Goal: Task Accomplishment & Management: Use online tool/utility

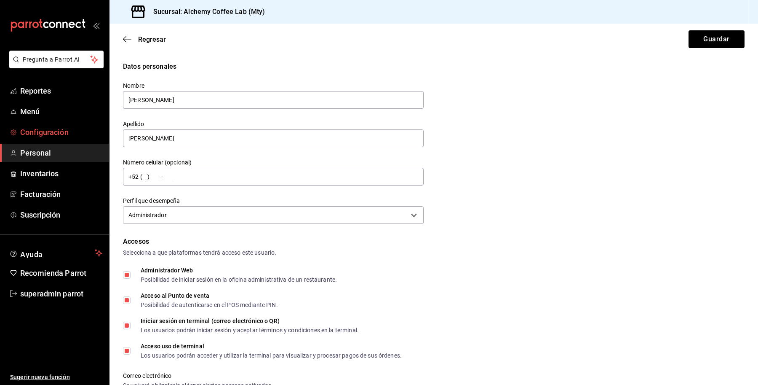
click at [46, 129] on span "Configuración" at bounding box center [61, 131] width 82 height 11
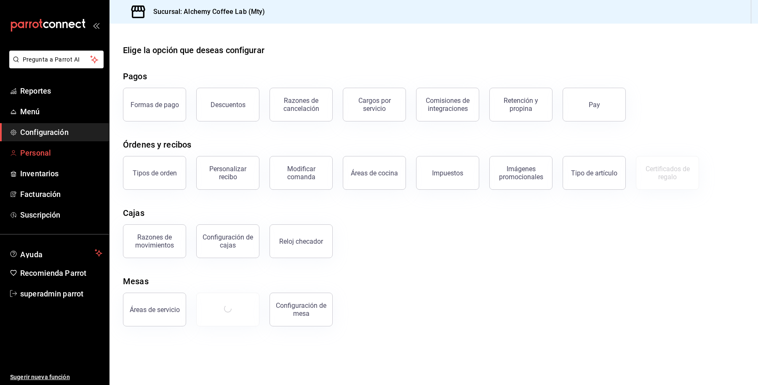
click at [45, 151] on span "Personal" at bounding box center [61, 152] width 82 height 11
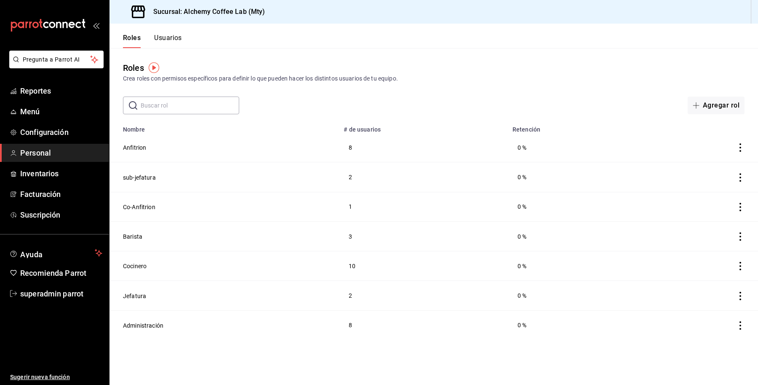
click at [171, 37] on button "Usuarios" at bounding box center [168, 41] width 28 height 14
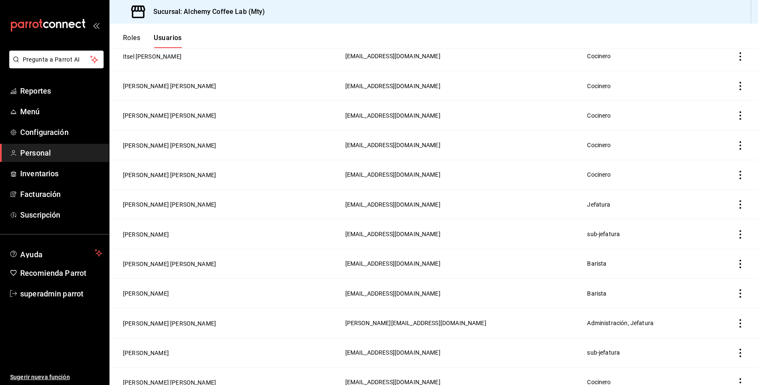
scroll to position [632, 0]
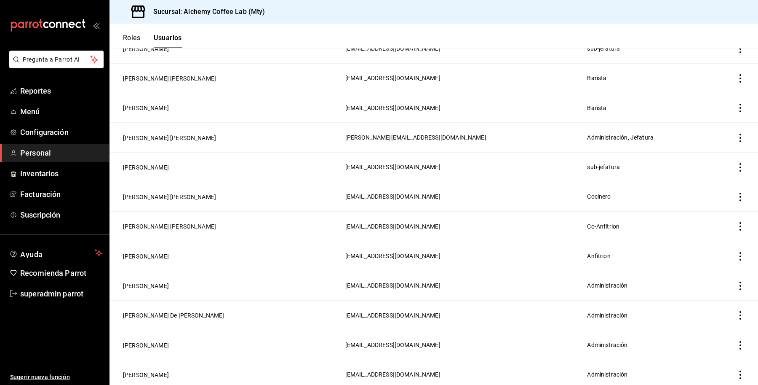
click at [137, 283] on td "[PERSON_NAME]" at bounding box center [225, 285] width 231 height 29
click at [143, 289] on button "[PERSON_NAME]" at bounding box center [146, 285] width 46 height 8
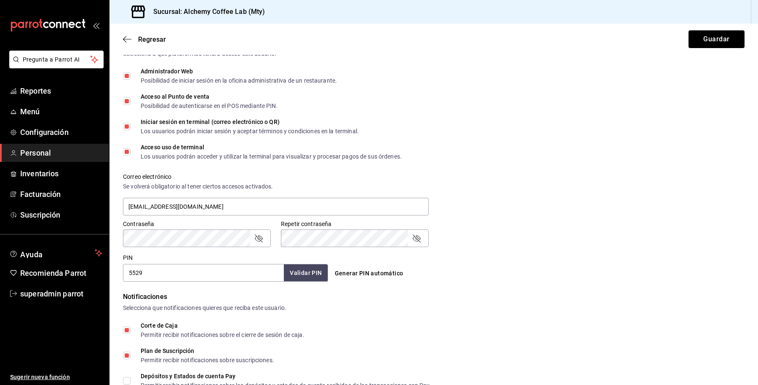
scroll to position [335, 0]
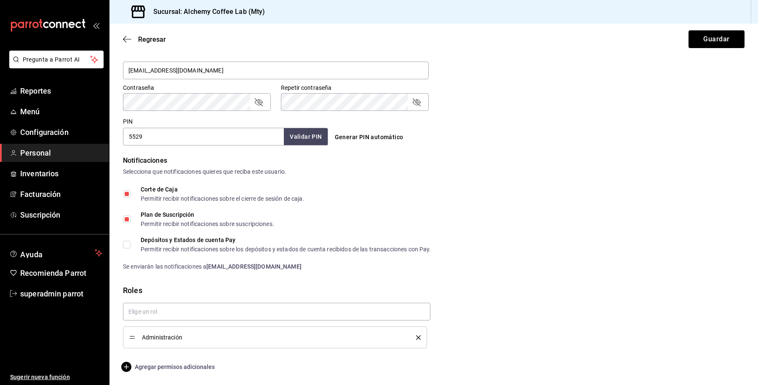
click at [171, 367] on span "Agregar permisos adicionales" at bounding box center [169, 367] width 92 height 10
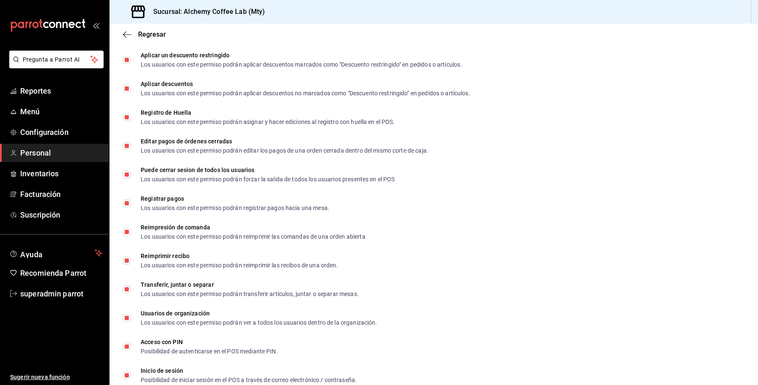
scroll to position [1149, 0]
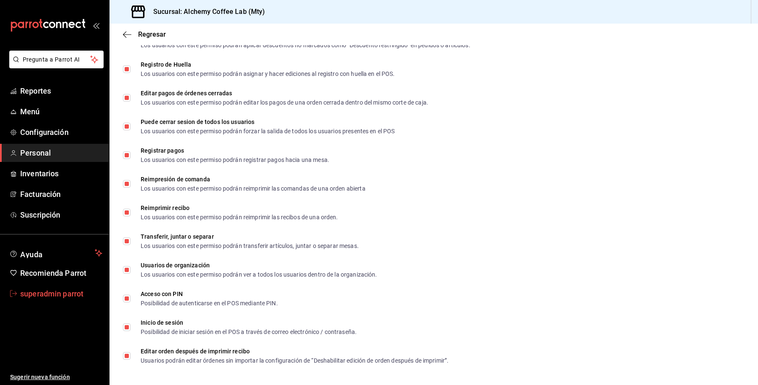
click at [36, 293] on span "superadmin parrot" at bounding box center [61, 293] width 82 height 11
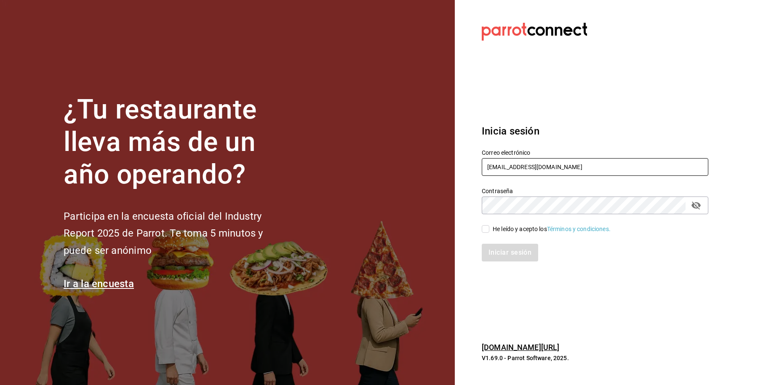
drag, startPoint x: 598, startPoint y: 169, endPoint x: 595, endPoint y: 125, distance: 44.3
click at [392, 165] on div "¿Tu restaurante lleva más de un año operando? Participa en la encuesta oficial …" at bounding box center [379, 192] width 758 height 385
paste input "melia"
type input "amelia@mty.com"
click at [507, 229] on div "He leído y acepto los Términos y condiciones." at bounding box center [552, 229] width 118 height 9
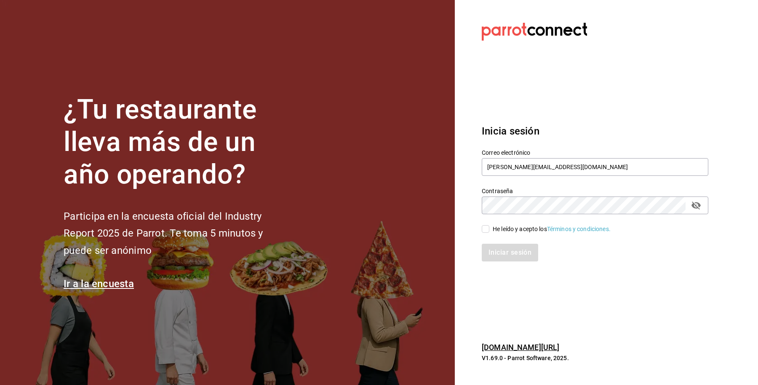
click at [490, 229] on input "He leído y acepto los Términos y condiciones." at bounding box center [486, 229] width 8 height 8
checkbox input "true"
click at [507, 250] on button "Iniciar sesión" at bounding box center [510, 253] width 57 height 18
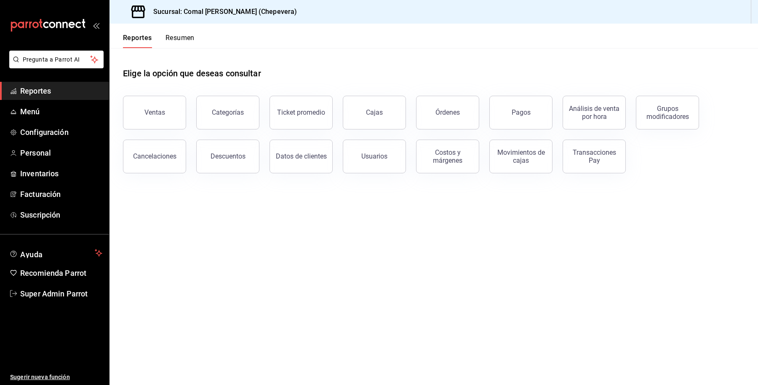
click at [47, 95] on span "Reportes" at bounding box center [61, 90] width 82 height 11
click at [167, 114] on button "Ventas" at bounding box center [154, 113] width 63 height 34
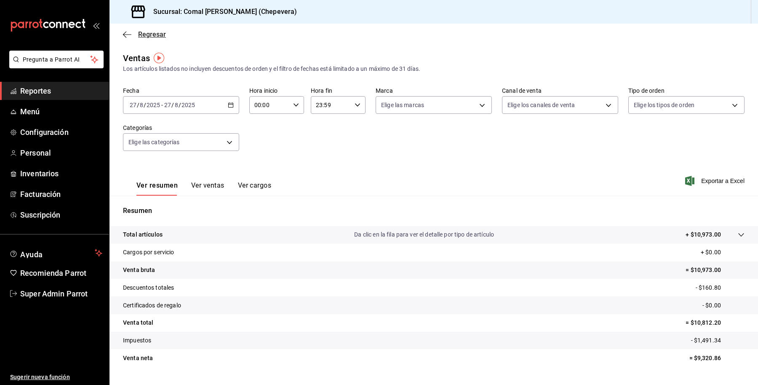
click at [142, 31] on span "Regresar" at bounding box center [152, 34] width 28 height 8
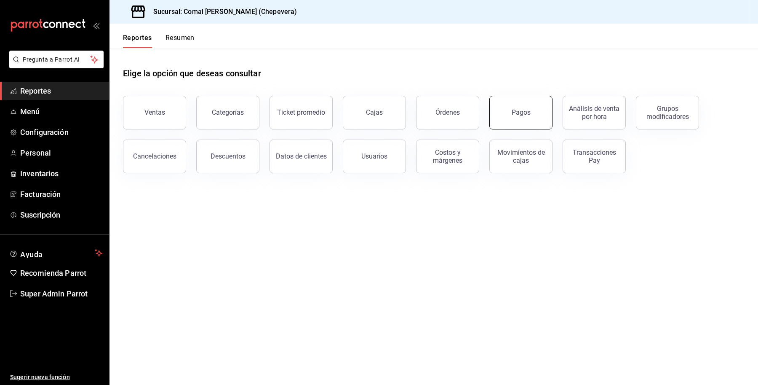
click at [517, 113] on div "Pagos" at bounding box center [521, 112] width 19 height 8
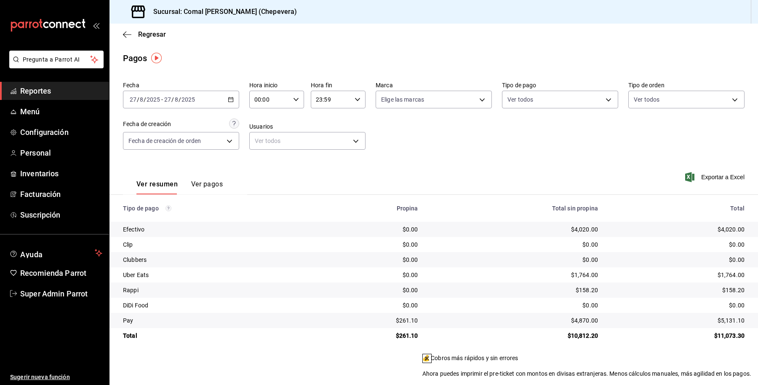
click at [431, 355] on icon at bounding box center [427, 358] width 7 height 7
click at [136, 37] on span "Regresar" at bounding box center [144, 34] width 43 height 8
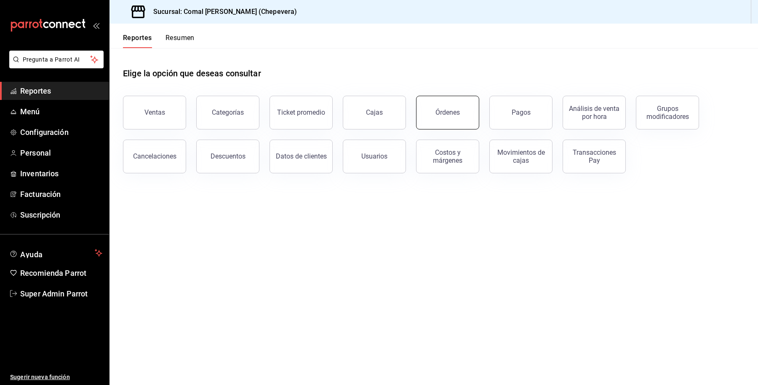
click at [435, 110] on button "Órdenes" at bounding box center [447, 113] width 63 height 34
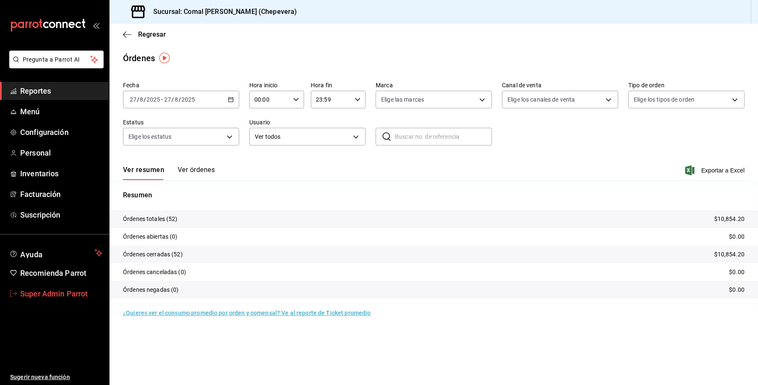
click at [56, 288] on span "Super Admin Parrot" at bounding box center [61, 293] width 82 height 11
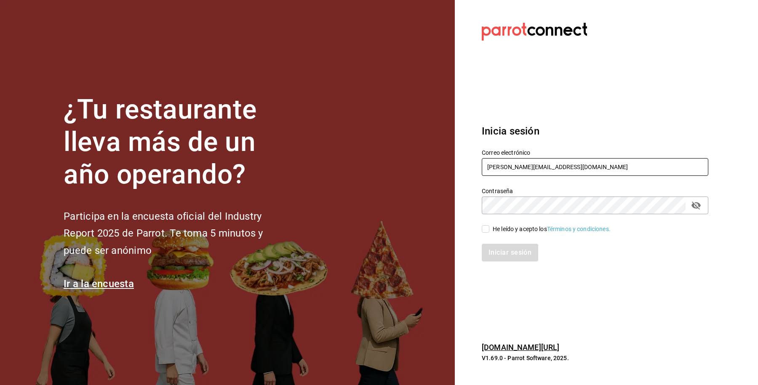
drag, startPoint x: 552, startPoint y: 163, endPoint x: 444, endPoint y: 166, distance: 108.8
click at [444, 166] on div "¿Tu restaurante lleva más de un año operando? Participa en la encuesta oficial …" at bounding box center [379, 192] width 758 height 385
paste input "salmetpalo@cdmx"
type input "salmetpalo@cdmx.com"
click at [505, 236] on div "Iniciar sesión" at bounding box center [590, 247] width 237 height 28
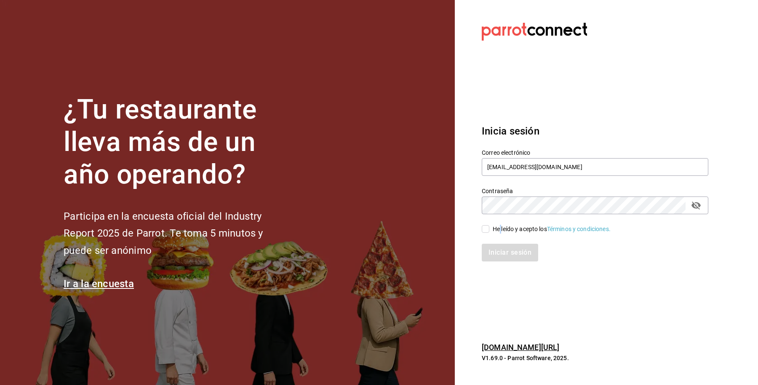
click at [500, 231] on div "He leído y acepto los Términos y condiciones." at bounding box center [552, 229] width 118 height 9
click at [505, 249] on div "Iniciar sesión" at bounding box center [595, 253] width 227 height 18
click at [485, 230] on input "He leído y acepto los Términos y condiciones." at bounding box center [486, 229] width 8 height 8
checkbox input "true"
click at [494, 250] on button "Iniciar sesión" at bounding box center [510, 253] width 57 height 18
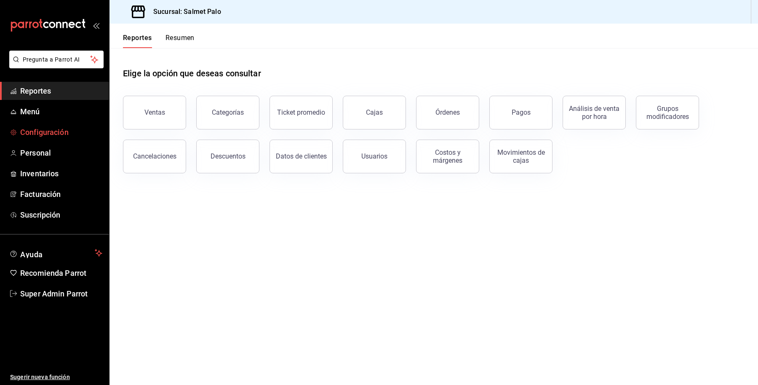
click at [37, 129] on span "Configuración" at bounding box center [61, 131] width 82 height 11
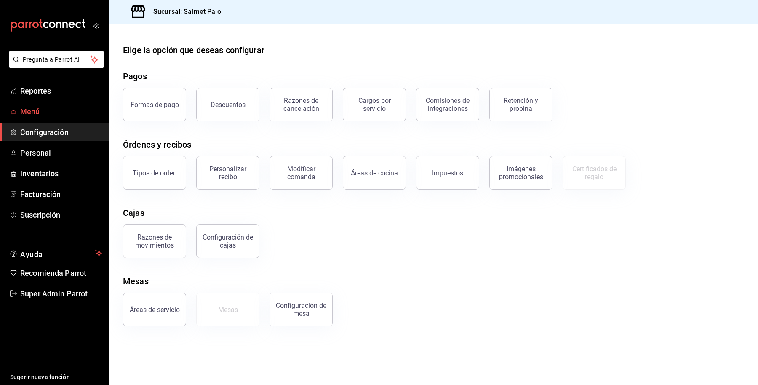
click at [43, 110] on span "Menú" at bounding box center [61, 111] width 82 height 11
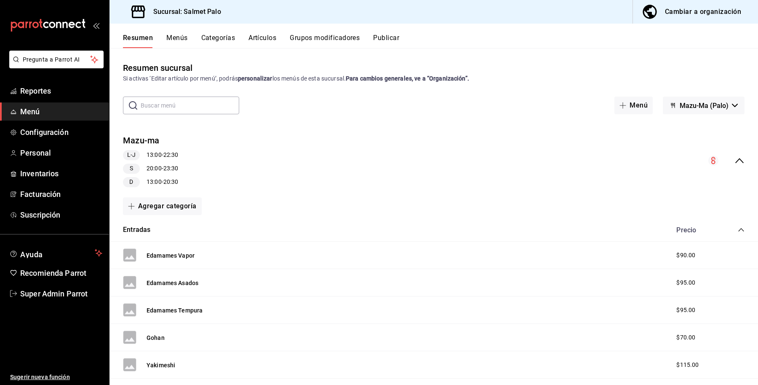
click at [229, 36] on button "Categorías" at bounding box center [218, 41] width 34 height 14
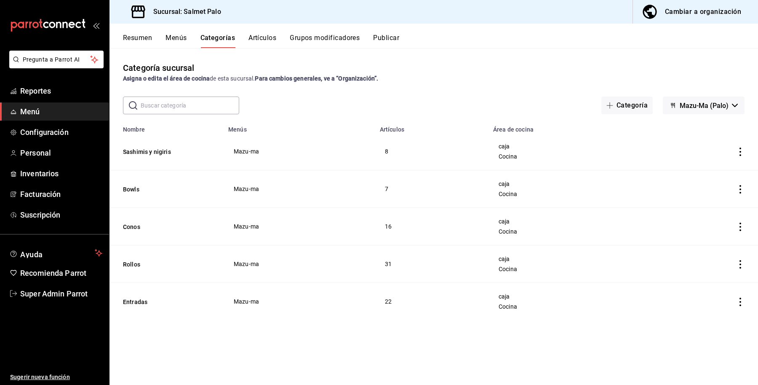
click at [724, 107] on span "Mazu-Ma (Palo)" at bounding box center [704, 106] width 49 height 8
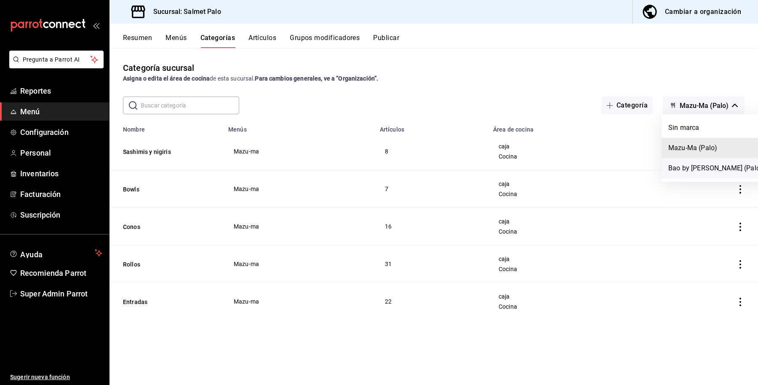
click at [721, 170] on li "Bao by Mazu-ma (Palo)" at bounding box center [716, 168] width 108 height 20
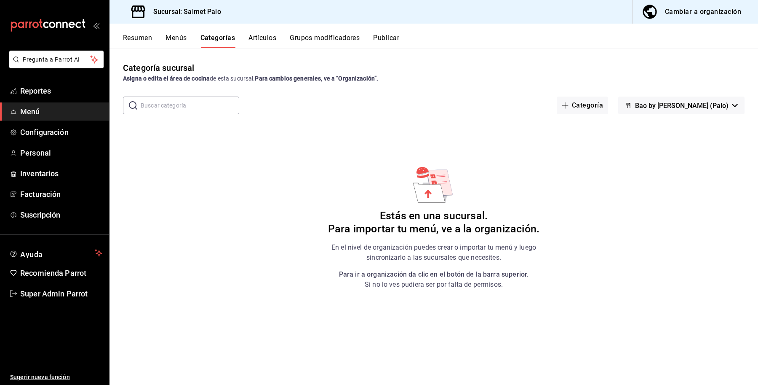
click at [721, 110] on button "Bao by Mazu-ma (Palo)" at bounding box center [682, 105] width 126 height 18
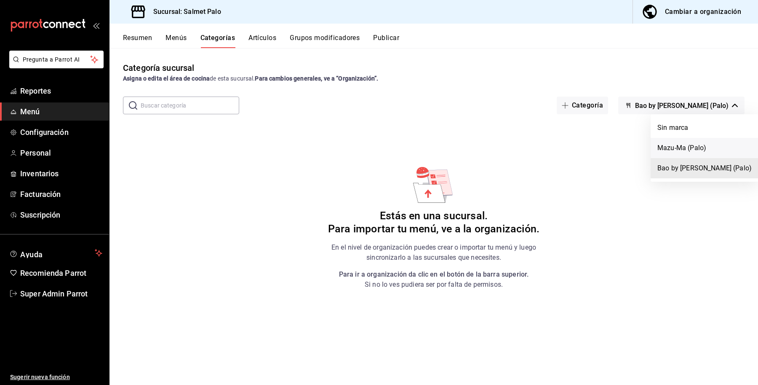
click at [712, 142] on li "Mazu-Ma (Palo)" at bounding box center [705, 148] width 108 height 20
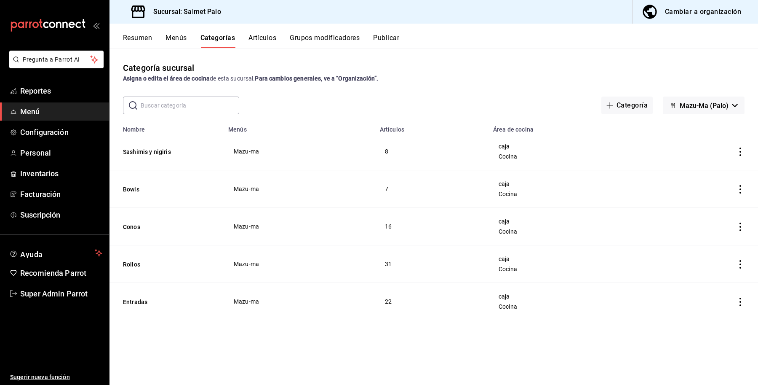
click at [703, 102] on span "Mazu-Ma (Palo)" at bounding box center [704, 106] width 49 height 8
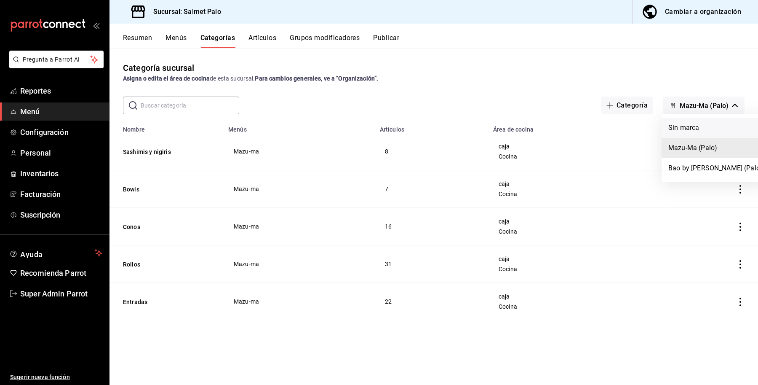
click at [707, 133] on li "Sin marca" at bounding box center [716, 128] width 108 height 20
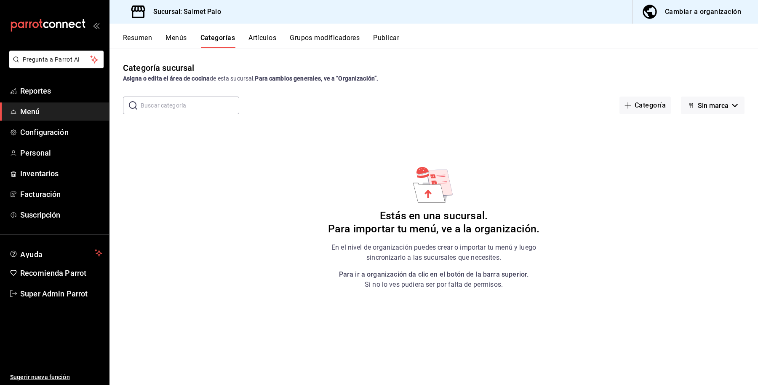
click at [711, 102] on span "Sin marca" at bounding box center [713, 106] width 31 height 8
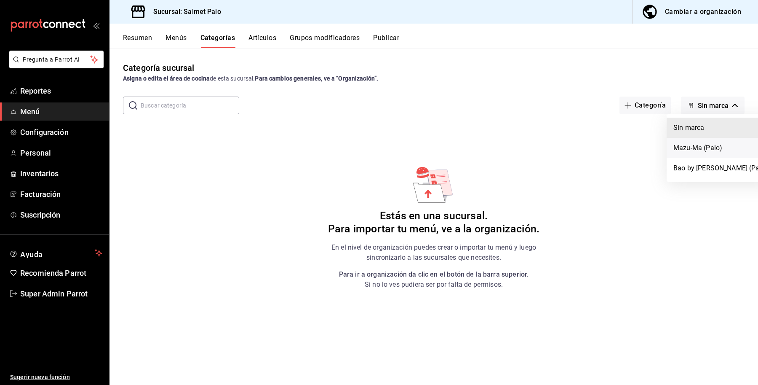
drag, startPoint x: 718, startPoint y: 152, endPoint x: 708, endPoint y: 154, distance: 10.3
click at [718, 152] on li "Mazu-Ma (Palo)" at bounding box center [721, 148] width 108 height 20
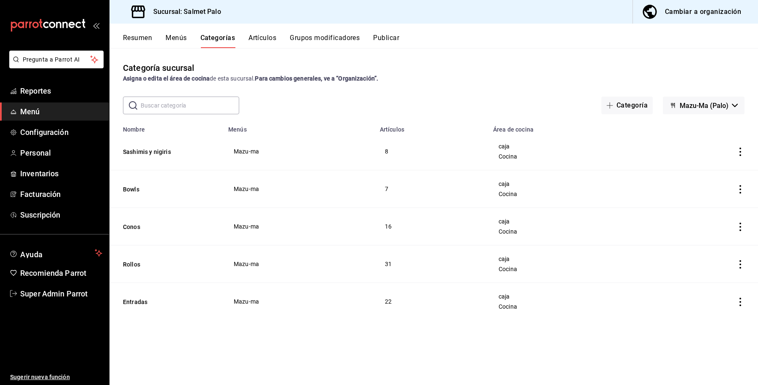
click at [392, 41] on button "Publicar" at bounding box center [386, 41] width 26 height 14
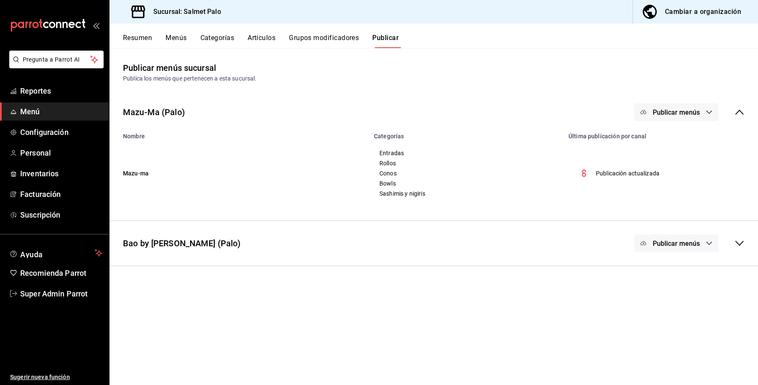
click at [694, 110] on span "Publicar menús" at bounding box center [676, 112] width 47 height 8
click at [677, 142] on span "Punto de venta" at bounding box center [689, 139] width 40 height 9
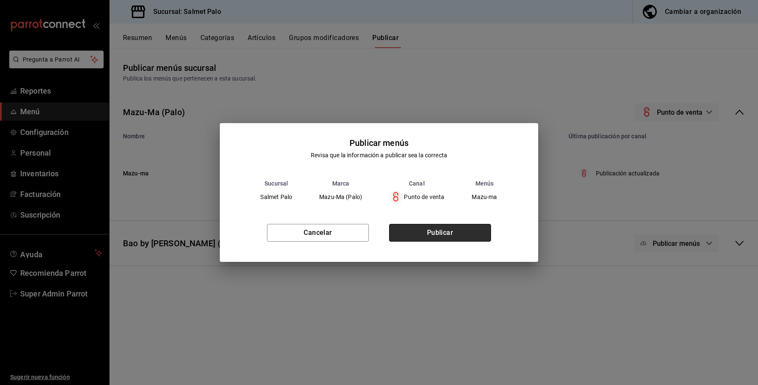
click at [436, 228] on button "Publicar" at bounding box center [440, 233] width 102 height 18
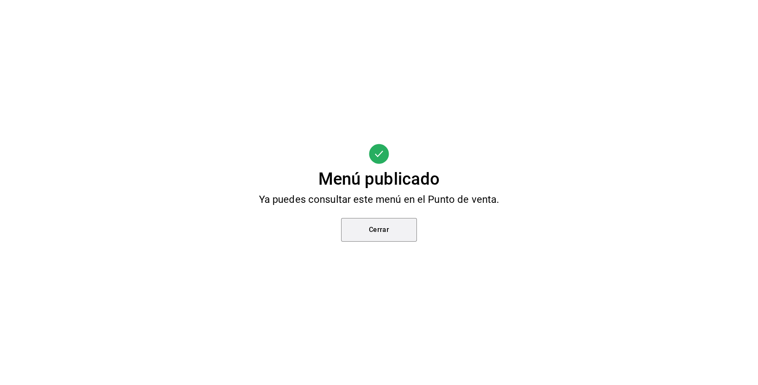
click at [402, 230] on button "Cerrar" at bounding box center [379, 230] width 76 height 24
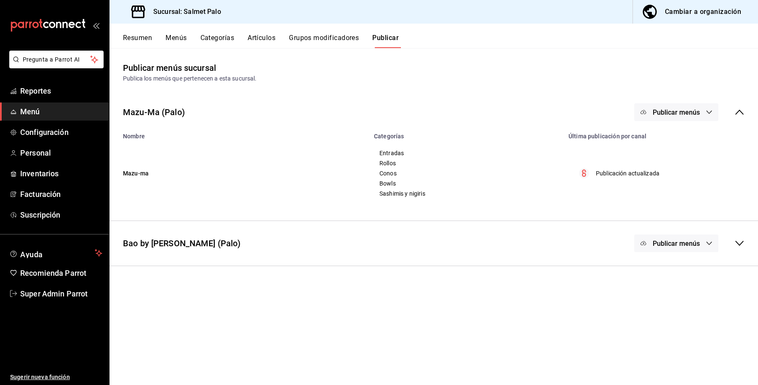
click at [699, 233] on div "Bao by Mazu-ma (Palo) Publicar menús" at bounding box center [434, 243] width 649 height 31
click at [683, 104] on button "Publicar menús" at bounding box center [677, 112] width 84 height 18
click at [690, 138] on span "Punto de venta" at bounding box center [689, 139] width 40 height 9
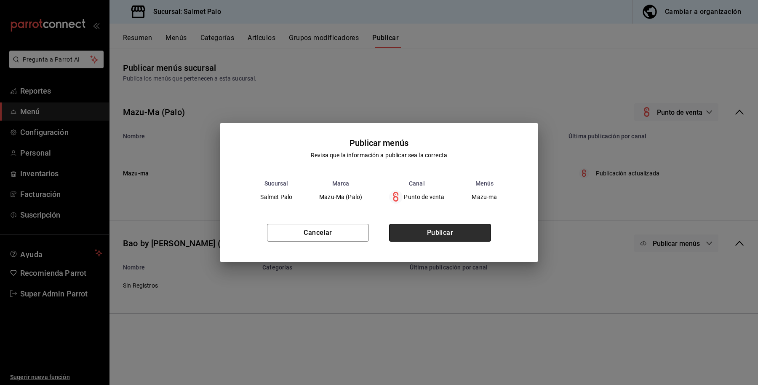
click at [435, 231] on button "Publicar" at bounding box center [440, 233] width 102 height 18
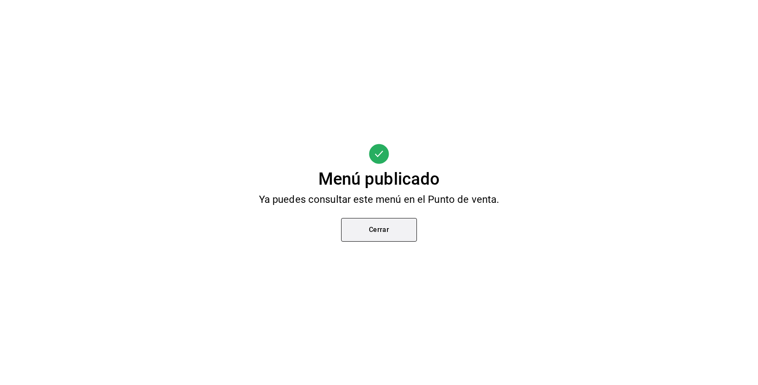
click at [378, 234] on button "Cerrar" at bounding box center [379, 230] width 76 height 24
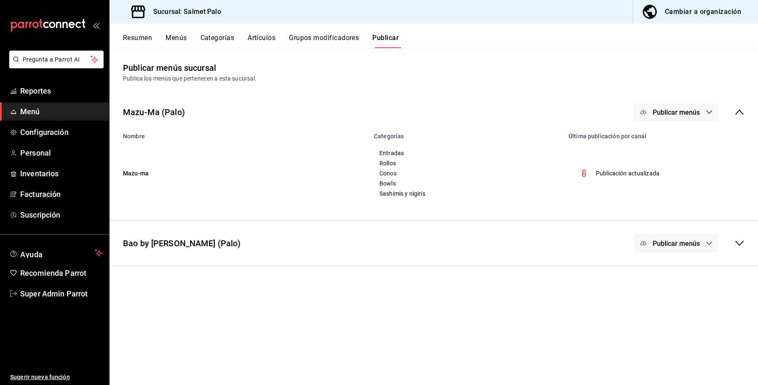
click at [696, 239] on div "Publicar menús" at bounding box center [677, 243] width 84 height 18
click at [135, 36] on button "Resumen" at bounding box center [137, 41] width 29 height 14
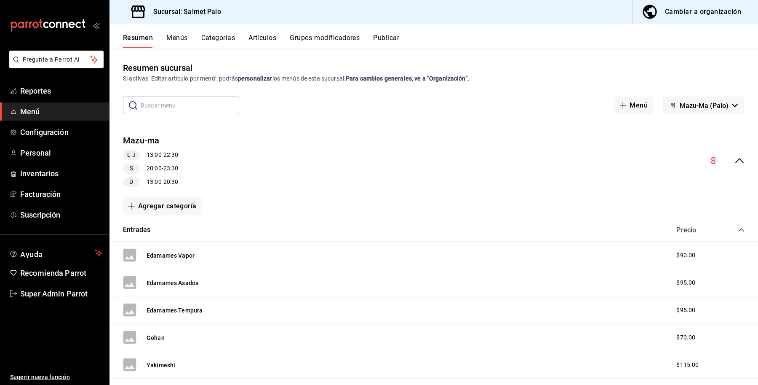
click at [735, 159] on icon "collapse-menu-row" at bounding box center [740, 160] width 10 height 10
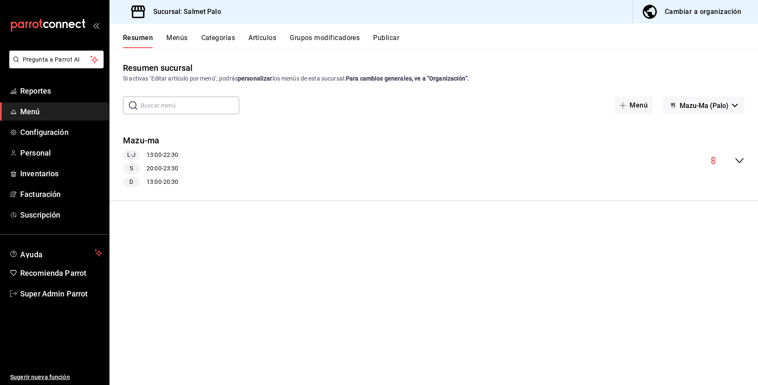
click at [724, 102] on span "Mazu-Ma (Palo)" at bounding box center [704, 106] width 49 height 8
click at [679, 151] on li "Bao by Mazu-ma (Palo)" at bounding box center [716, 148] width 108 height 20
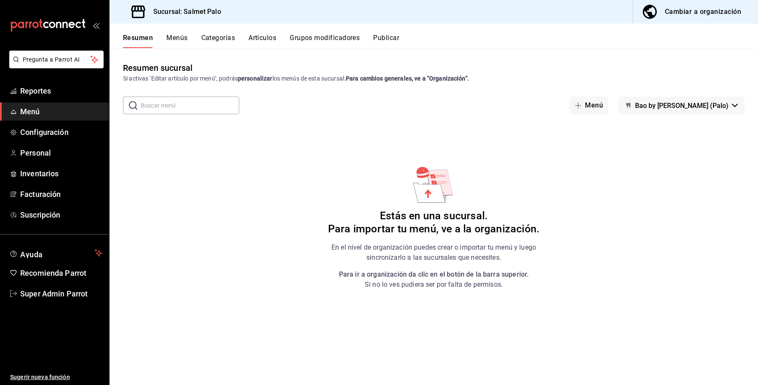
click at [708, 16] on div "Cambiar a organización" at bounding box center [703, 12] width 76 height 12
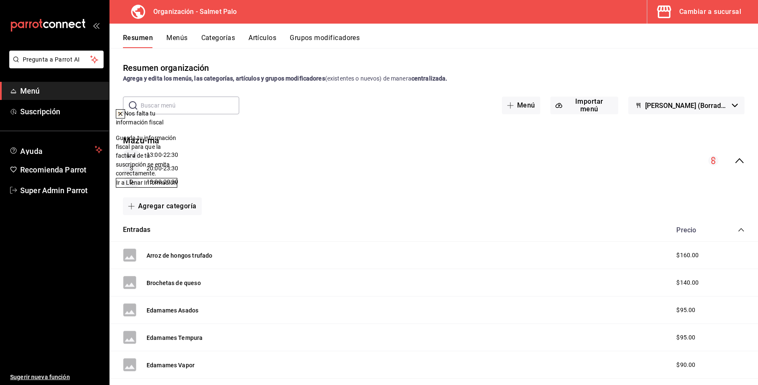
click at [722, 102] on button "Mazu-Ma (Borrador)" at bounding box center [687, 105] width 116 height 18
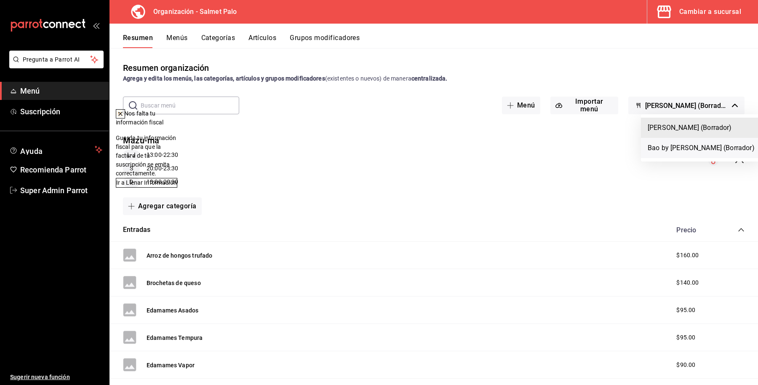
click at [704, 145] on li "Bao by Mazu-ma (Borrador)" at bounding box center [701, 148] width 121 height 20
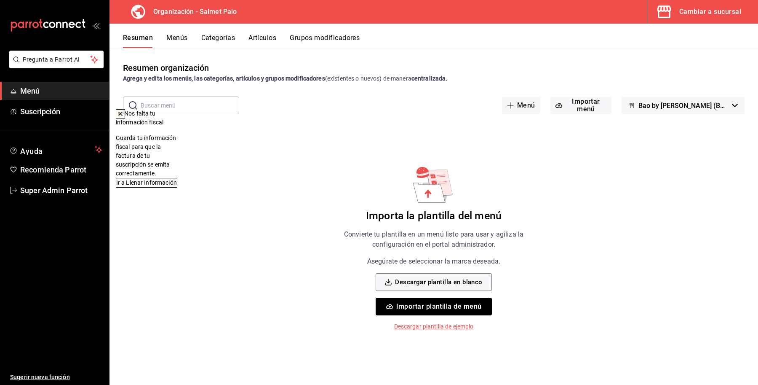
click at [40, 180] on ul "Ayuda Recomienda Parrot Super Admin Parrot" at bounding box center [54, 170] width 109 height 58
click at [45, 188] on span "Super Admin Parrot" at bounding box center [61, 190] width 82 height 11
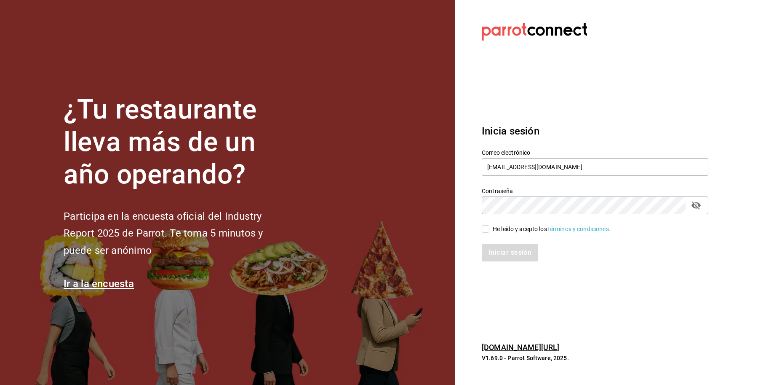
click at [567, 157] on div "Correo electrónico salmetpalo@cdmx.com" at bounding box center [595, 163] width 227 height 28
drag, startPoint x: 571, startPoint y: 165, endPoint x: 489, endPoint y: 180, distance: 83.6
click at [478, 164] on div "Correo electrónico salmetpalo@cdmx.com" at bounding box center [590, 158] width 237 height 38
type input "p"
type input "a"
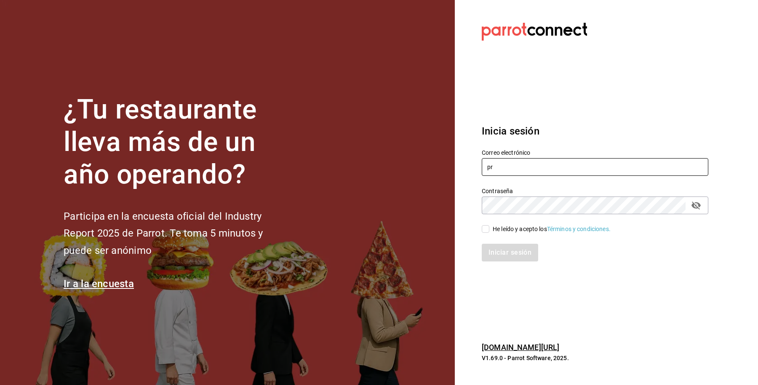
type input "p"
type input "a"
click at [666, 165] on input "text" at bounding box center [595, 167] width 227 height 18
paste input "[EMAIL_ADDRESS][PERSON_NAME][DOMAIN_NAME]"
type input "[EMAIL_ADDRESS][PERSON_NAME][DOMAIN_NAME]"
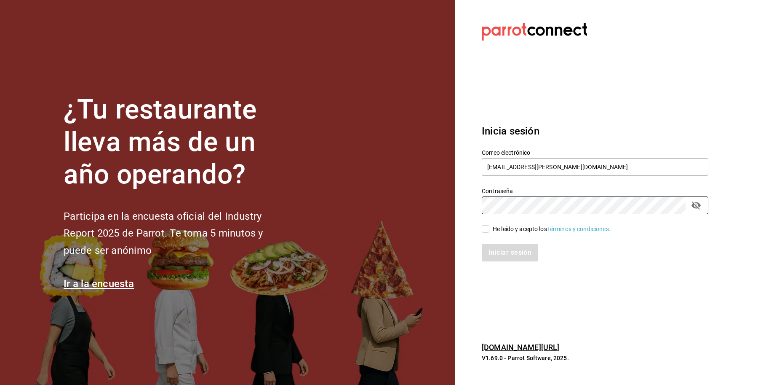
click at [237, 176] on div "¿Tu restaurante lleva más de un año operando? Participa en la encuesta oficial …" at bounding box center [379, 192] width 758 height 385
click at [525, 238] on div "Iniciar sesión" at bounding box center [590, 247] width 237 height 28
click at [497, 225] on div "He leído y acepto los Términos y condiciones." at bounding box center [552, 229] width 118 height 9
click at [490, 225] on input "He leído y acepto los Términos y condiciones." at bounding box center [486, 229] width 8 height 8
checkbox input "true"
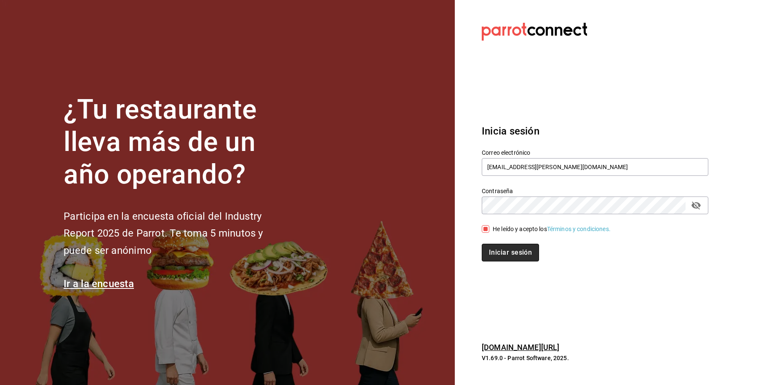
click at [500, 256] on button "Iniciar sesión" at bounding box center [510, 253] width 57 height 18
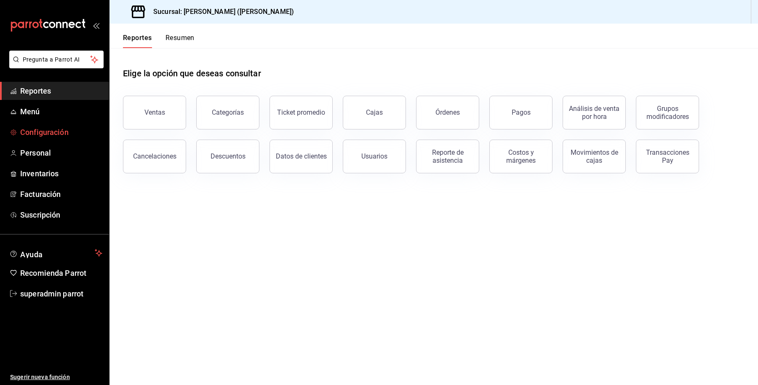
click at [65, 134] on span "Configuración" at bounding box center [61, 131] width 82 height 11
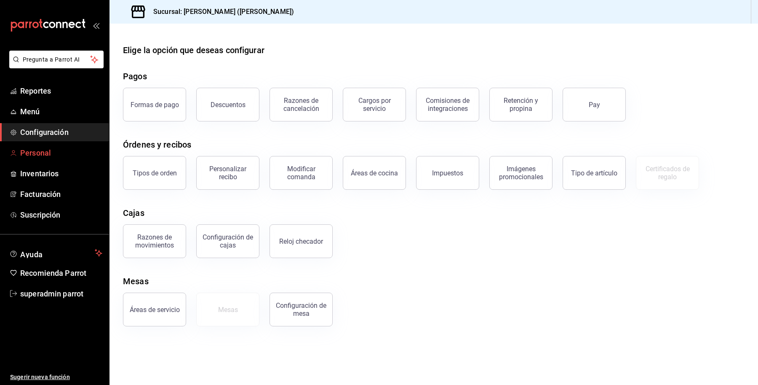
click at [37, 149] on span "Personal" at bounding box center [61, 152] width 82 height 11
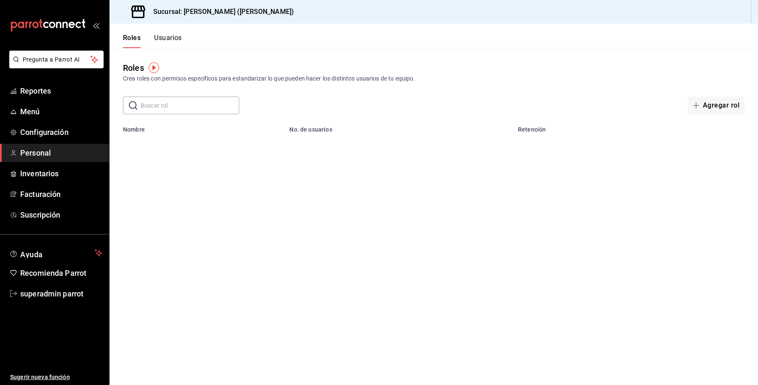
click at [177, 39] on button "Usuarios" at bounding box center [168, 41] width 28 height 14
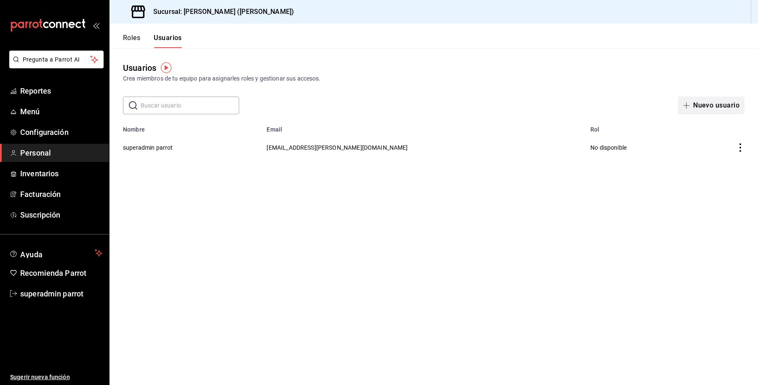
click at [716, 106] on button "Nuevo usuario" at bounding box center [711, 105] width 67 height 18
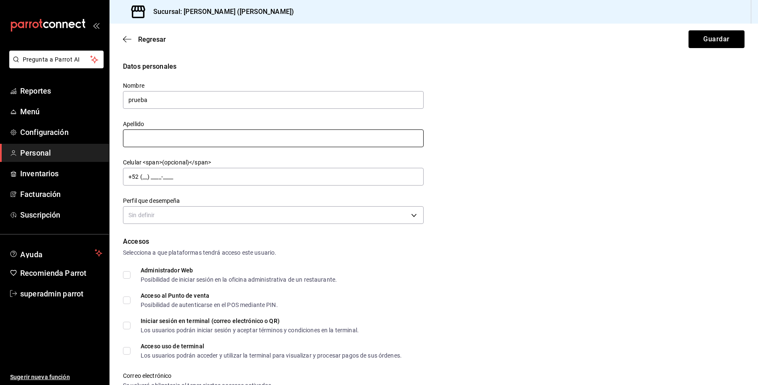
type input "prueba"
click at [317, 137] on input "text" at bounding box center [273, 138] width 301 height 18
type input "instalacion"
click at [181, 217] on body "Pregunta a Parrot AI Reportes Menú Configuración Personal Inventarios Facturaci…" at bounding box center [379, 192] width 758 height 385
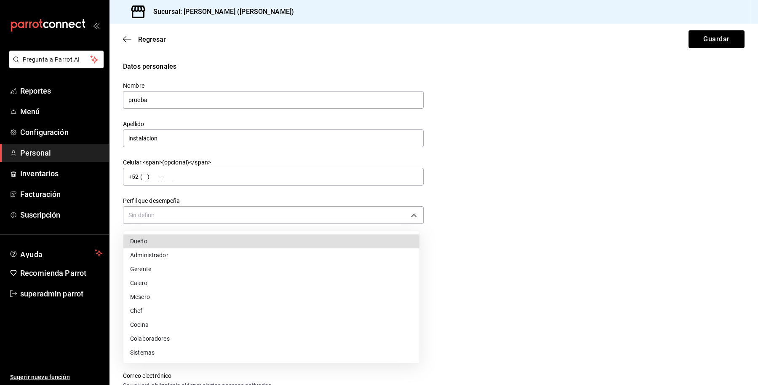
click at [199, 257] on li "Administrador" at bounding box center [271, 255] width 296 height 14
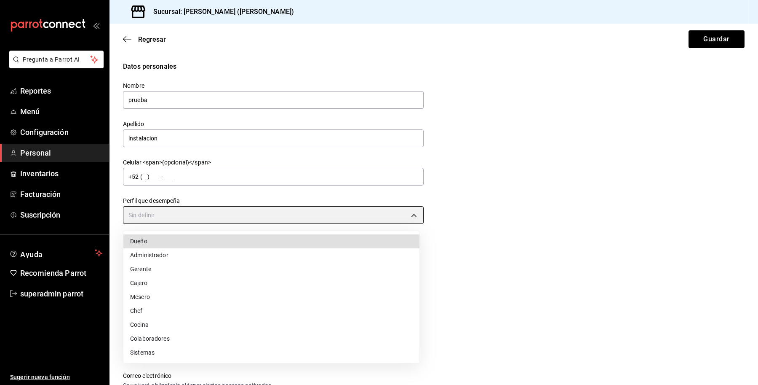
type input "ADMIN"
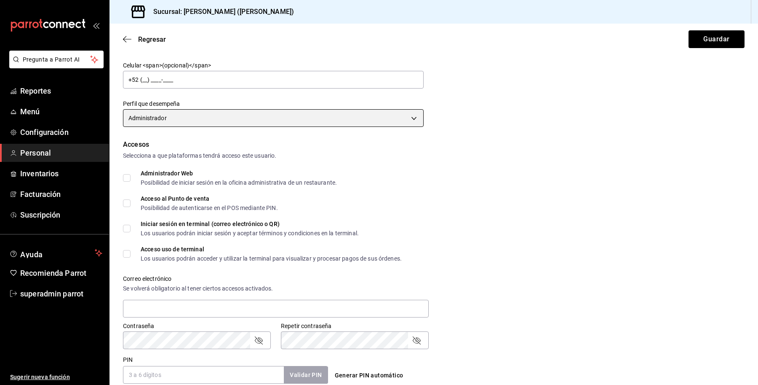
scroll to position [105, 0]
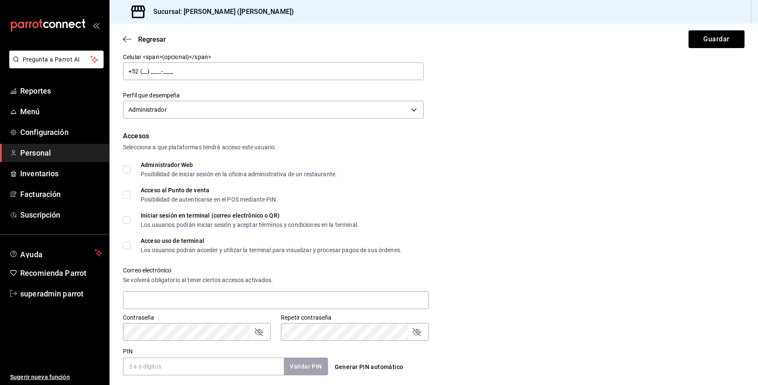
drag, startPoint x: 128, startPoint y: 166, endPoint x: 126, endPoint y: 171, distance: 5.2
click at [126, 164] on label "Administrador Web Posibilidad de iniciar sesión en la oficina administrativa de…" at bounding box center [230, 169] width 214 height 15
click at [126, 166] on input "Administrador Web Posibilidad de iniciar sesión en la oficina administrativa de…" at bounding box center [127, 170] width 8 height 8
checkbox input "true"
click at [133, 193] on span "Acceso al Punto de venta Posibilidad de autenticarse en el POS mediante PIN." at bounding box center [204, 194] width 147 height 15
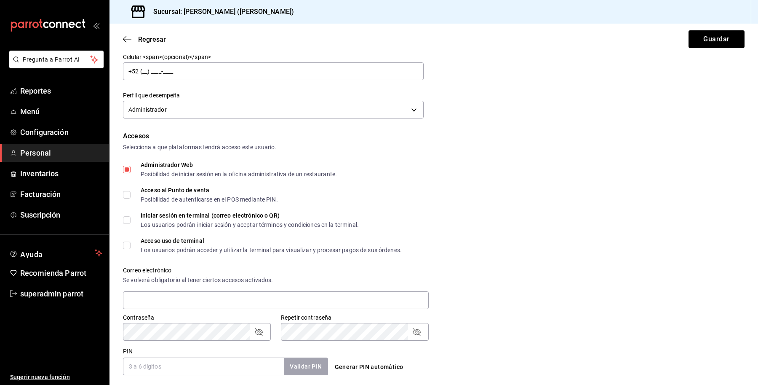
click at [131, 193] on input "Acceso al Punto de venta Posibilidad de autenticarse en el POS mediante PIN." at bounding box center [127, 195] width 8 height 8
checkbox input "true"
click at [127, 218] on input "Iniciar sesión en terminal (correo electrónico o QR) Los usuarios podrán inicia…" at bounding box center [127, 220] width 8 height 8
checkbox input "true"
click at [128, 233] on div "Accesos Selecciona a que plataformas tendrá acceso este usuario. Administrador …" at bounding box center [434, 253] width 622 height 244
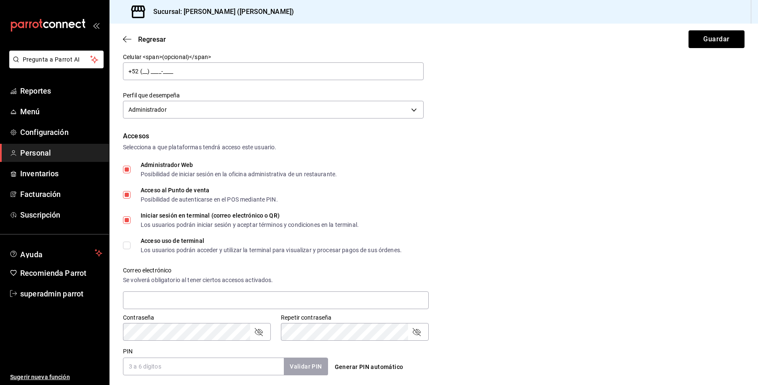
click at [127, 245] on input "Acceso uso de terminal Los usuarios podrán acceder y utilizar la terminal para …" at bounding box center [127, 245] width 8 height 8
checkbox input "true"
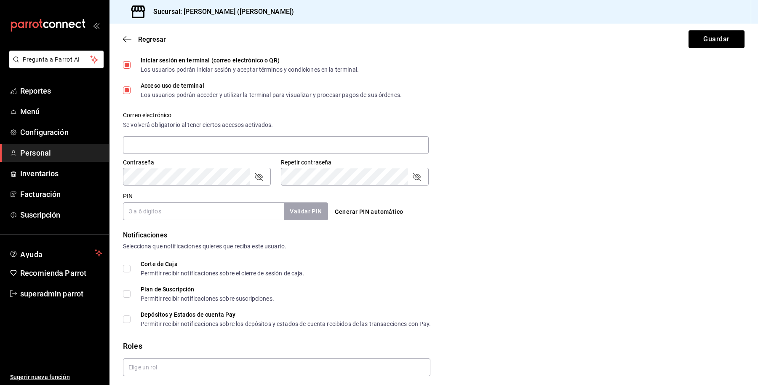
scroll to position [263, 0]
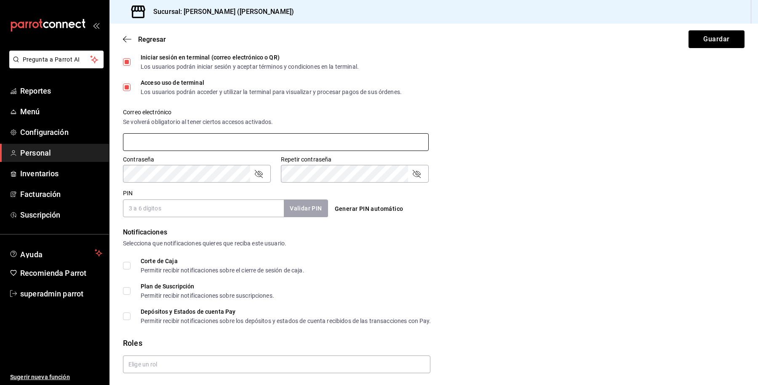
click at [173, 133] on input "text" at bounding box center [276, 142] width 306 height 18
type input "viri@viri.com"
click at [496, 215] on div "Generar PIN automático" at bounding box center [434, 209] width 205 height 16
click at [263, 170] on icon "passwordField" at bounding box center [259, 174] width 10 height 10
click at [732, 192] on div "PIN Validar PIN ​ Generar PIN automático" at bounding box center [432, 201] width 625 height 31
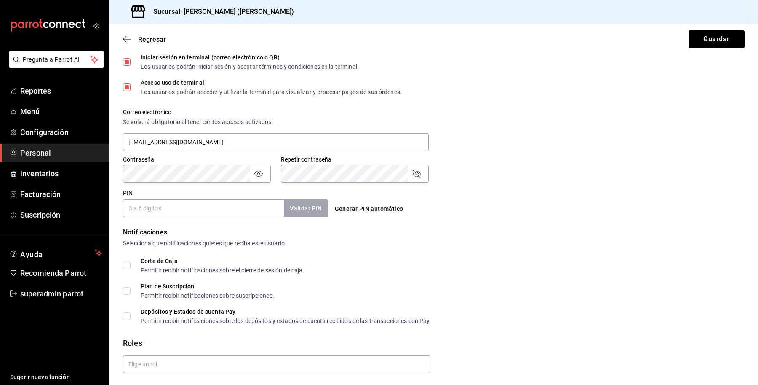
click at [418, 167] on div "Repetir contraseña" at bounding box center [355, 174] width 148 height 18
click at [418, 173] on icon "passwordField" at bounding box center [417, 174] width 8 height 8
click at [223, 206] on input "PIN" at bounding box center [203, 208] width 161 height 18
click at [351, 210] on button "Generar PIN automático" at bounding box center [369, 209] width 75 height 16
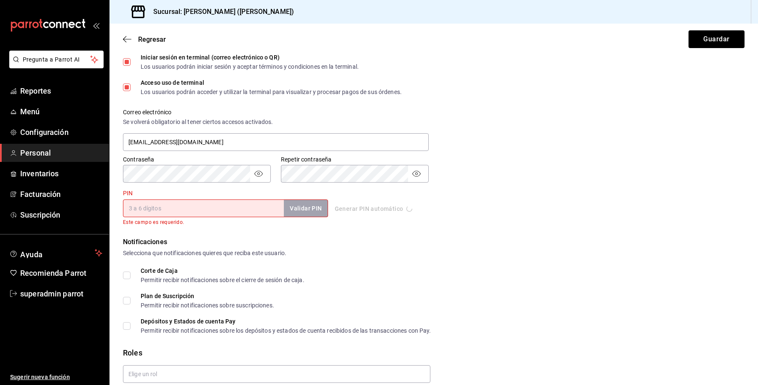
type input "8552"
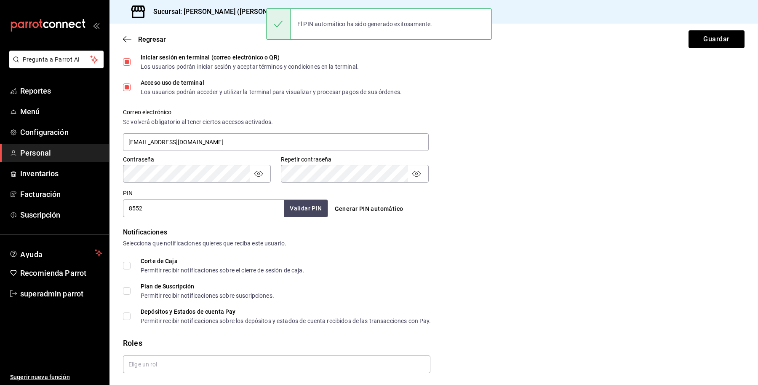
click at [126, 264] on input "Corte de Caja Permitir recibir notificaciones sobre el cierre de sesión de caja." at bounding box center [127, 266] width 8 height 8
checkbox input "true"
click at [127, 285] on label "Plan de Suscripción Permitir recibir notificaciones sobre suscripciones." at bounding box center [198, 290] width 151 height 15
click at [127, 287] on input "Plan de Suscripción Permitir recibir notificaciones sobre suscripciones." at bounding box center [127, 291] width 8 height 8
checkbox input "true"
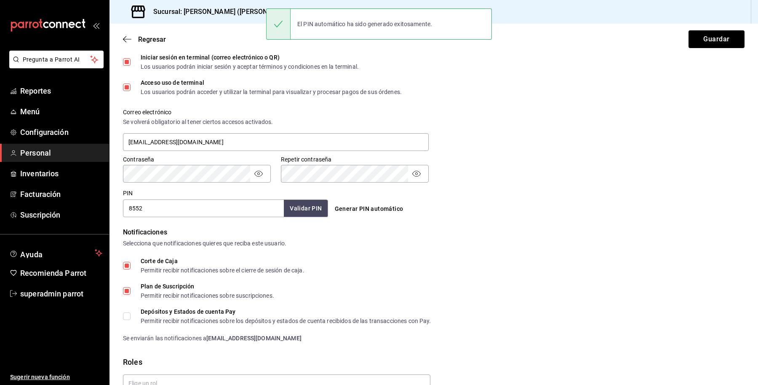
click at [127, 319] on input "Depósitos y Estados de cuenta Pay Permitir recibir notificaciones sobre los dep…" at bounding box center [127, 316] width 8 height 8
checkbox input "true"
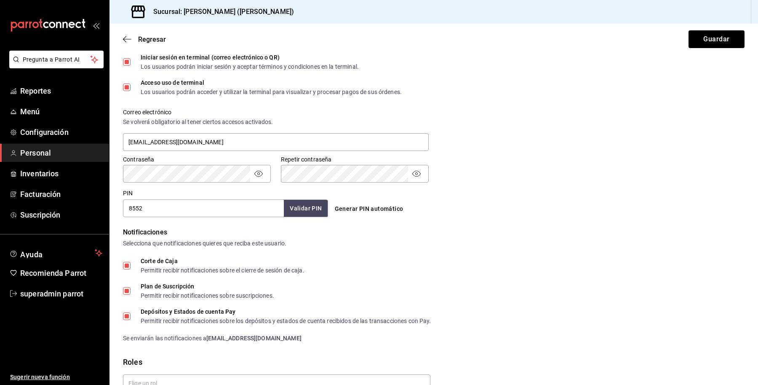
scroll to position [307, 0]
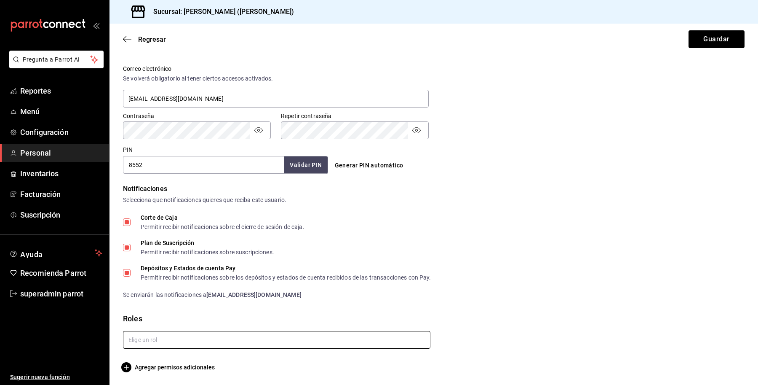
click at [161, 340] on input "text" at bounding box center [277, 340] width 308 height 18
click at [213, 281] on div "Corte de Caja Permitir recibir notificaciones sobre el cierre de sesión de caja…" at bounding box center [434, 256] width 622 height 85
click at [169, 365] on span "Agregar permisos adicionales" at bounding box center [169, 367] width 92 height 10
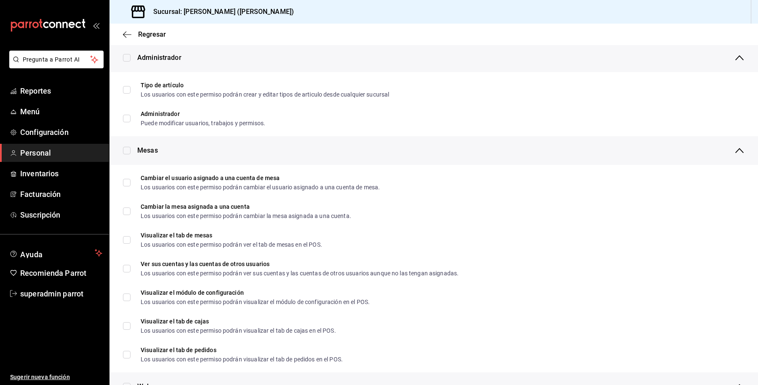
scroll to position [0, 0]
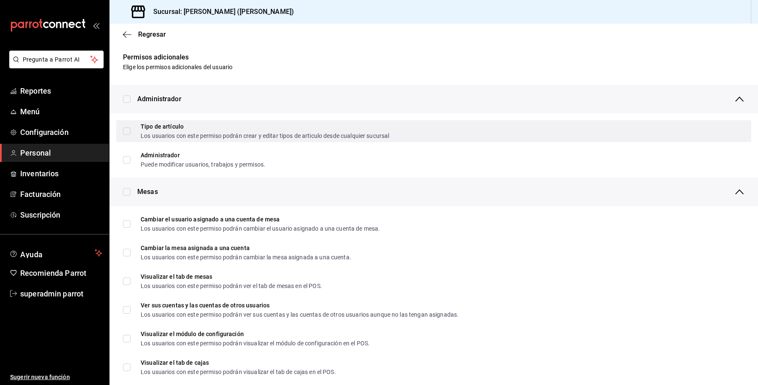
drag, startPoint x: 129, startPoint y: 101, endPoint x: 129, endPoint y: 123, distance: 21.5
click at [129, 101] on input "checkbox" at bounding box center [127, 99] width 8 height 8
checkbox input "true"
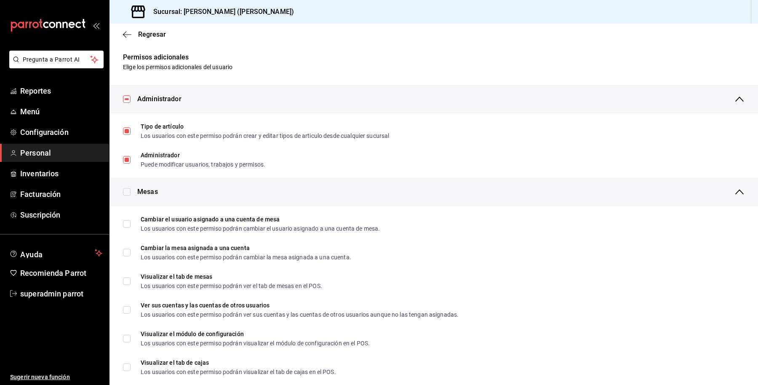
click at [126, 192] on input "checkbox" at bounding box center [127, 192] width 8 height 8
checkbox input "true"
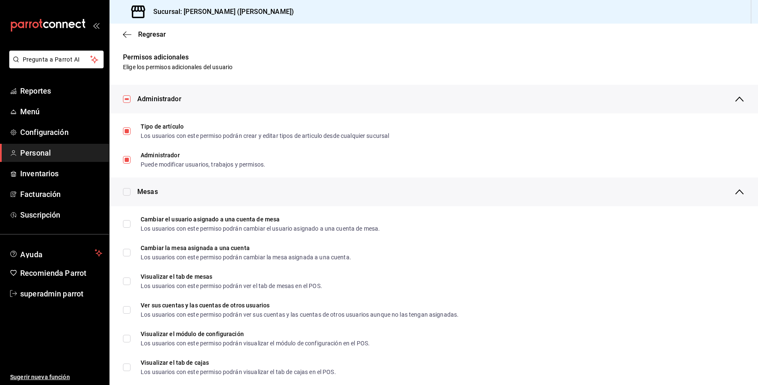
checkbox input "true"
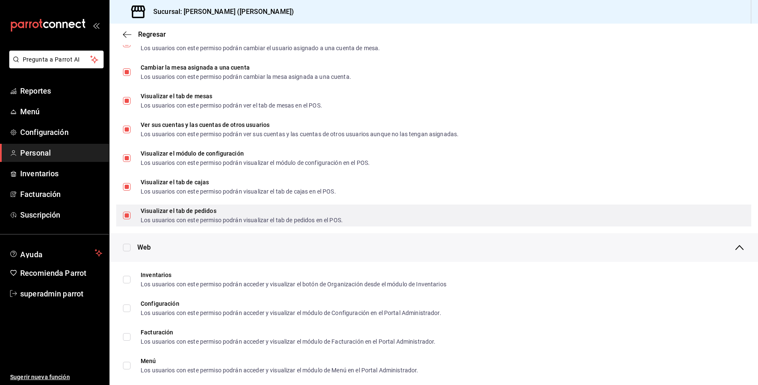
scroll to position [211, 0]
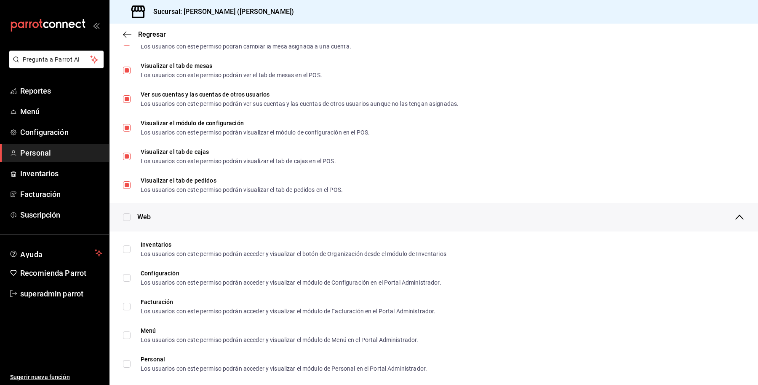
click at [125, 218] on input "checkbox" at bounding box center [127, 217] width 8 height 8
checkbox input "true"
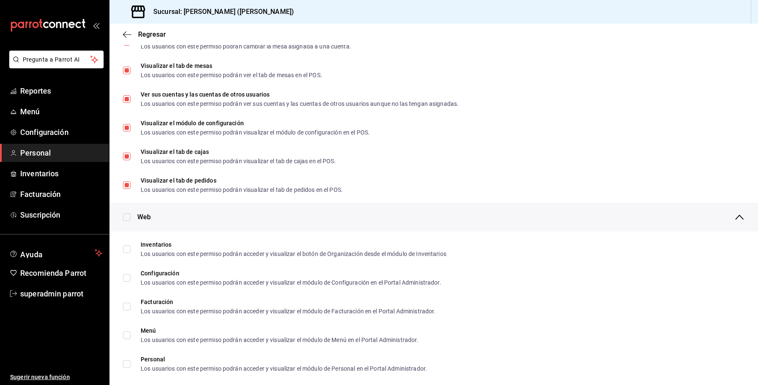
checkbox input "true"
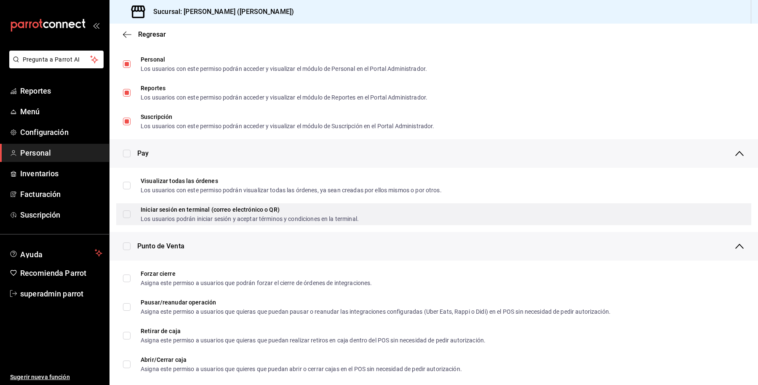
scroll to position [527, 0]
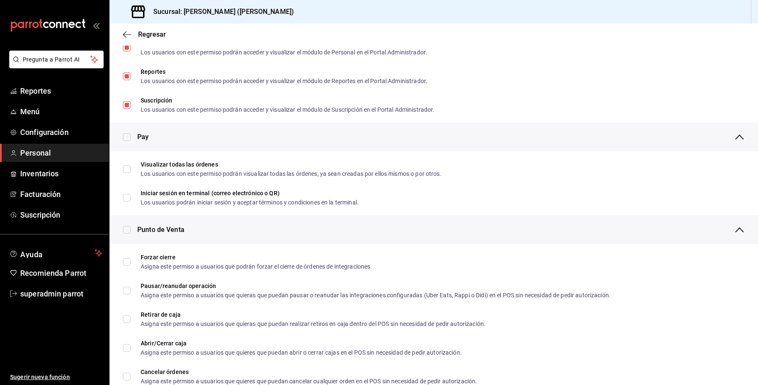
click at [126, 133] on input "checkbox" at bounding box center [127, 137] width 8 height 8
checkbox input "true"
click at [126, 226] on input "checkbox" at bounding box center [127, 230] width 8 height 8
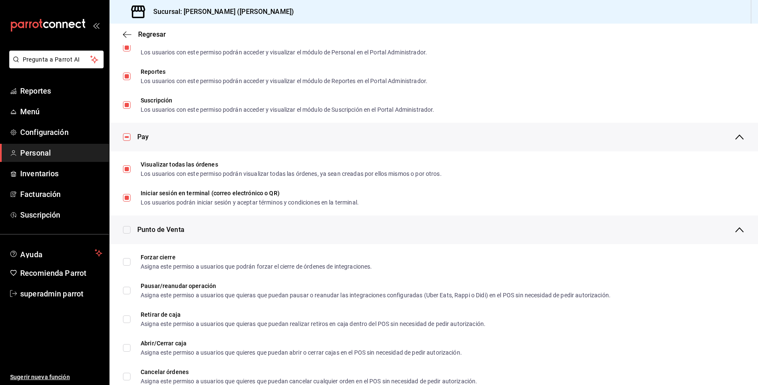
checkbox input "true"
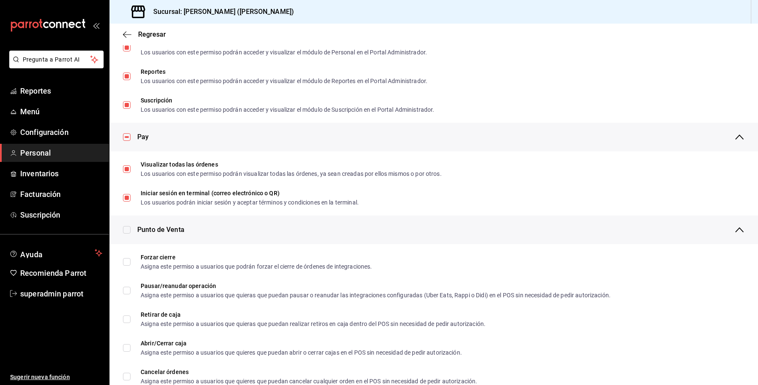
checkbox input "true"
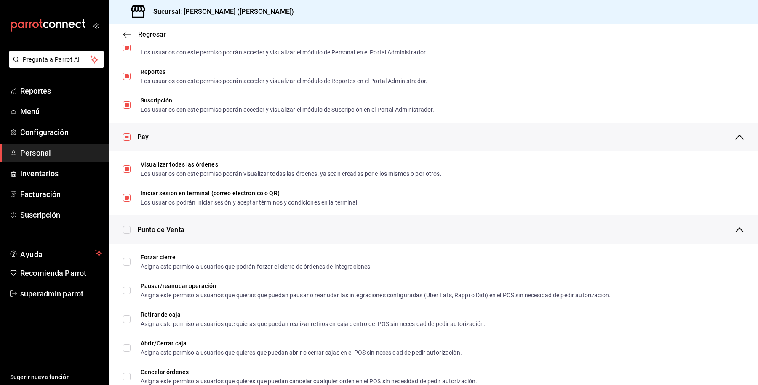
checkbox input "true"
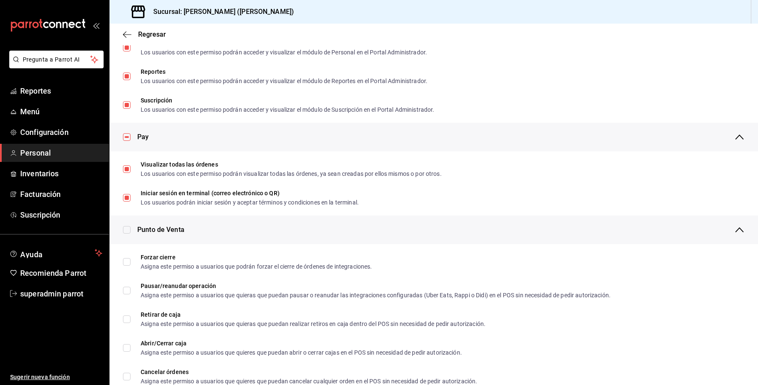
checkbox input "true"
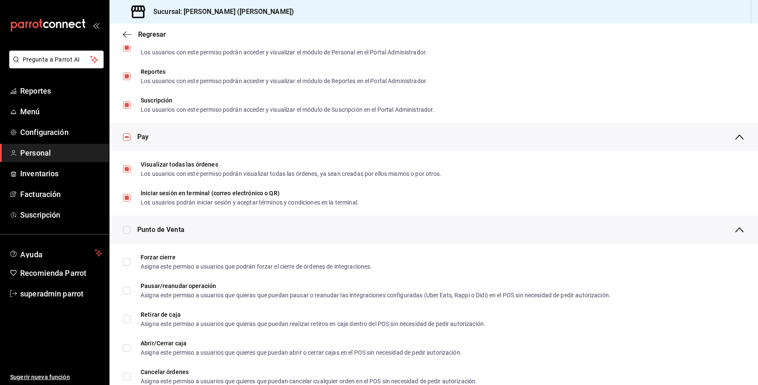
checkbox input "true"
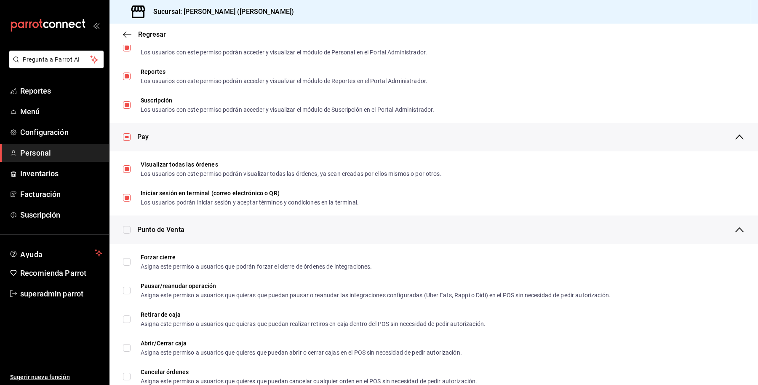
checkbox input "true"
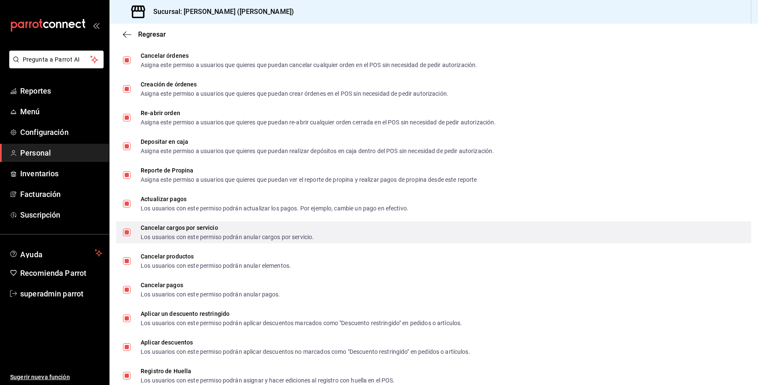
scroll to position [1149, 0]
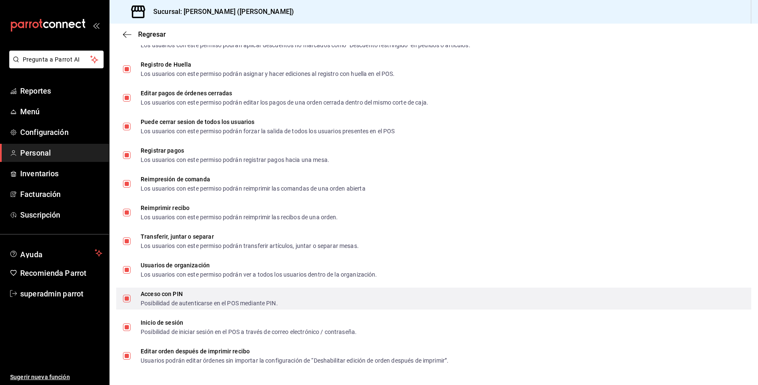
click at [129, 297] on input "Acceso con PIN Posibilidad de autenticarse en el POS mediante PIN." at bounding box center [127, 299] width 8 height 8
checkbox input "false"
click at [125, 300] on input "Acceso con PIN Posibilidad de autenticarse en el POS mediante PIN." at bounding box center [127, 299] width 8 height 8
checkbox input "true"
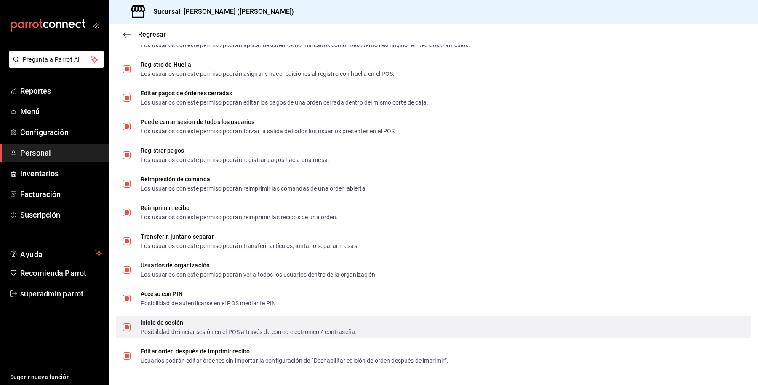
click at [127, 334] on div "Inicio de sesión Posibilidad de iniciar sesión en el POS a través de correo ele…" at bounding box center [433, 327] width 635 height 22
checkbox input "false"
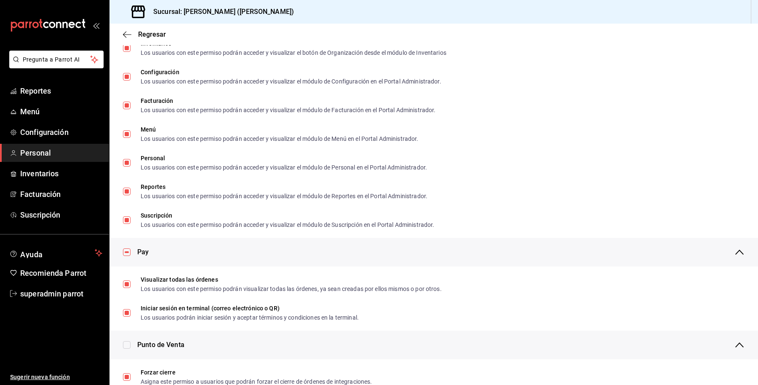
scroll to position [96, 0]
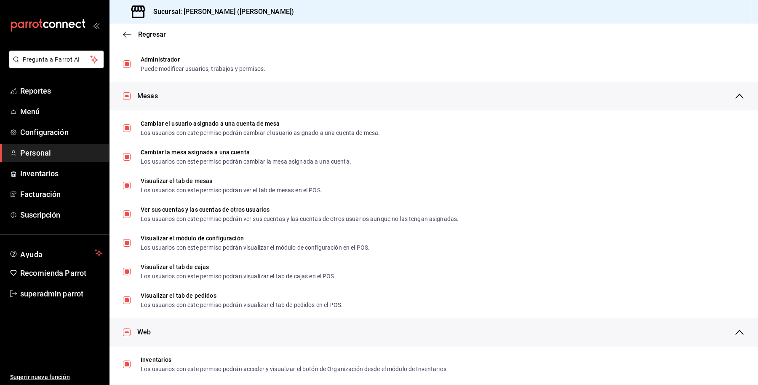
click at [144, 31] on span "Regresar" at bounding box center [152, 34] width 28 height 8
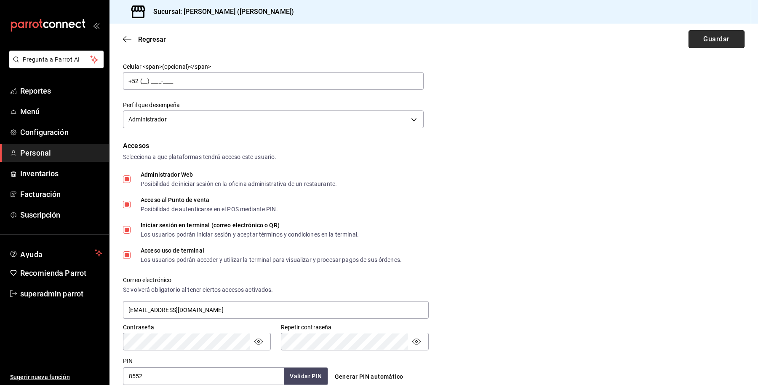
click at [706, 37] on button "Guardar" at bounding box center [717, 39] width 56 height 18
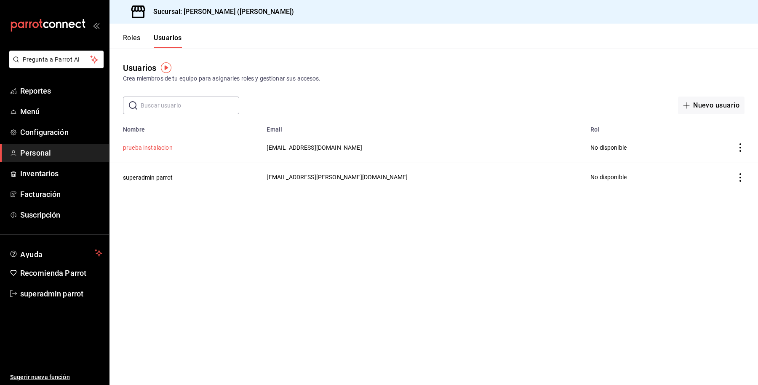
click at [157, 152] on button "prueba instalacion" at bounding box center [148, 147] width 50 height 8
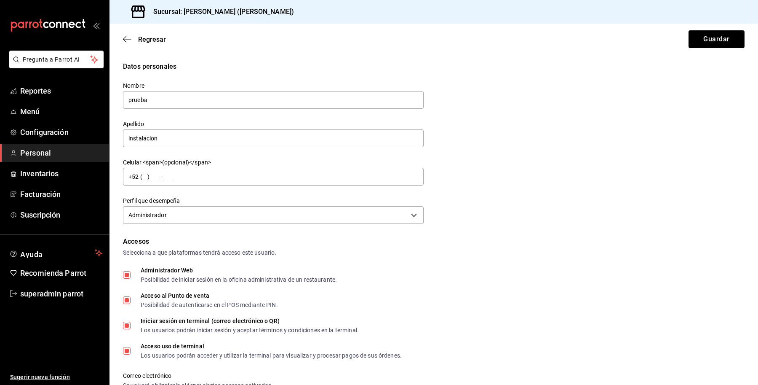
click at [726, 367] on div "Correo electrónico Se volverá obligatorio al tener ciertos accesos activados. v…" at bounding box center [429, 389] width 632 height 54
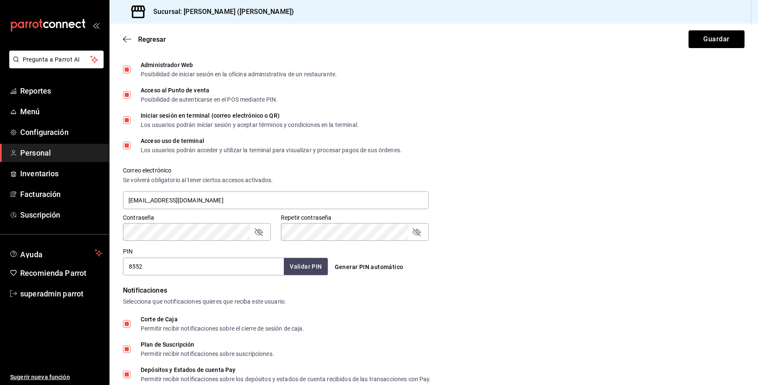
scroll to position [307, 0]
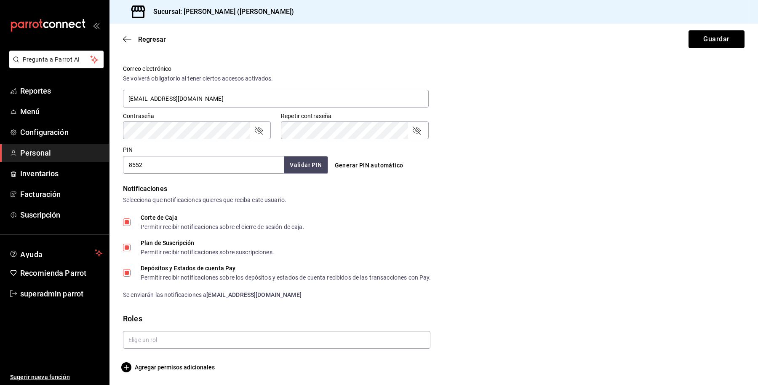
click at [648, 107] on div "Contraseña Contraseña Repetir contraseña Repetir contraseña" at bounding box center [429, 120] width 632 height 37
click at [175, 365] on span "Agregar permisos adicionales" at bounding box center [169, 367] width 92 height 10
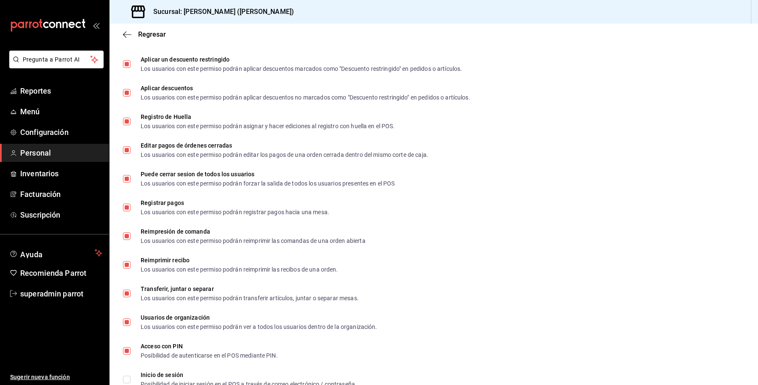
scroll to position [1149, 0]
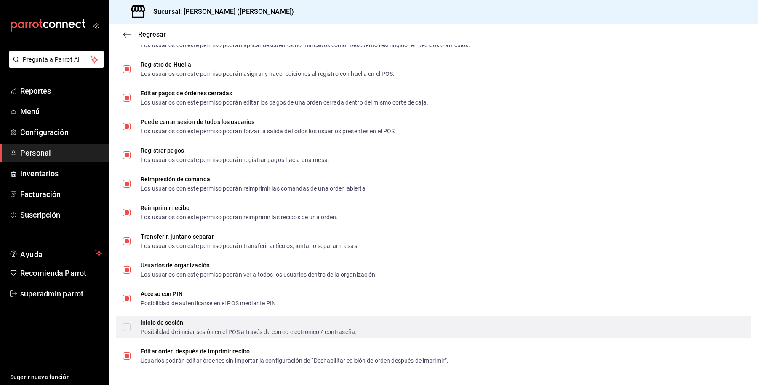
click at [125, 323] on input "Inicio de sesión Posibilidad de iniciar sesión en el POS a través de correo ele…" at bounding box center [127, 327] width 8 height 8
checkbox input "true"
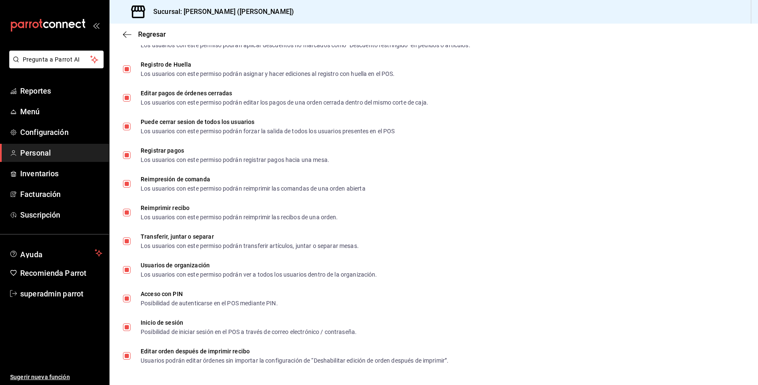
click at [152, 28] on div "Regresar" at bounding box center [434, 34] width 649 height 21
click at [161, 32] on span "Regresar" at bounding box center [152, 34] width 28 height 8
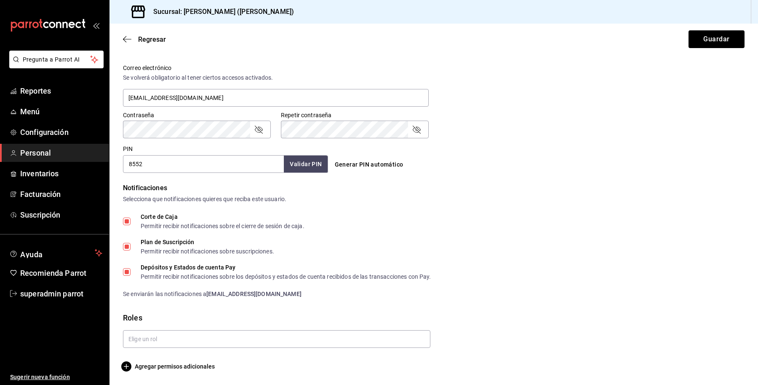
scroll to position [307, 0]
click at [702, 30] on button "Guardar" at bounding box center [717, 39] width 56 height 18
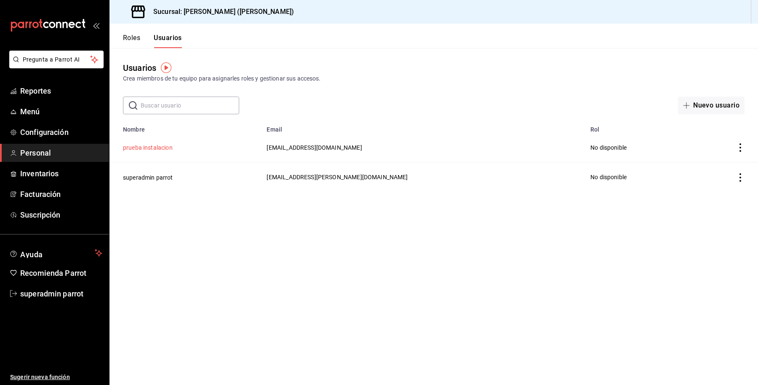
click at [153, 152] on button "prueba instalacion" at bounding box center [148, 147] width 50 height 8
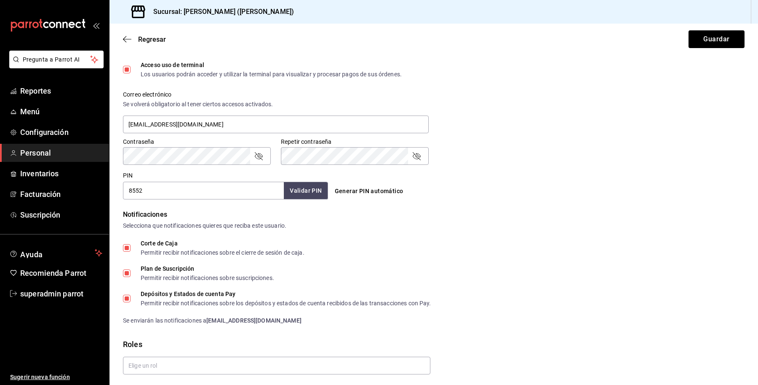
scroll to position [307, 0]
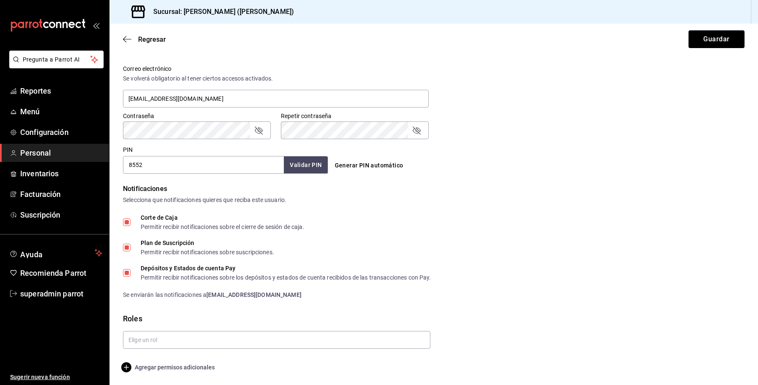
click at [175, 370] on span "Agregar permisos adicionales" at bounding box center [169, 367] width 92 height 10
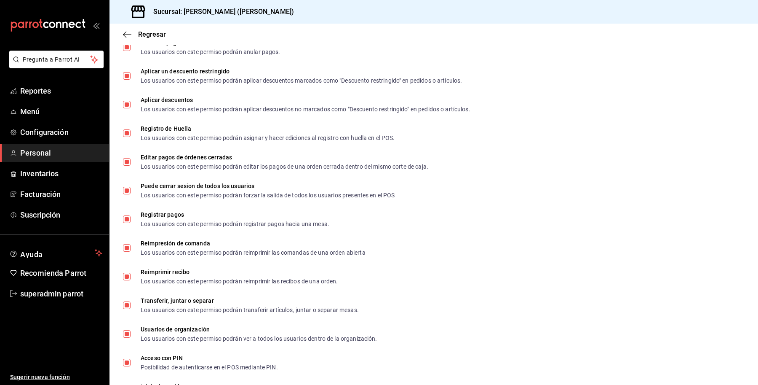
scroll to position [1149, 0]
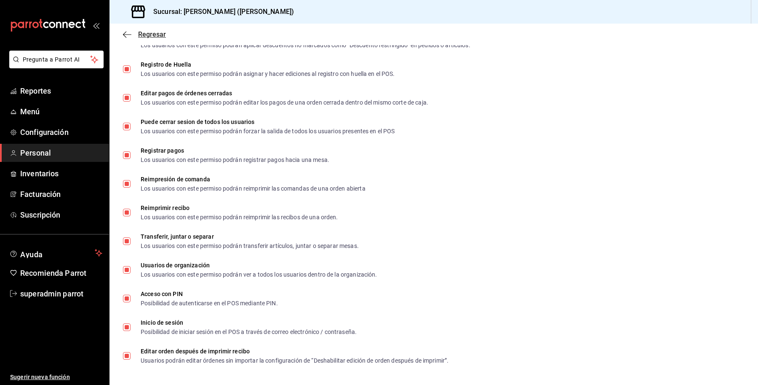
click at [144, 36] on span "Regresar" at bounding box center [152, 34] width 28 height 8
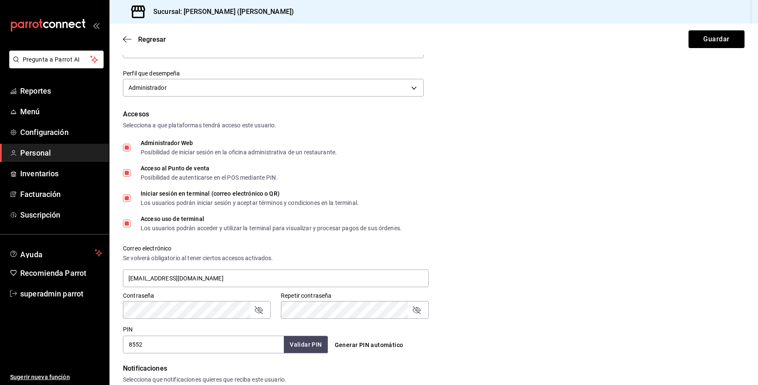
scroll to position [307, 0]
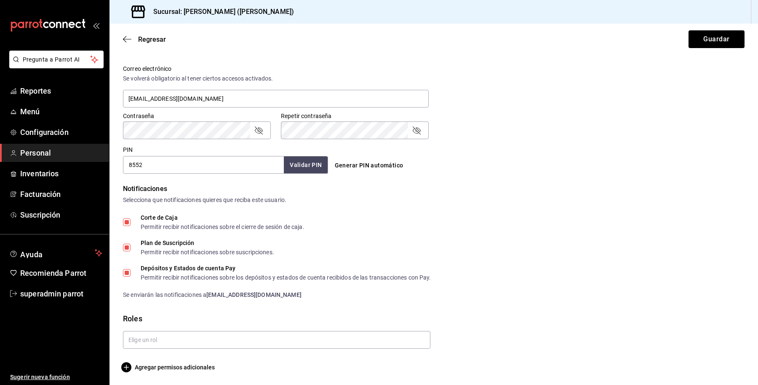
click at [212, 356] on form "Datos personales Nombre prueba Apellido instalacion Celular <span>(opcional)</s…" at bounding box center [434, 63] width 622 height 617
click at [205, 363] on span "Agregar permisos adicionales" at bounding box center [169, 367] width 92 height 10
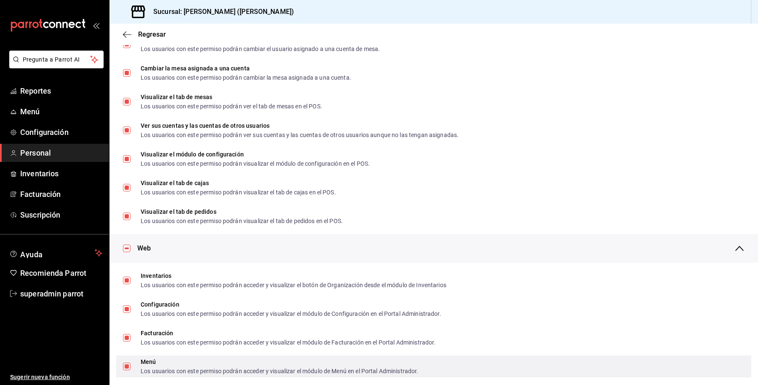
scroll to position [0, 0]
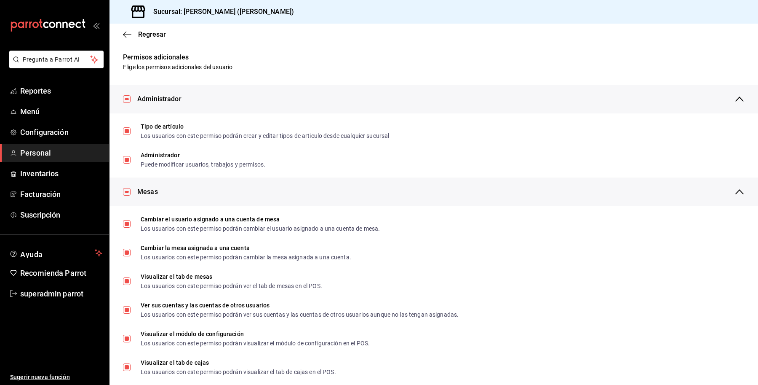
click at [145, 38] on div "Regresar" at bounding box center [434, 34] width 649 height 21
click at [142, 32] on span "Regresar" at bounding box center [152, 34] width 28 height 8
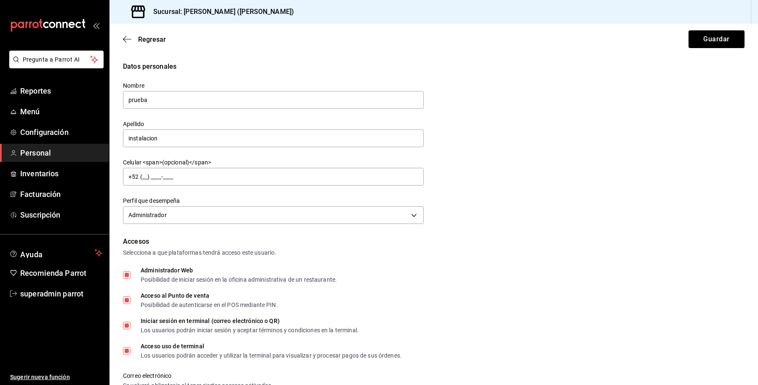
click at [675, 38] on div "Regresar Guardar" at bounding box center [434, 39] width 649 height 31
click at [689, 41] on button "Guardar" at bounding box center [717, 39] width 56 height 18
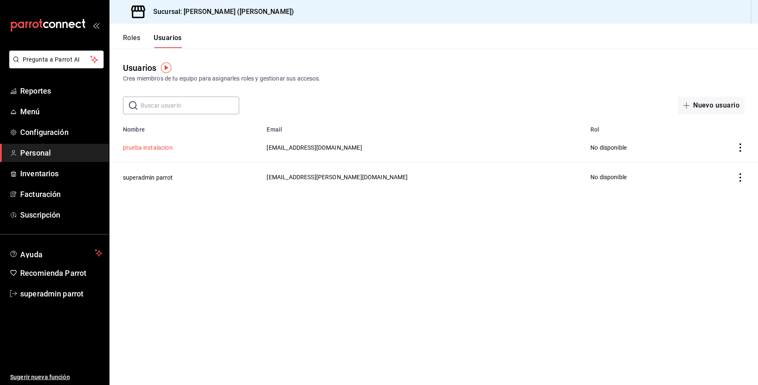
click at [150, 147] on button "prueba instalacion" at bounding box center [148, 147] width 50 height 8
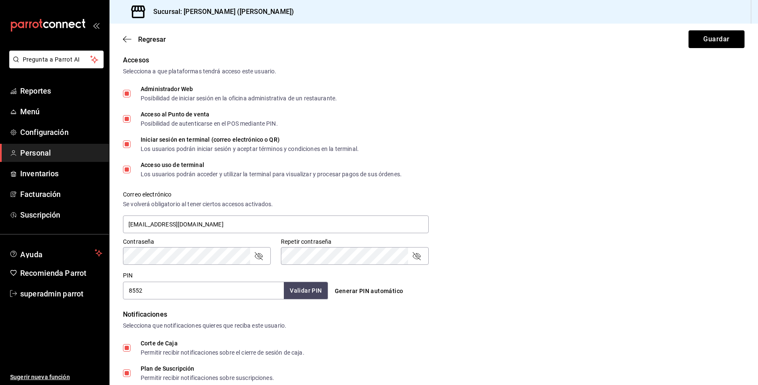
scroll to position [263, 0]
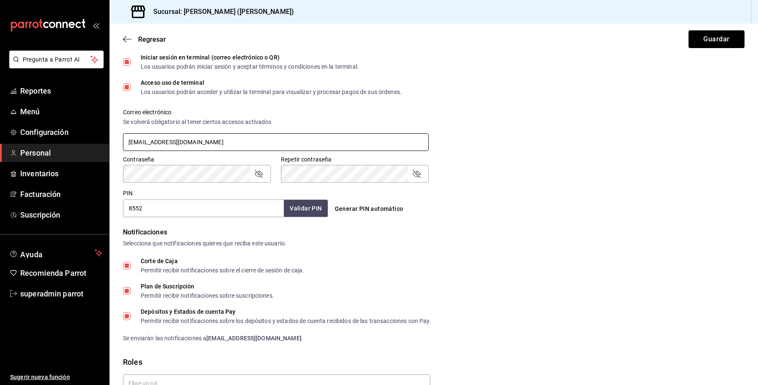
drag, startPoint x: 190, startPoint y: 142, endPoint x: 129, endPoint y: 160, distance: 64.1
click at [108, 152] on div "Pregunta a Parrot AI Reportes Menú Configuración Personal Inventarios Facturaci…" at bounding box center [379, 192] width 758 height 385
type input "vya_191504@hotmail.com"
type input "Viridiana"
type input "García Carranza"
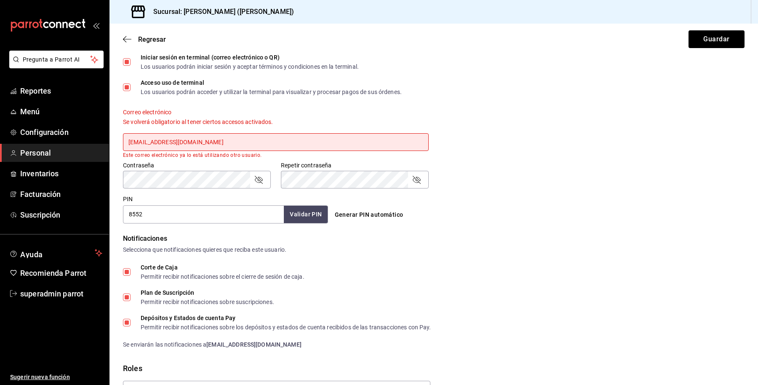
click at [206, 190] on div "Accesos Selecciona a que plataformas tendrá acceso este usuario. Administrador …" at bounding box center [434, 98] width 622 height 250
click at [194, 169] on div "Contraseña Contraseña" at bounding box center [197, 174] width 148 height 27
drag, startPoint x: 209, startPoint y: 144, endPoint x: 78, endPoint y: 138, distance: 131.2
click at [78, 138] on div "Pregunta a Parrot AI Reportes Menú Configuración Personal Inventarios Facturaci…" at bounding box center [379, 192] width 758 height 385
click at [483, 212] on div "Generar PIN automático" at bounding box center [434, 215] width 205 height 16
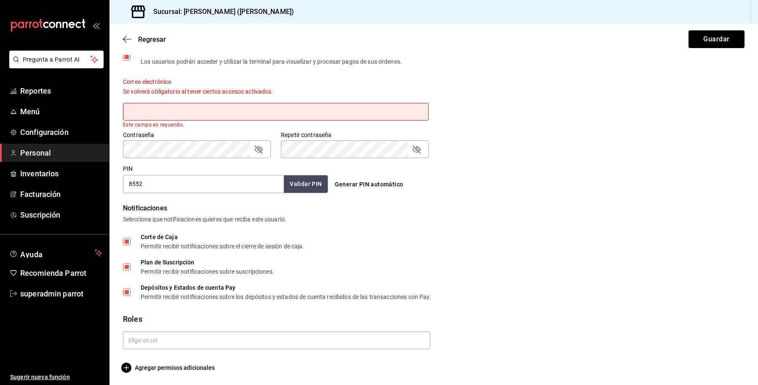
scroll to position [294, 0]
click at [147, 39] on span "Regresar" at bounding box center [152, 39] width 28 height 8
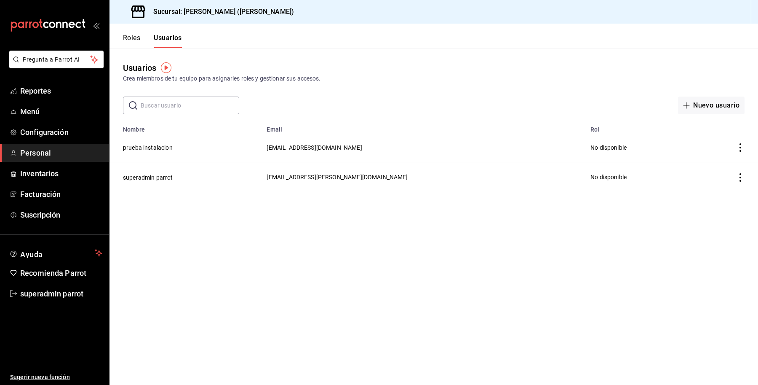
click at [312, 245] on main "Usuarios Crea miembros de tu equipo para asignarles roles y gestionar sus acces…" at bounding box center [434, 216] width 649 height 337
click at [43, 129] on span "Configuración" at bounding box center [61, 131] width 82 height 11
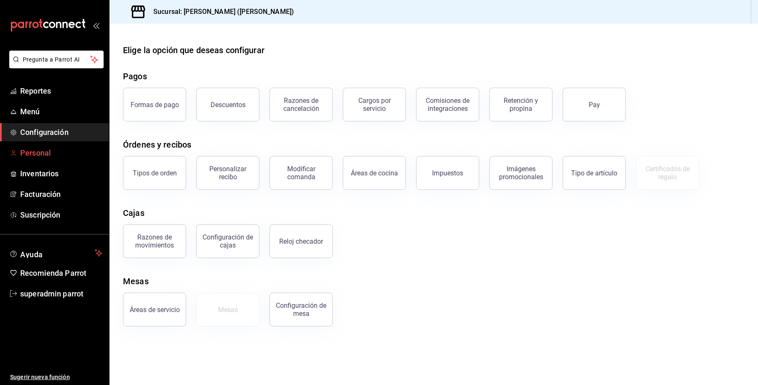
click at [45, 153] on span "Personal" at bounding box center [61, 152] width 82 height 11
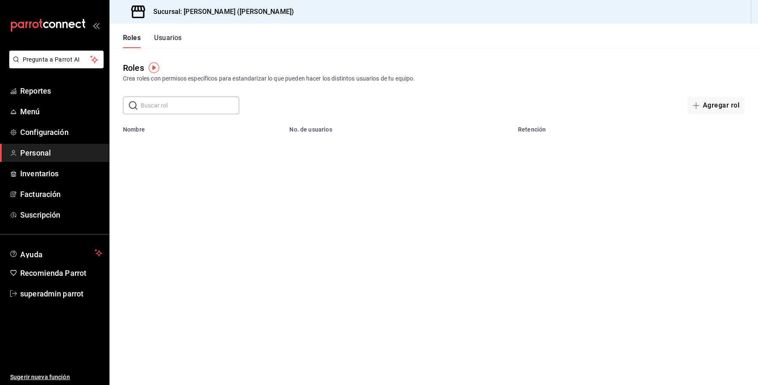
click at [43, 155] on span "Personal" at bounding box center [61, 152] width 82 height 11
click at [43, 154] on span "Personal" at bounding box center [61, 152] width 82 height 11
click at [45, 136] on span "Configuración" at bounding box center [61, 131] width 82 height 11
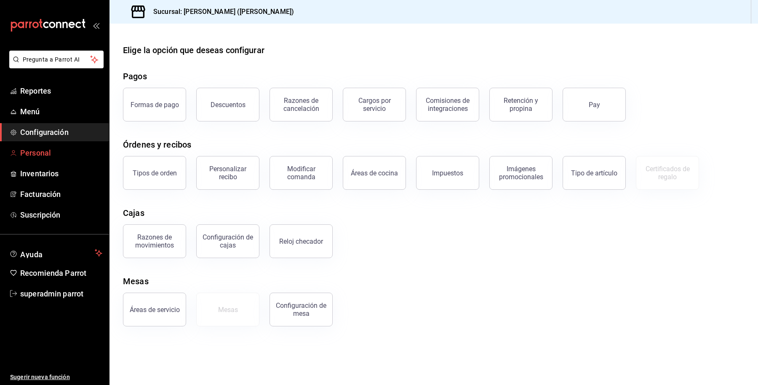
click at [48, 151] on span "Personal" at bounding box center [61, 152] width 82 height 11
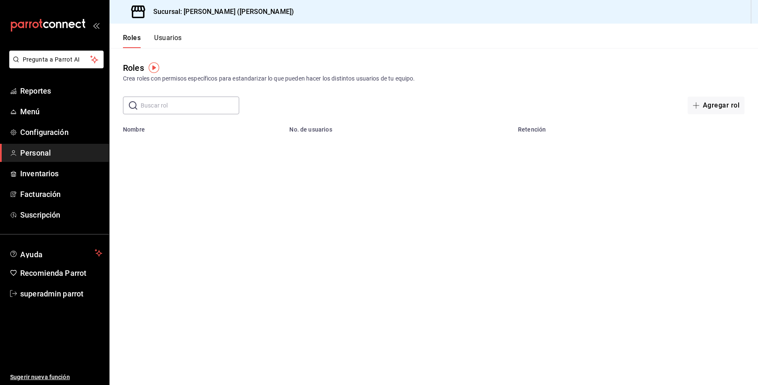
click at [182, 36] on button "Usuarios" at bounding box center [168, 41] width 28 height 14
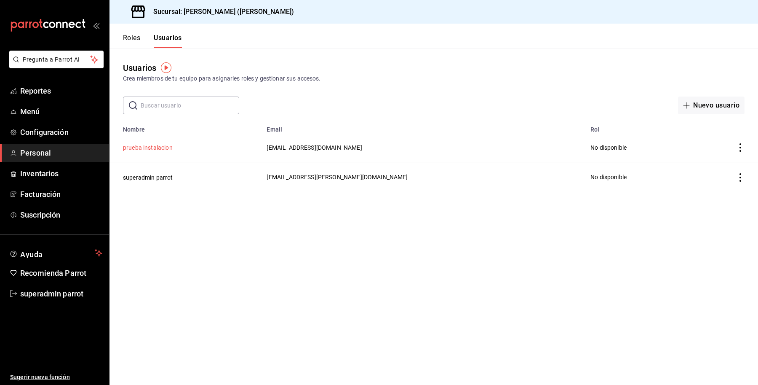
click at [156, 150] on button "prueba instalacion" at bounding box center [148, 147] width 50 height 8
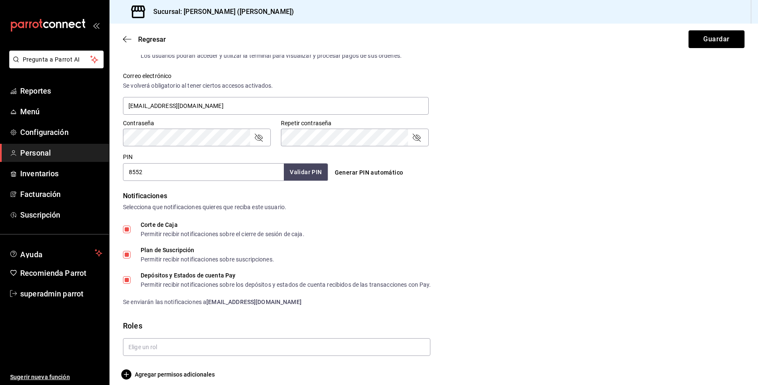
scroll to position [307, 0]
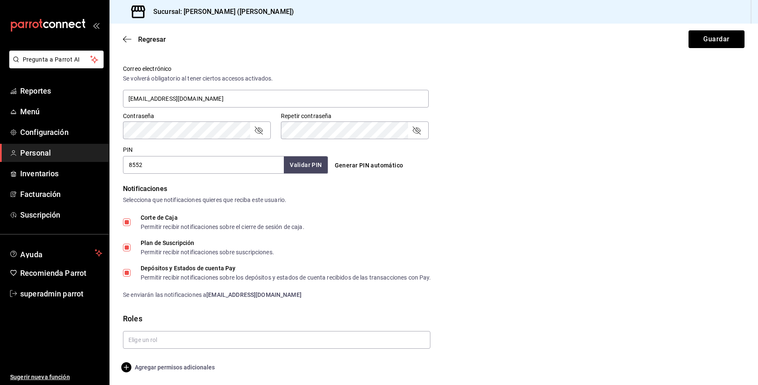
click at [165, 370] on span "Agregar permisos adicionales" at bounding box center [169, 367] width 92 height 10
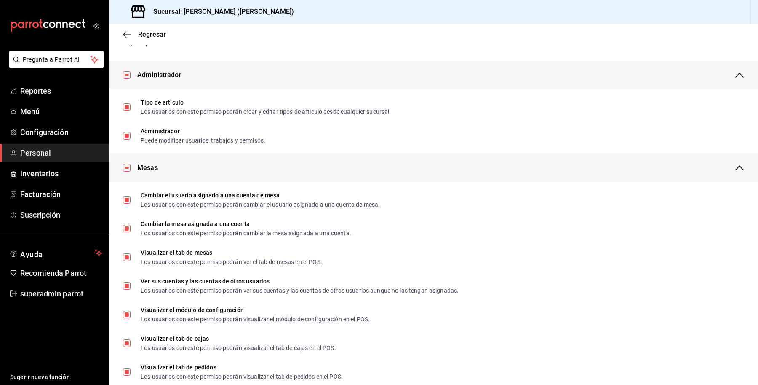
scroll to position [0, 0]
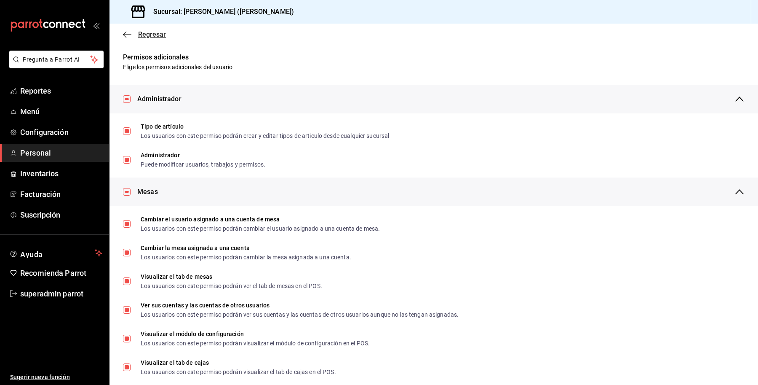
click at [137, 33] on span "Regresar" at bounding box center [144, 34] width 43 height 8
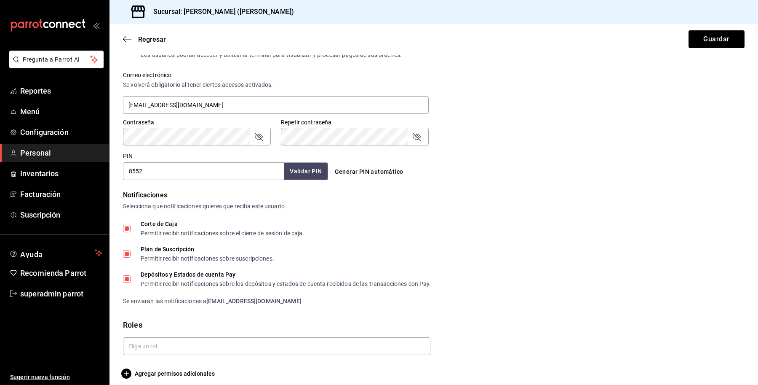
scroll to position [307, 0]
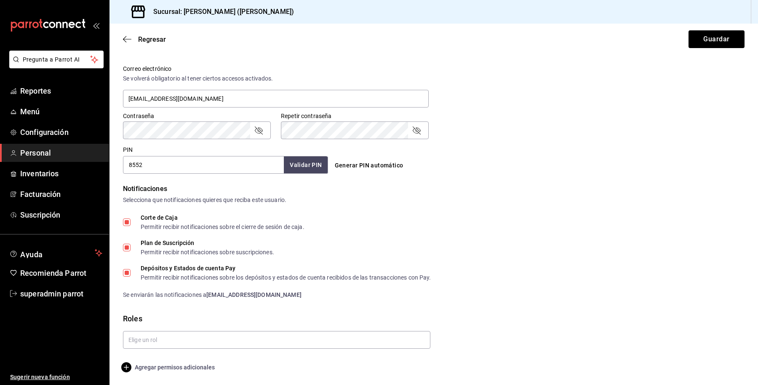
click at [184, 370] on span "Agregar permisos adicionales" at bounding box center [169, 367] width 92 height 10
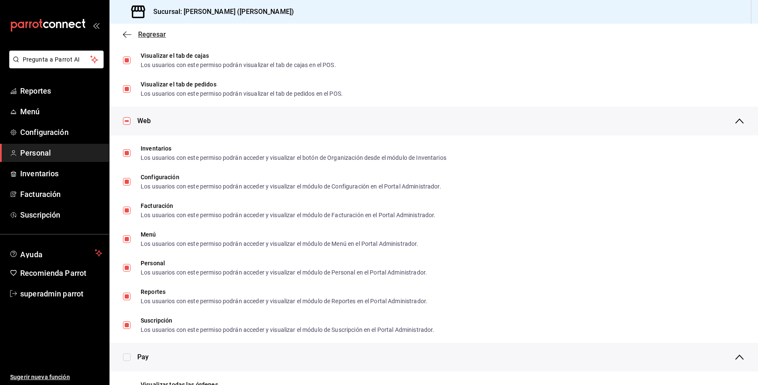
click at [141, 37] on span "Regresar" at bounding box center [152, 34] width 28 height 8
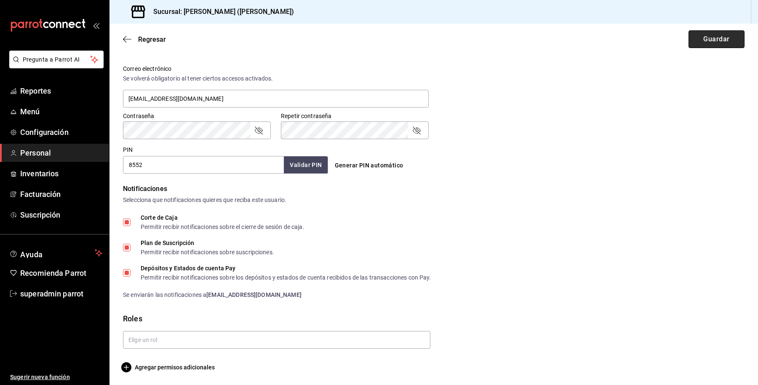
click at [689, 39] on button "Guardar" at bounding box center [717, 39] width 56 height 18
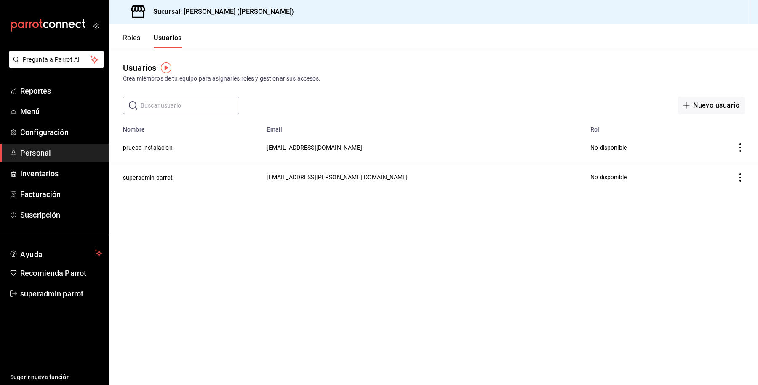
click at [692, 284] on main "Usuarios Crea miembros de tu equipo para asignarles roles y gestionar sus acces…" at bounding box center [434, 216] width 649 height 337
click at [23, 291] on span "superadmin parrot" at bounding box center [61, 293] width 82 height 11
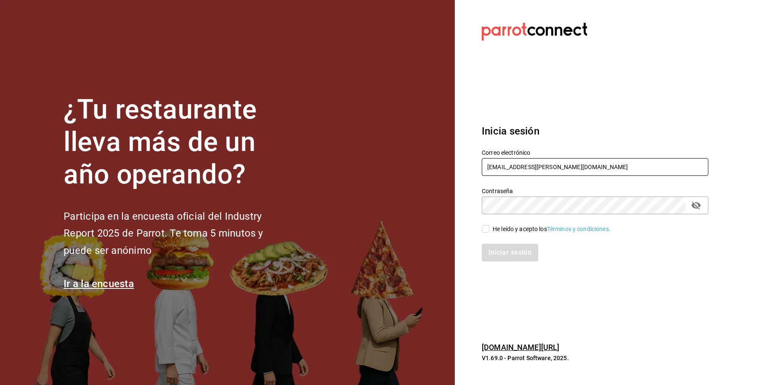
drag, startPoint x: 579, startPoint y: 166, endPoint x: 416, endPoint y: 165, distance: 162.2
click at [416, 165] on div "¿Tu restaurante lleva más de un año operando? Participa en la encuesta oficial …" at bounding box center [379, 192] width 758 height 385
paste input "otogani@colima"
type input "otogani@colima.com"
click at [500, 227] on div "He leído y acepto los Términos y condiciones." at bounding box center [552, 229] width 118 height 9
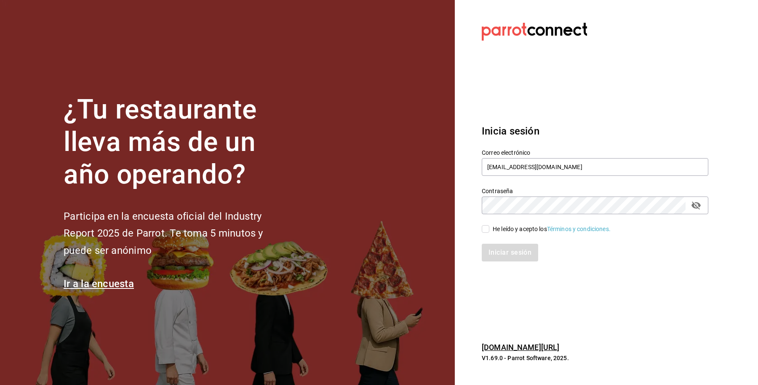
click at [490, 227] on input "He leído y acepto los Términos y condiciones." at bounding box center [486, 229] width 8 height 8
checkbox input "true"
click at [508, 251] on button "Iniciar sesión" at bounding box center [510, 253] width 57 height 18
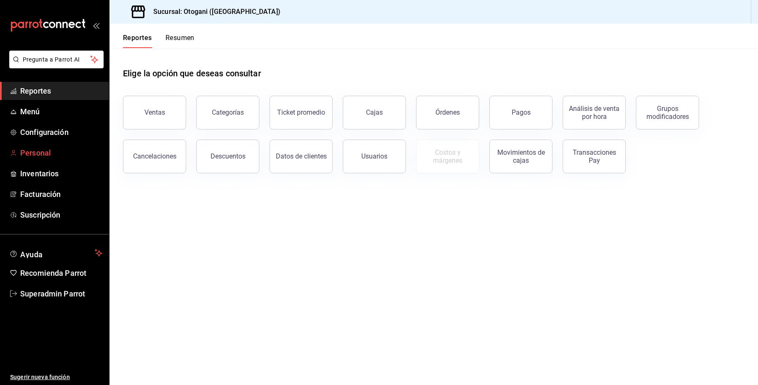
click at [40, 148] on span "Personal" at bounding box center [61, 152] width 82 height 11
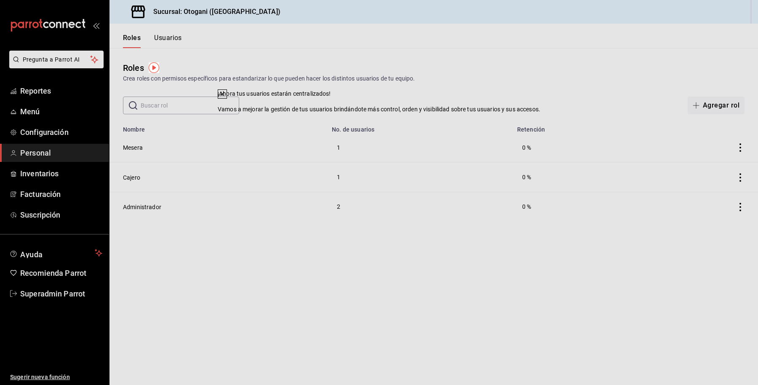
click at [227, 99] on button at bounding box center [222, 93] width 9 height 9
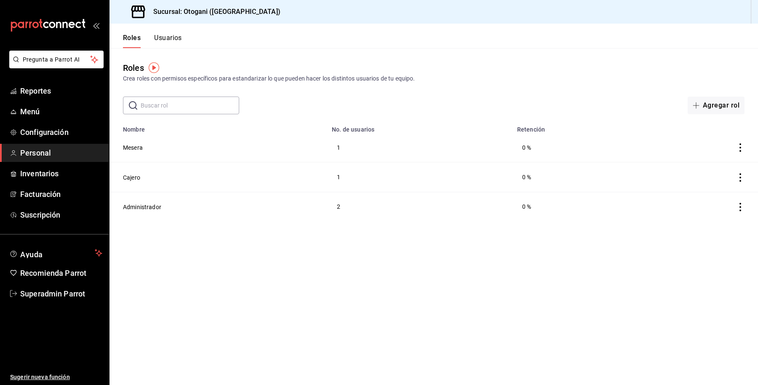
click at [182, 37] on button "Usuarios" at bounding box center [168, 41] width 28 height 14
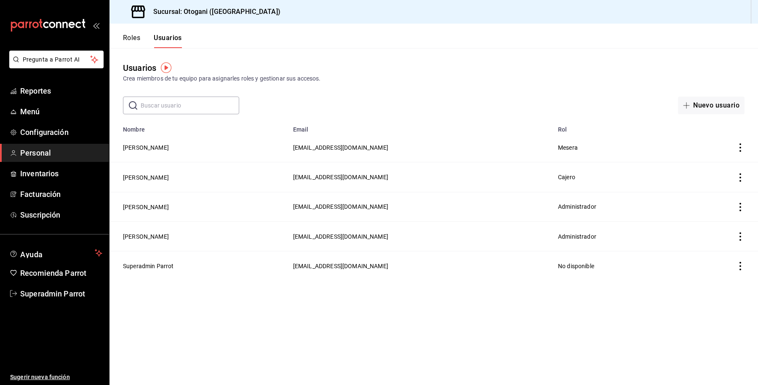
click at [235, 20] on div "Sucursal: Otogani (Manzanillo)" at bounding box center [200, 12] width 168 height 24
click at [156, 270] on button "Superadmin Parrot" at bounding box center [148, 266] width 51 height 8
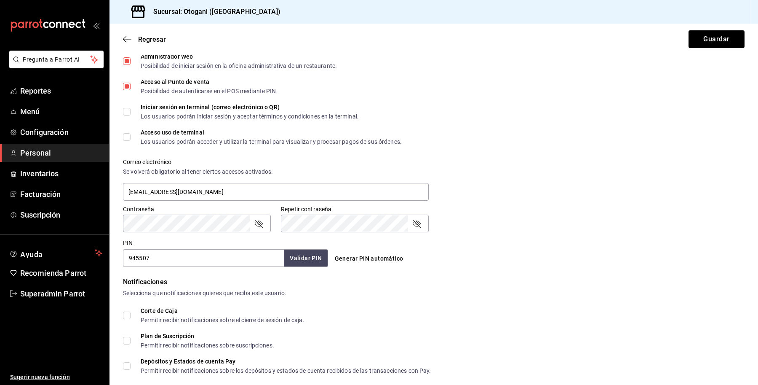
scroll to position [288, 0]
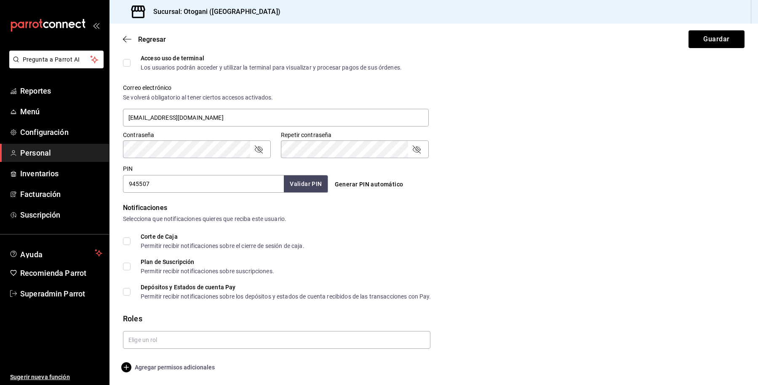
click at [184, 368] on span "Agregar permisos adicionales" at bounding box center [169, 367] width 92 height 10
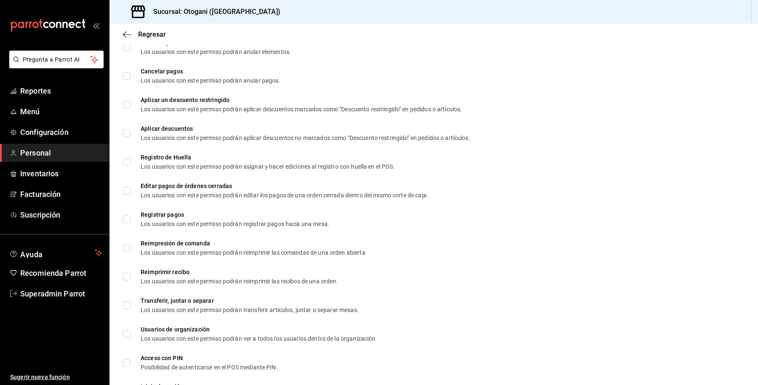
scroll to position [1121, 0]
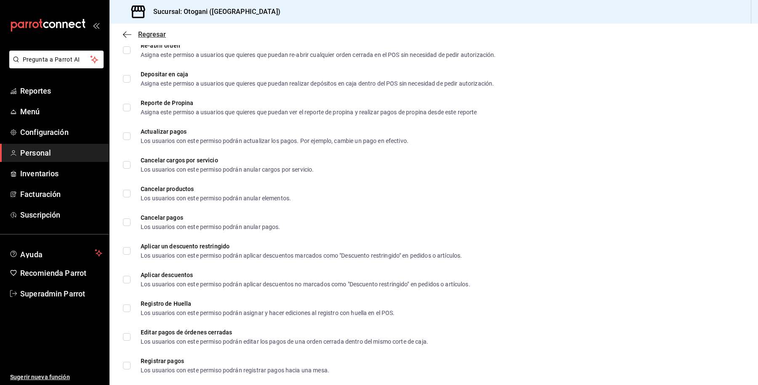
click at [159, 34] on span "Regresar" at bounding box center [152, 34] width 28 height 8
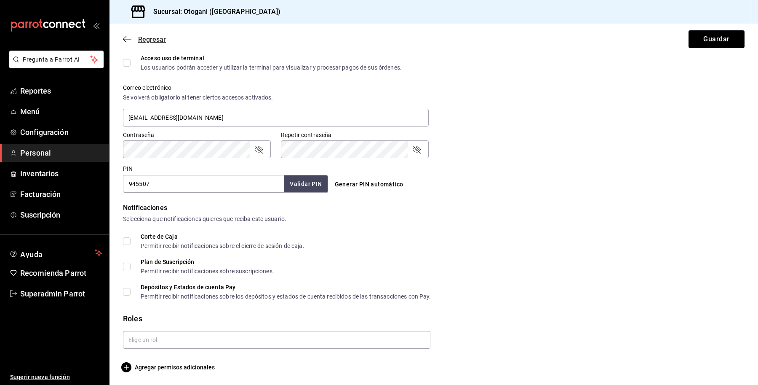
click at [140, 37] on span "Regresar" at bounding box center [152, 39] width 28 height 8
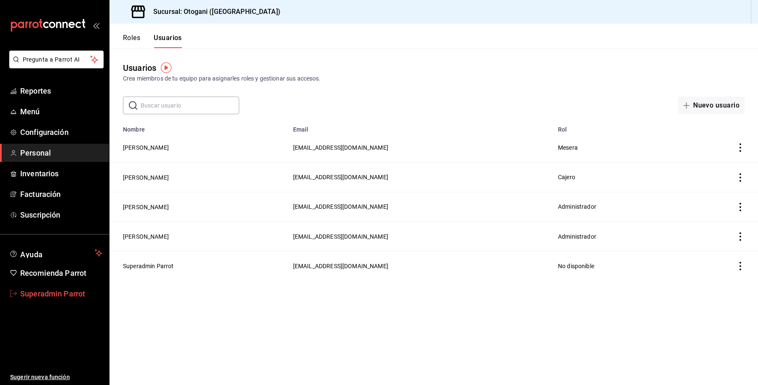
click at [52, 293] on span "Superadmin Parrot" at bounding box center [61, 293] width 82 height 11
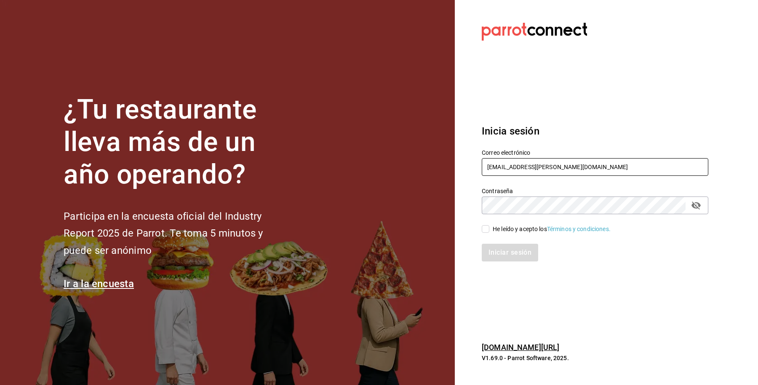
drag, startPoint x: 590, startPoint y: 164, endPoint x: 399, endPoint y: 184, distance: 192.3
click at [399, 184] on div "¿Tu restaurante lleva más de un año operando? Participa en la encuesta oficial …" at bounding box center [379, 192] width 758 height 385
type input "viri@viri.com"
click at [503, 232] on div "He leído y acepto los Términos y condiciones." at bounding box center [552, 229] width 118 height 9
click at [490, 232] on input "He leído y acepto los Términos y condiciones." at bounding box center [486, 229] width 8 height 8
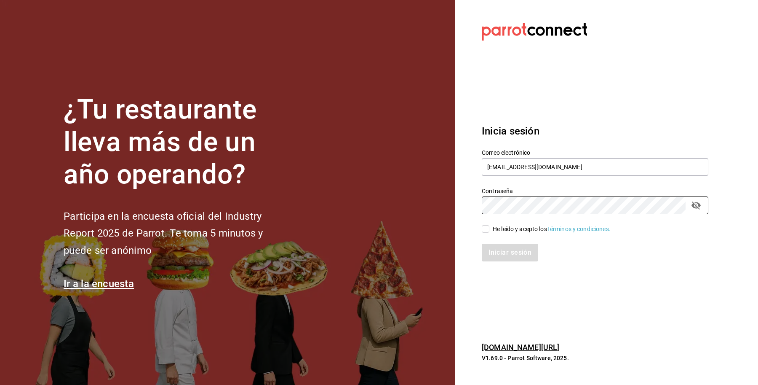
checkbox input "true"
click at [506, 244] on button "Iniciar sesión" at bounding box center [510, 253] width 57 height 18
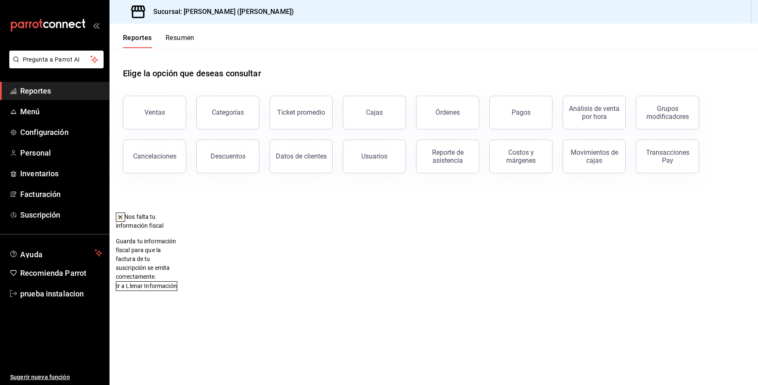
click at [124, 219] on icon at bounding box center [120, 217] width 7 height 7
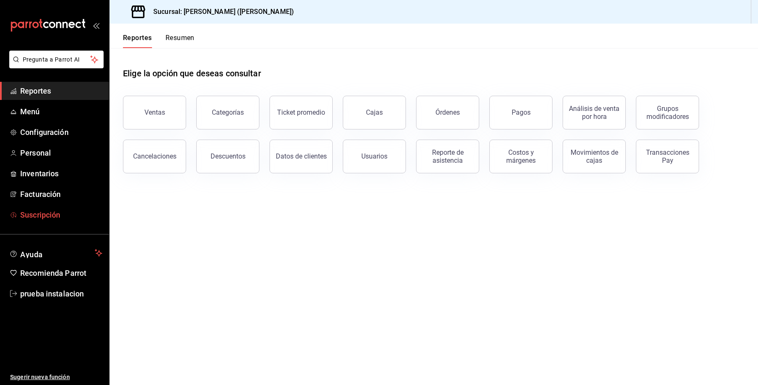
click at [51, 216] on span "Suscripción" at bounding box center [61, 214] width 82 height 11
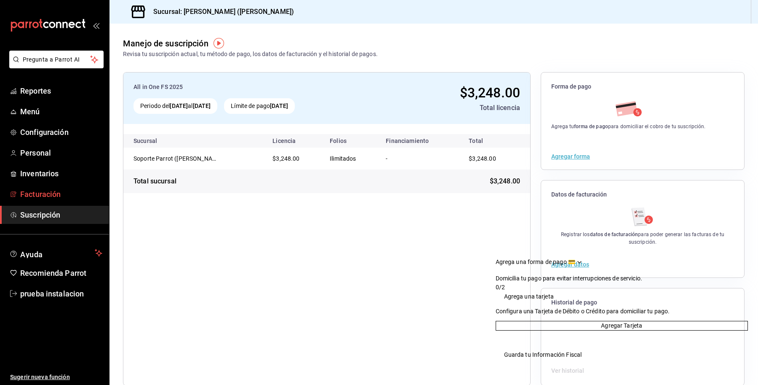
click at [49, 195] on span "Facturación" at bounding box center [61, 193] width 82 height 11
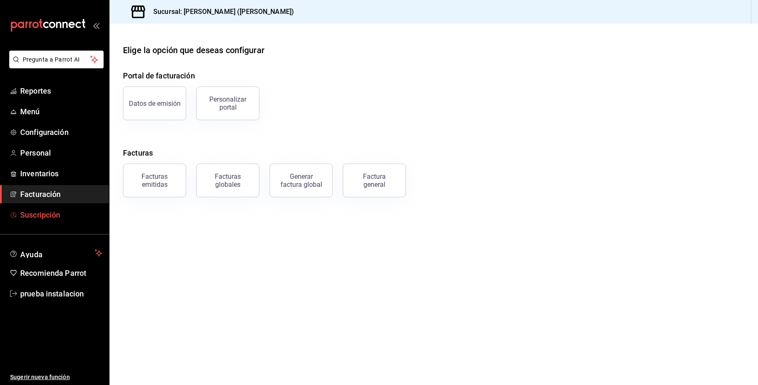
click at [47, 214] on span "Suscripción" at bounding box center [61, 214] width 82 height 11
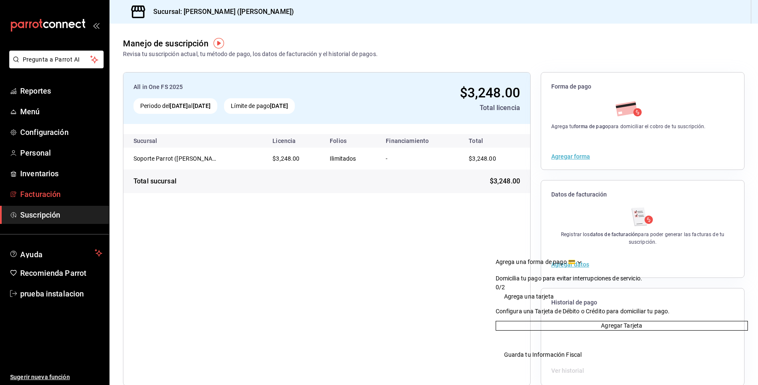
click at [47, 200] on link "Facturación" at bounding box center [54, 194] width 109 height 18
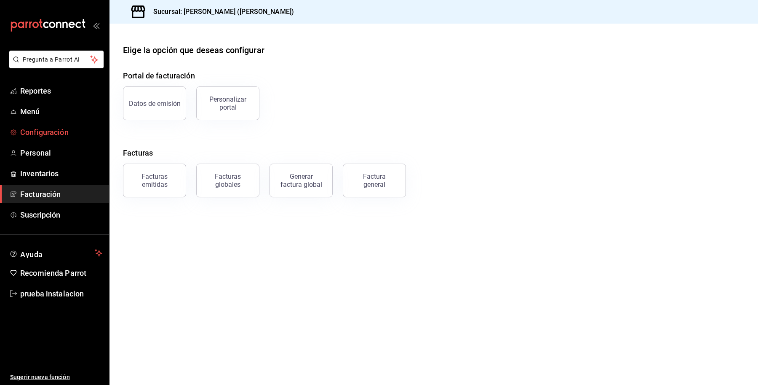
click at [42, 135] on span "Configuración" at bounding box center [61, 131] width 82 height 11
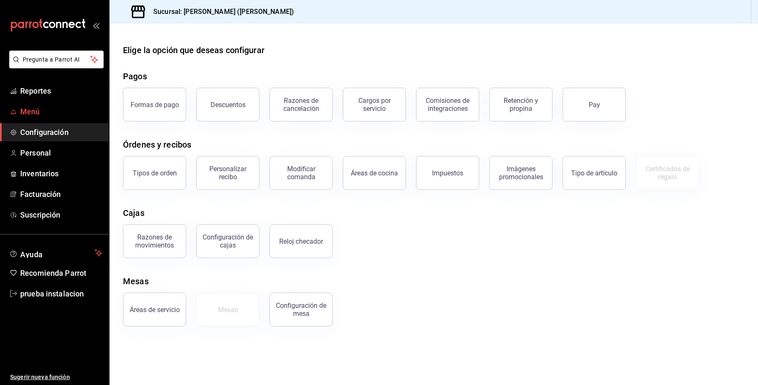
click at [37, 111] on span "Menú" at bounding box center [61, 111] width 82 height 11
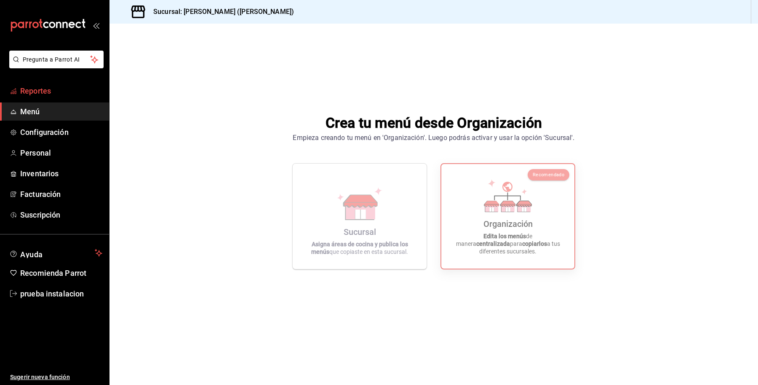
click at [41, 93] on span "Reportes" at bounding box center [61, 90] width 82 height 11
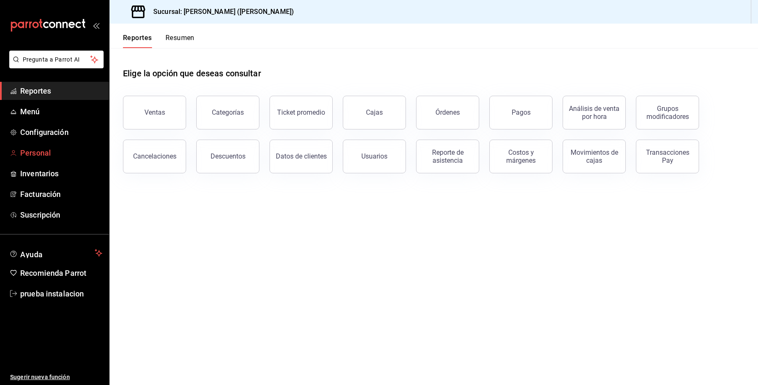
click at [39, 150] on span "Personal" at bounding box center [61, 152] width 82 height 11
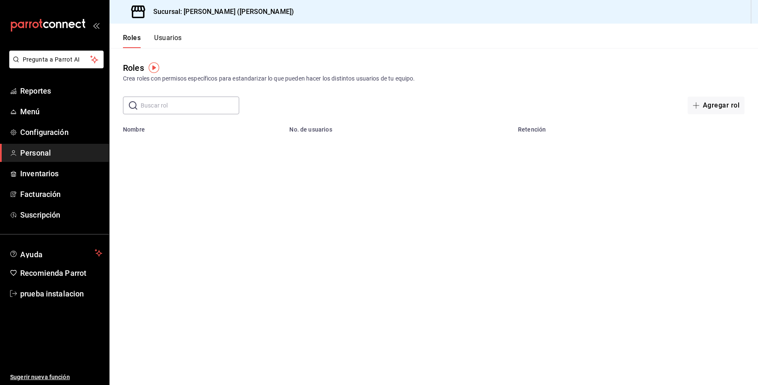
click at [173, 30] on div "Roles Usuarios" at bounding box center [146, 36] width 72 height 24
click at [169, 36] on button "Usuarios" at bounding box center [168, 41] width 28 height 14
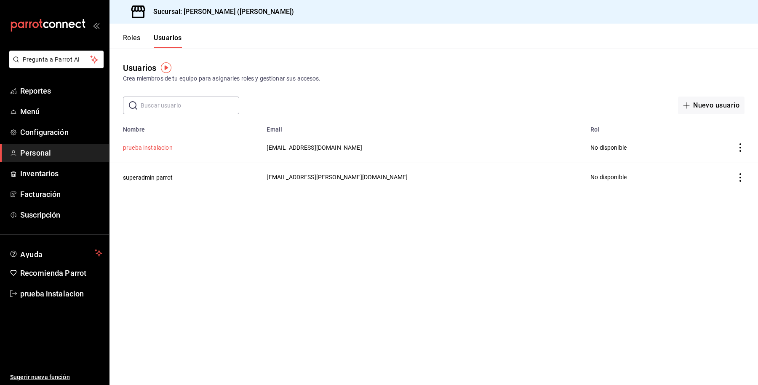
click at [149, 145] on button "prueba instalacion" at bounding box center [148, 147] width 50 height 8
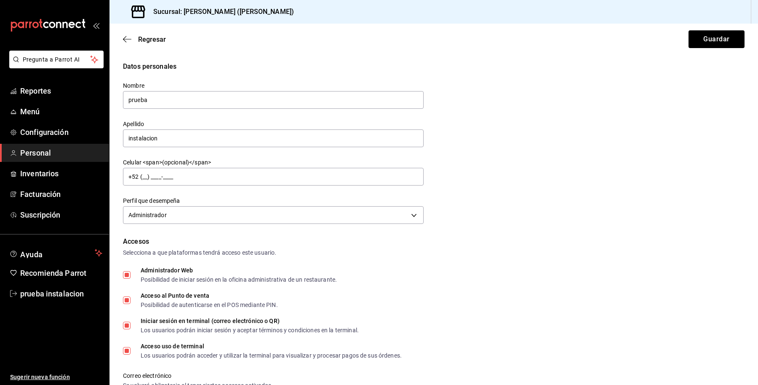
drag, startPoint x: 177, startPoint y: 104, endPoint x: 112, endPoint y: 99, distance: 65.4
click at [112, 99] on div "Datos personales Nombre prueba Apellido instalacion Celular <span>(opcional)</s…" at bounding box center [434, 370] width 649 height 617
type input "Viri"
click at [161, 131] on input "instalacion" at bounding box center [273, 138] width 301 height 18
drag, startPoint x: 171, startPoint y: 138, endPoint x: 121, endPoint y: 135, distance: 49.4
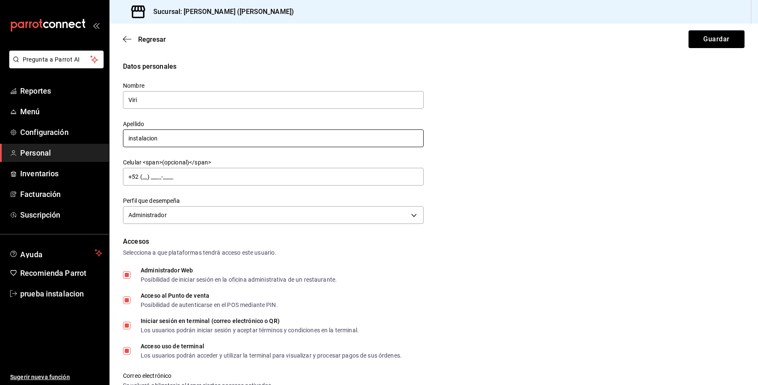
click at [121, 135] on div "Apellido instalacion" at bounding box center [268, 129] width 311 height 38
type input "soporte"
click at [393, 247] on div "Accesos Selecciona a que plataformas tendrá acceso este usuario." at bounding box center [434, 246] width 622 height 21
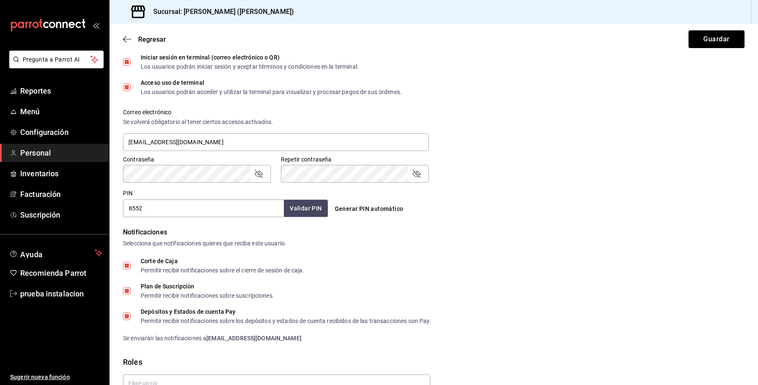
scroll to position [307, 0]
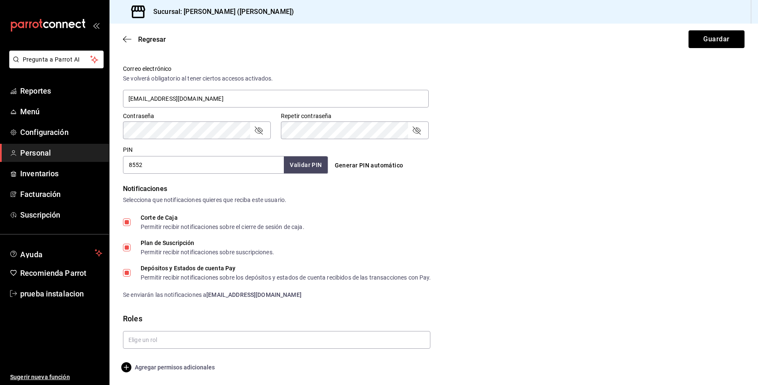
click at [145, 371] on span "Agregar permisos adicionales" at bounding box center [169, 367] width 92 height 10
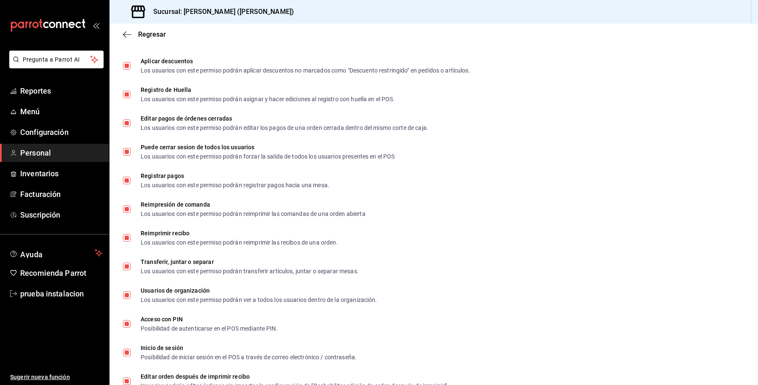
scroll to position [1149, 0]
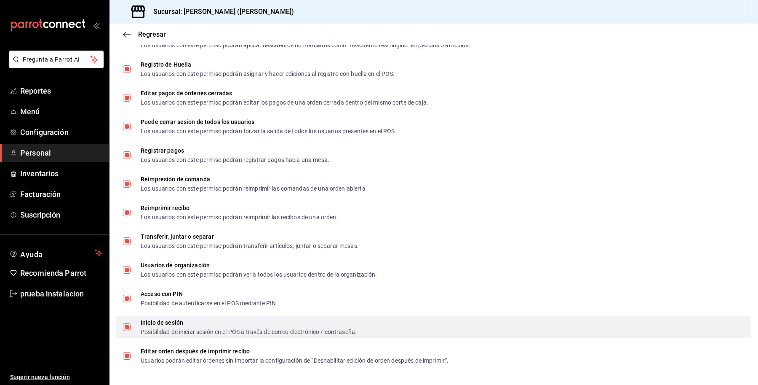
click at [131, 327] on span "Inicio de sesión Posibilidad de iniciar sesión en el POS a través de correo ele…" at bounding box center [244, 326] width 226 height 15
click at [131, 327] on input "Inicio de sesión Posibilidad de iniciar sesión en el POS a través de correo ele…" at bounding box center [127, 327] width 8 height 8
checkbox input "true"
click at [127, 323] on input "Inicio de sesión Posibilidad de iniciar sesión en el POS a través de correo ele…" at bounding box center [127, 327] width 8 height 8
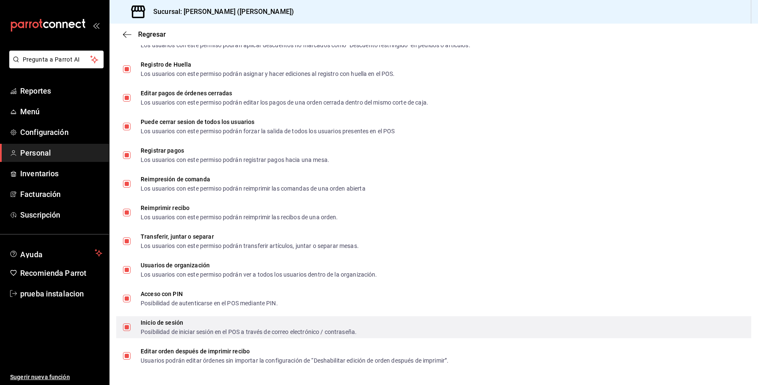
checkbox input "false"
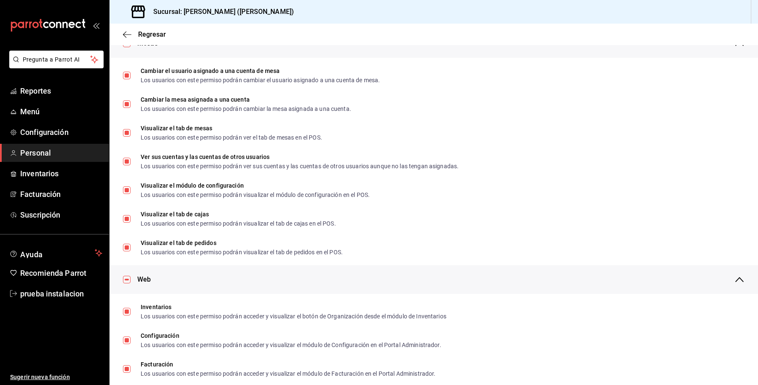
scroll to position [0, 0]
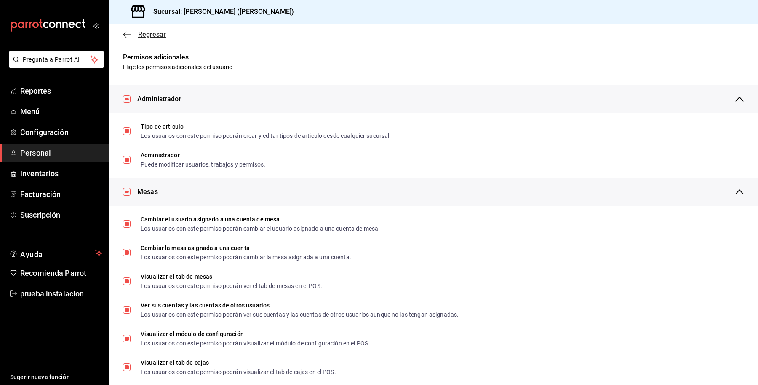
click at [151, 34] on span "Regresar" at bounding box center [152, 34] width 28 height 8
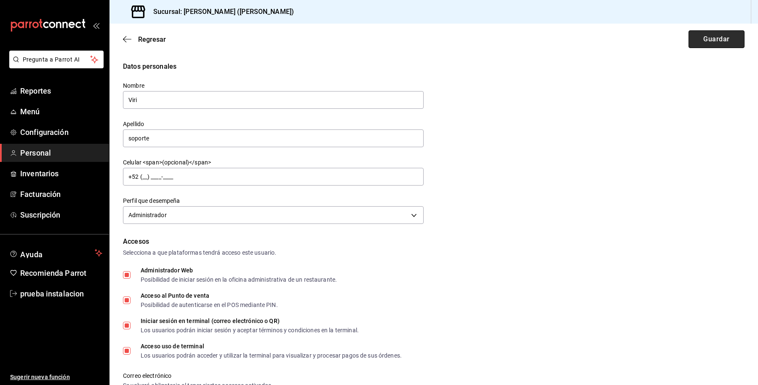
click at [711, 37] on button "Guardar" at bounding box center [717, 39] width 56 height 18
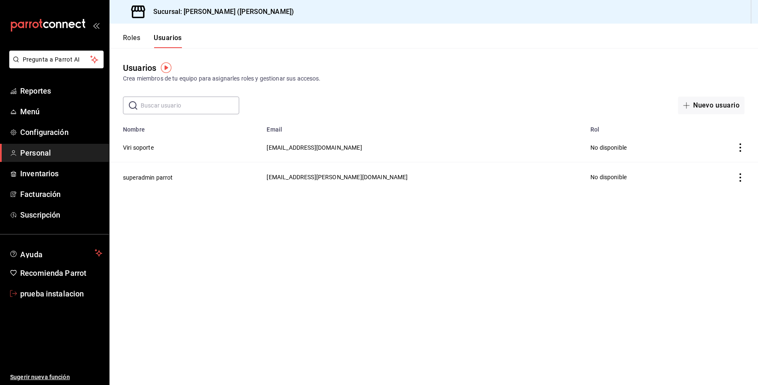
click at [73, 284] on link "prueba instalacion" at bounding box center [54, 293] width 109 height 18
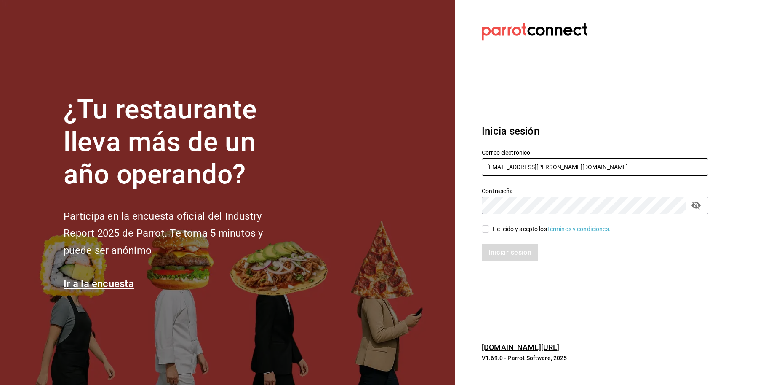
drag, startPoint x: 559, startPoint y: 170, endPoint x: 470, endPoint y: 169, distance: 88.5
click at [470, 169] on section "Datos incorrectos. Verifica que tu Correo o Contraseña estén bien escritos. Ini…" at bounding box center [592, 192] width 274 height 385
paste input "almetpalo@cdmx"
type input "salmetpalo@cdmx.com"
click at [500, 229] on div "He leído y acepto los Términos y condiciones." at bounding box center [552, 229] width 118 height 9
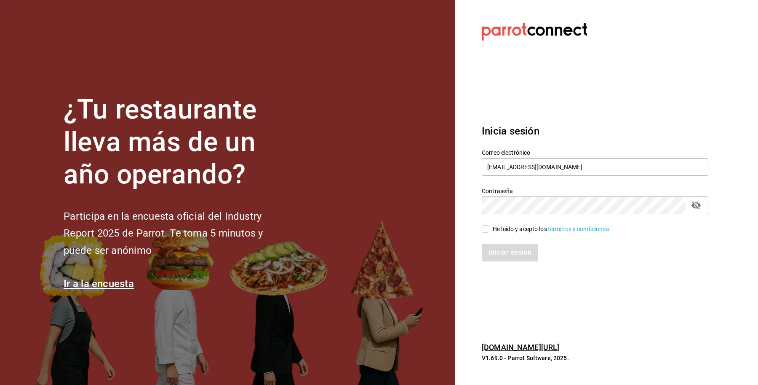
click at [490, 229] on input "He leído y acepto los Términos y condiciones." at bounding box center [486, 229] width 8 height 8
checkbox input "true"
click at [509, 258] on button "Iniciar sesión" at bounding box center [510, 253] width 57 height 18
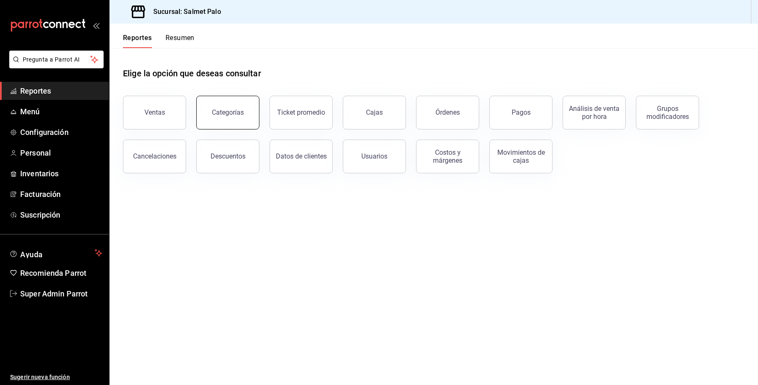
click at [245, 111] on button "Categorías" at bounding box center [227, 113] width 63 height 34
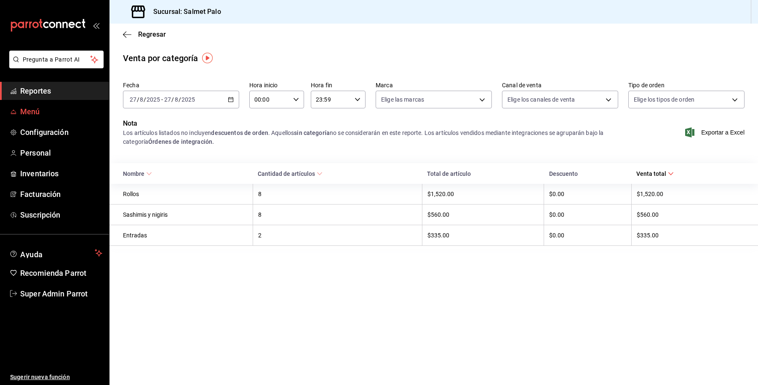
click at [55, 114] on span "Menú" at bounding box center [61, 111] width 82 height 11
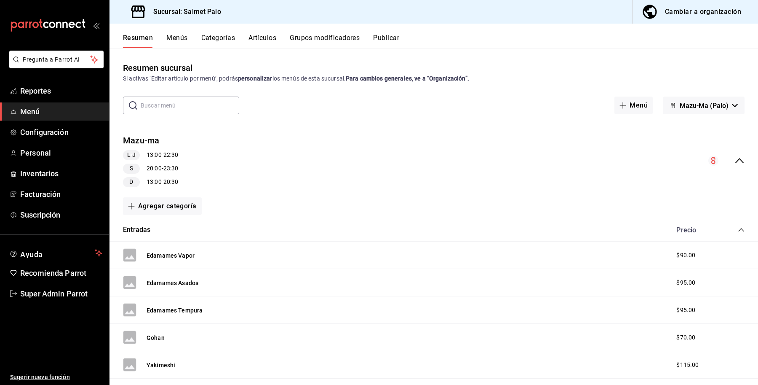
click at [220, 27] on div "Resumen Menús Categorías Artículos Grupos modificadores Publicar" at bounding box center [434, 36] width 649 height 24
click at [216, 40] on button "Categorías" at bounding box center [218, 41] width 34 height 14
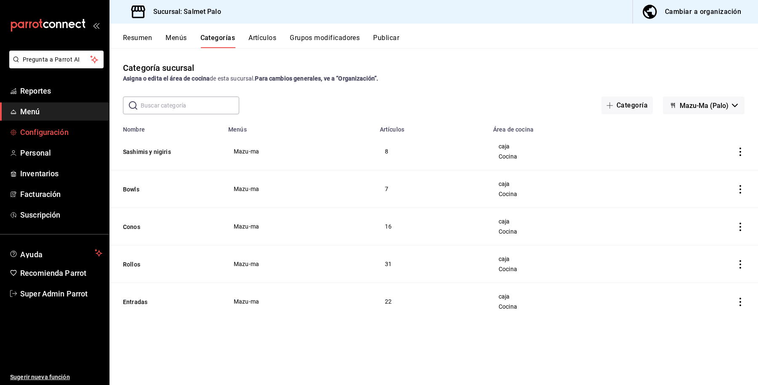
click at [48, 137] on span "Configuración" at bounding box center [61, 131] width 82 height 11
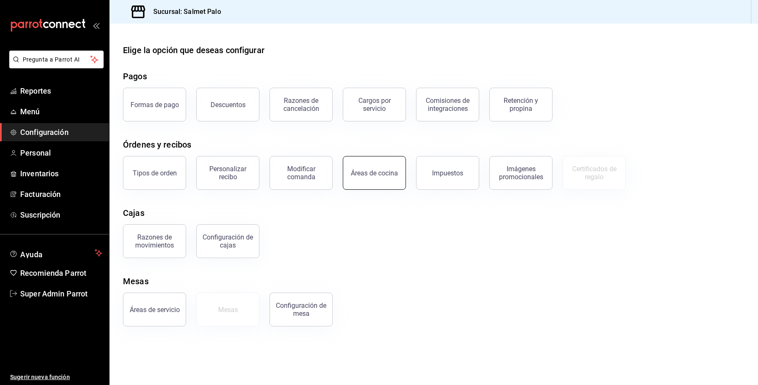
click at [374, 166] on button "Áreas de cocina" at bounding box center [374, 173] width 63 height 34
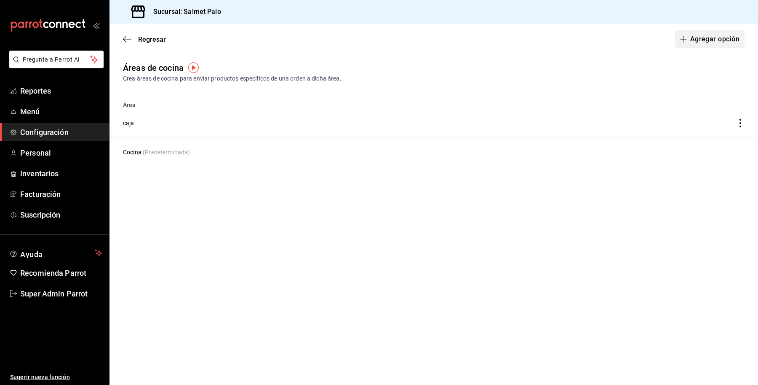
click at [725, 32] on button "Agregar opción" at bounding box center [710, 39] width 70 height 18
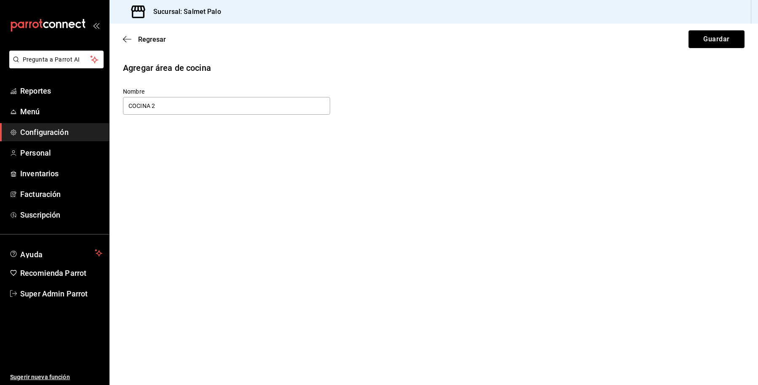
type input "COCINA 2"
click at [726, 29] on div "Regresar Guardar" at bounding box center [434, 39] width 649 height 31
click at [719, 34] on button "Guardar" at bounding box center [717, 39] width 56 height 18
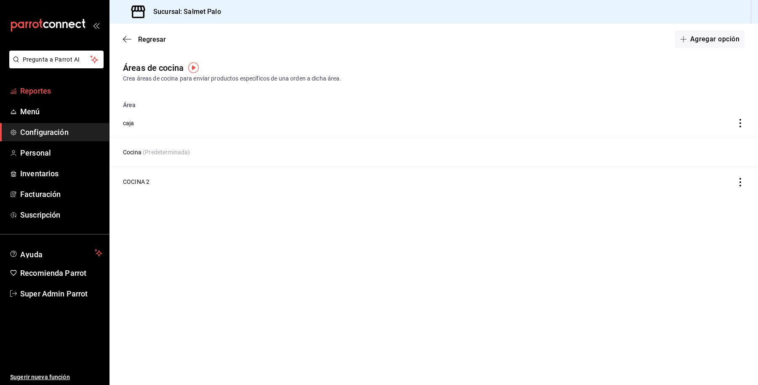
click at [39, 88] on span "Reportes" at bounding box center [61, 90] width 82 height 11
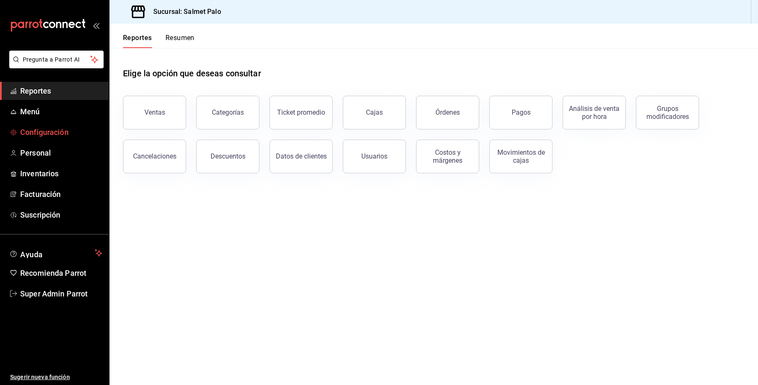
click at [39, 133] on span "Configuración" at bounding box center [61, 131] width 82 height 11
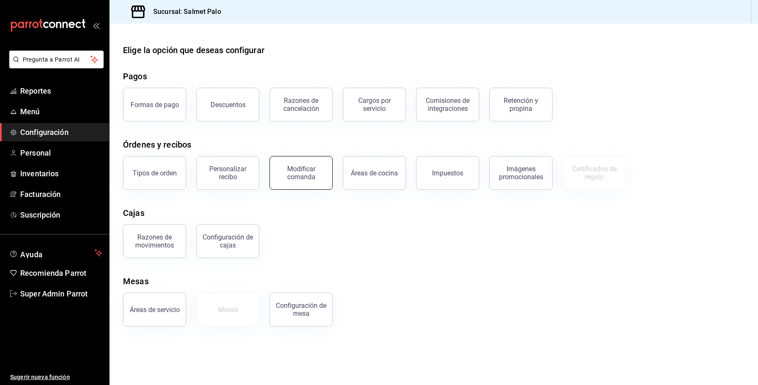
click at [291, 174] on div "Modificar comanda" at bounding box center [301, 173] width 52 height 16
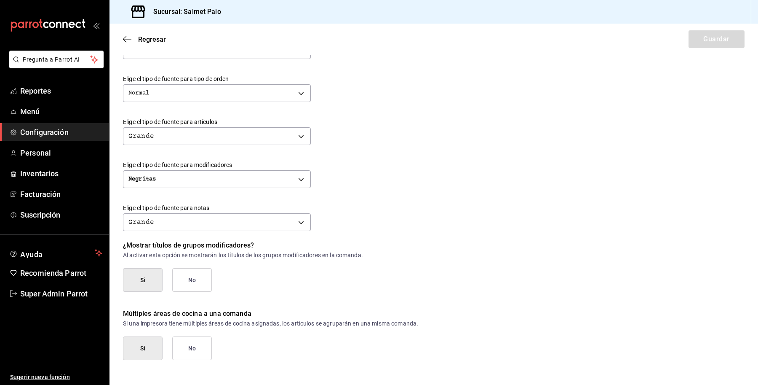
scroll to position [288, 0]
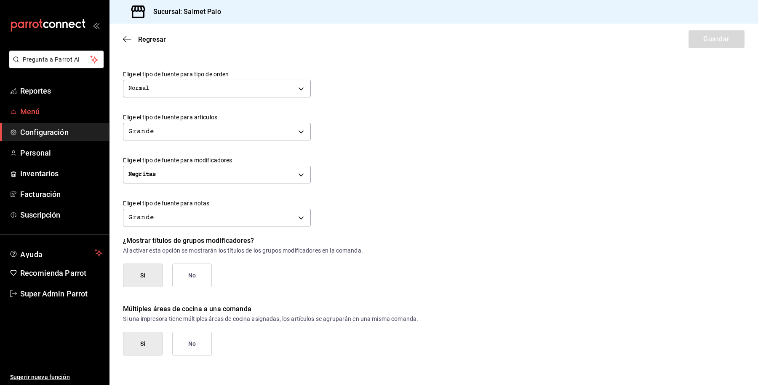
click at [26, 113] on span "Menú" at bounding box center [61, 111] width 82 height 11
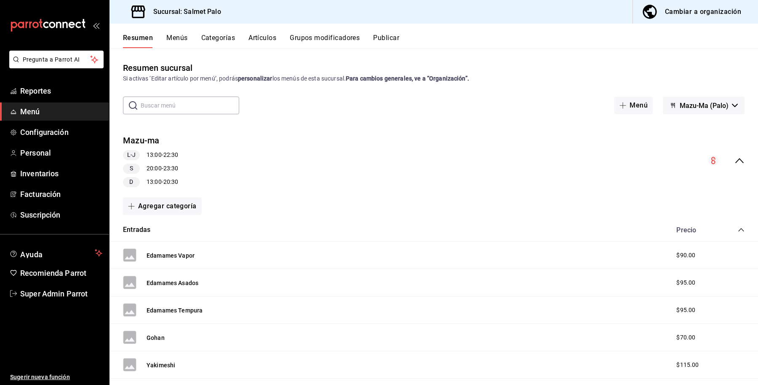
click at [260, 40] on button "Artículos" at bounding box center [263, 41] width 28 height 14
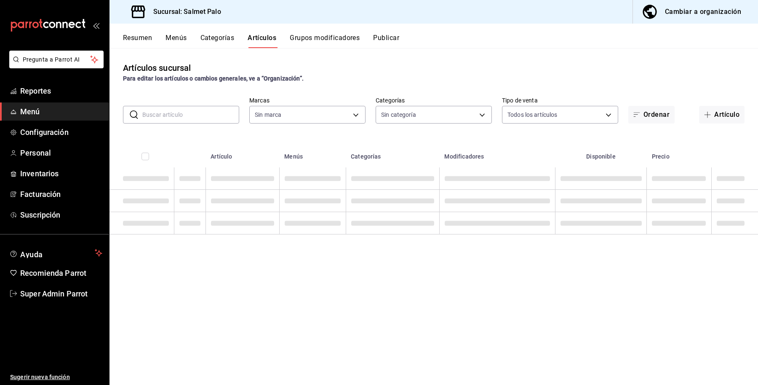
type input "91822997-6511-487a-b58c-8897a46e9bc4,bcaf95bc-d9c1-438b-979f-19bd0f306f78"
type input "5ce41efa-3da9-4142-a109-4cabeb41dd5b,8a476554-367f-4cd7-b05e-2859d59a4ff3,5b328…"
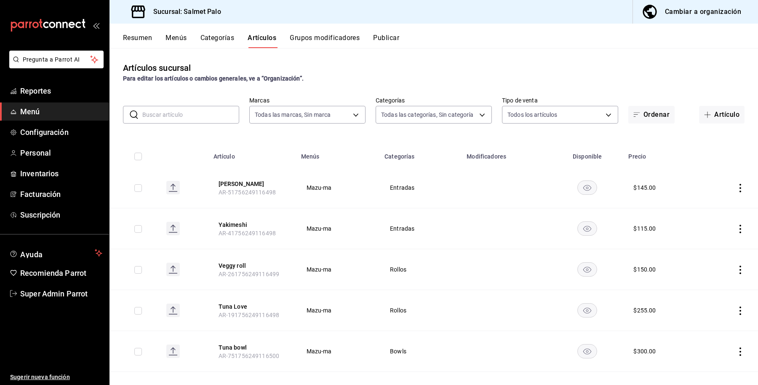
click at [214, 39] on button "Categorías" at bounding box center [218, 41] width 34 height 14
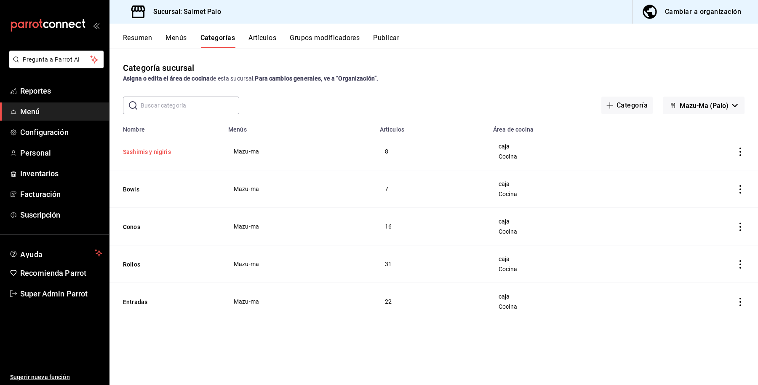
click at [155, 150] on button "Sashimis y nigiris" at bounding box center [165, 151] width 84 height 8
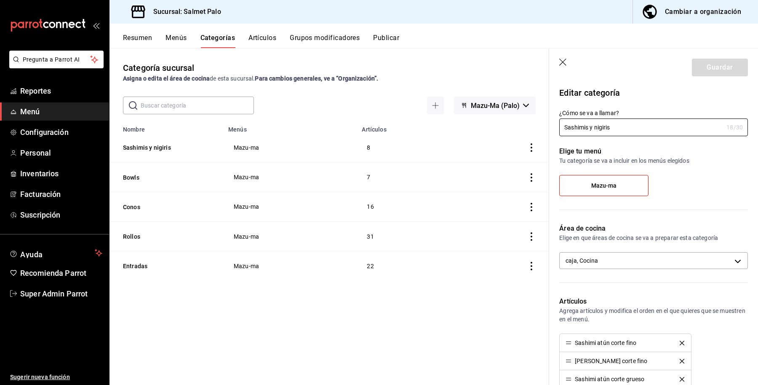
click at [643, 269] on div "Área de cocina Elige en que áreas de cocina se va a preparar esta categoría caj…" at bounding box center [648, 249] width 199 height 73
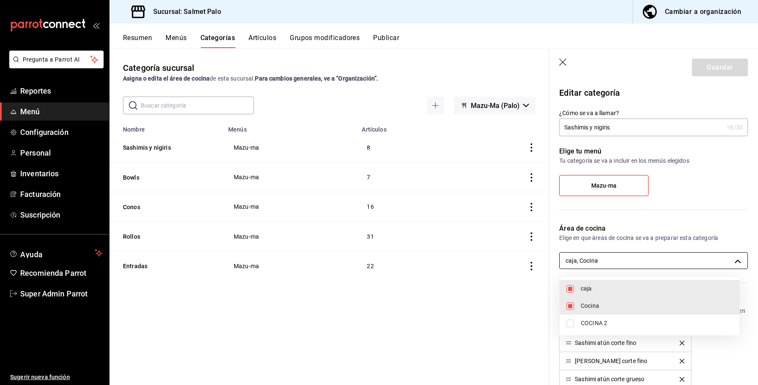
click at [646, 264] on body "Pregunta a Parrot AI Reportes Menú Configuración Personal Inventarios Facturaci…" at bounding box center [379, 192] width 758 height 385
click at [564, 324] on li "COCINA 2" at bounding box center [650, 322] width 180 height 17
type input "8637d4d3-ec2d-4298-b790-a10ce2b053b3,0daeab3e-1f91-4558-bf89-defc9de94201,db7a1…"
checkbox input "true"
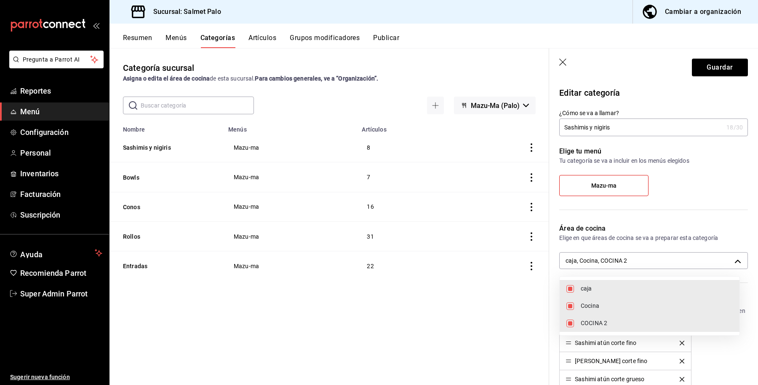
click at [713, 74] on div at bounding box center [379, 192] width 758 height 385
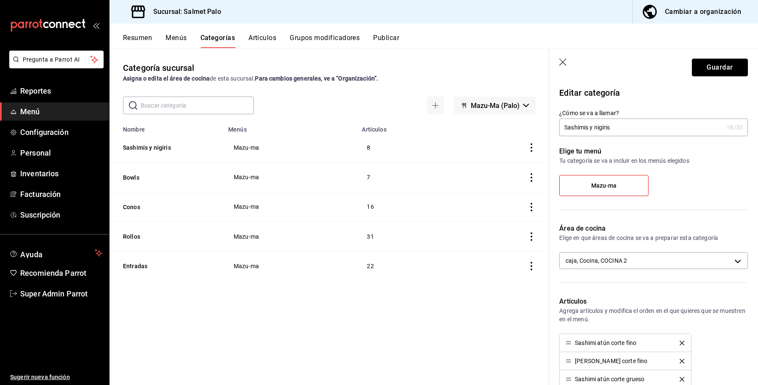
click at [719, 65] on button "Guardar" at bounding box center [720, 68] width 56 height 18
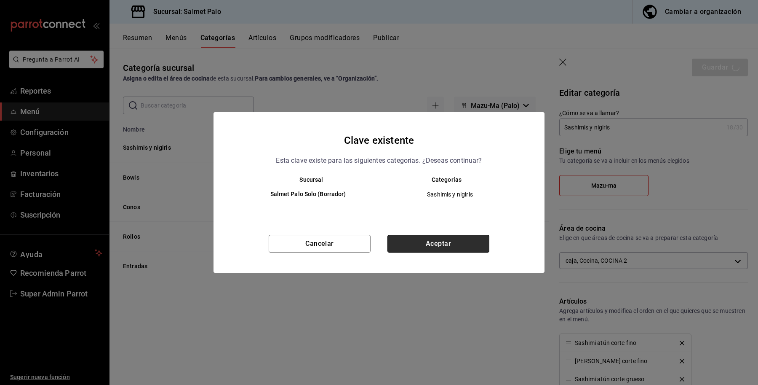
click at [417, 246] on button "Aceptar" at bounding box center [439, 244] width 102 height 18
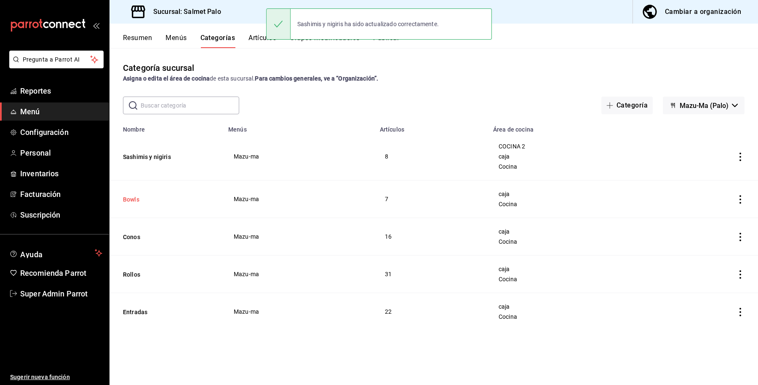
click at [139, 198] on button "Bowls" at bounding box center [165, 199] width 84 height 8
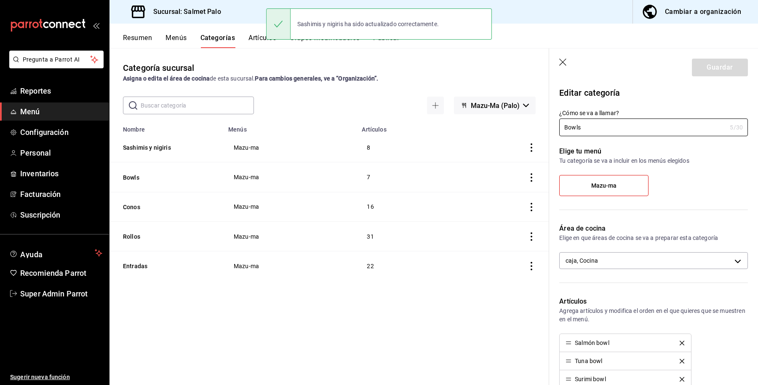
scroll to position [105, 0]
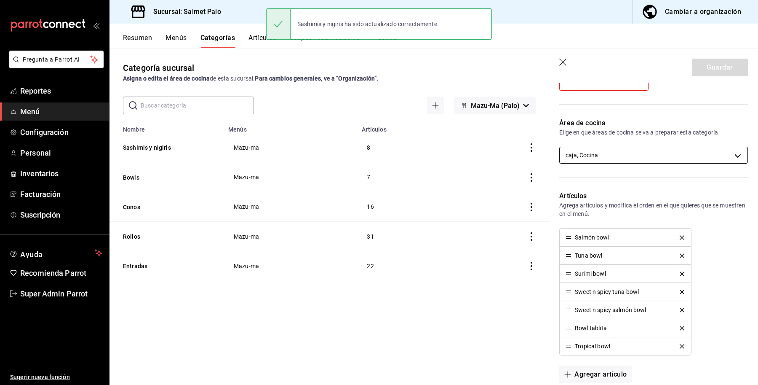
click at [616, 150] on body "Pregunta a Parrot AI Reportes Menú Configuración Personal Inventarios Facturaci…" at bounding box center [379, 192] width 758 height 385
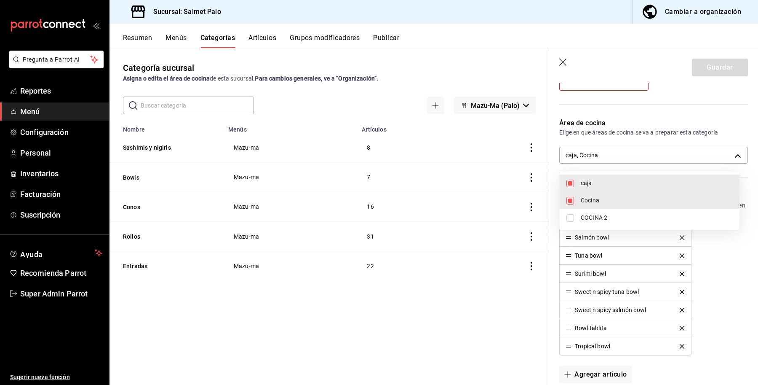
click at [587, 217] on span "COCINA 2" at bounding box center [657, 217] width 152 height 9
type input "8637d4d3-ec2d-4298-b790-a10ce2b053b3,0daeab3e-1f91-4558-bf89-defc9de94201,db7a1…"
checkbox input "true"
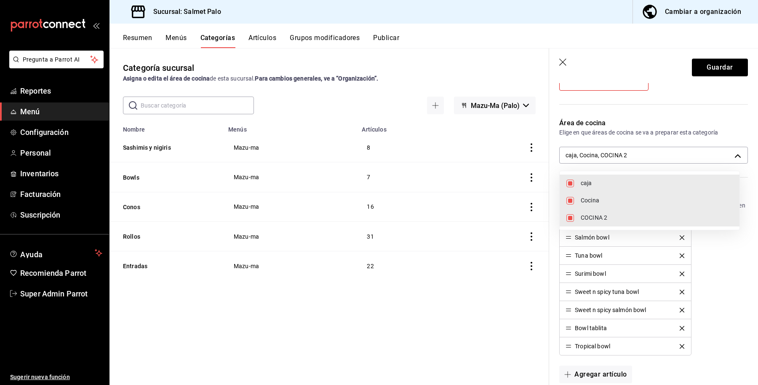
click at [697, 65] on div at bounding box center [379, 192] width 758 height 385
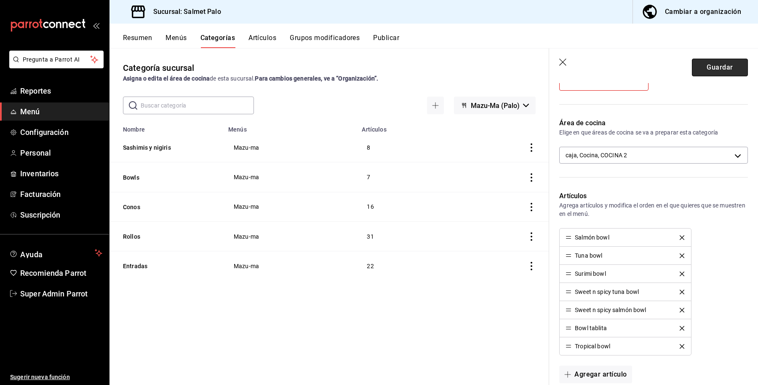
click at [698, 64] on button "Guardar" at bounding box center [720, 68] width 56 height 18
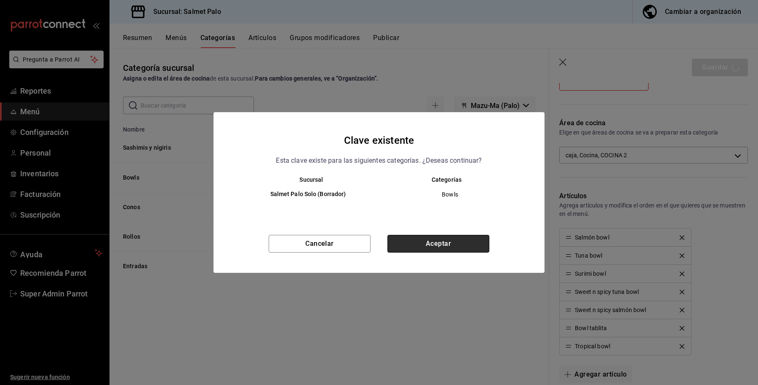
click at [422, 235] on button "Aceptar" at bounding box center [439, 244] width 102 height 18
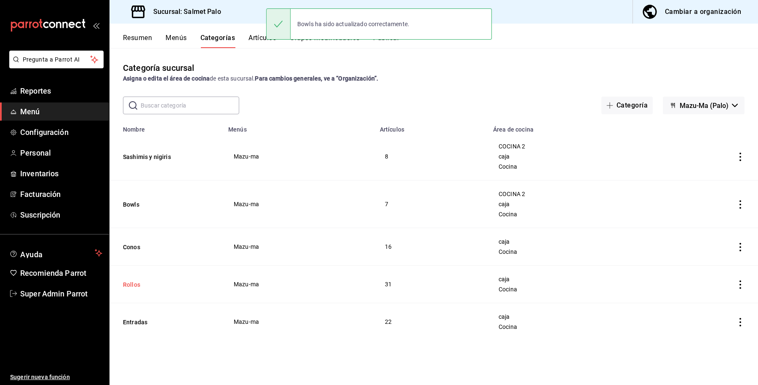
click at [125, 246] on button "Conos" at bounding box center [165, 247] width 84 height 8
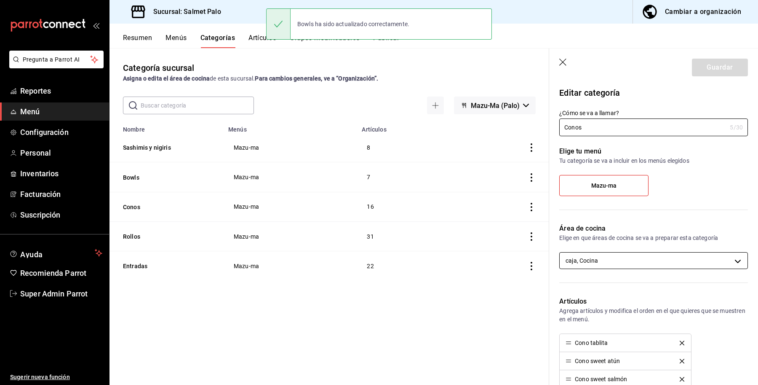
click at [620, 253] on body "Pregunta a Parrot AI Reportes Menú Configuración Personal Inventarios Facturaci…" at bounding box center [379, 192] width 758 height 385
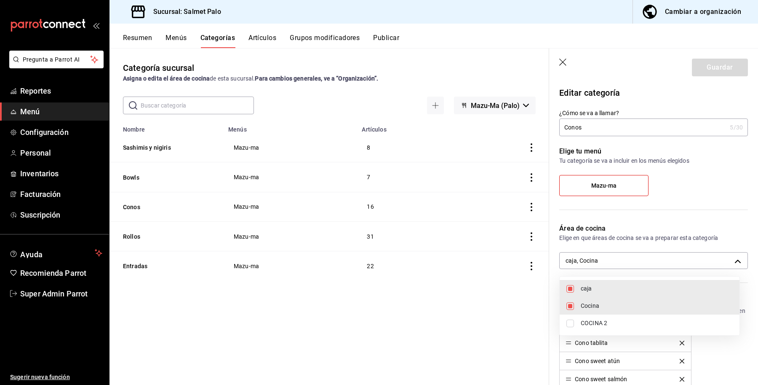
click at [582, 327] on li "COCINA 2" at bounding box center [650, 322] width 180 height 17
type input "8637d4d3-ec2d-4298-b790-a10ce2b053b3,0daeab3e-1f91-4558-bf89-defc9de94201,db7a1…"
checkbox input "true"
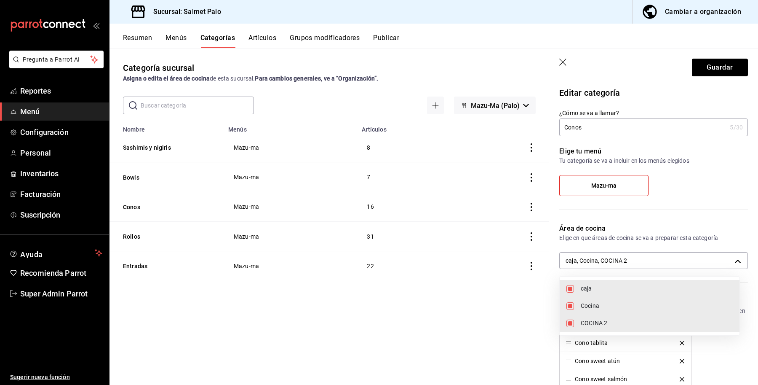
click at [718, 68] on div at bounding box center [379, 192] width 758 height 385
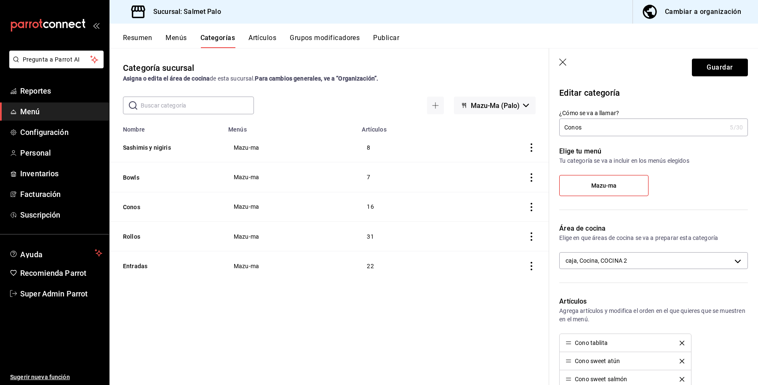
click at [708, 64] on button "Guardar" at bounding box center [720, 68] width 56 height 18
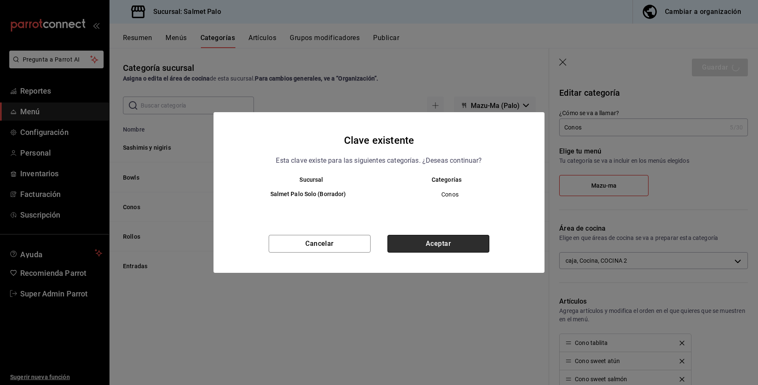
click at [405, 249] on button "Aceptar" at bounding box center [439, 244] width 102 height 18
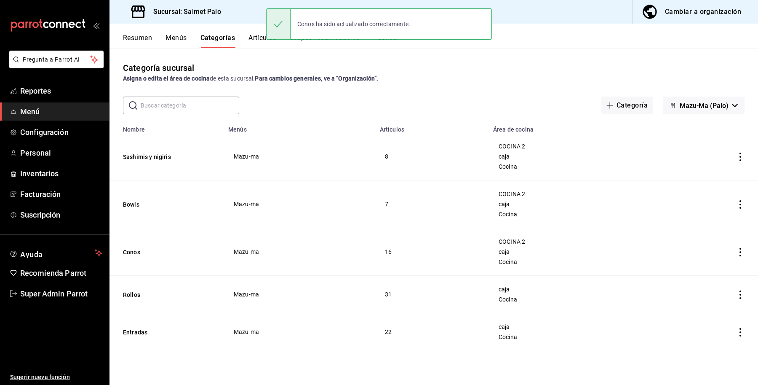
click at [131, 300] on th "Rollos" at bounding box center [167, 295] width 114 height 38
click at [131, 298] on button "Rollos" at bounding box center [165, 294] width 84 height 8
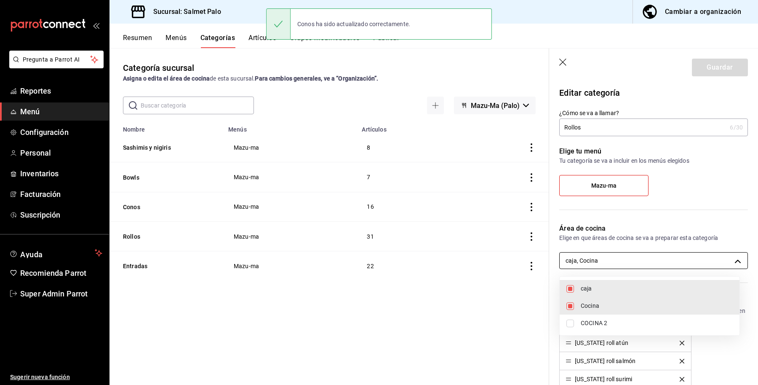
click at [618, 258] on body "Pregunta a Parrot AI Reportes Menú Configuración Personal Inventarios Facturaci…" at bounding box center [379, 192] width 758 height 385
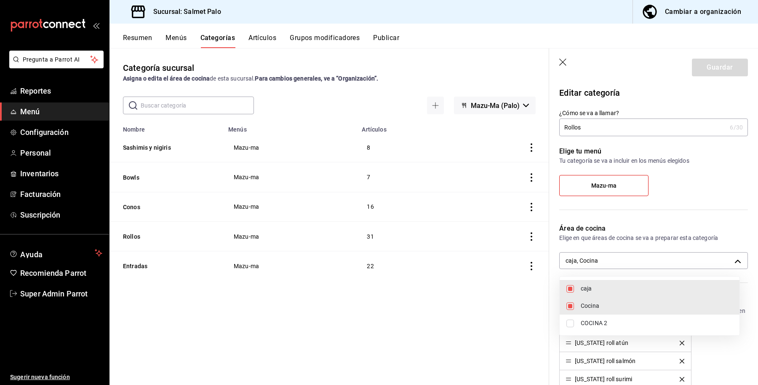
click at [582, 322] on span "COCINA 2" at bounding box center [657, 323] width 152 height 9
type input "8637d4d3-ec2d-4298-b790-a10ce2b053b3,0daeab3e-1f91-4558-bf89-defc9de94201,db7a1…"
checkbox input "true"
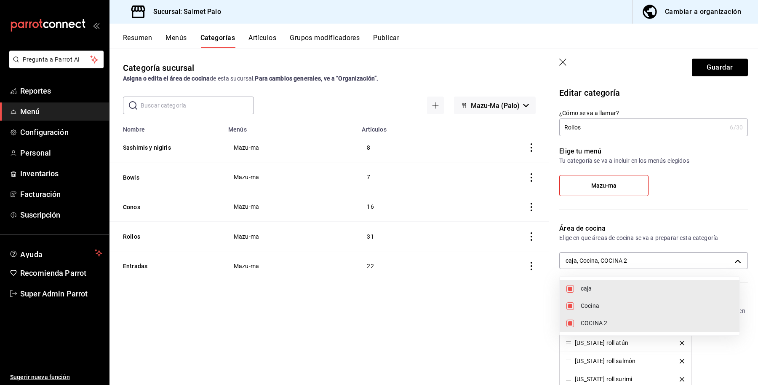
click at [700, 62] on div at bounding box center [379, 192] width 758 height 385
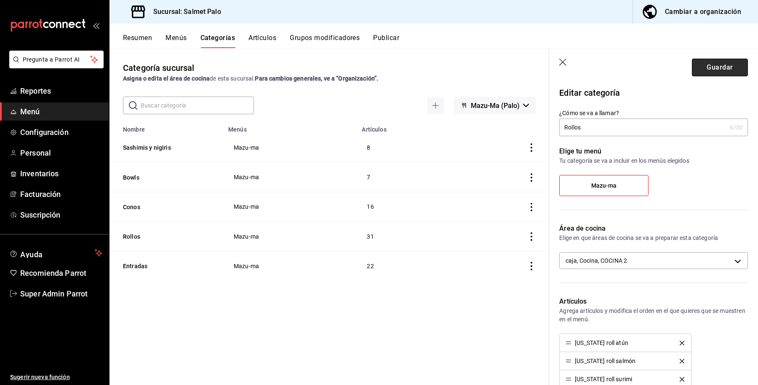
click at [714, 68] on button "Guardar" at bounding box center [720, 68] width 56 height 18
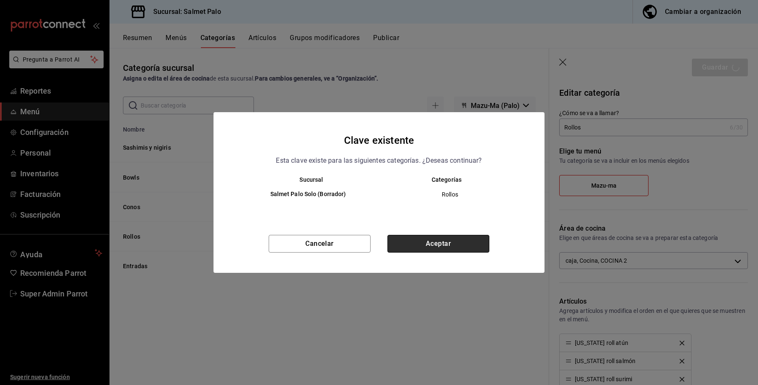
click at [407, 241] on button "Aceptar" at bounding box center [439, 244] width 102 height 18
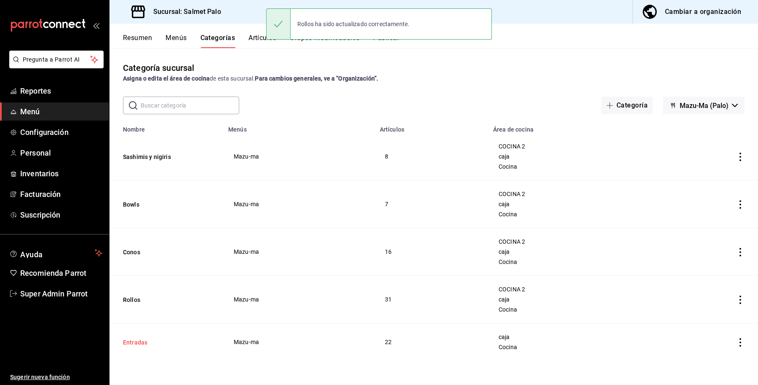
click at [129, 346] on button "Entradas" at bounding box center [165, 342] width 84 height 8
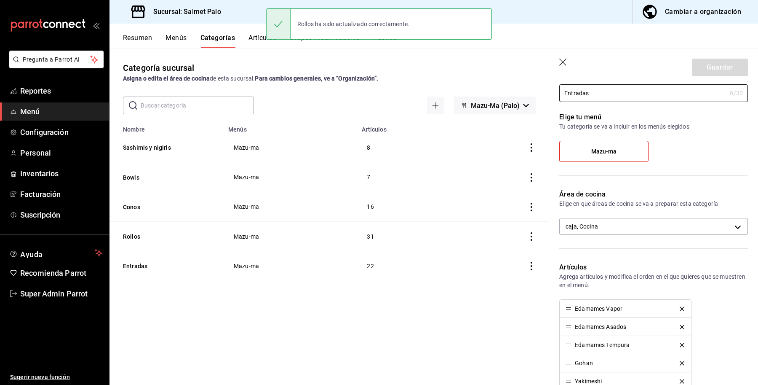
scroll to position [53, 0]
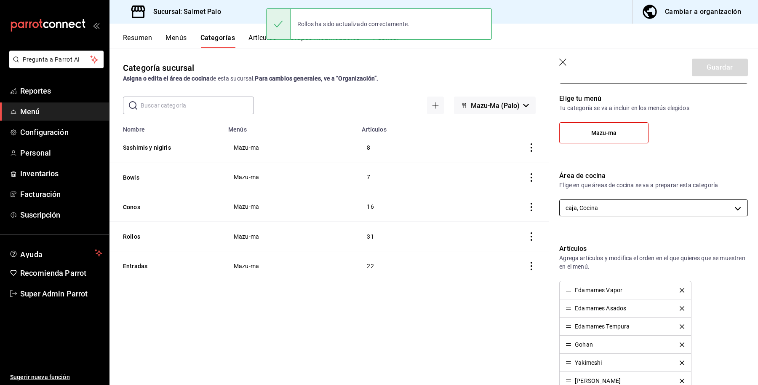
click at [630, 212] on body "Pregunta a Parrot AI Reportes Menú Configuración Personal Inventarios Facturaci…" at bounding box center [379, 192] width 758 height 385
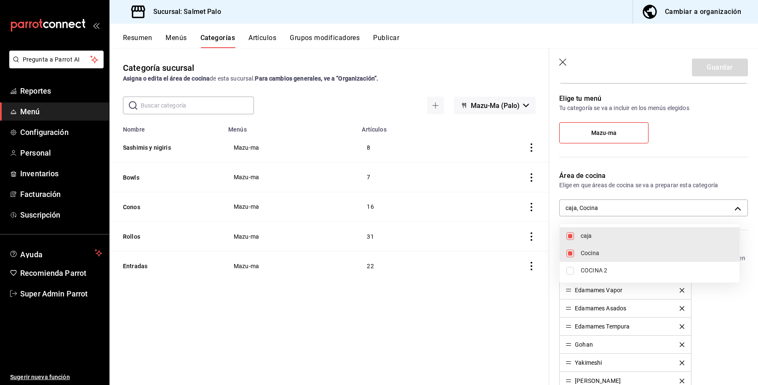
click at [600, 273] on span "COCINA 2" at bounding box center [657, 270] width 152 height 9
type input "8637d4d3-ec2d-4298-b790-a10ce2b053b3,0daeab3e-1f91-4558-bf89-defc9de94201,db7a1…"
checkbox input "true"
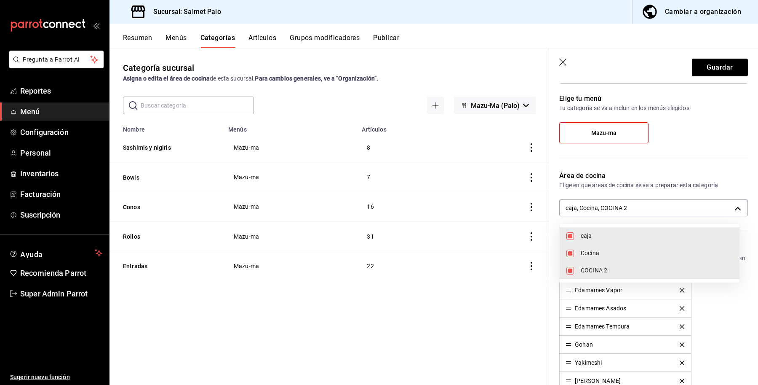
click at [706, 61] on div at bounding box center [379, 192] width 758 height 385
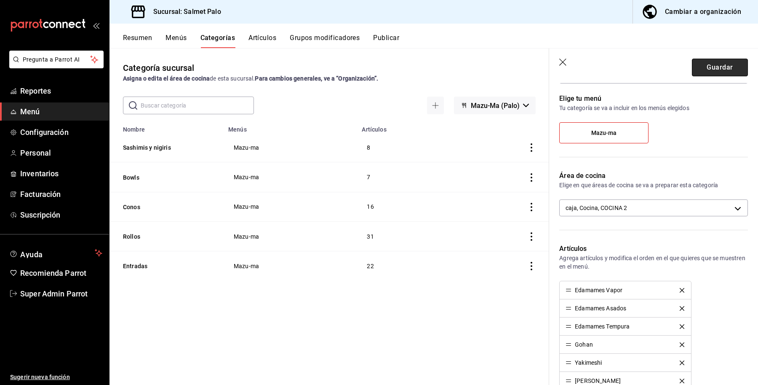
click at [706, 61] on button "Guardar" at bounding box center [720, 68] width 56 height 18
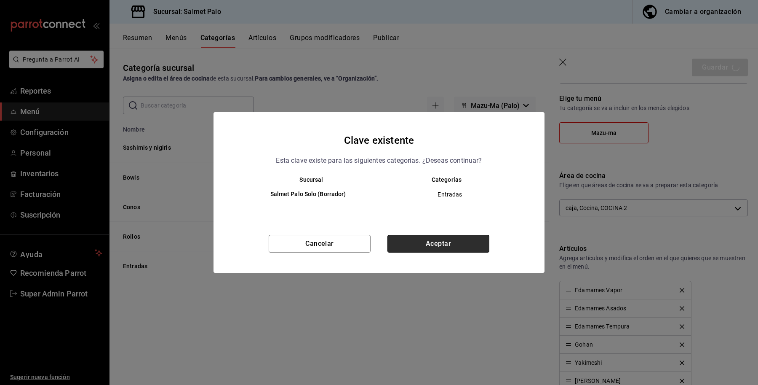
click at [445, 238] on button "Aceptar" at bounding box center [439, 244] width 102 height 18
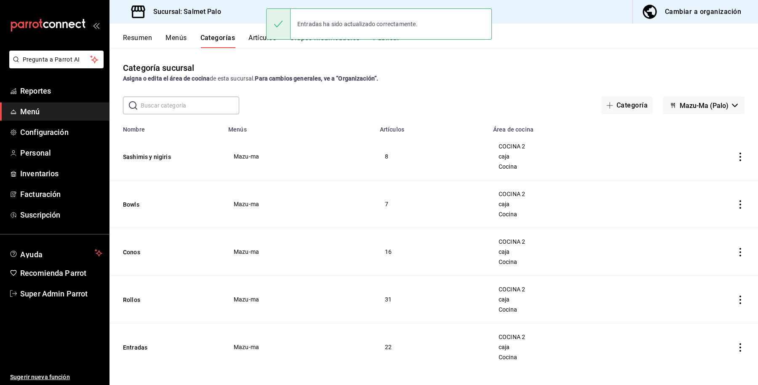
click at [388, 47] on button "Publicar" at bounding box center [386, 41] width 26 height 14
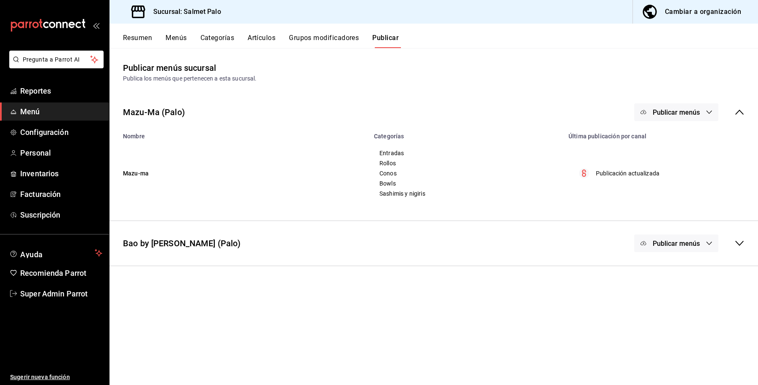
click at [690, 109] on span "Publicar menús" at bounding box center [676, 112] width 47 height 8
click at [670, 145] on li "Punto de venta" at bounding box center [677, 140] width 78 height 24
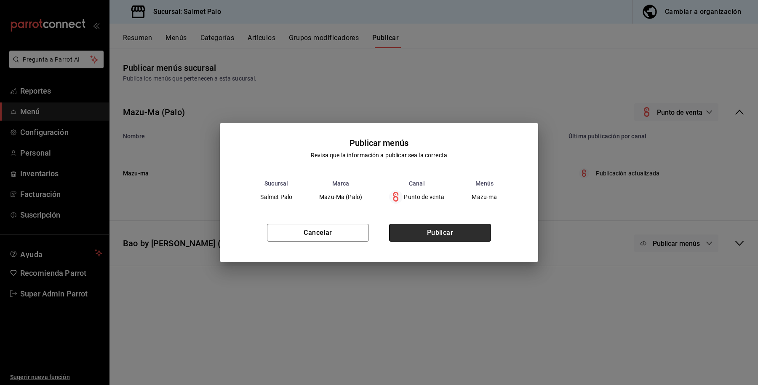
click at [440, 225] on button "Publicar" at bounding box center [440, 233] width 102 height 18
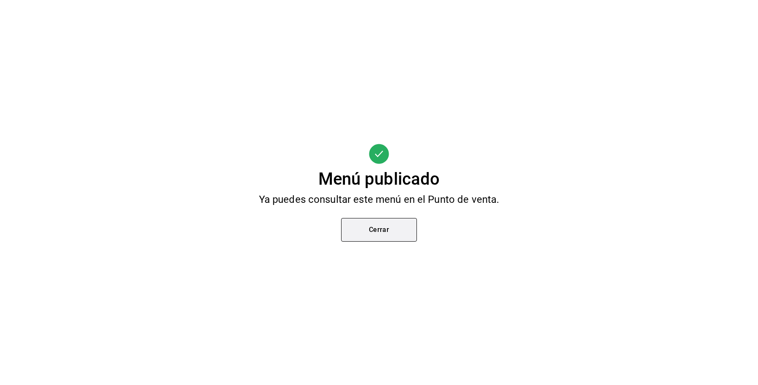
click at [381, 226] on button "Cerrar" at bounding box center [379, 230] width 76 height 24
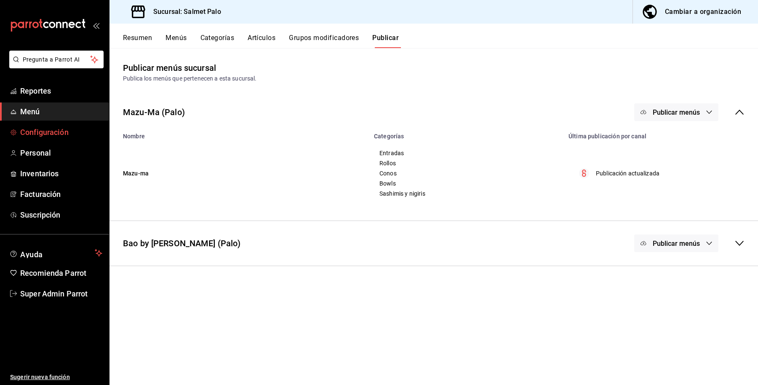
click at [68, 140] on link "Configuración" at bounding box center [54, 132] width 109 height 18
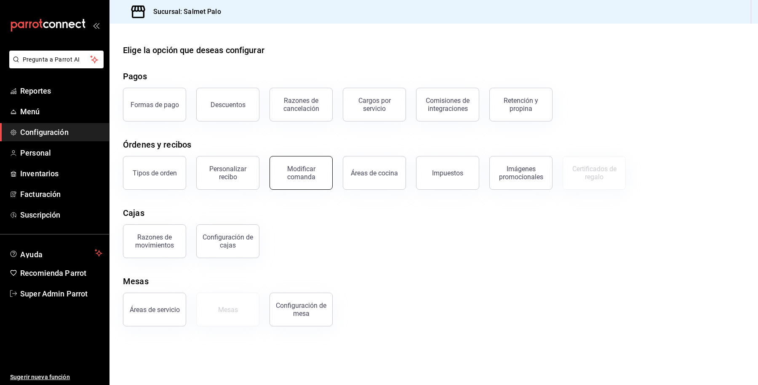
click at [298, 160] on button "Modificar comanda" at bounding box center [301, 173] width 63 height 34
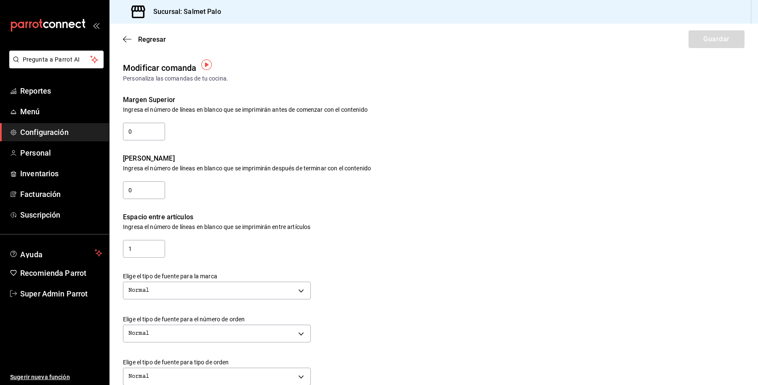
scroll to position [263, 0]
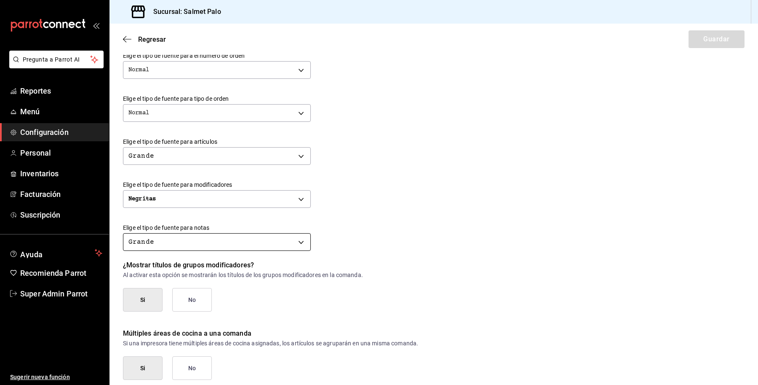
click at [289, 247] on body "Pregunta a Parrot AI Reportes Menú Configuración Personal Inventarios Facturaci…" at bounding box center [379, 192] width 758 height 385
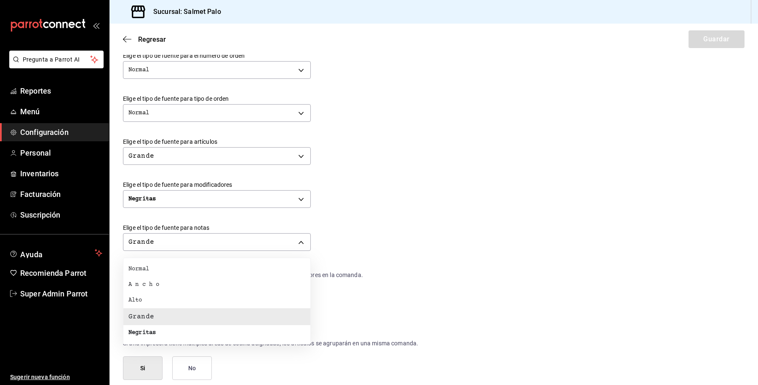
click at [356, 225] on div at bounding box center [379, 192] width 758 height 385
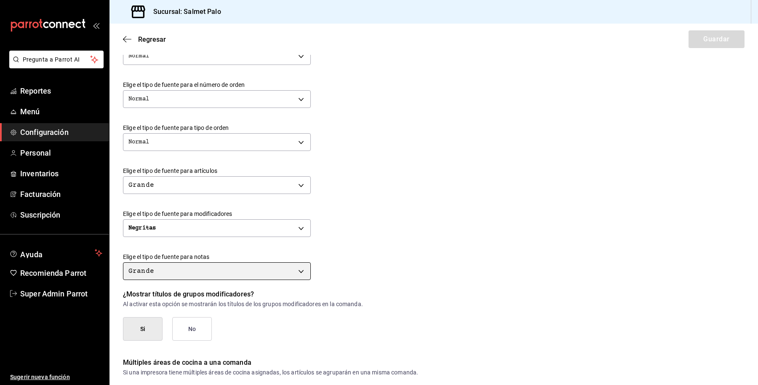
scroll to position [182, 0]
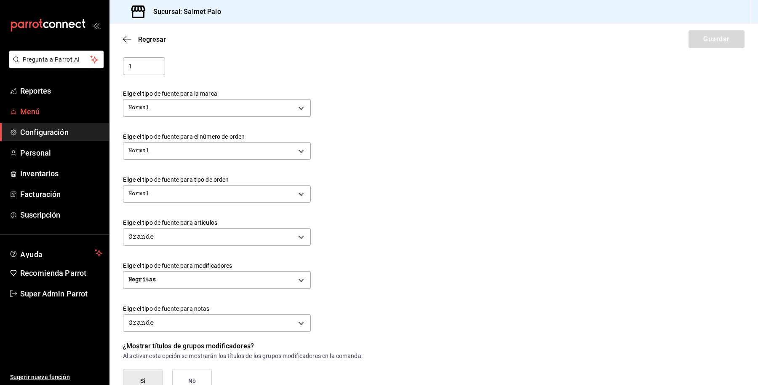
click at [35, 117] on link "Menú" at bounding box center [54, 111] width 109 height 18
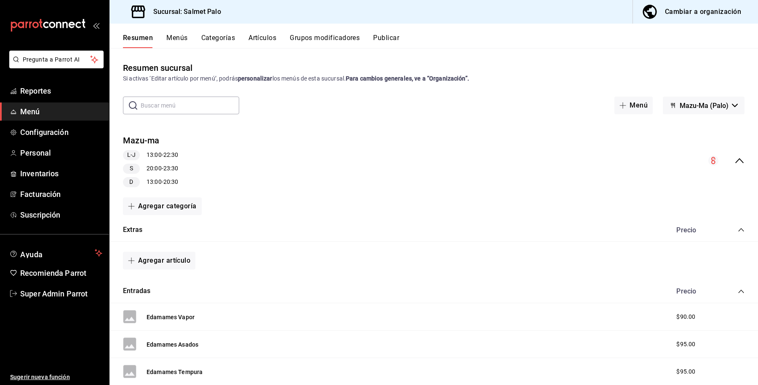
click at [311, 32] on div "Resumen Menús Categorías Artículos Grupos modificadores Publicar" at bounding box center [434, 36] width 649 height 24
click at [314, 37] on button "Grupos modificadores" at bounding box center [325, 41] width 70 height 14
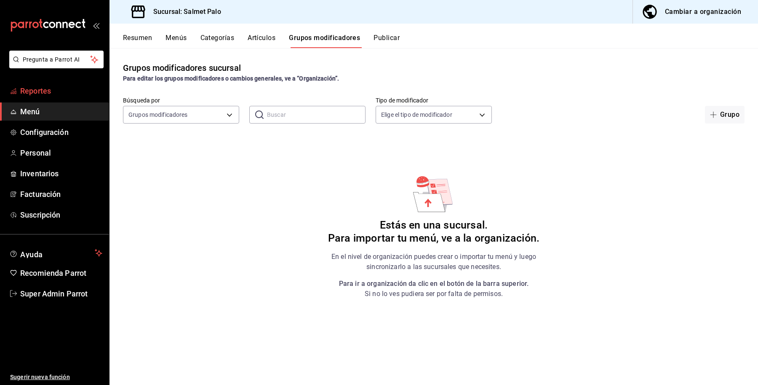
click at [70, 90] on span "Reportes" at bounding box center [61, 90] width 82 height 11
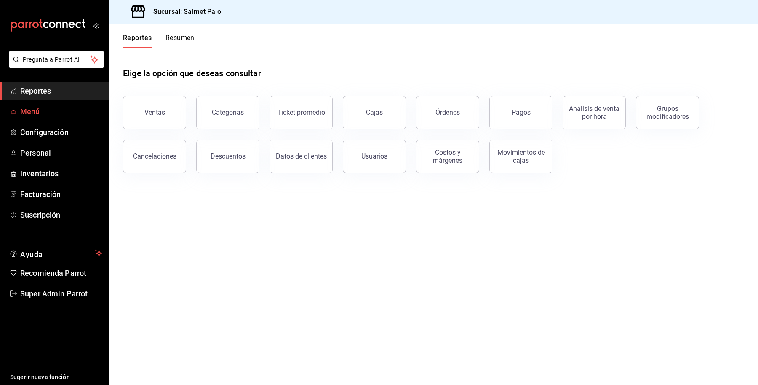
click at [72, 110] on span "Menú" at bounding box center [61, 111] width 82 height 11
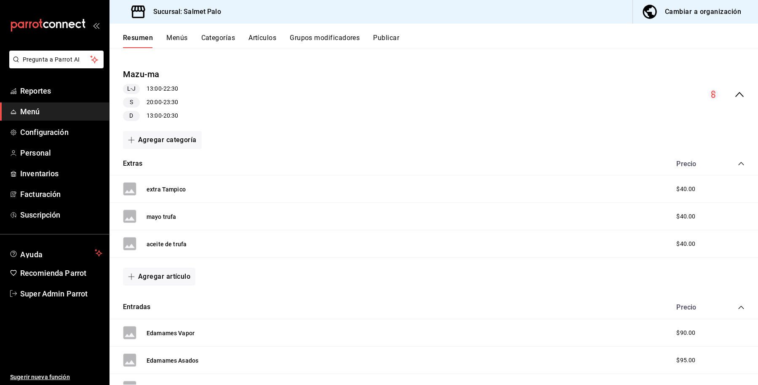
scroll to position [105, 0]
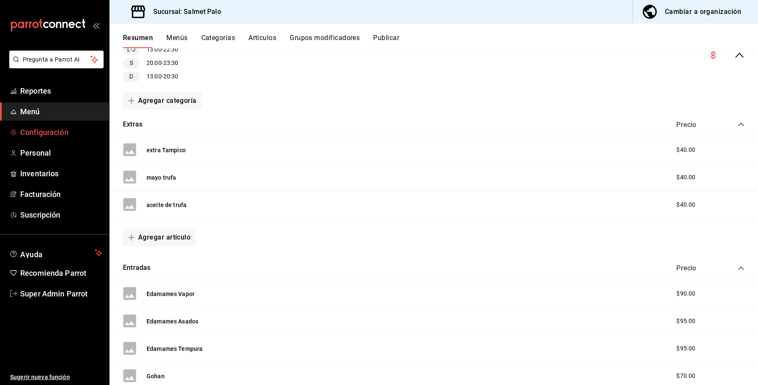
click at [57, 133] on span "Configuración" at bounding box center [61, 131] width 82 height 11
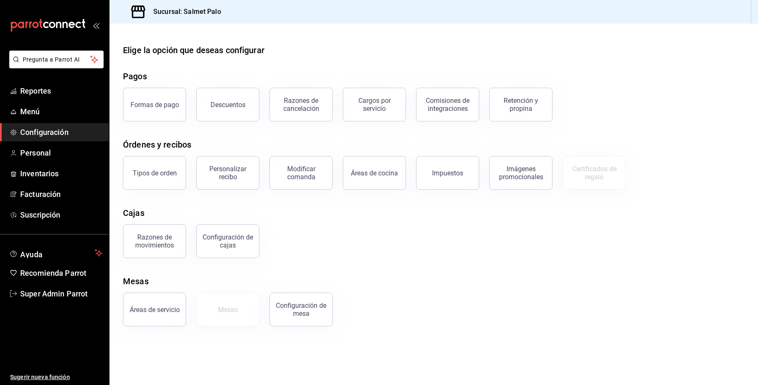
click at [239, 225] on div "Configuración de cajas" at bounding box center [222, 236] width 73 height 44
click at [308, 165] on button "Modificar comanda" at bounding box center [301, 173] width 63 height 34
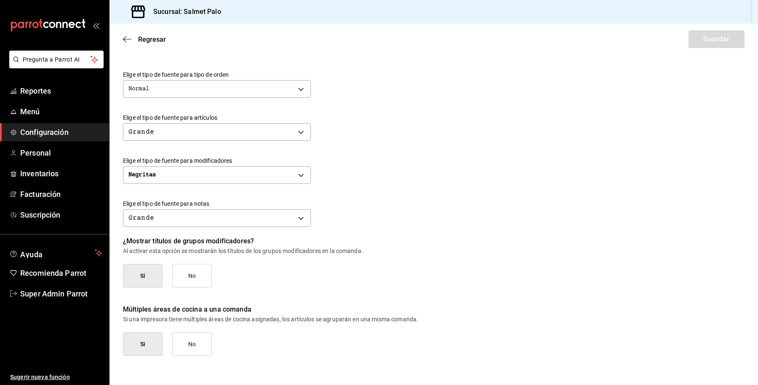
scroll to position [288, 0]
click at [200, 345] on button "No" at bounding box center [192, 344] width 40 height 24
click at [715, 45] on button "Guardar" at bounding box center [717, 39] width 56 height 18
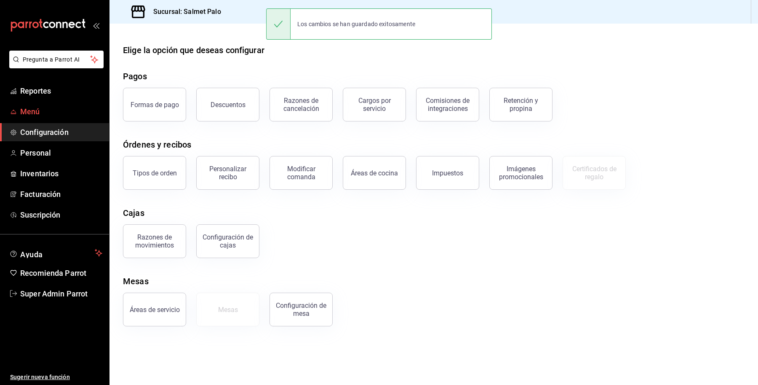
click at [43, 110] on span "Menú" at bounding box center [61, 111] width 82 height 11
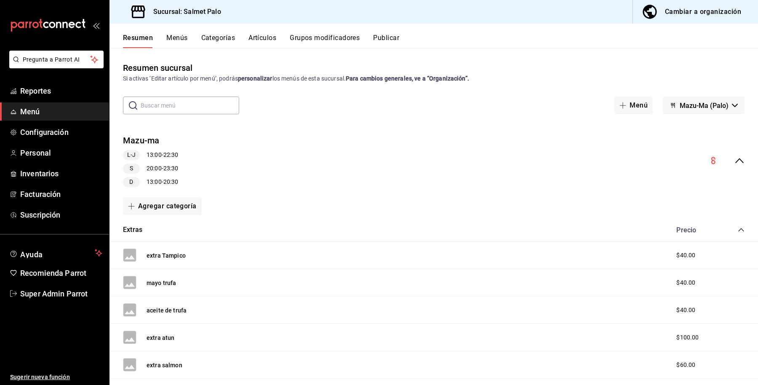
click at [227, 36] on button "Categorías" at bounding box center [218, 41] width 34 height 14
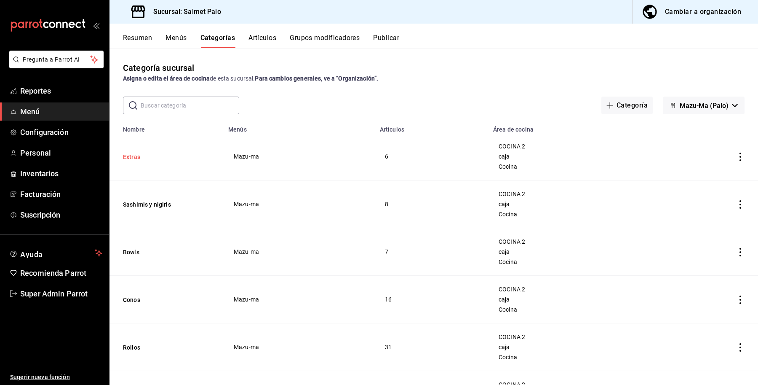
click at [123, 153] on button "Extras" at bounding box center [165, 157] width 84 height 8
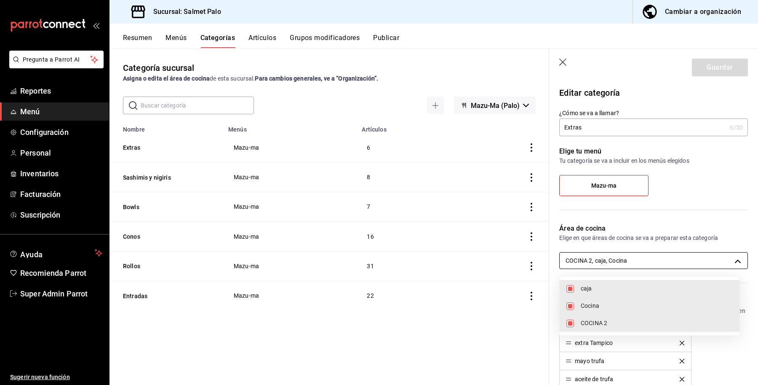
click at [667, 256] on body "Pregunta a Parrot AI Reportes Menú Configuración Personal Inventarios Facturaci…" at bounding box center [379, 192] width 758 height 385
click at [581, 322] on span "COCINA 2" at bounding box center [657, 323] width 152 height 9
type input "8637d4d3-ec2d-4298-b790-a10ce2b053b3,0daeab3e-1f91-4558-bf89-defc9de94201"
checkbox input "false"
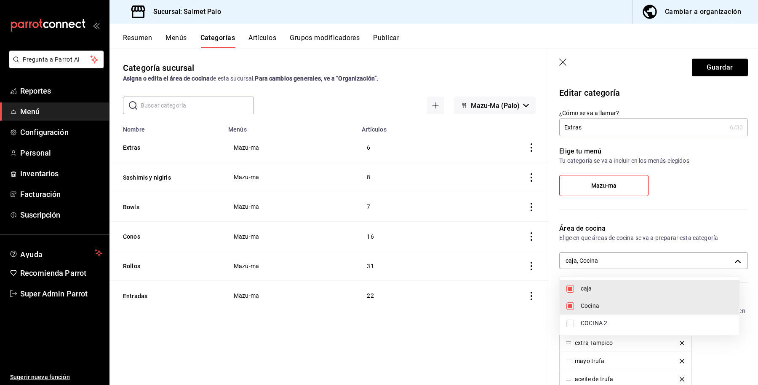
click at [719, 70] on div at bounding box center [379, 192] width 758 height 385
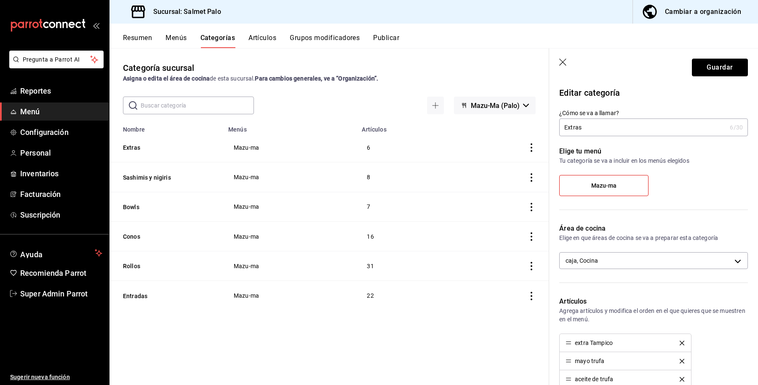
click at [710, 67] on button "Guardar" at bounding box center [720, 68] width 56 height 18
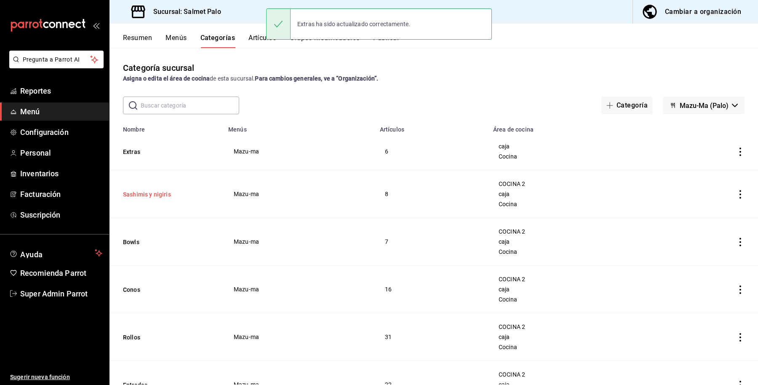
drag, startPoint x: 166, startPoint y: 189, endPoint x: 156, endPoint y: 195, distance: 11.0
click at [166, 189] on th "Sashimis y nigiris" at bounding box center [167, 194] width 114 height 48
click at [153, 196] on button "Sashimis y nigiris" at bounding box center [165, 194] width 84 height 8
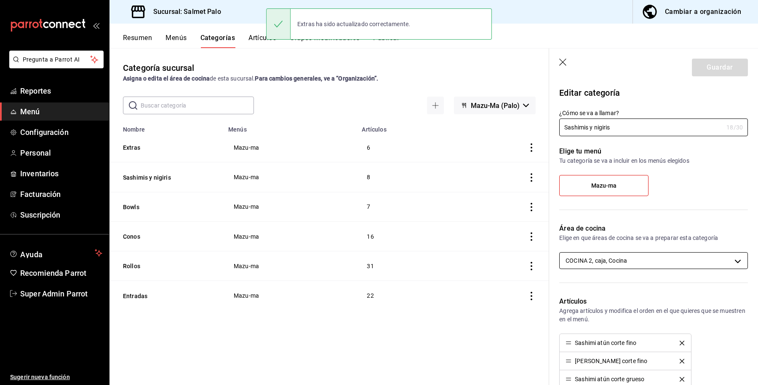
click at [623, 259] on body "Pregunta a Parrot AI Reportes Menú Configuración Personal Inventarios Facturaci…" at bounding box center [379, 192] width 758 height 385
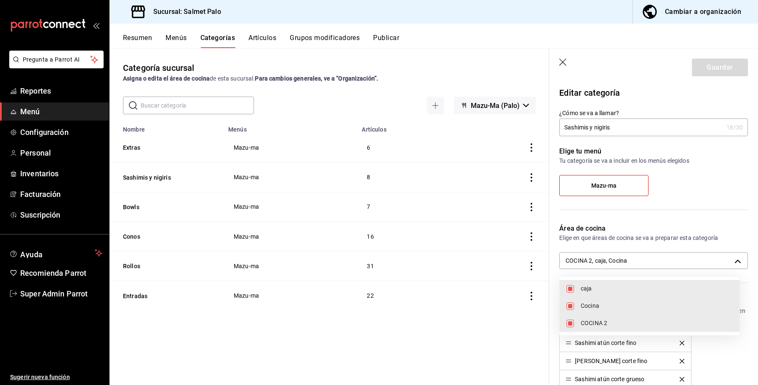
click at [602, 331] on li "COCINA 2" at bounding box center [650, 322] width 180 height 17
type input "8637d4d3-ec2d-4298-b790-a10ce2b053b3,0daeab3e-1f91-4558-bf89-defc9de94201"
checkbox input "false"
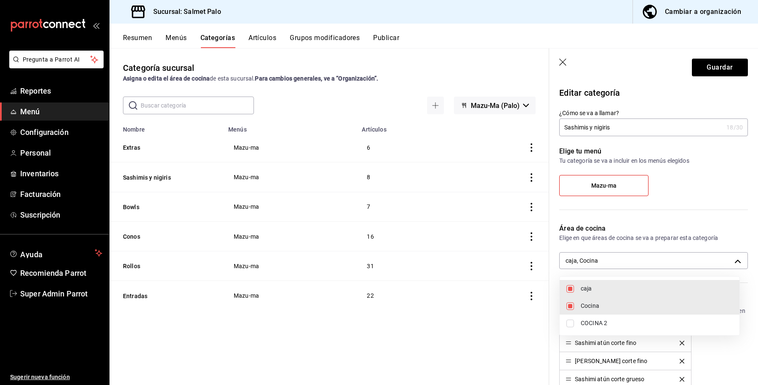
click at [705, 62] on div at bounding box center [379, 192] width 758 height 385
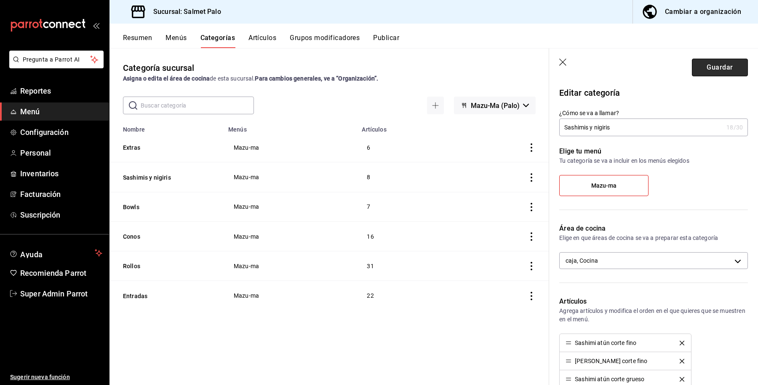
click at [705, 65] on button "Guardar" at bounding box center [720, 68] width 56 height 18
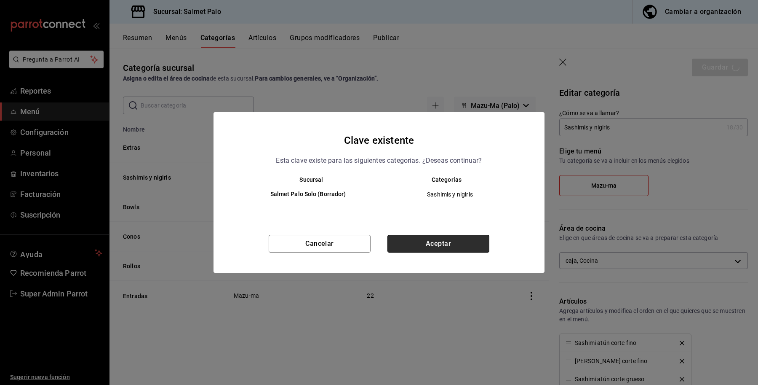
click at [441, 243] on button "Aceptar" at bounding box center [439, 244] width 102 height 18
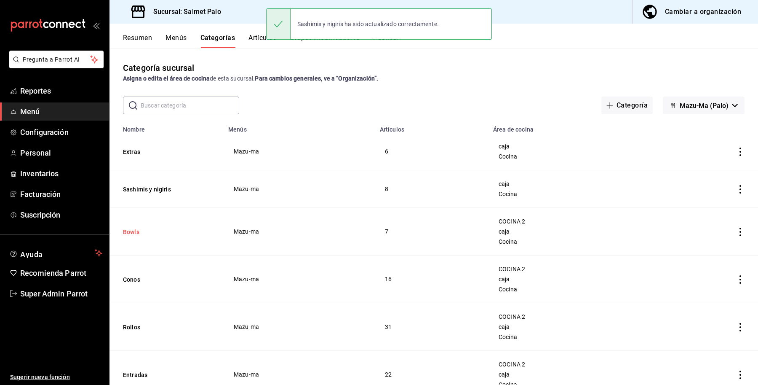
click at [131, 235] on button "Bowls" at bounding box center [165, 232] width 84 height 8
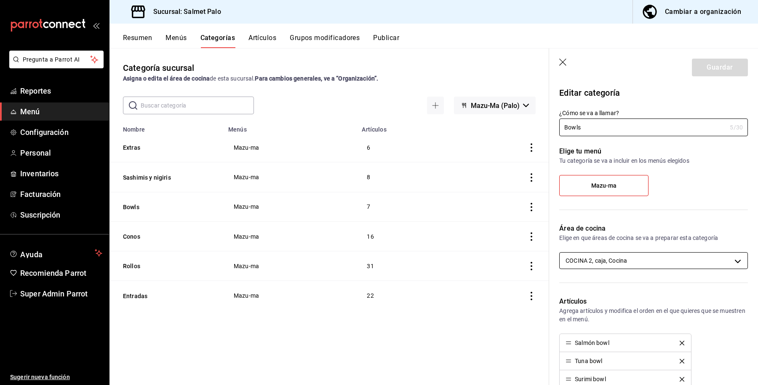
click at [616, 258] on body "Pregunta a Parrot AI Reportes Menú Configuración Personal Inventarios Facturaci…" at bounding box center [379, 192] width 758 height 385
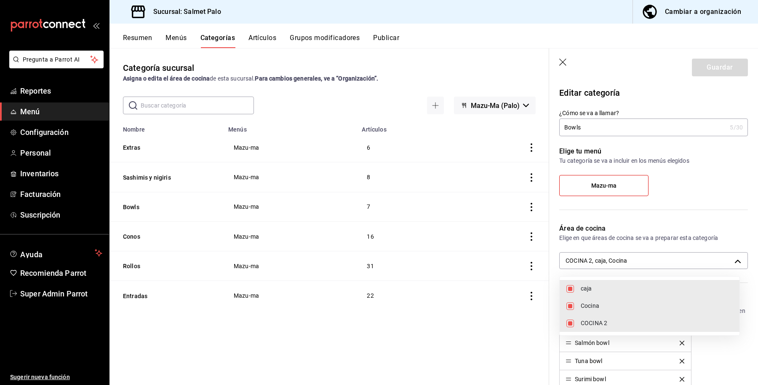
click at [596, 322] on span "COCINA 2" at bounding box center [657, 323] width 152 height 9
type input "8637d4d3-ec2d-4298-b790-a10ce2b053b3,0daeab3e-1f91-4558-bf89-defc9de94201"
checkbox input "false"
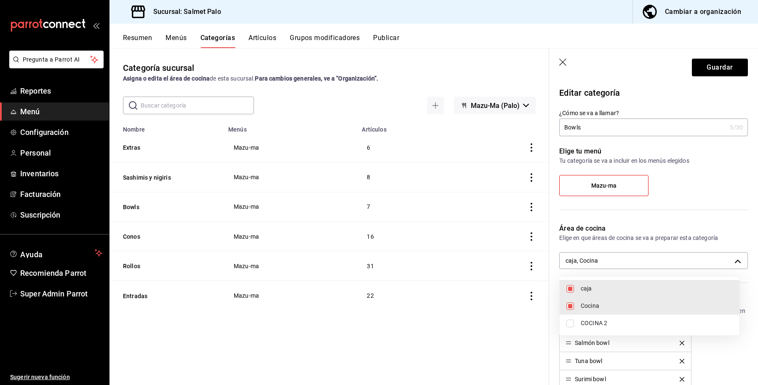
click at [717, 70] on div at bounding box center [379, 192] width 758 height 385
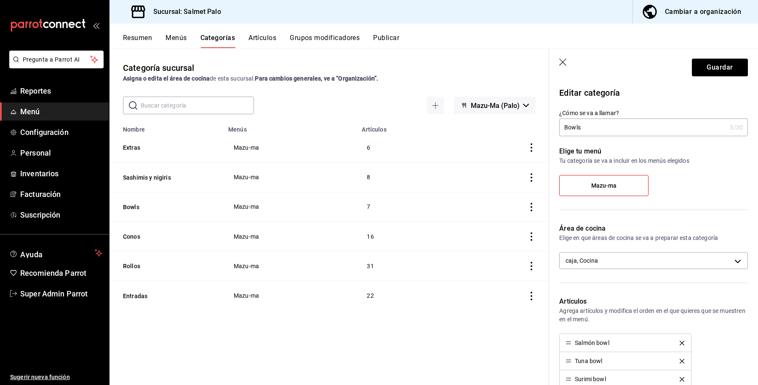
click at [717, 72] on div "caja Cocina COCINA 2" at bounding box center [379, 192] width 758 height 385
click at [717, 72] on button "Guardar" at bounding box center [720, 68] width 56 height 18
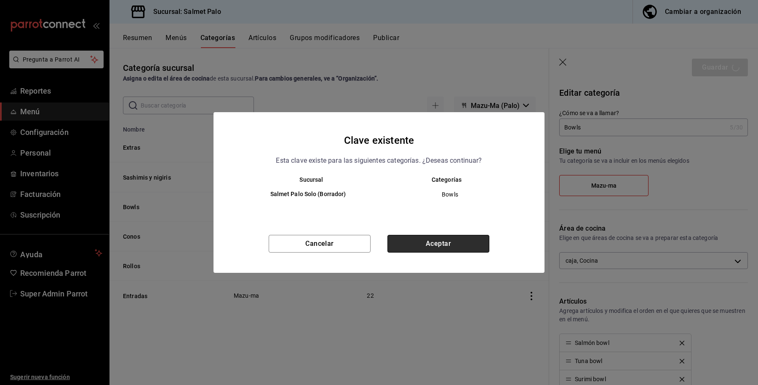
click at [430, 240] on button "Aceptar" at bounding box center [439, 244] width 102 height 18
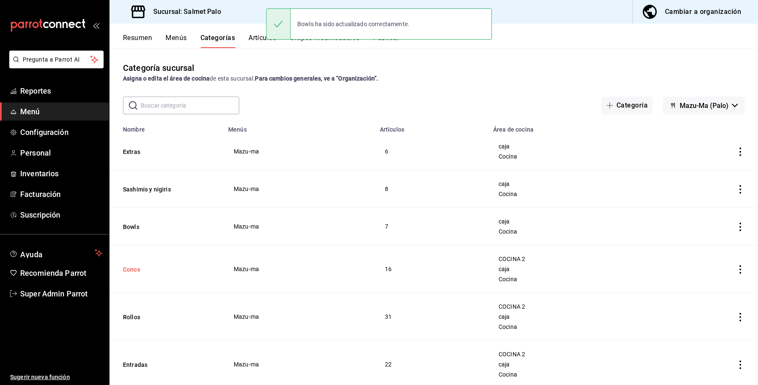
click at [126, 269] on button "Conos" at bounding box center [165, 269] width 84 height 8
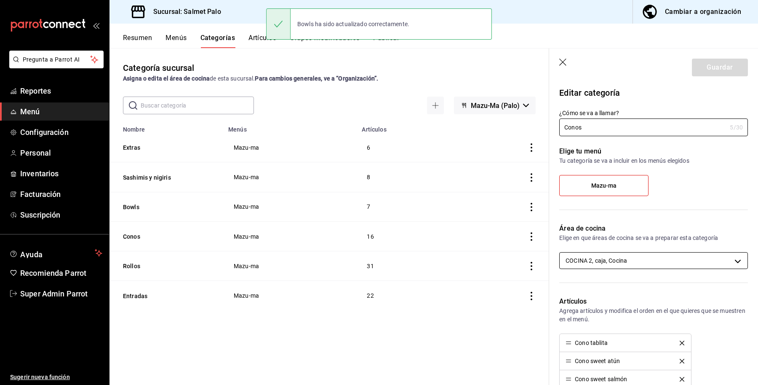
click at [624, 266] on body "Pregunta a Parrot AI Reportes Menú Configuración Personal Inventarios Facturaci…" at bounding box center [379, 192] width 758 height 385
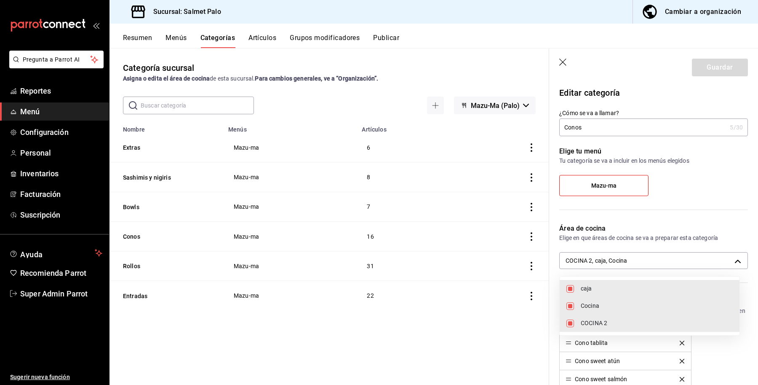
click at [579, 325] on li "COCINA 2" at bounding box center [650, 322] width 180 height 17
type input "8637d4d3-ec2d-4298-b790-a10ce2b053b3,0daeab3e-1f91-4558-bf89-defc9de94201"
checkbox input "false"
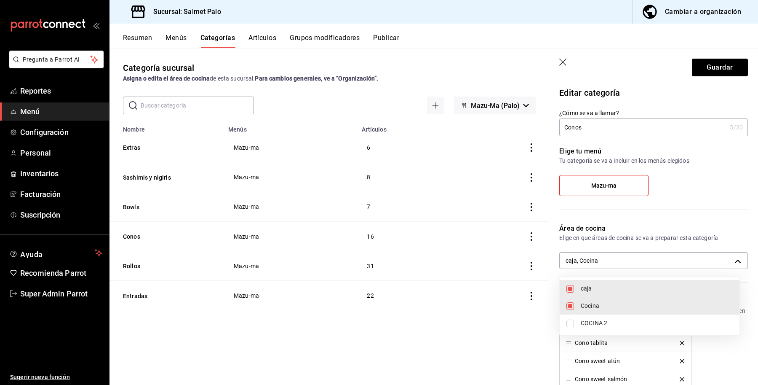
click at [693, 68] on div at bounding box center [379, 192] width 758 height 385
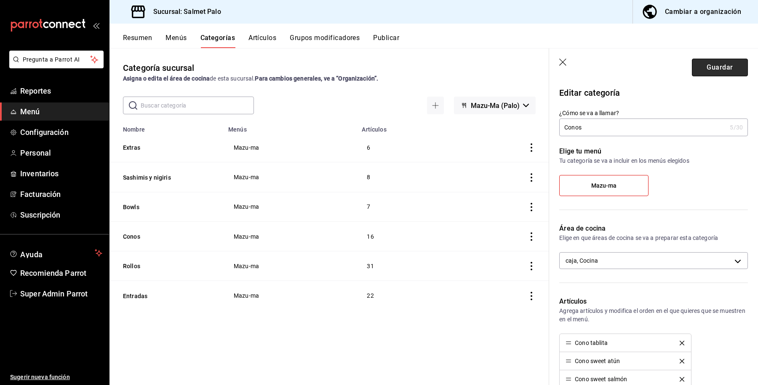
click at [696, 66] on button "Guardar" at bounding box center [720, 68] width 56 height 18
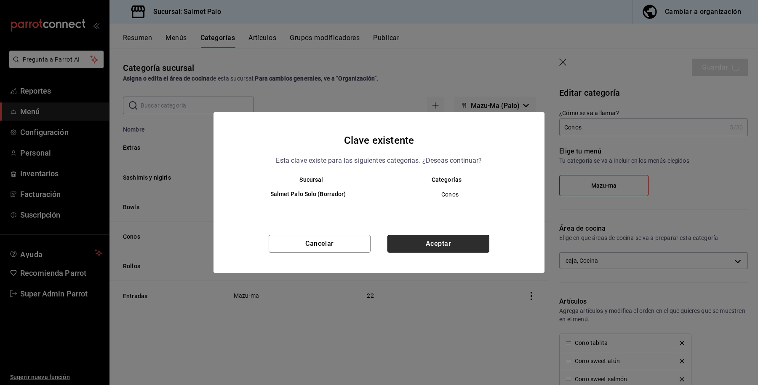
click at [426, 246] on button "Aceptar" at bounding box center [439, 244] width 102 height 18
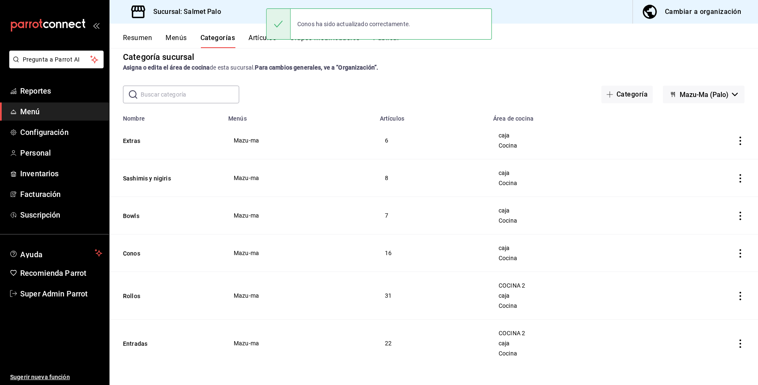
scroll to position [14, 0]
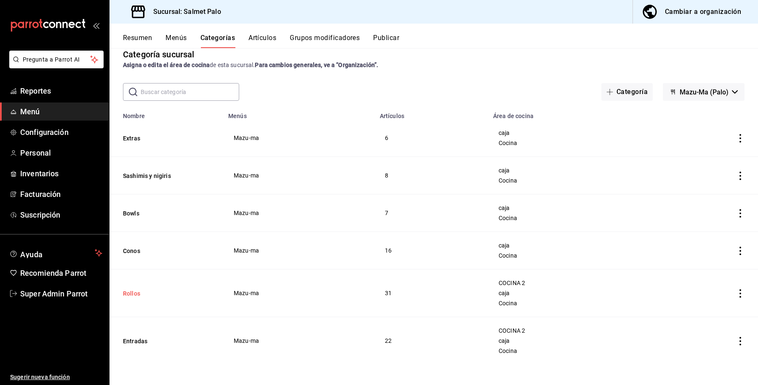
click at [134, 292] on button "Rollos" at bounding box center [165, 293] width 84 height 8
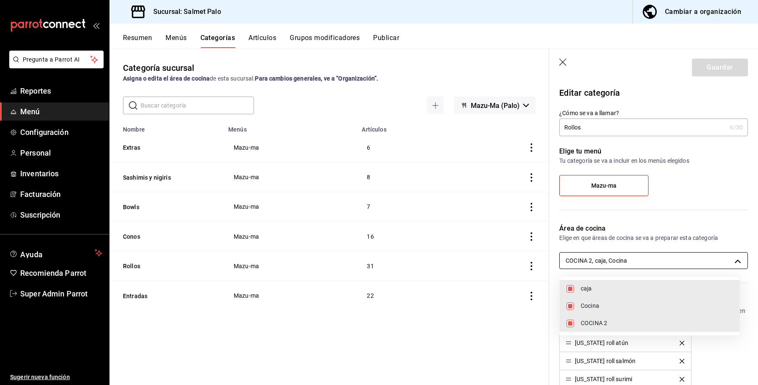
click at [616, 262] on body "Pregunta a Parrot AI Reportes Menú Configuración Personal Inventarios Facturaci…" at bounding box center [379, 192] width 758 height 385
click at [590, 327] on span "COCINA 2" at bounding box center [657, 323] width 152 height 9
type input "8637d4d3-ec2d-4298-b790-a10ce2b053b3,0daeab3e-1f91-4558-bf89-defc9de94201"
checkbox input "false"
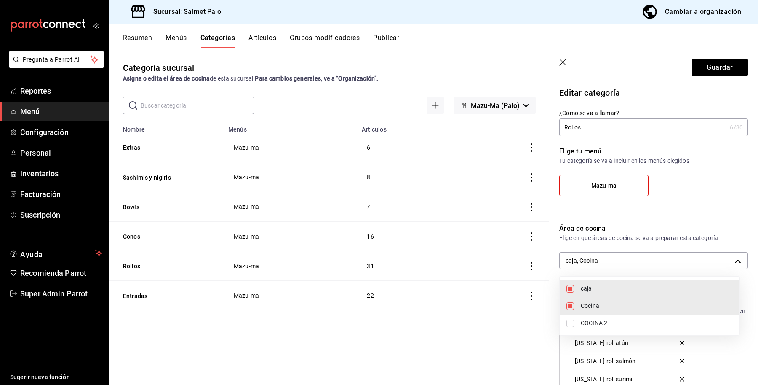
click at [696, 58] on div at bounding box center [379, 192] width 758 height 385
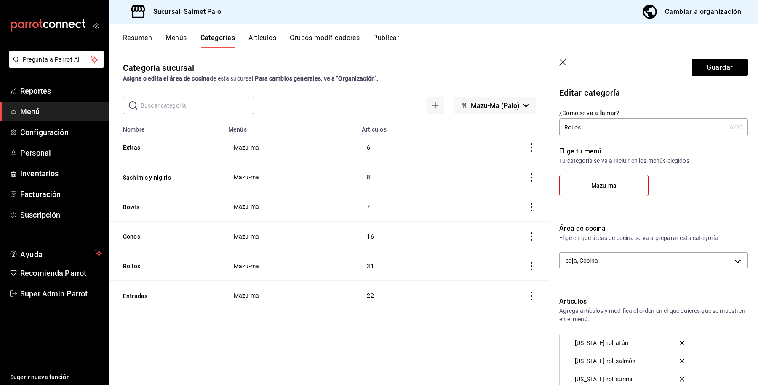
click at [702, 60] on button "Guardar" at bounding box center [720, 68] width 56 height 18
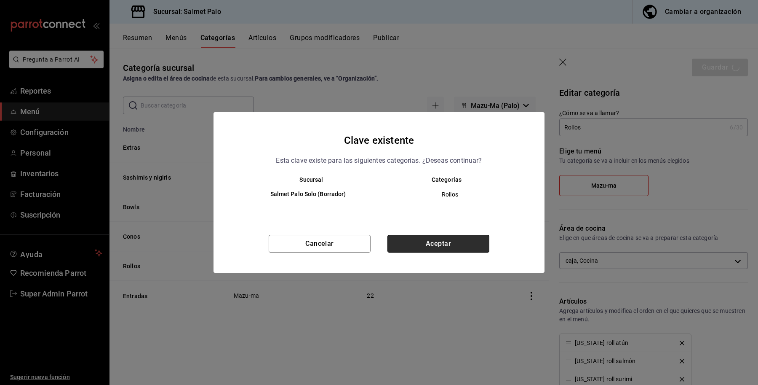
click at [420, 245] on button "Aceptar" at bounding box center [439, 244] width 102 height 18
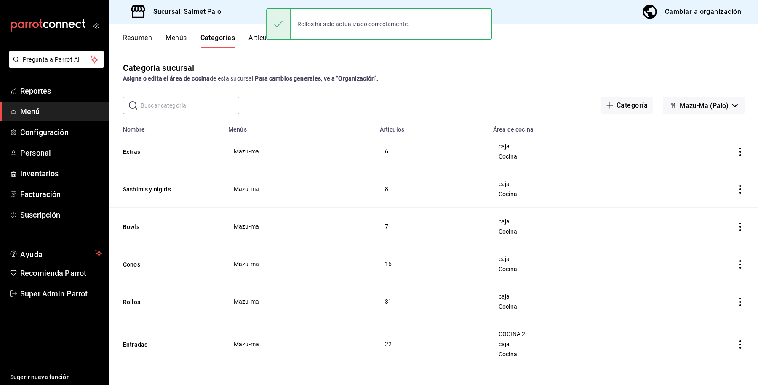
click at [127, 351] on th "Entradas" at bounding box center [167, 344] width 114 height 48
drag, startPoint x: 131, startPoint y: 344, endPoint x: 160, endPoint y: 333, distance: 31.5
click at [131, 344] on button "Entradas" at bounding box center [165, 344] width 84 height 8
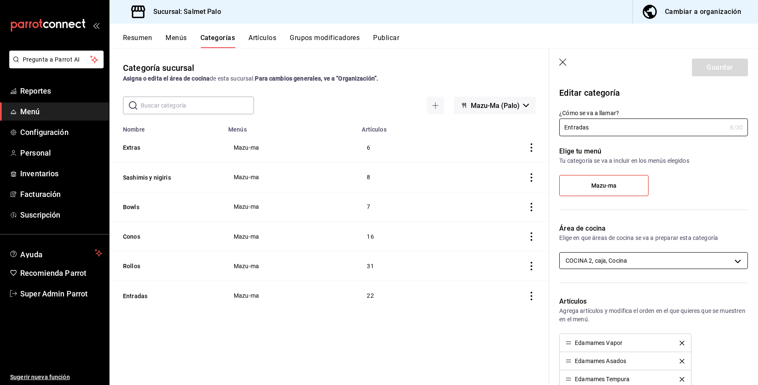
click at [591, 264] on body "Pregunta a Parrot AI Reportes Menú Configuración Personal Inventarios Facturaci…" at bounding box center [379, 192] width 758 height 385
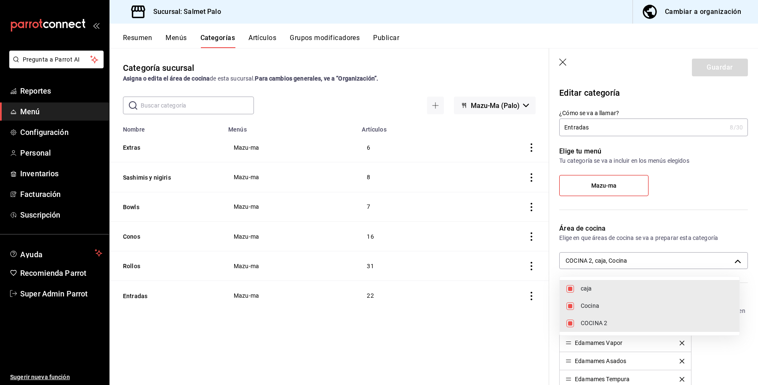
click at [599, 329] on li "COCINA 2" at bounding box center [650, 322] width 180 height 17
type input "8637d4d3-ec2d-4298-b790-a10ce2b053b3,0daeab3e-1f91-4558-bf89-defc9de94201"
checkbox input "false"
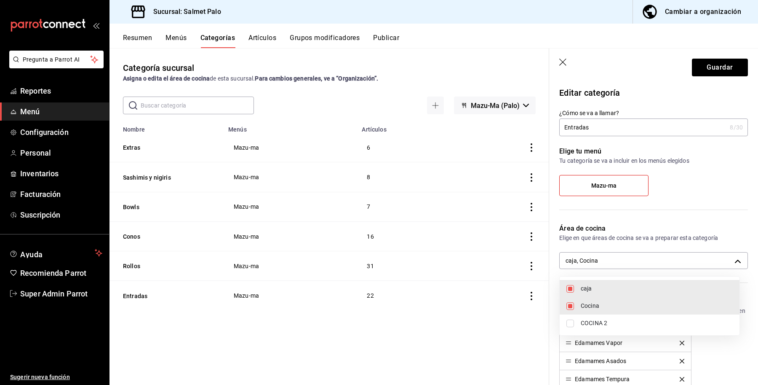
click at [703, 64] on div at bounding box center [379, 192] width 758 height 385
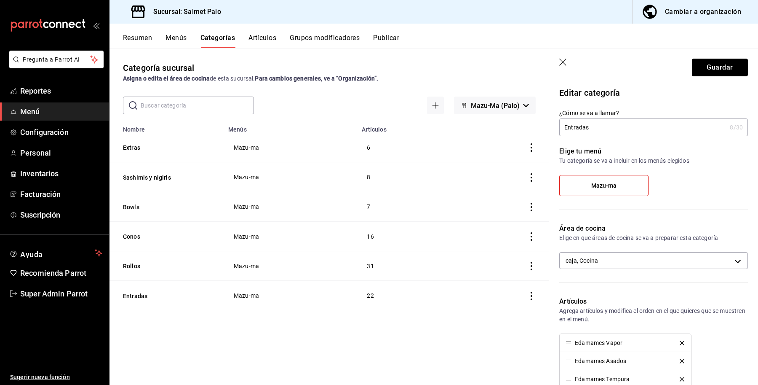
click at [705, 64] on button "Guardar" at bounding box center [720, 68] width 56 height 18
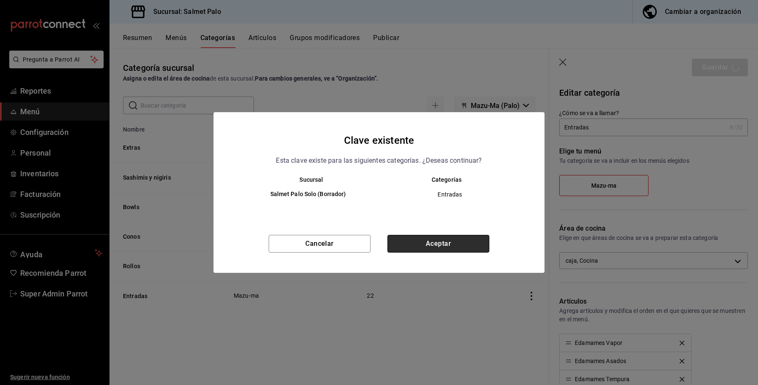
click at [409, 240] on button "Aceptar" at bounding box center [439, 244] width 102 height 18
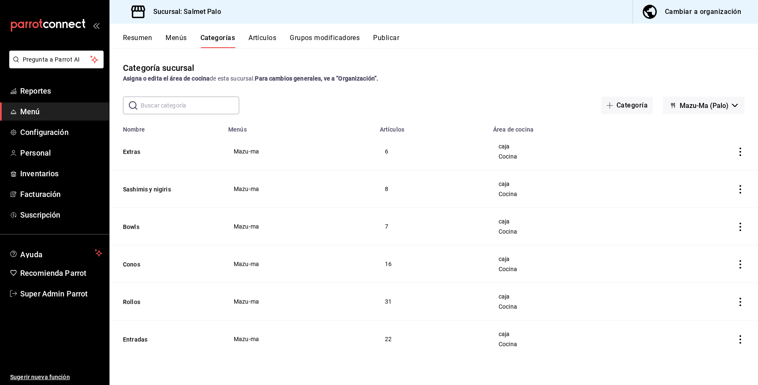
click at [386, 32] on div "Resumen Menús Categorías Artículos Grupos modificadores Publicar" at bounding box center [434, 36] width 649 height 24
click at [387, 34] on button "Publicar" at bounding box center [386, 41] width 26 height 14
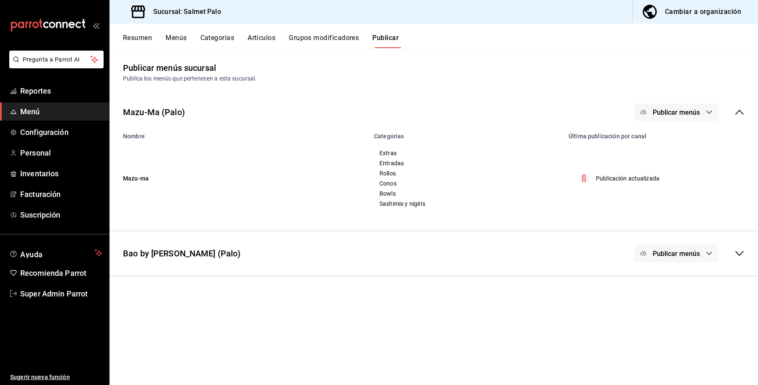
click at [677, 115] on span "Publicar menús" at bounding box center [676, 112] width 47 height 8
click at [668, 146] on li "Punto de venta" at bounding box center [677, 140] width 78 height 24
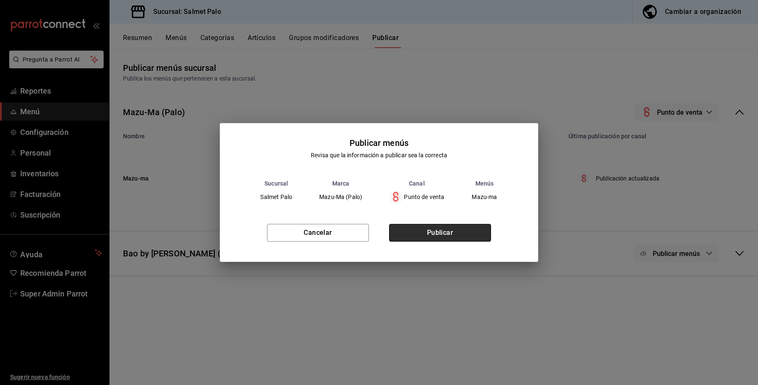
click at [404, 228] on button "Publicar" at bounding box center [440, 233] width 102 height 18
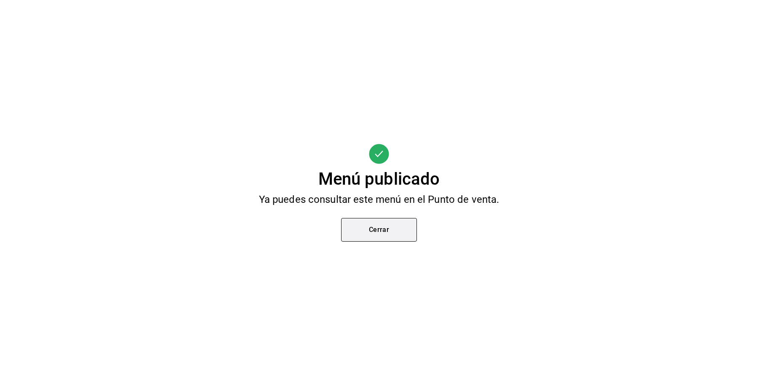
click at [367, 230] on button "Cerrar" at bounding box center [379, 230] width 76 height 24
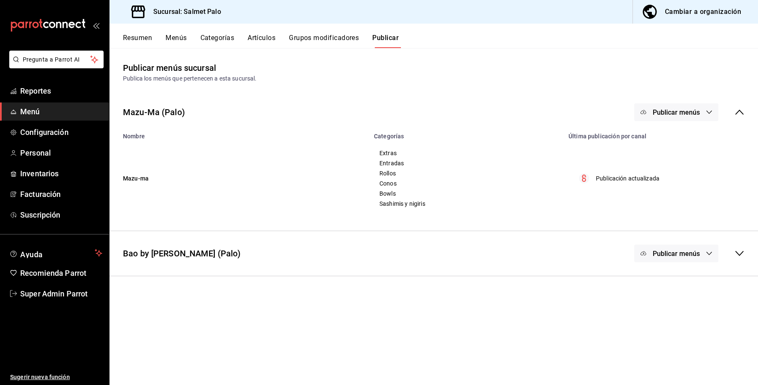
click at [302, 35] on button "Grupos modificadores" at bounding box center [324, 41] width 70 height 14
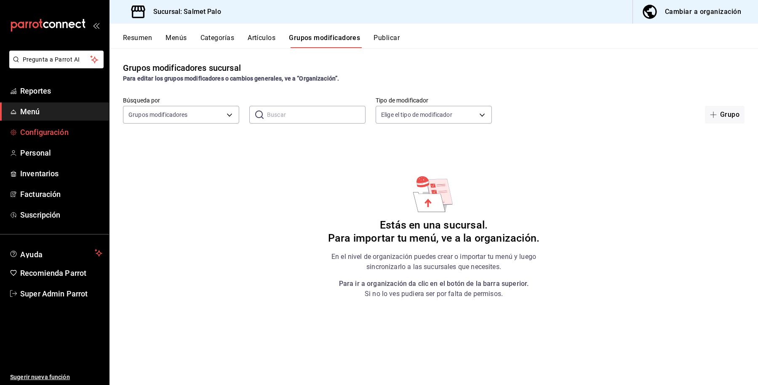
click at [57, 134] on span "Configuración" at bounding box center [61, 131] width 82 height 11
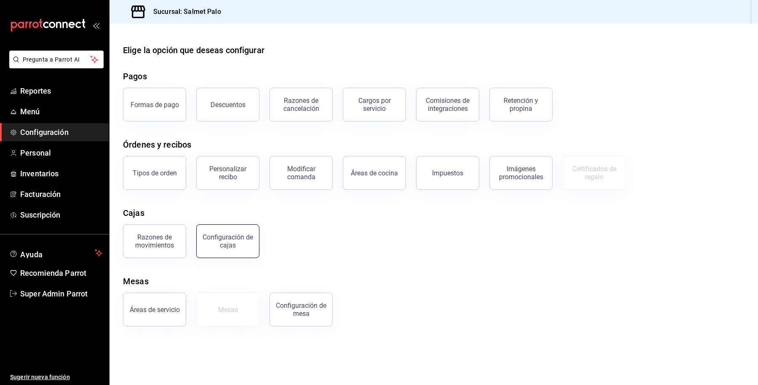
click at [228, 244] on div "Configuración de cajas" at bounding box center [228, 241] width 52 height 16
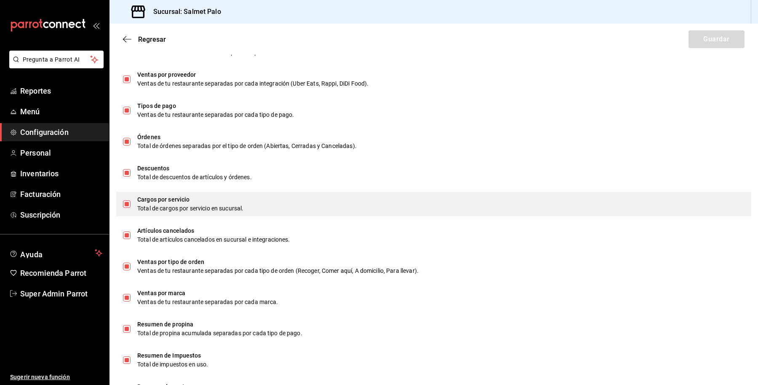
scroll to position [447, 0]
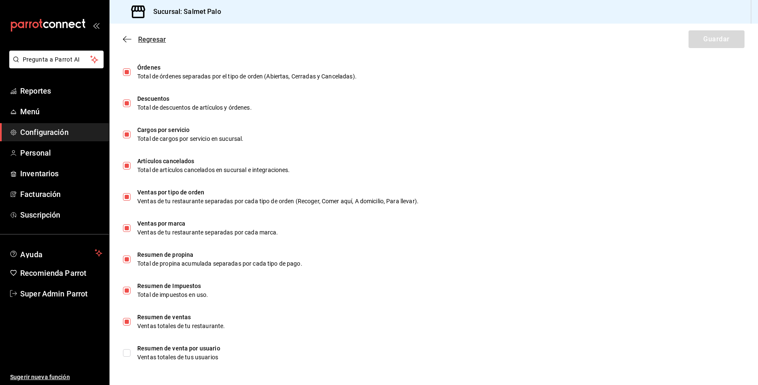
click at [144, 38] on span "Regresar" at bounding box center [152, 39] width 28 height 8
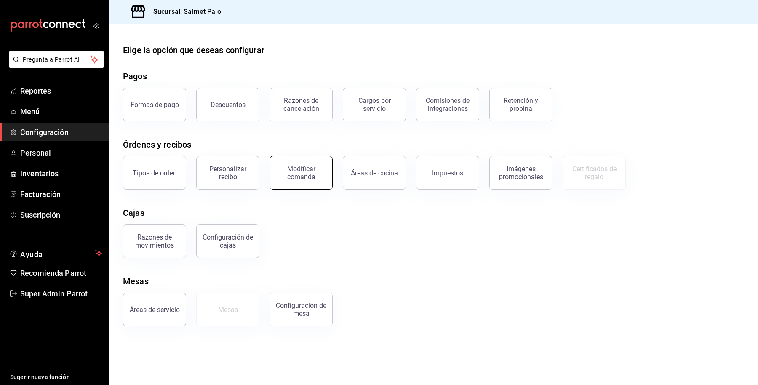
click at [303, 176] on div "Modificar comanda" at bounding box center [301, 173] width 52 height 16
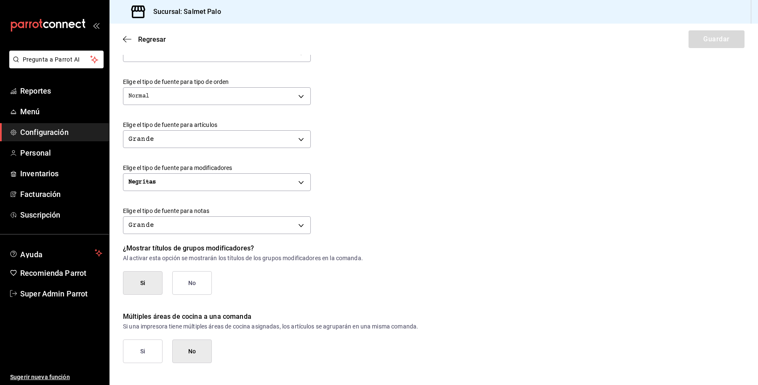
scroll to position [288, 0]
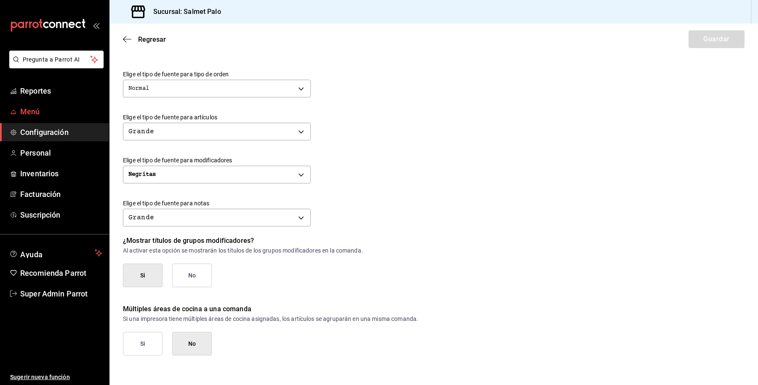
click at [32, 113] on span "Menú" at bounding box center [61, 111] width 82 height 11
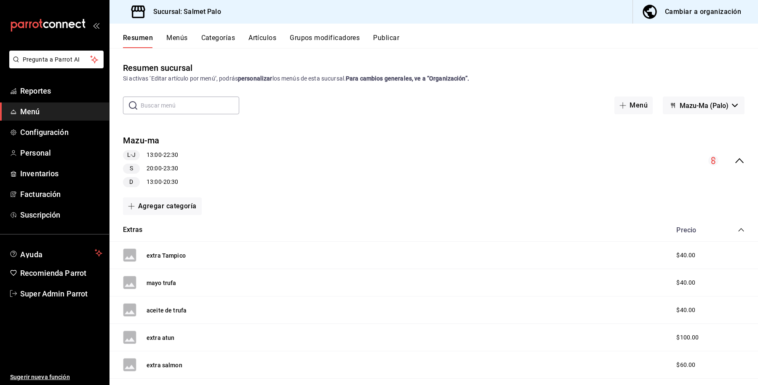
click at [319, 42] on button "Grupos modificadores" at bounding box center [325, 41] width 70 height 14
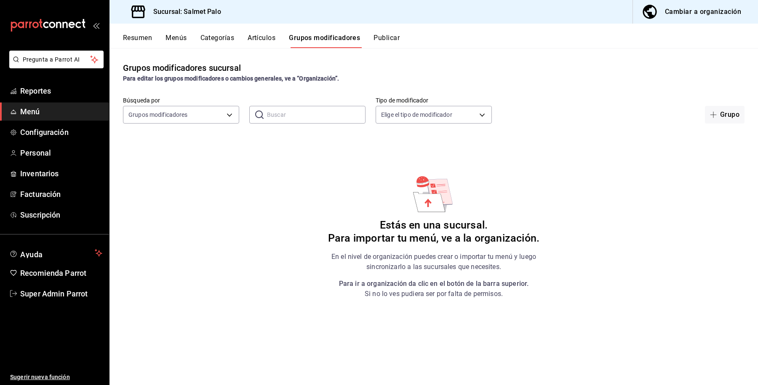
click at [269, 45] on button "Artículos" at bounding box center [262, 41] width 28 height 14
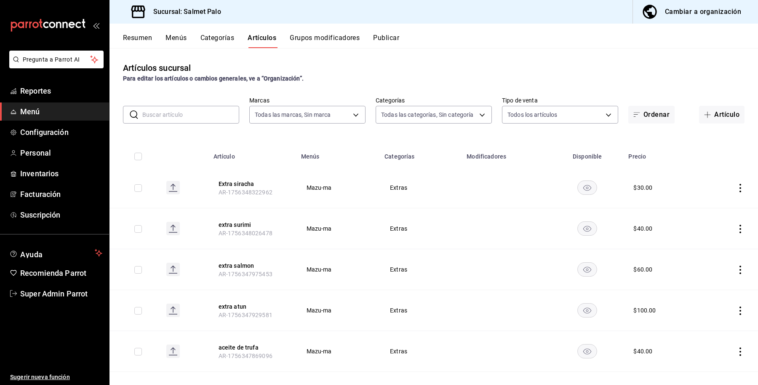
type input "91822997-6511-487a-b58c-8897a46e9bc4,bcaf95bc-d9c1-438b-979f-19bd0f306f78"
type input "b19418b8-f402-47a4-9675-3347032208b8,5ce41efa-3da9-4142-a109-4cabeb41dd5b,8a476…"
click at [220, 43] on button "Categorías" at bounding box center [218, 41] width 34 height 14
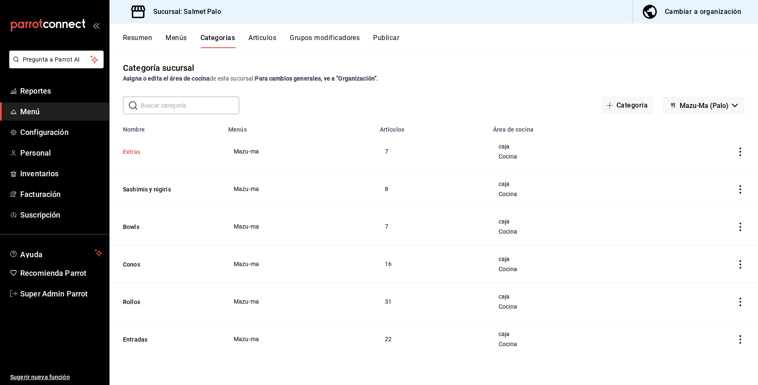
click at [144, 154] on button "Extras" at bounding box center [165, 151] width 84 height 8
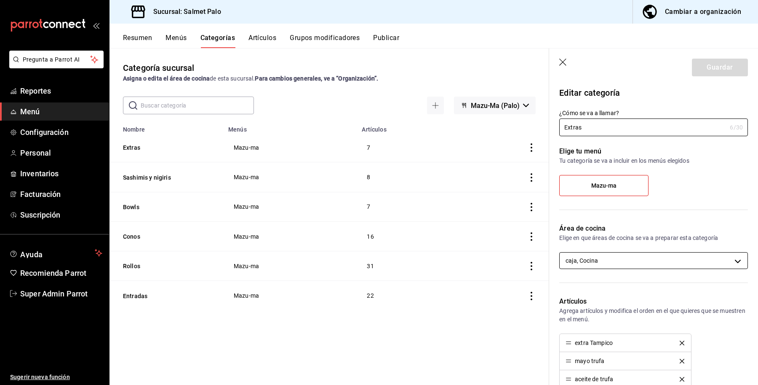
click at [633, 252] on body "Pregunta a Parrot AI Reportes Menú Configuración Personal Inventarios Facturaci…" at bounding box center [379, 192] width 758 height 385
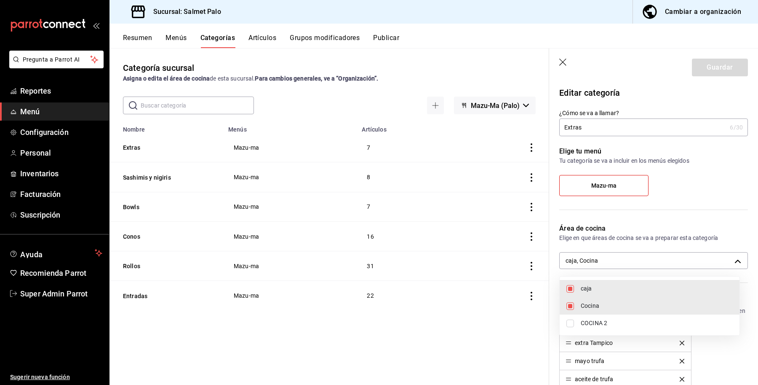
click at [618, 292] on span "caja" at bounding box center [657, 288] width 152 height 9
type input "0daeab3e-1f91-4558-bf89-defc9de94201"
checkbox input "false"
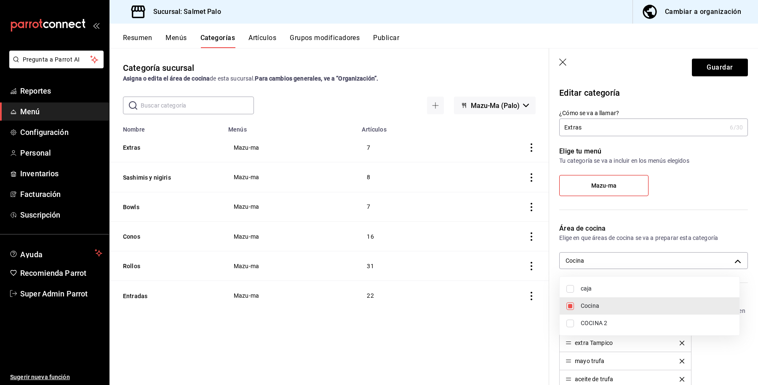
click at [571, 327] on input "checkbox" at bounding box center [571, 323] width 8 height 8
checkbox input "true"
type input "0daeab3e-1f91-4558-bf89-defc9de94201,db7a19c9-c83a-4590-870b-517414d5dfb6"
click at [717, 70] on div at bounding box center [379, 192] width 758 height 385
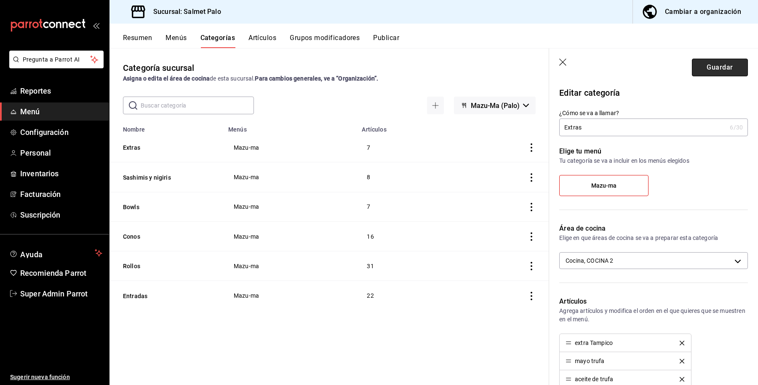
click at [715, 68] on button "Guardar" at bounding box center [720, 68] width 56 height 18
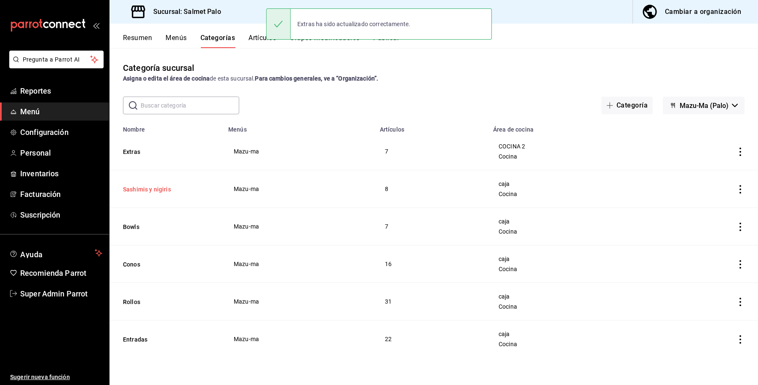
click at [147, 192] on button "Sashimis y nigiris" at bounding box center [165, 189] width 84 height 8
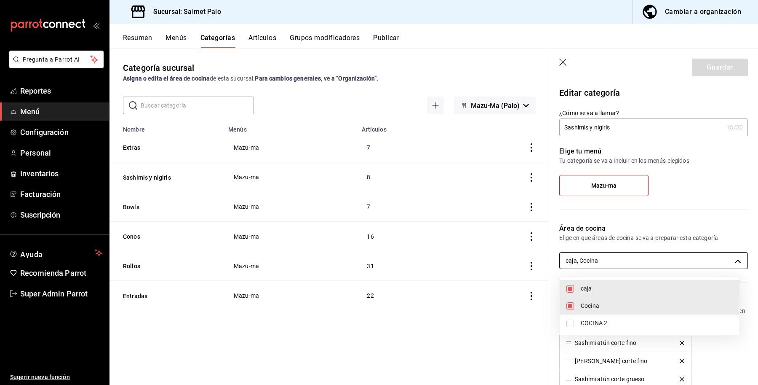
click at [601, 264] on body "Pregunta a Parrot AI Reportes Menú Configuración Personal Inventarios Facturaci…" at bounding box center [379, 192] width 758 height 385
click at [582, 287] on span "caja" at bounding box center [657, 288] width 152 height 9
type input "0daeab3e-1f91-4558-bf89-defc9de94201"
checkbox input "false"
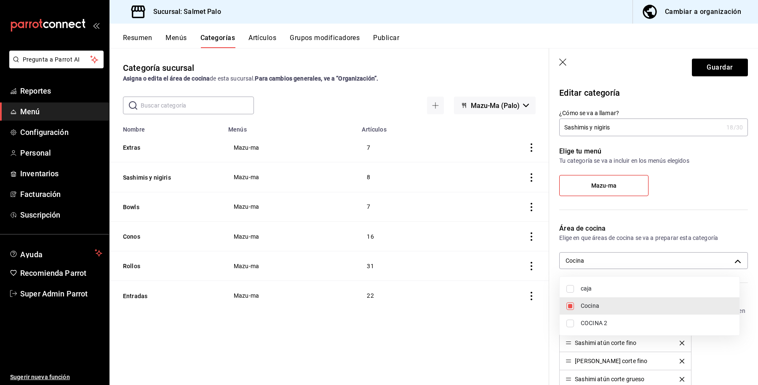
click at [571, 327] on li "COCINA 2" at bounding box center [650, 322] width 180 height 17
type input "0daeab3e-1f91-4558-bf89-defc9de94201,db7a19c9-c83a-4590-870b-517414d5dfb6"
checkbox input "true"
click at [719, 57] on div at bounding box center [379, 192] width 758 height 385
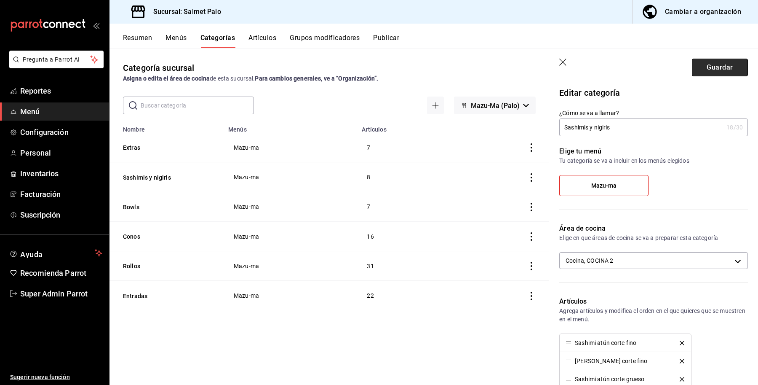
click at [711, 68] on button "Guardar" at bounding box center [720, 68] width 56 height 18
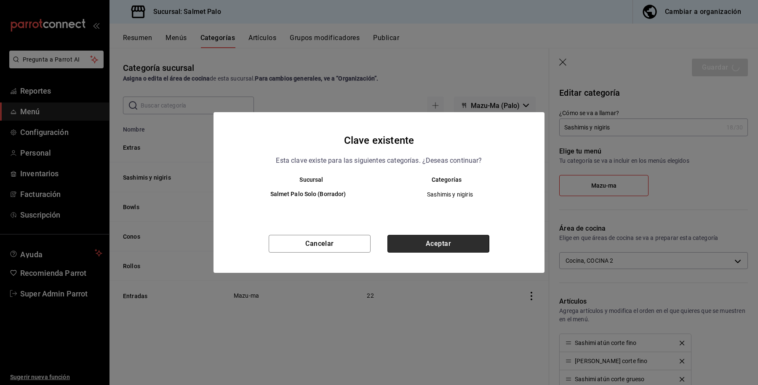
click at [420, 243] on button "Aceptar" at bounding box center [439, 244] width 102 height 18
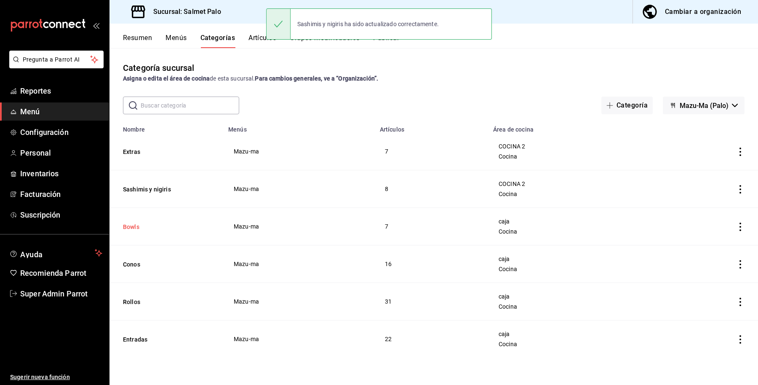
click at [136, 228] on button "Bowls" at bounding box center [165, 226] width 84 height 8
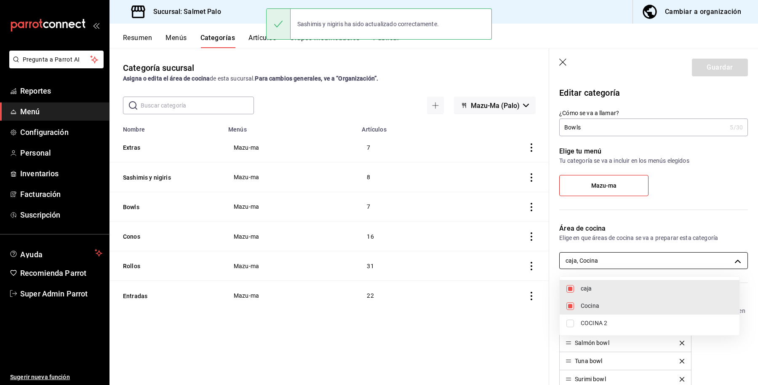
click at [641, 268] on body "Pregunta a Parrot AI Reportes Menú Configuración Personal Inventarios Facturaci…" at bounding box center [379, 192] width 758 height 385
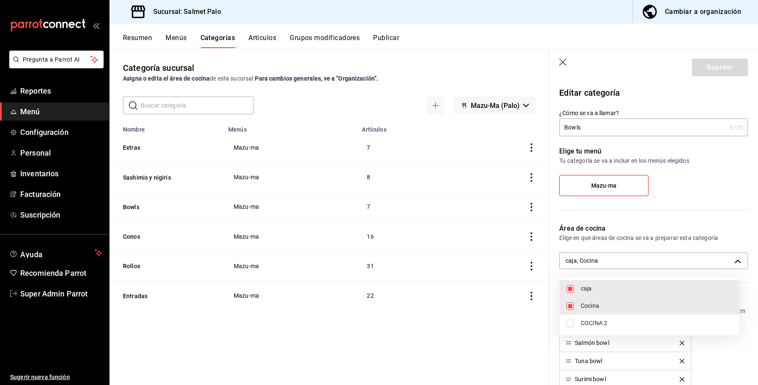
click at [584, 293] on li "caja" at bounding box center [650, 288] width 180 height 17
type input "0daeab3e-1f91-4558-bf89-defc9de94201"
checkbox input "false"
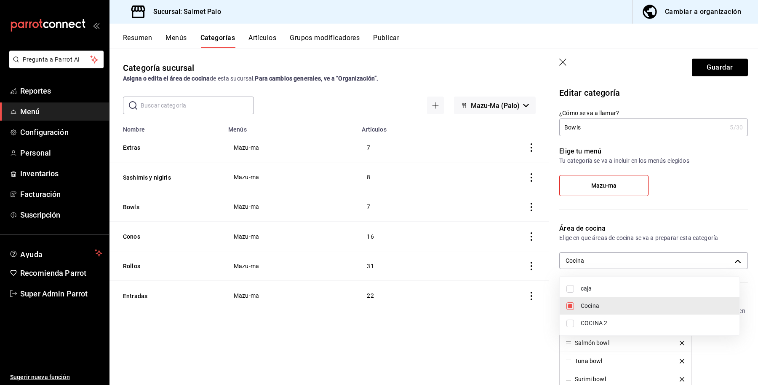
click at [575, 323] on li "COCINA 2" at bounding box center [650, 322] width 180 height 17
type input "0daeab3e-1f91-4558-bf89-defc9de94201,db7a19c9-c83a-4590-870b-517414d5dfb6"
checkbox input "true"
click at [698, 65] on div at bounding box center [379, 192] width 758 height 385
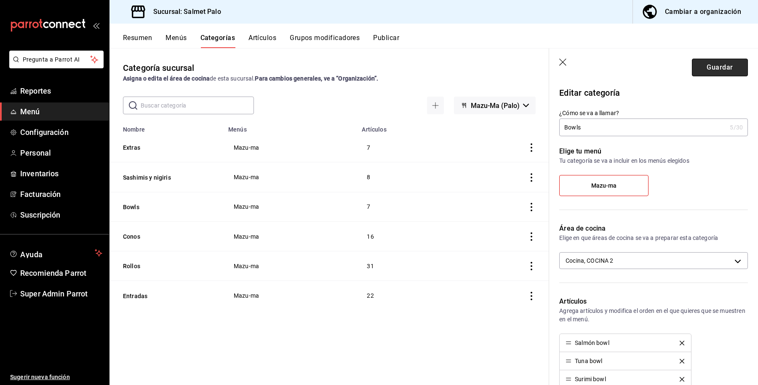
click at [704, 67] on button "Guardar" at bounding box center [720, 68] width 56 height 18
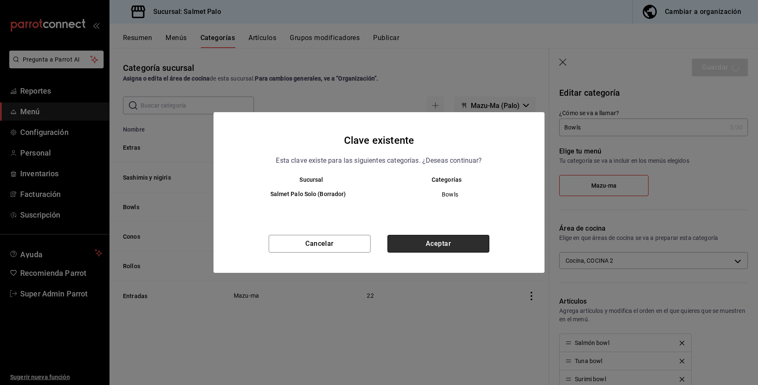
click at [445, 251] on button "Aceptar" at bounding box center [439, 244] width 102 height 18
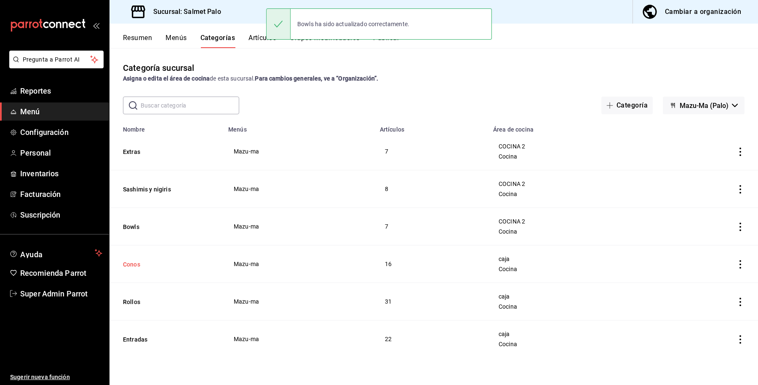
click at [138, 267] on button "Conos" at bounding box center [165, 264] width 84 height 8
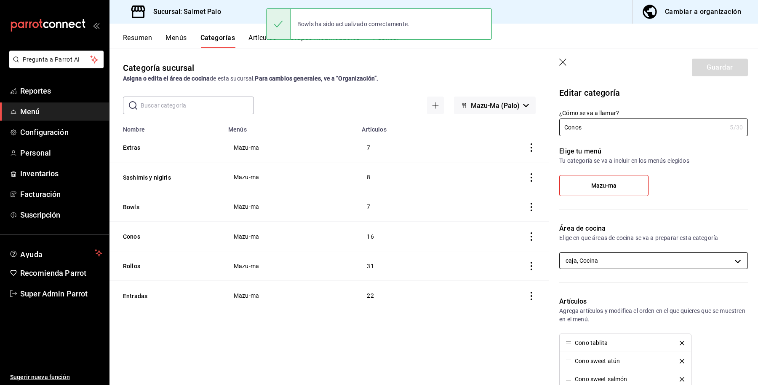
click at [631, 253] on body "Pregunta a Parrot AI Reportes Menú Configuración Personal Inventarios Facturaci…" at bounding box center [379, 192] width 758 height 385
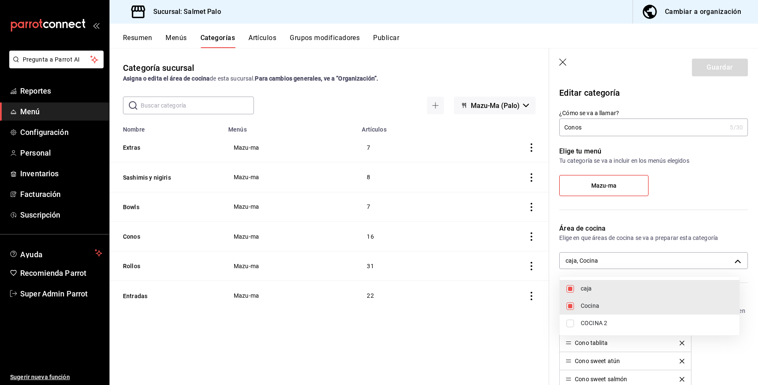
click at [600, 295] on li "caja" at bounding box center [650, 288] width 180 height 17
type input "0daeab3e-1f91-4558-bf89-defc9de94201"
checkbox input "false"
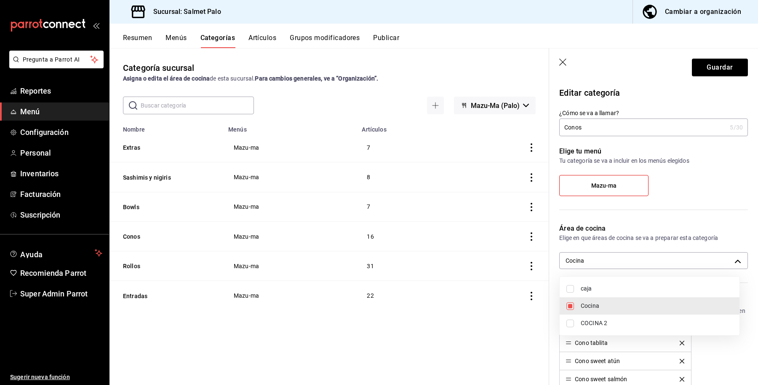
click at [591, 316] on li "COCINA 2" at bounding box center [650, 322] width 180 height 17
type input "0daeab3e-1f91-4558-bf89-defc9de94201,db7a19c9-c83a-4590-870b-517414d5dfb6"
checkbox input "true"
click at [726, 66] on div at bounding box center [379, 192] width 758 height 385
click at [709, 67] on button "Guardar" at bounding box center [720, 68] width 56 height 18
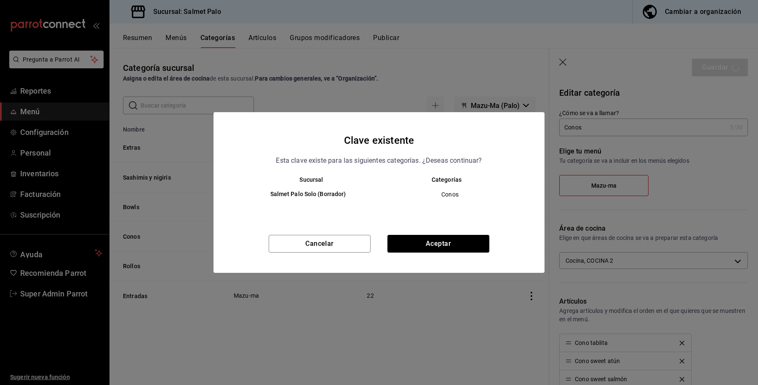
click at [709, 67] on div "Clave existente Esta clave existe para las siguientes categorías. ¿Deseas conti…" at bounding box center [379, 192] width 758 height 385
click at [468, 243] on button "Aceptar" at bounding box center [439, 244] width 102 height 18
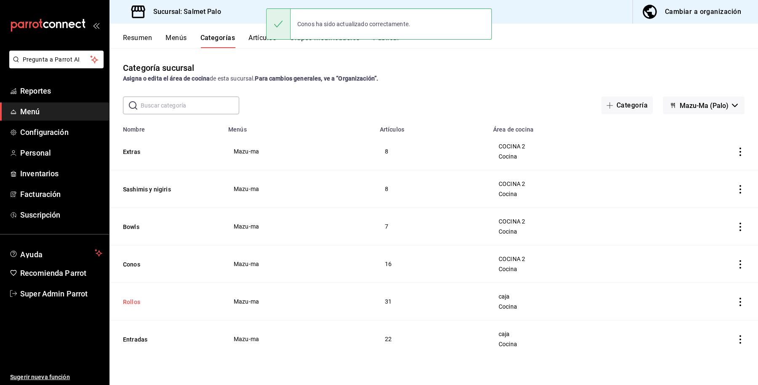
click at [129, 305] on button "Rollos" at bounding box center [165, 301] width 84 height 8
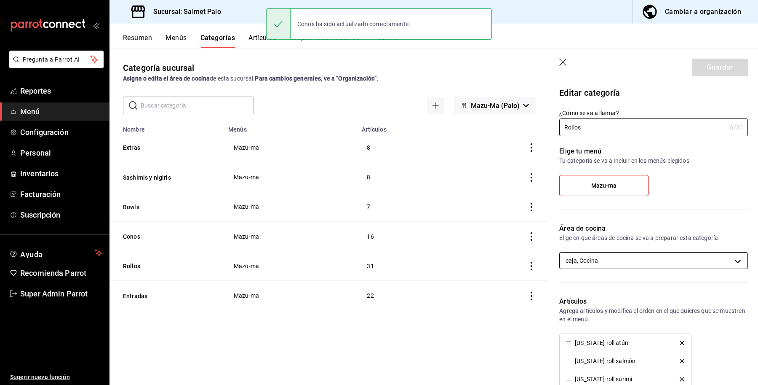
click at [632, 264] on body "Pregunta a Parrot AI Reportes Menú Configuración Personal Inventarios Facturaci…" at bounding box center [379, 192] width 758 height 385
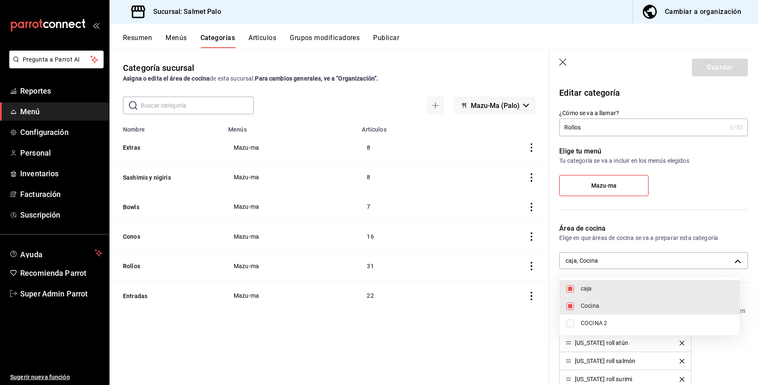
click at [588, 316] on li "COCINA 2" at bounding box center [650, 322] width 180 height 17
type input "8637d4d3-ec2d-4298-b790-a10ce2b053b3,0daeab3e-1f91-4558-bf89-defc9de94201,db7a1…"
checkbox input "true"
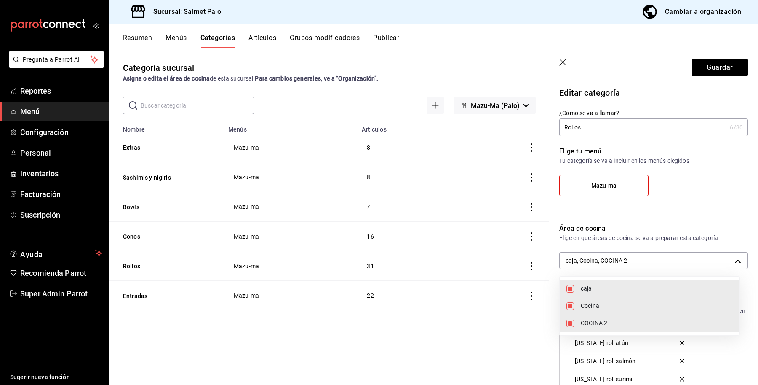
click at [570, 281] on li "caja" at bounding box center [650, 288] width 180 height 17
type input "0daeab3e-1f91-4558-bf89-defc9de94201,db7a19c9-c83a-4590-870b-517414d5dfb6"
checkbox input "false"
click at [707, 64] on div at bounding box center [379, 192] width 758 height 385
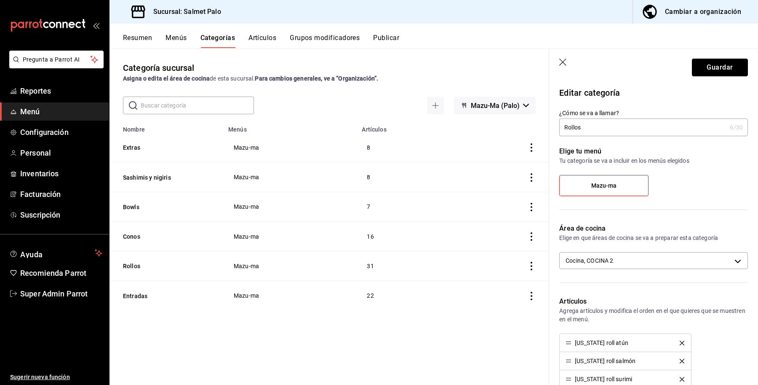
click at [706, 66] on button "Guardar" at bounding box center [720, 68] width 56 height 18
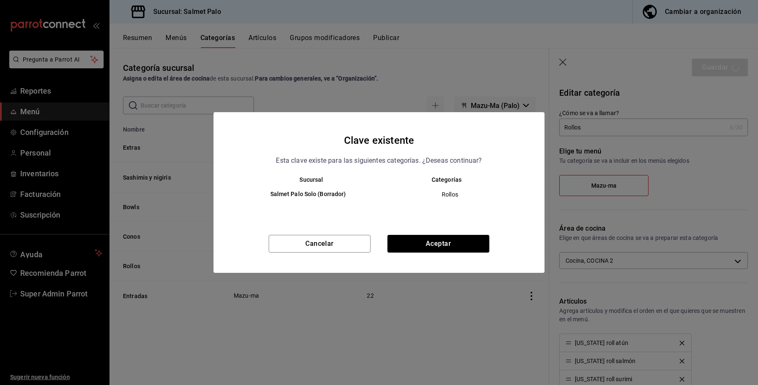
click at [410, 234] on div "Clave existente Esta clave existe para las siguientes categorías. ¿Deseas conti…" at bounding box center [379, 192] width 331 height 161
click at [413, 239] on button "Aceptar" at bounding box center [439, 244] width 102 height 18
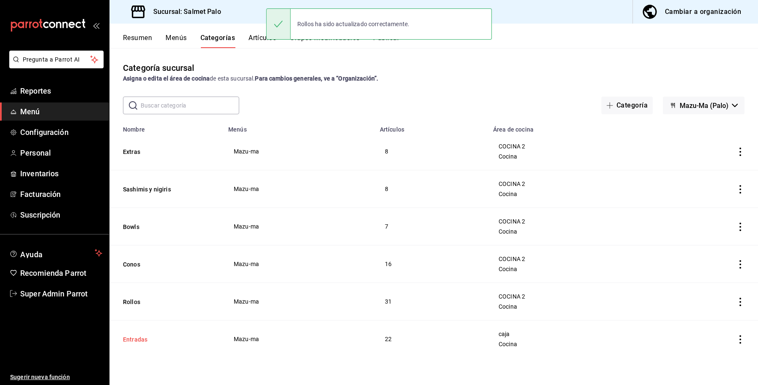
click at [133, 342] on button "Entradas" at bounding box center [165, 339] width 84 height 8
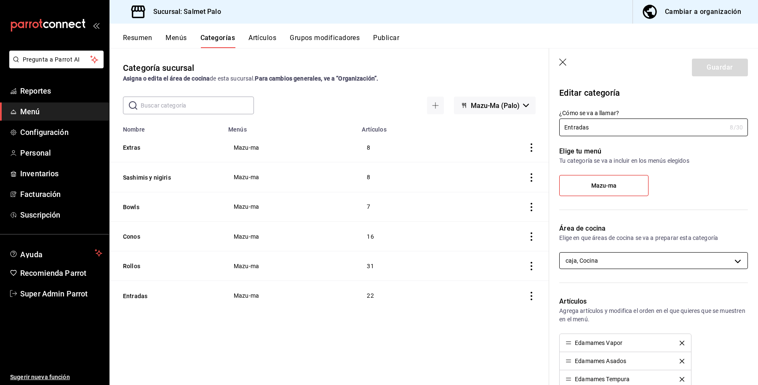
click at [608, 257] on body "Pregunta a Parrot AI Reportes Menú Configuración Personal Inventarios Facturaci…" at bounding box center [379, 192] width 758 height 385
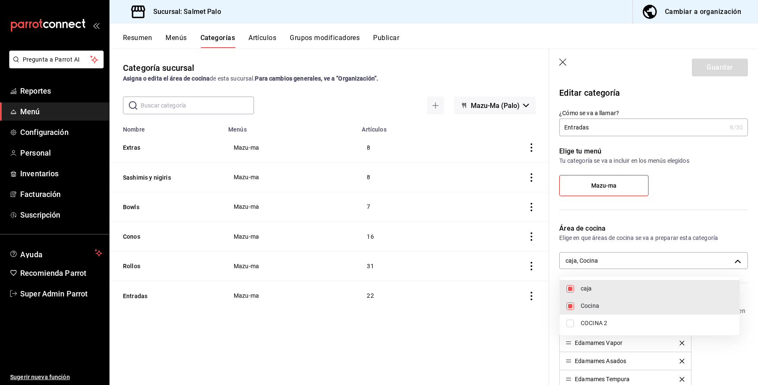
click at [573, 324] on input "checkbox" at bounding box center [571, 323] width 8 height 8
checkbox input "true"
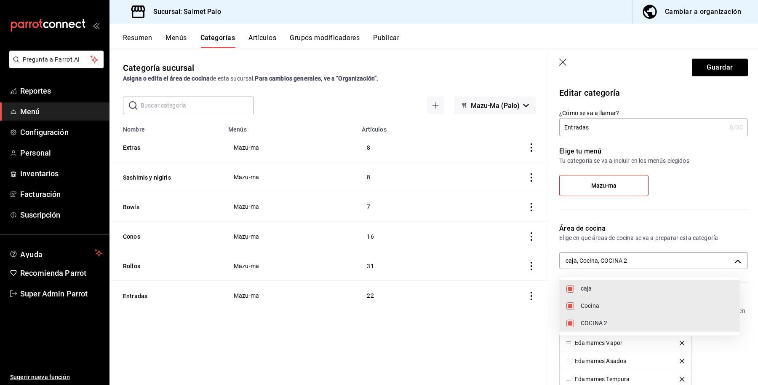
click at [574, 284] on li "caja" at bounding box center [650, 288] width 180 height 17
type input "0daeab3e-1f91-4558-bf89-defc9de94201,db7a19c9-c83a-4590-870b-517414d5dfb6"
checkbox input "false"
click at [714, 63] on div at bounding box center [379, 192] width 758 height 385
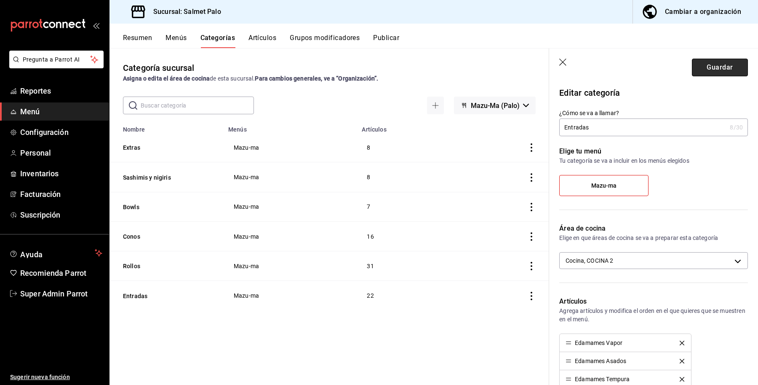
click at [707, 68] on button "Guardar" at bounding box center [720, 68] width 56 height 18
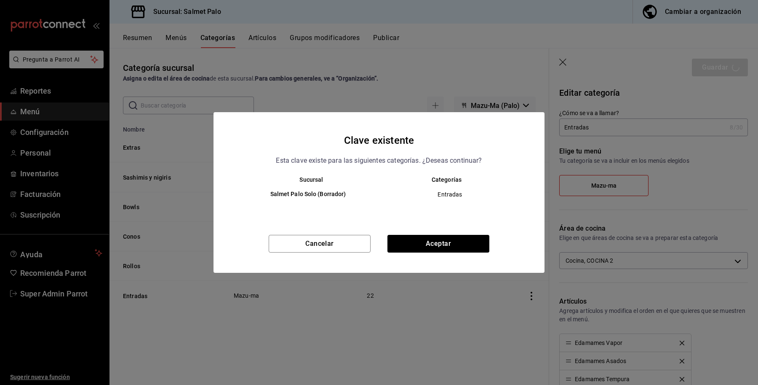
click at [438, 253] on div "Cancelar Aceptar" at bounding box center [379, 254] width 331 height 38
click at [437, 248] on button "Aceptar" at bounding box center [439, 244] width 102 height 18
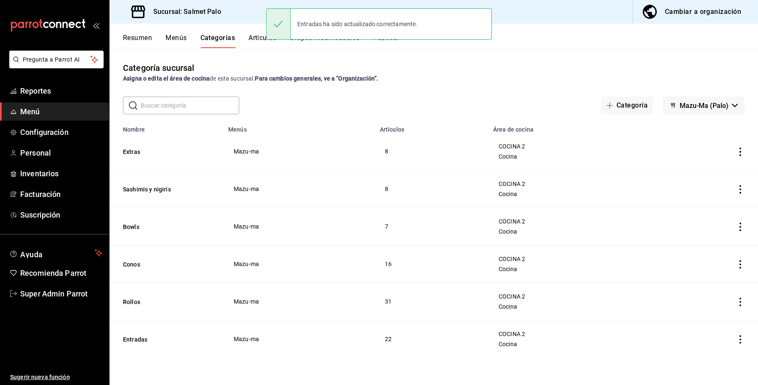
drag, startPoint x: 474, startPoint y: 51, endPoint x: 464, endPoint y: 53, distance: 10.4
click at [474, 51] on div "Categoría sucursal Asigna o edita el área de cocina de esta sucursal. Para camb…" at bounding box center [434, 216] width 649 height 336
click at [498, 11] on div "Sucursal: Salmet Palo Cambiar a organización" at bounding box center [434, 12] width 649 height 24
click at [216, 44] on button "Categorías" at bounding box center [218, 41] width 35 height 14
click at [263, 39] on button "Artículos" at bounding box center [263, 41] width 28 height 14
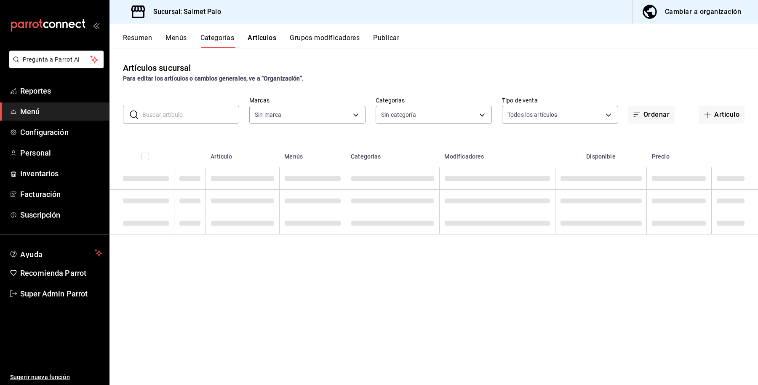
click at [304, 41] on div "Entradas ha sido actualizado correctamente." at bounding box center [379, 24] width 226 height 36
type input "91822997-6511-487a-b58c-8897a46e9bc4,bcaf95bc-d9c1-438b-979f-19bd0f306f78"
type input "b19418b8-f402-47a4-9675-3347032208b8,5ce41efa-3da9-4142-a109-4cabeb41dd5b,8a476…"
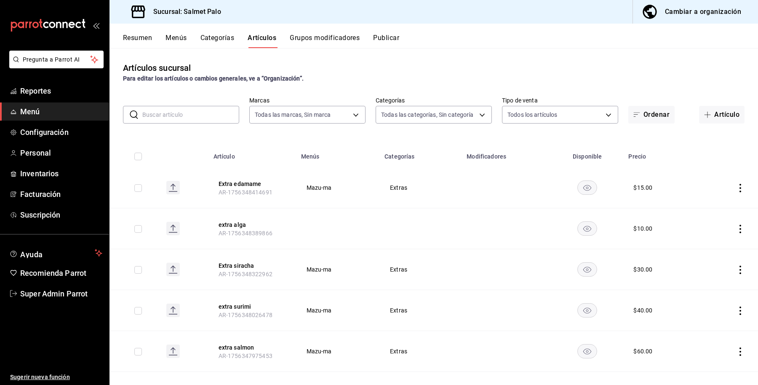
click at [392, 38] on button "Publicar" at bounding box center [386, 41] width 26 height 14
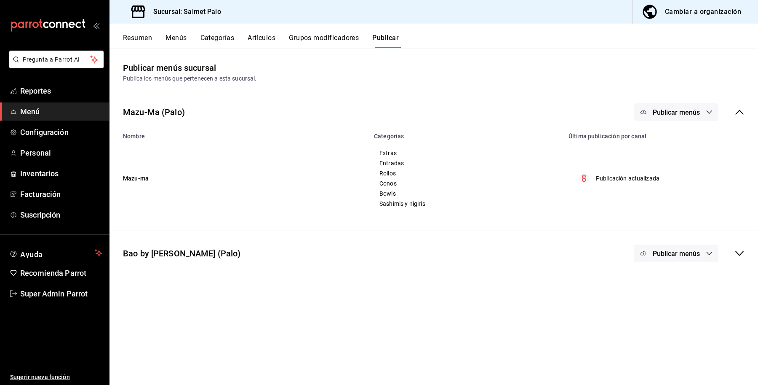
click at [726, 115] on div "Publicar menús" at bounding box center [690, 112] width 110 height 18
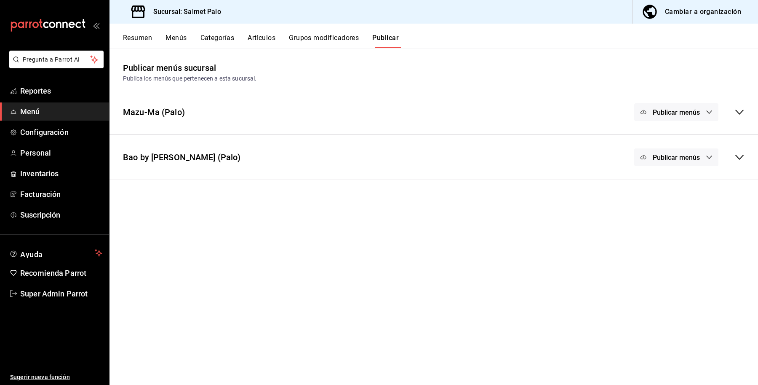
click at [700, 108] on span "Publicar menús" at bounding box center [676, 112] width 47 height 8
click at [694, 128] on li "Punto de venta" at bounding box center [677, 140] width 78 height 24
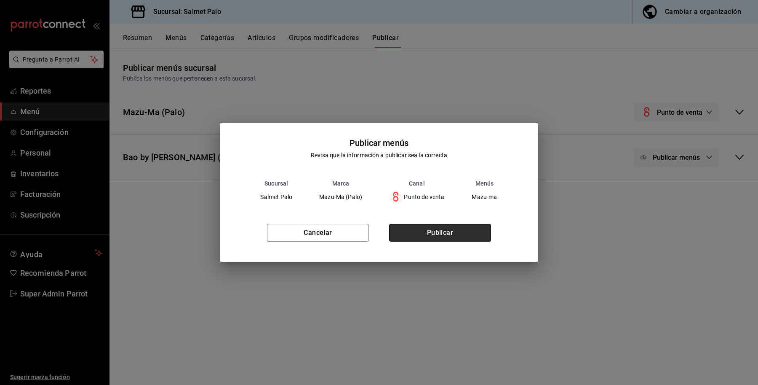
click at [451, 227] on button "Publicar" at bounding box center [440, 233] width 102 height 18
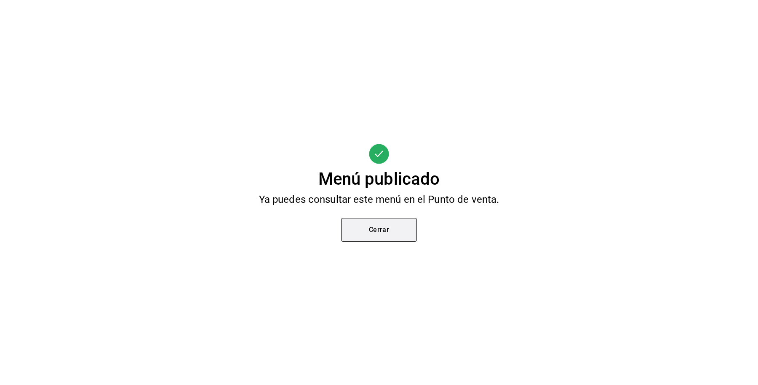
click at [397, 228] on button "Cerrar" at bounding box center [379, 230] width 76 height 24
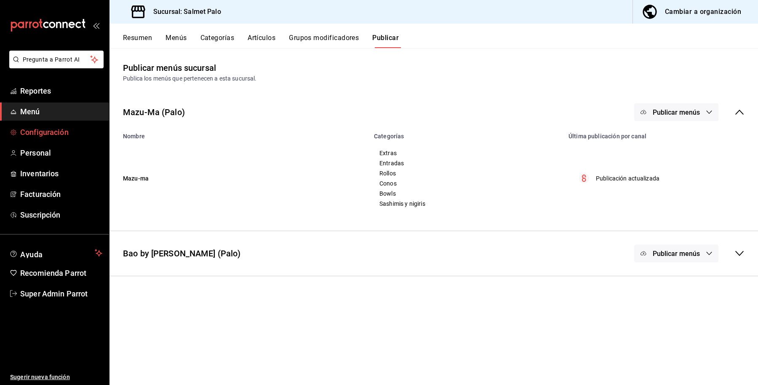
click at [70, 135] on span "Configuración" at bounding box center [61, 131] width 82 height 11
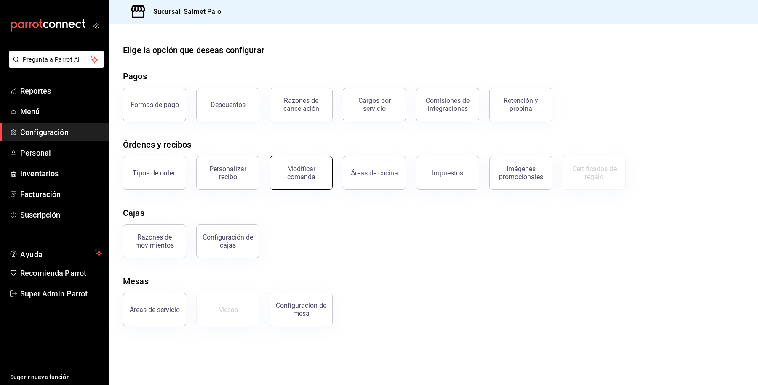
click at [305, 183] on button "Modificar comanda" at bounding box center [301, 173] width 63 height 34
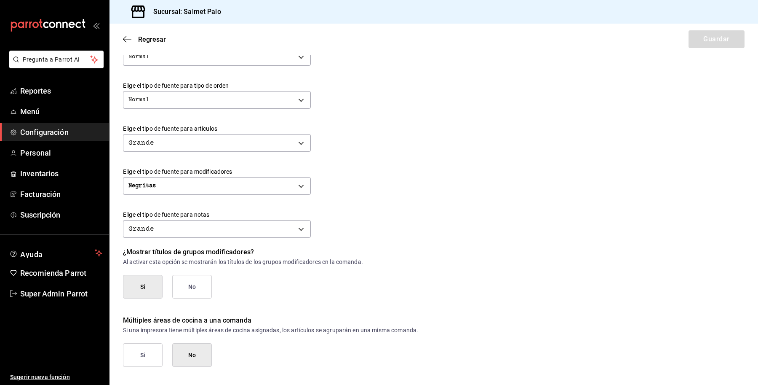
scroll to position [288, 0]
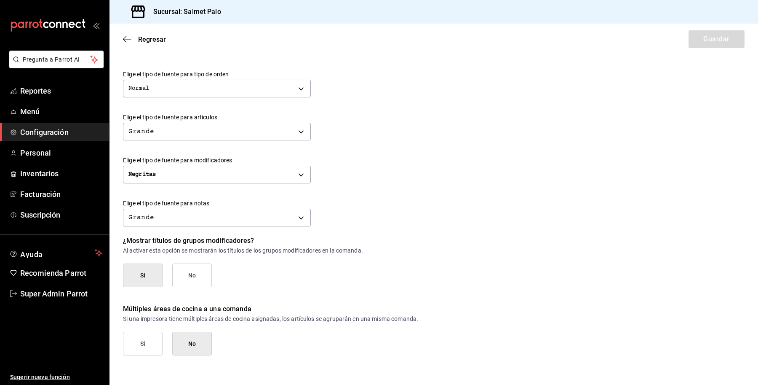
click at [145, 340] on button "Si" at bounding box center [143, 344] width 40 height 24
click at [126, 37] on icon "button" at bounding box center [127, 39] width 8 height 8
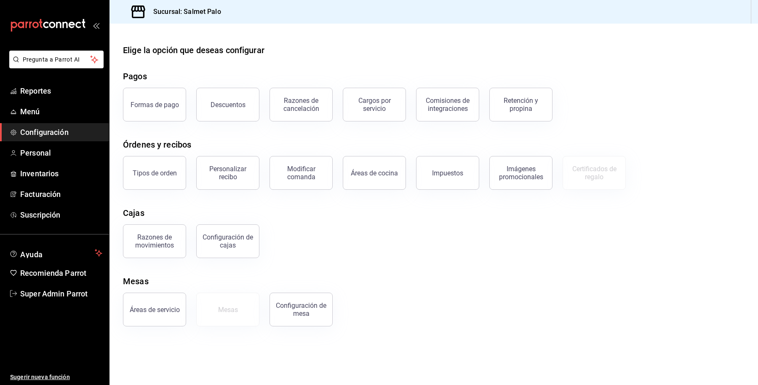
click at [363, 247] on div "Razones de movimientos Configuración de cajas" at bounding box center [429, 236] width 632 height 44
click at [57, 110] on span "Menú" at bounding box center [61, 111] width 82 height 11
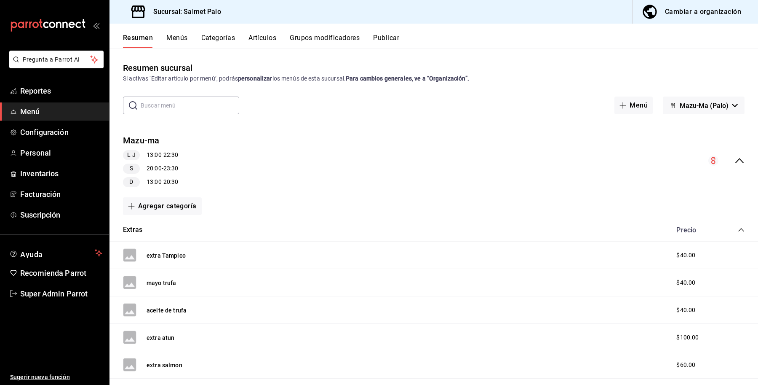
click at [735, 157] on icon "collapse-menu-row" at bounding box center [740, 160] width 10 height 10
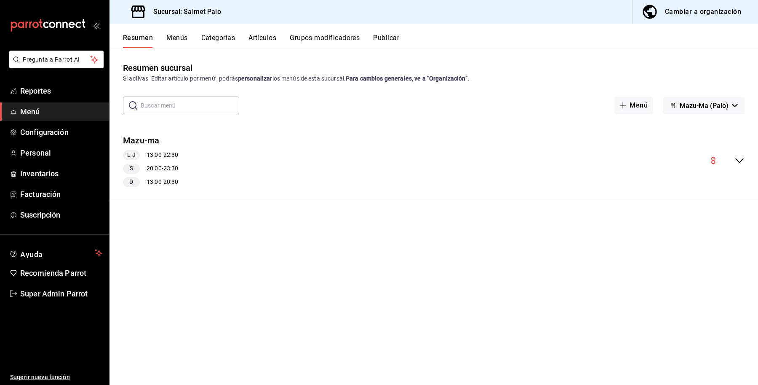
click at [734, 157] on div "collapse-menu-row" at bounding box center [727, 160] width 36 height 10
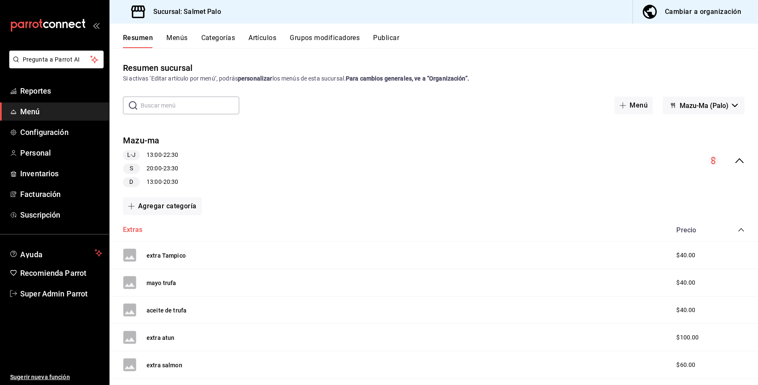
click at [126, 229] on button "Extras" at bounding box center [132, 230] width 19 height 10
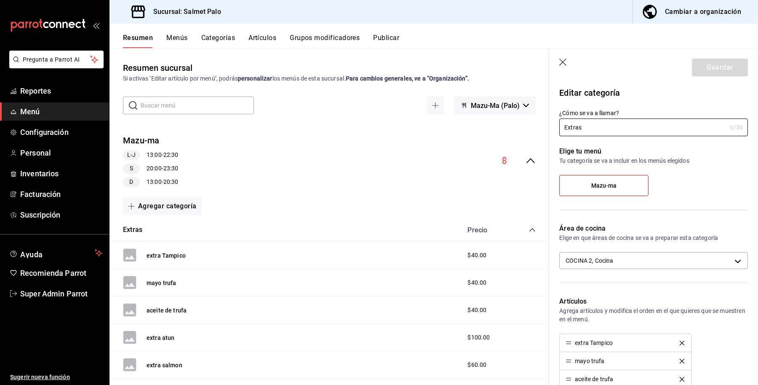
drag, startPoint x: 166, startPoint y: 256, endPoint x: 233, endPoint y: 237, distance: 69.7
click at [166, 256] on button "extra Tampico" at bounding box center [166, 255] width 39 height 8
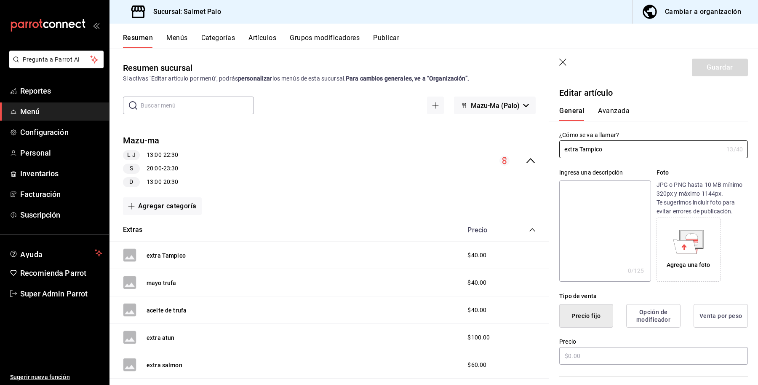
type input "$40.00"
click at [622, 116] on button "Avanzada" at bounding box center [614, 114] width 32 height 14
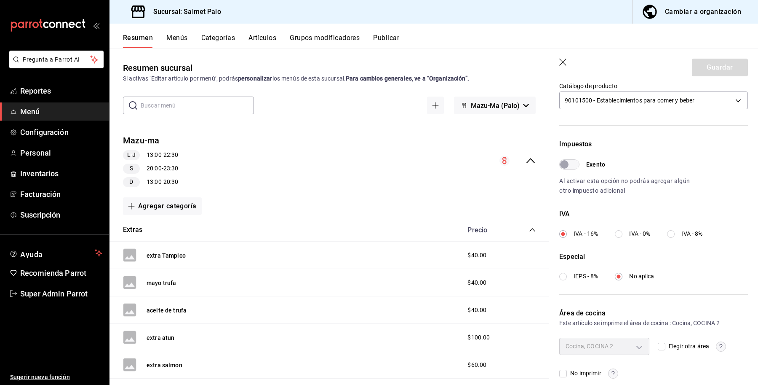
scroll to position [211, 0]
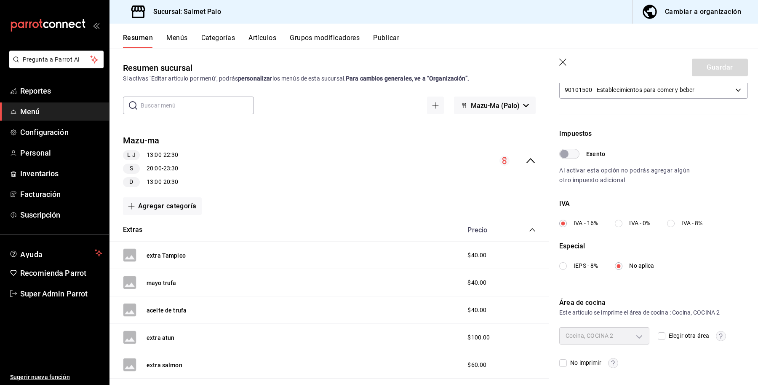
click at [565, 67] on icon "button" at bounding box center [564, 63] width 8 height 8
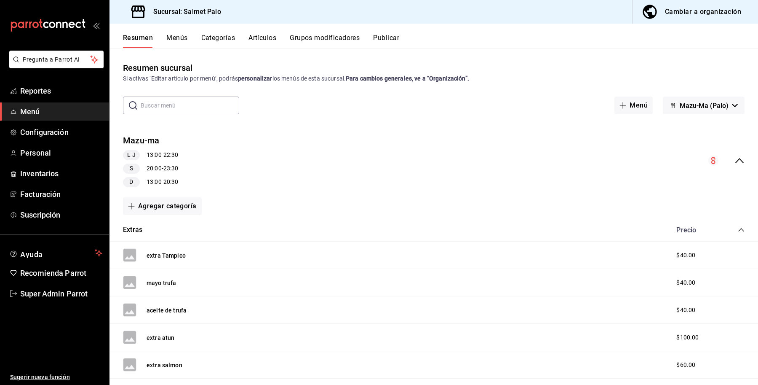
click at [259, 34] on button "Artículos" at bounding box center [263, 41] width 28 height 14
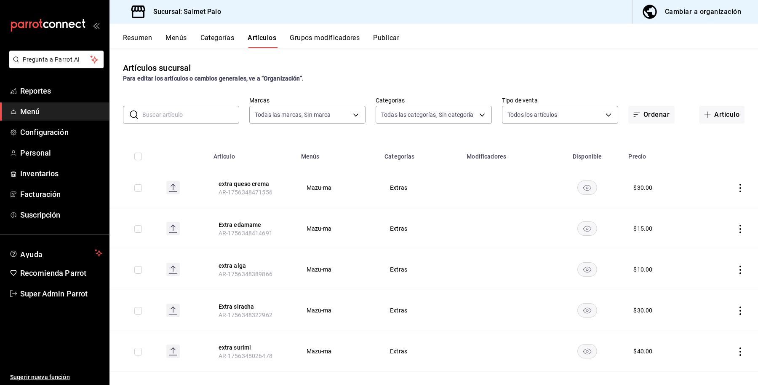
type input "91822997-6511-487a-b58c-8897a46e9bc4,bcaf95bc-d9c1-438b-979f-19bd0f306f78"
type input "b19418b8-f402-47a4-9675-3347032208b8,5ce41efa-3da9-4142-a109-4cabeb41dd5b,8a476…"
click at [51, 137] on span "Configuración" at bounding box center [61, 131] width 82 height 11
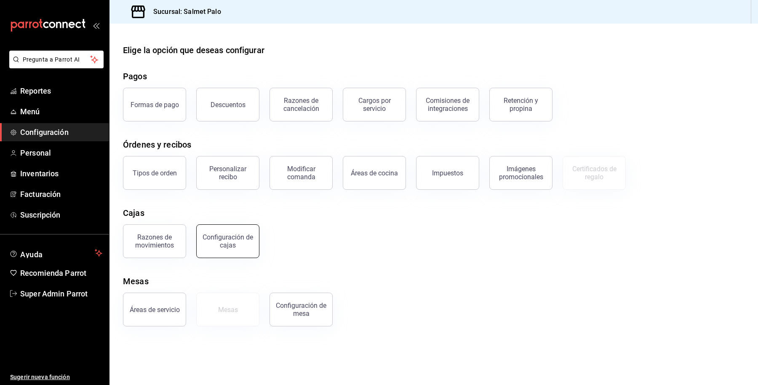
click at [255, 249] on button "Configuración de cajas" at bounding box center [227, 241] width 63 height 34
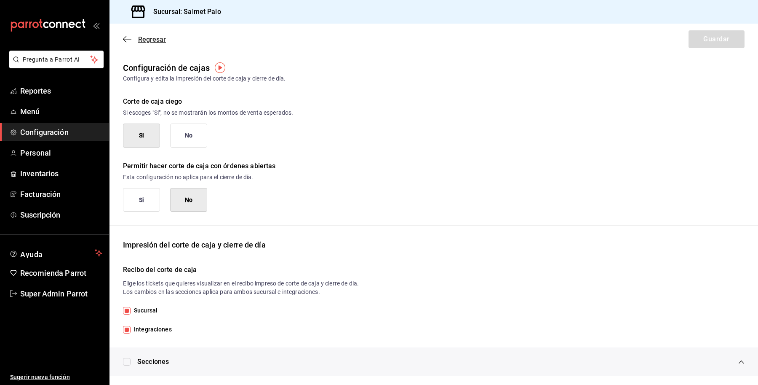
click at [135, 42] on span "Regresar" at bounding box center [144, 39] width 43 height 8
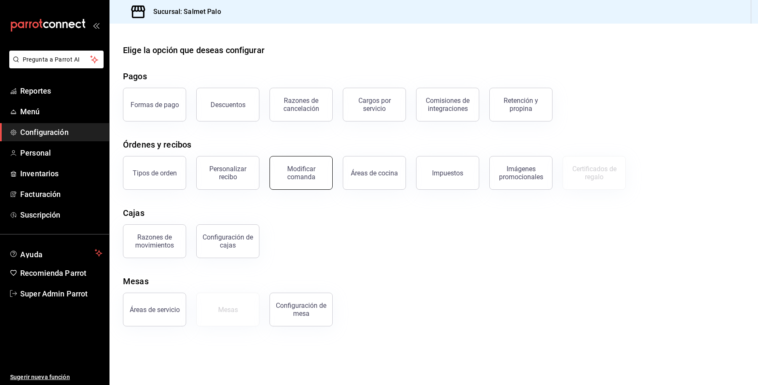
click at [284, 180] on div "Modificar comanda" at bounding box center [301, 173] width 52 height 16
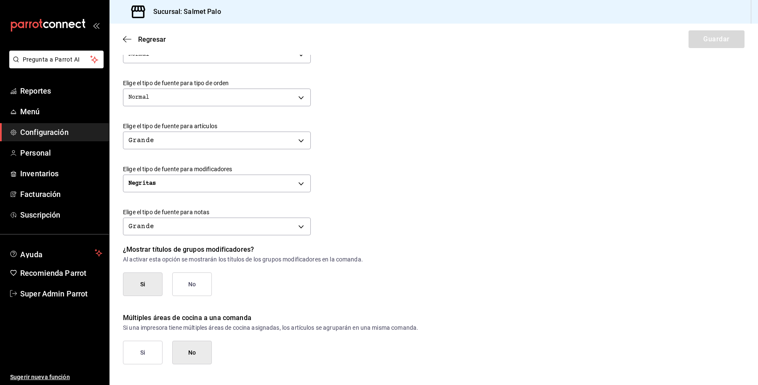
scroll to position [288, 0]
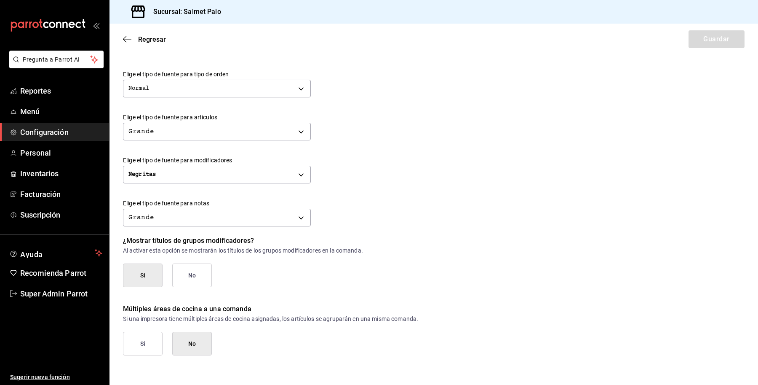
click at [147, 336] on button "Si" at bounding box center [143, 344] width 40 height 24
click at [727, 35] on button "Guardar" at bounding box center [717, 39] width 56 height 18
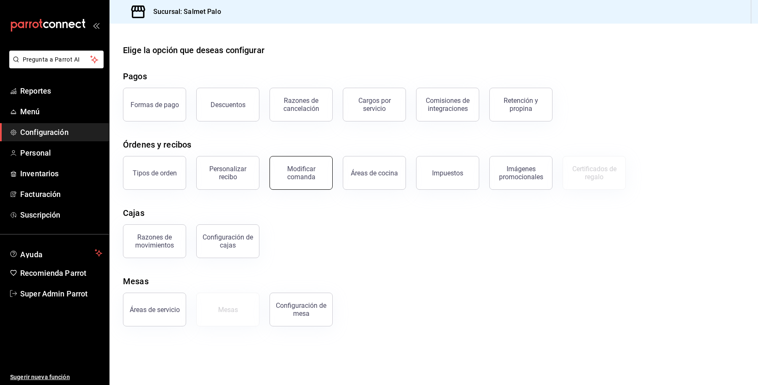
click at [289, 178] on div "Modificar comanda" at bounding box center [301, 173] width 52 height 16
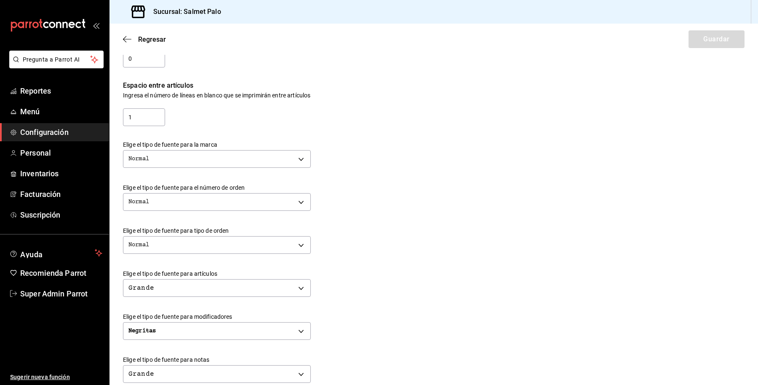
scroll to position [288, 0]
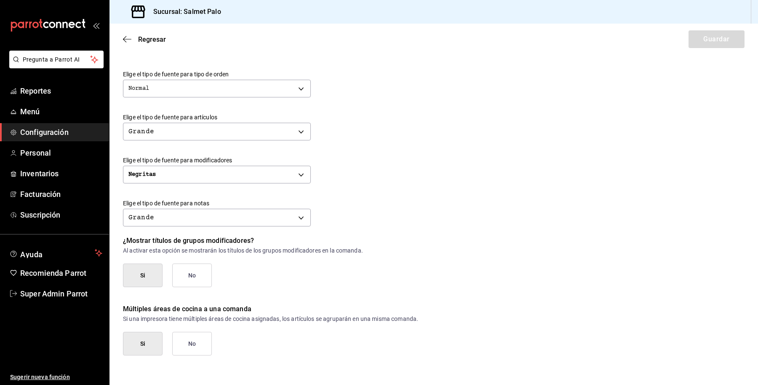
click at [193, 338] on button "No" at bounding box center [192, 344] width 40 height 24
click at [723, 35] on button "Guardar" at bounding box center [717, 39] width 56 height 18
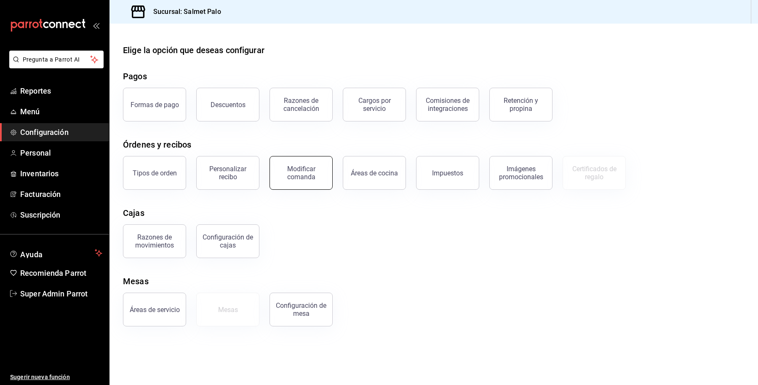
click at [298, 180] on button "Modificar comanda" at bounding box center [301, 173] width 63 height 34
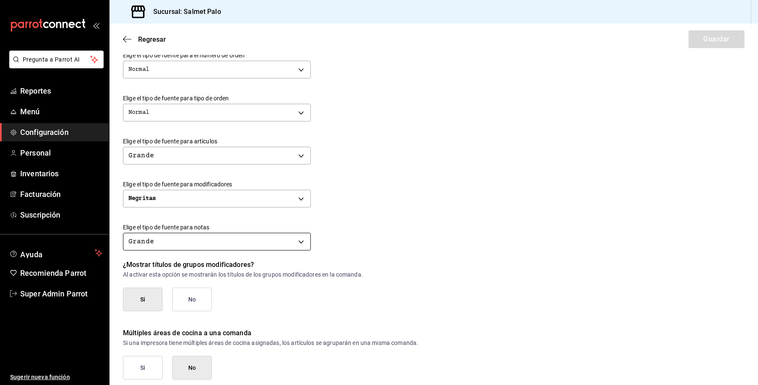
scroll to position [288, 0]
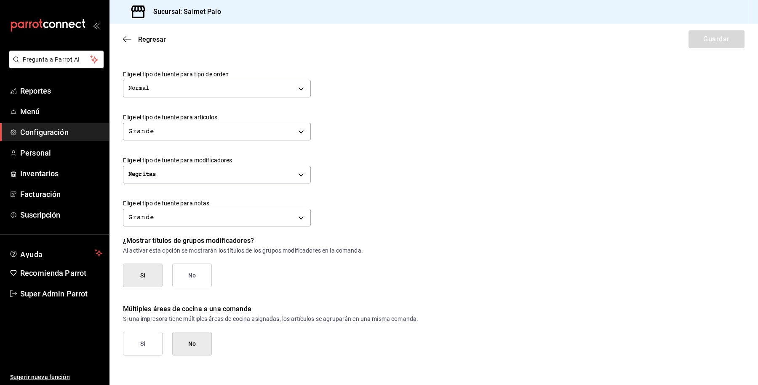
click at [150, 346] on button "Si" at bounding box center [143, 344] width 40 height 24
click at [721, 43] on button "Guardar" at bounding box center [717, 39] width 56 height 18
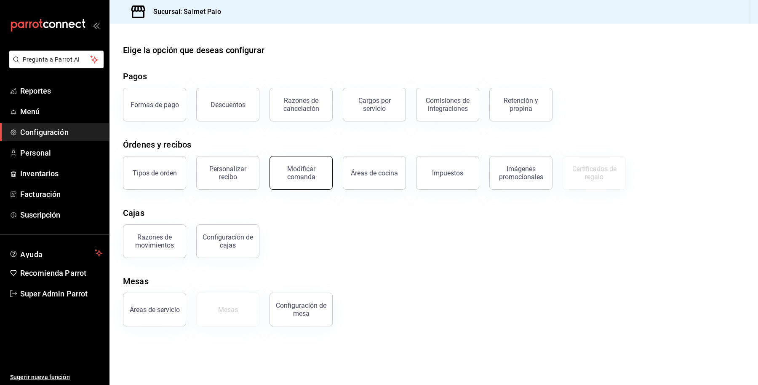
click at [310, 174] on div "Modificar comanda" at bounding box center [301, 173] width 52 height 16
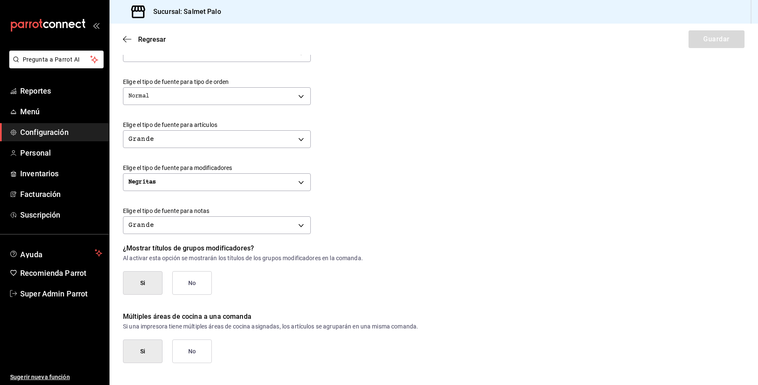
scroll to position [288, 0]
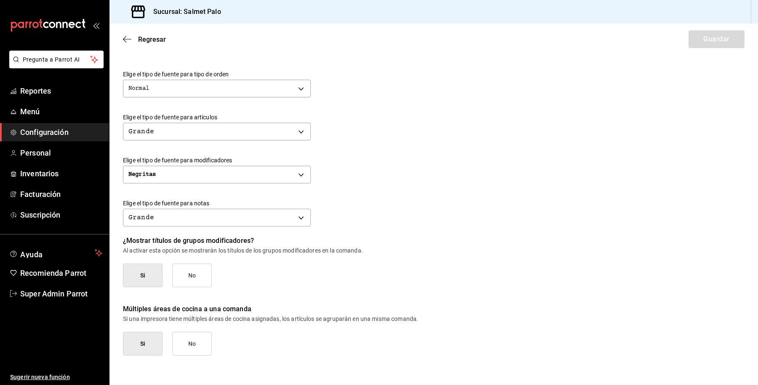
click at [184, 340] on button "No" at bounding box center [192, 344] width 40 height 24
click at [709, 35] on button "Guardar" at bounding box center [717, 39] width 56 height 18
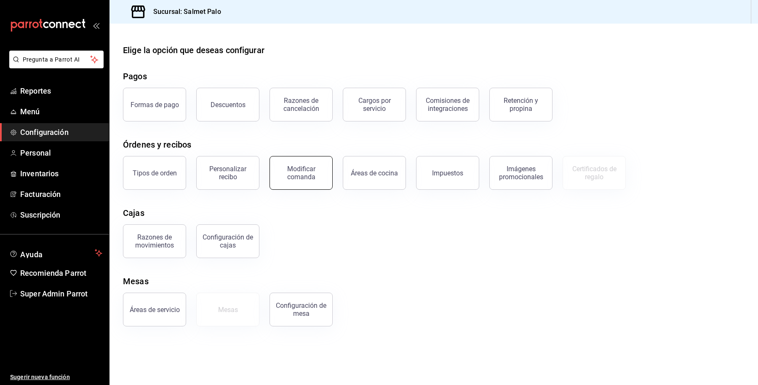
click at [302, 166] on div "Modificar comanda" at bounding box center [301, 173] width 52 height 16
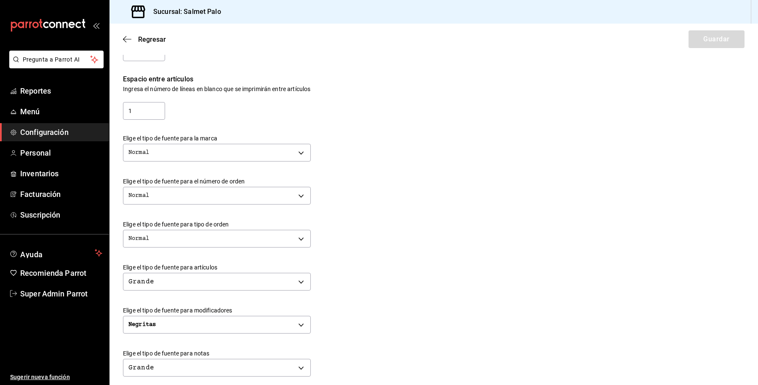
scroll to position [288, 0]
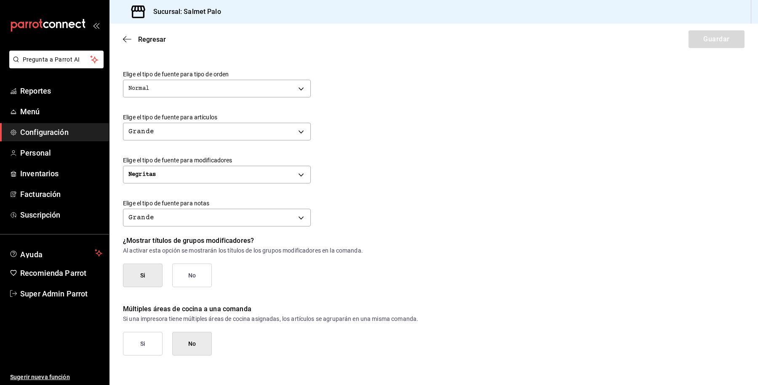
click at [129, 342] on button "Si" at bounding box center [143, 344] width 40 height 24
click at [701, 45] on button "Guardar" at bounding box center [717, 39] width 56 height 18
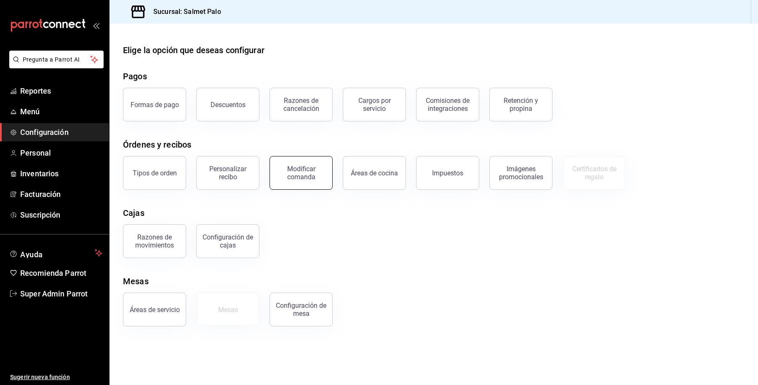
click at [315, 159] on button "Modificar comanda" at bounding box center [301, 173] width 63 height 34
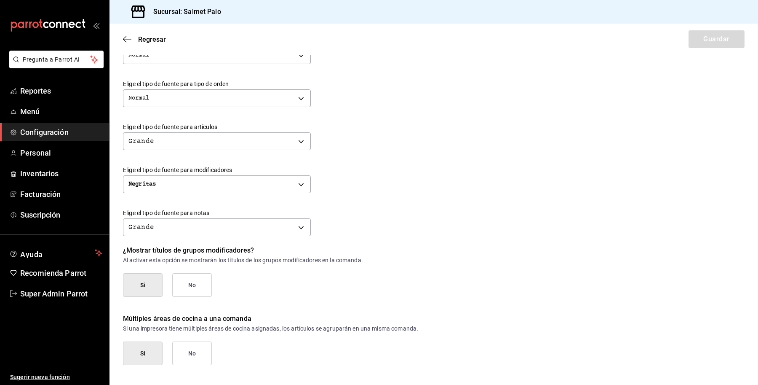
scroll to position [288, 0]
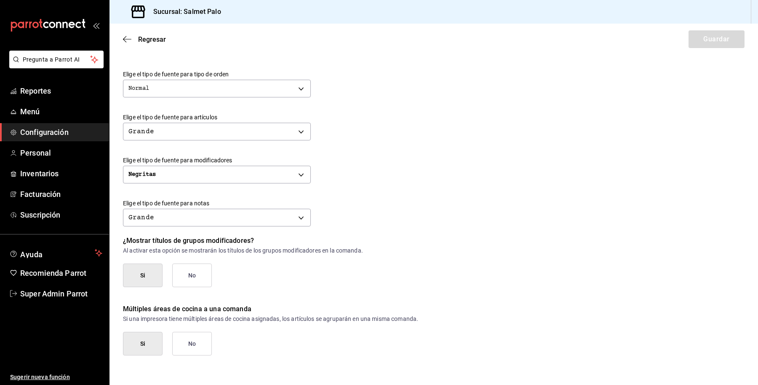
click at [184, 351] on button "No" at bounding box center [192, 344] width 40 height 24
click at [700, 38] on button "Guardar" at bounding box center [717, 39] width 56 height 18
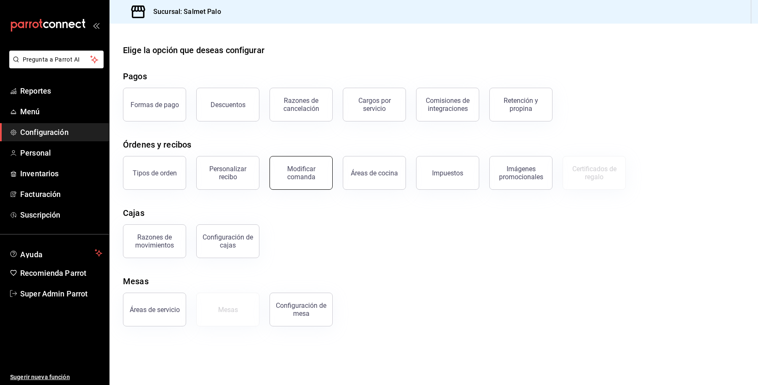
click at [314, 167] on div "Modificar comanda" at bounding box center [301, 173] width 52 height 16
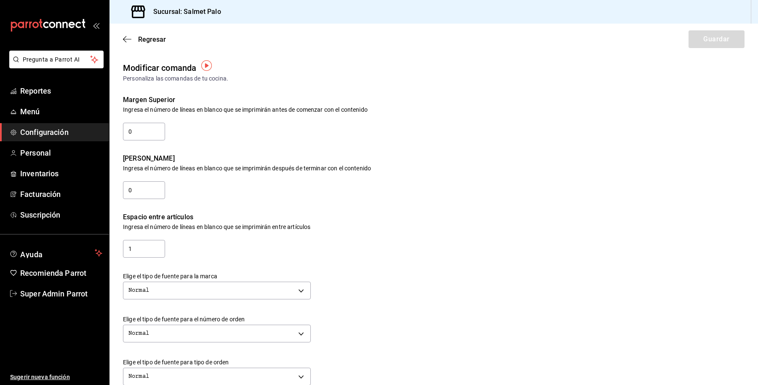
scroll to position [288, 0]
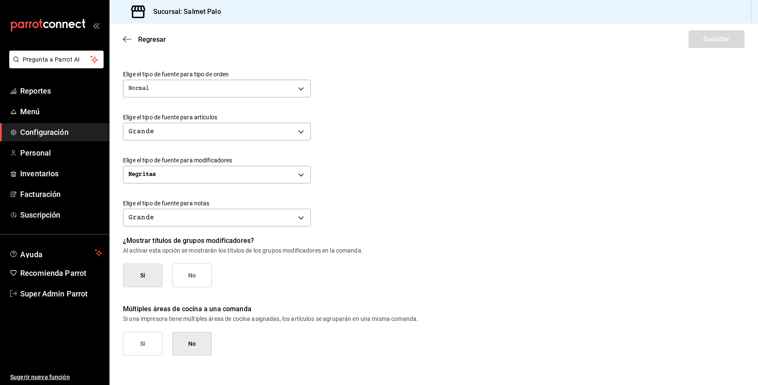
click at [142, 354] on button "Si" at bounding box center [143, 344] width 40 height 24
click at [712, 39] on button "Guardar" at bounding box center [717, 39] width 56 height 18
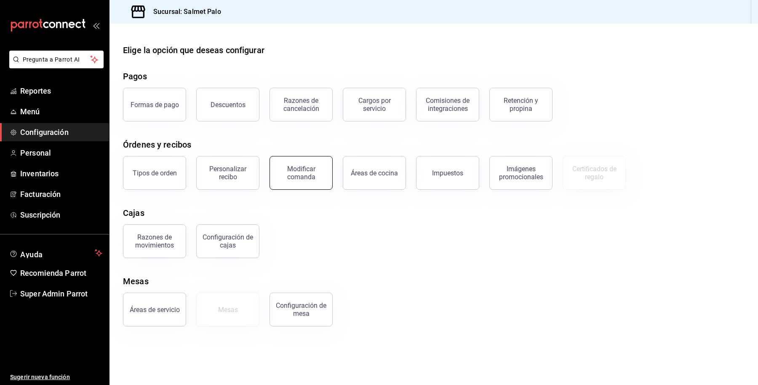
click at [302, 179] on div "Modificar comanda" at bounding box center [301, 173] width 52 height 16
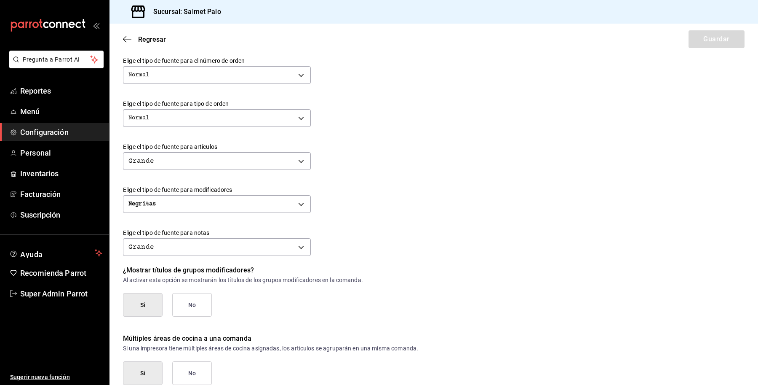
scroll to position [288, 0]
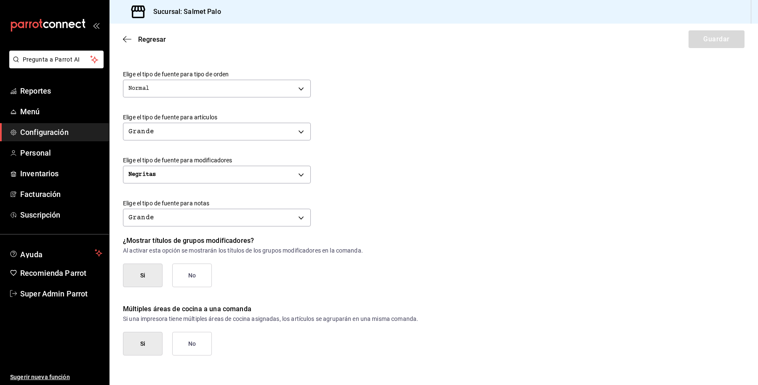
click at [178, 337] on button "No" at bounding box center [192, 344] width 40 height 24
click at [695, 40] on button "Guardar" at bounding box center [717, 39] width 56 height 18
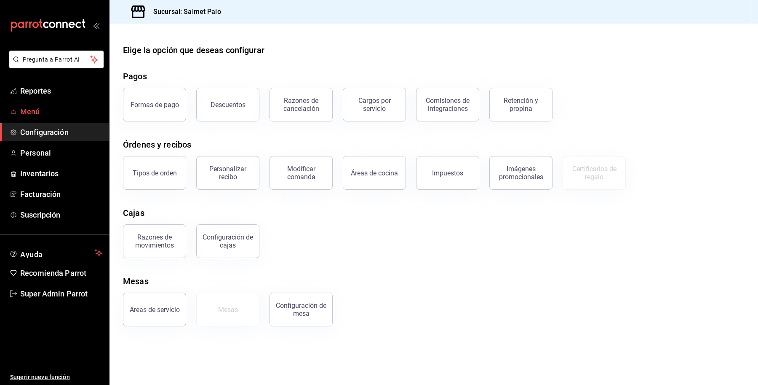
click at [47, 108] on span "Menú" at bounding box center [61, 111] width 82 height 11
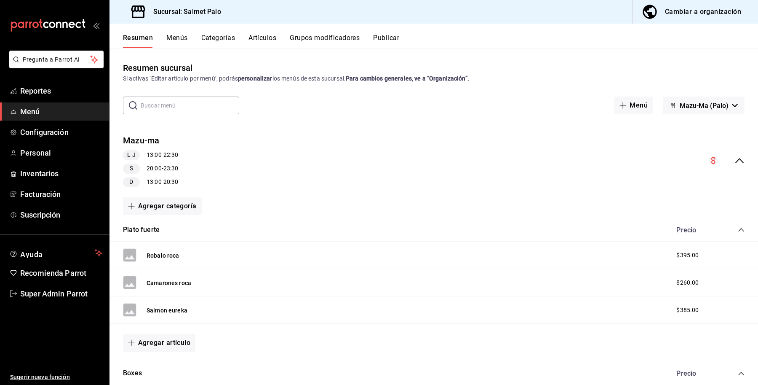
click at [232, 37] on button "Categorías" at bounding box center [218, 41] width 34 height 14
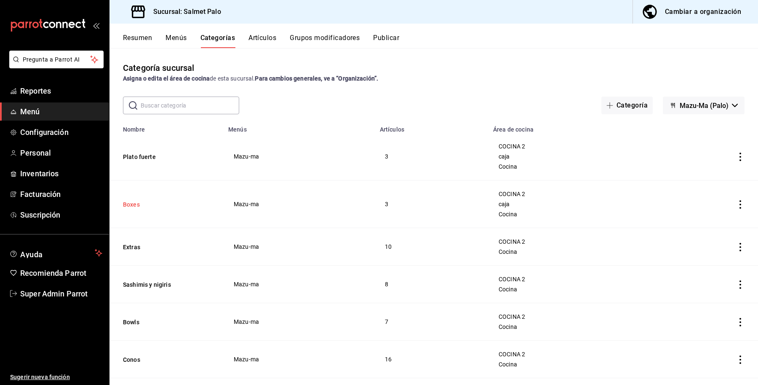
click at [134, 205] on button "Boxes" at bounding box center [165, 204] width 84 height 8
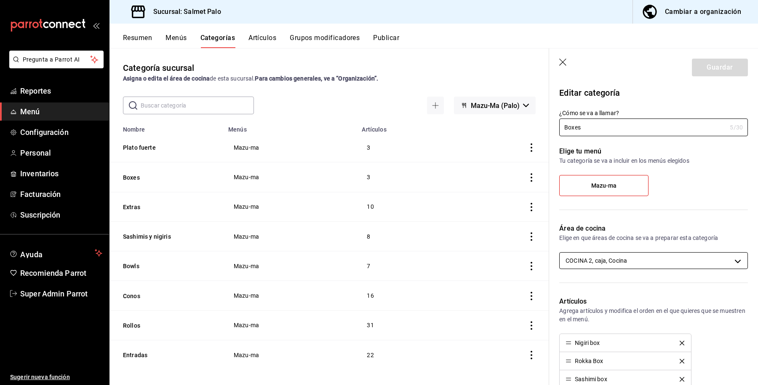
click at [679, 258] on body "Pregunta a Parrot AI Reportes Menú Configuración Personal Inventarios Facturaci…" at bounding box center [379, 192] width 758 height 385
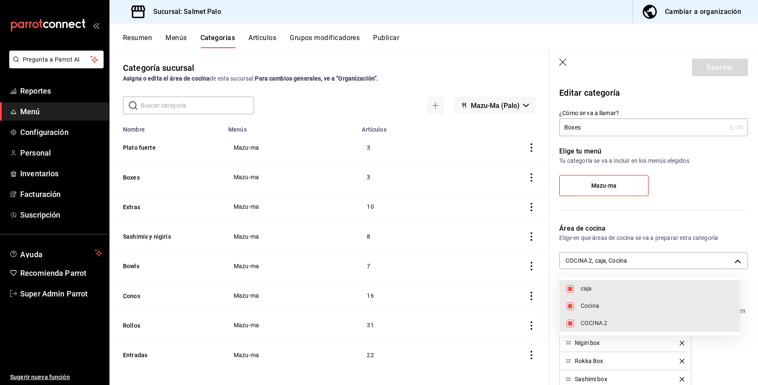
click at [606, 290] on span "caja" at bounding box center [657, 288] width 152 height 9
type input "db7a19c9-c83a-4590-870b-517414d5dfb6,0daeab3e-1f91-4558-bf89-defc9de94201"
checkbox input "false"
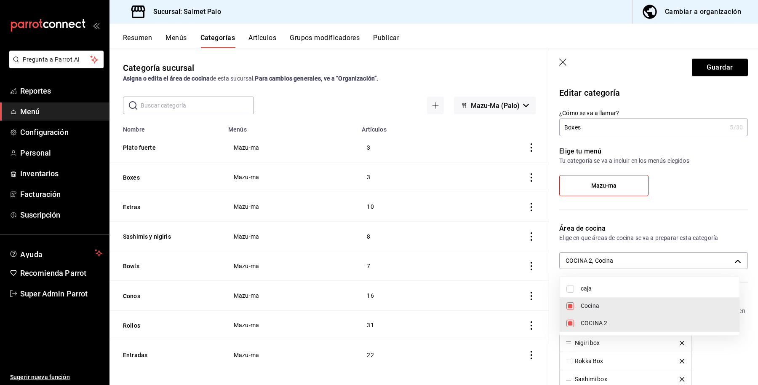
click at [706, 72] on div at bounding box center [379, 192] width 758 height 385
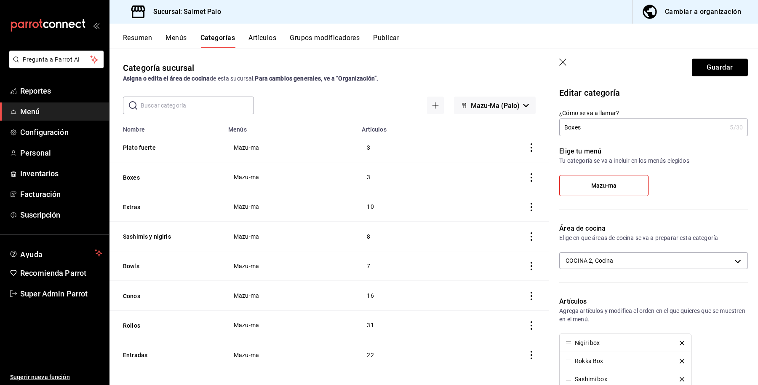
click at [703, 65] on button "Guardar" at bounding box center [720, 68] width 56 height 18
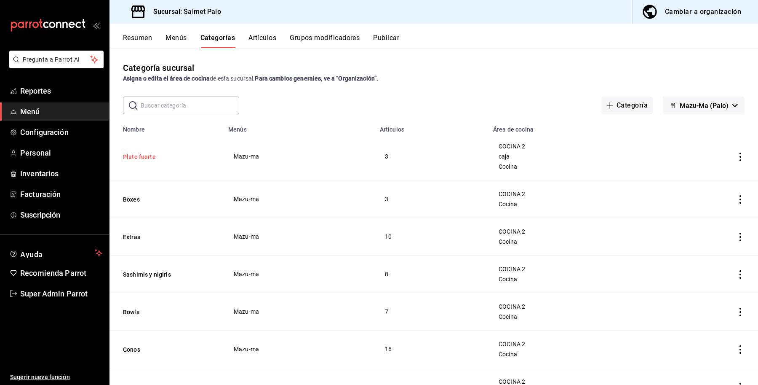
click at [148, 155] on button "Plato fuerte" at bounding box center [165, 157] width 84 height 8
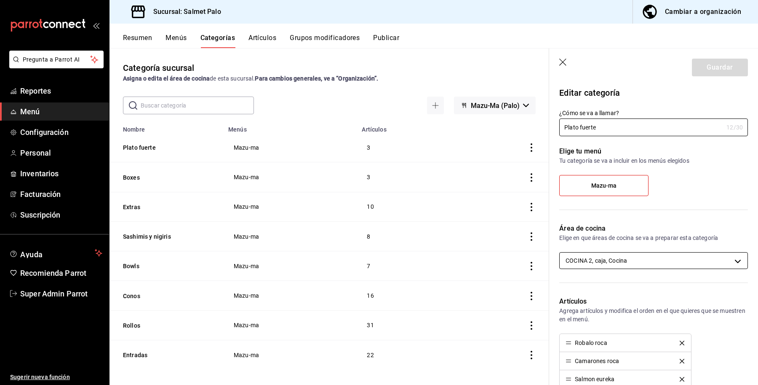
click at [622, 256] on body "Pregunta a Parrot AI Reportes Menú Configuración Personal Inventarios Facturaci…" at bounding box center [379, 192] width 758 height 385
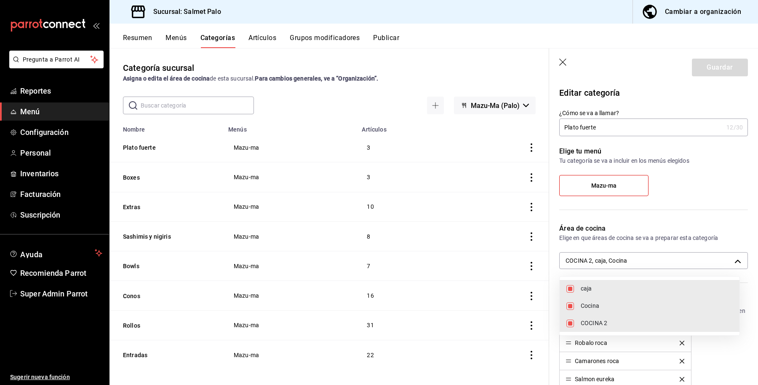
click at [580, 291] on li "caja" at bounding box center [650, 288] width 180 height 17
type input "db7a19c9-c83a-4590-870b-517414d5dfb6,0daeab3e-1f91-4558-bf89-defc9de94201"
checkbox input "false"
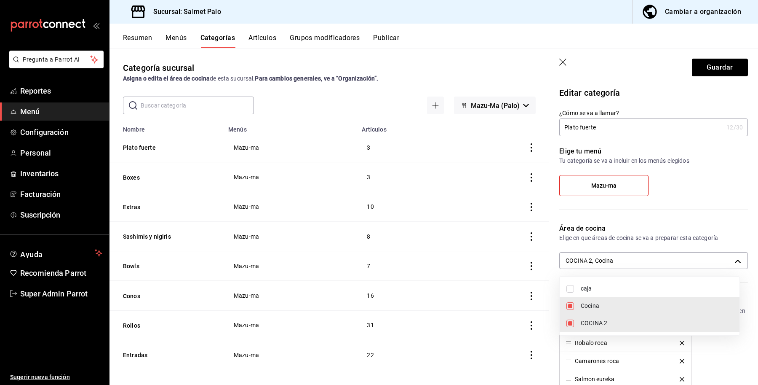
click at [707, 54] on div at bounding box center [379, 192] width 758 height 385
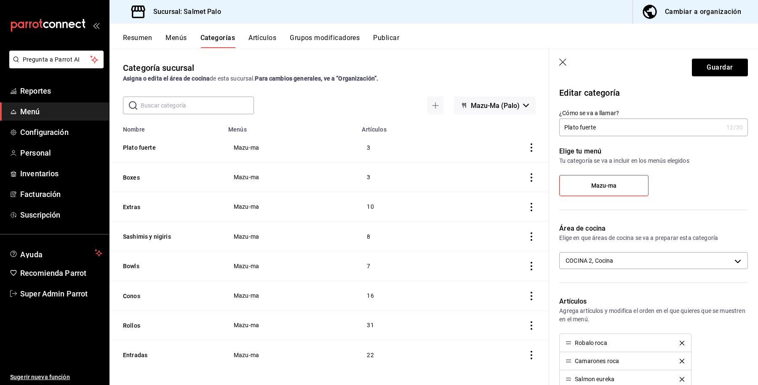
click at [709, 60] on div "caja Cocina COCINA 2" at bounding box center [379, 192] width 758 height 385
click at [710, 63] on button "Guardar" at bounding box center [720, 68] width 56 height 18
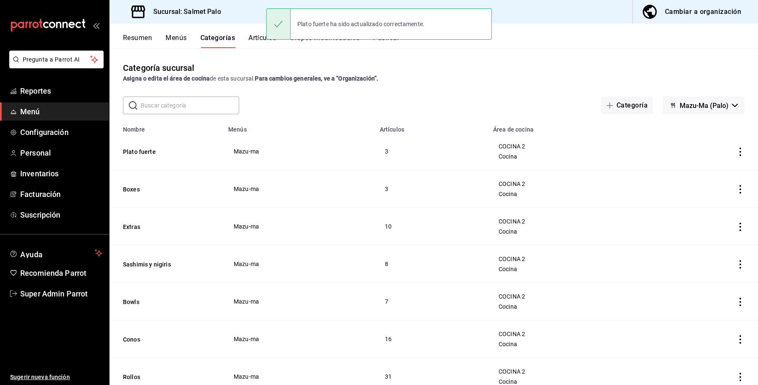
click at [464, 59] on div "Categoría sucursal Asigna o edita el área de cocina de esta sucursal. Para camb…" at bounding box center [434, 216] width 649 height 336
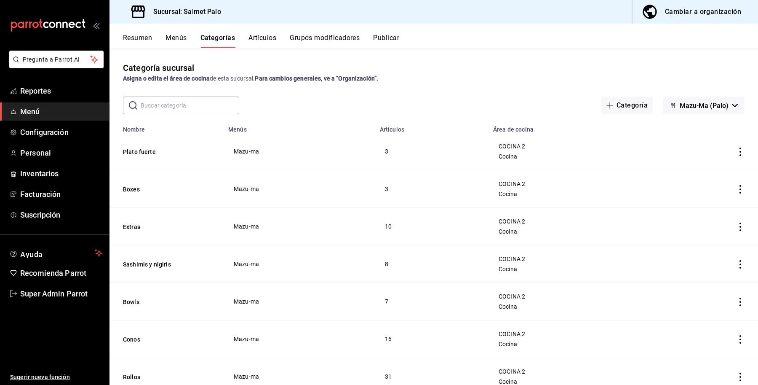
click at [398, 41] on button "Publicar" at bounding box center [386, 41] width 26 height 14
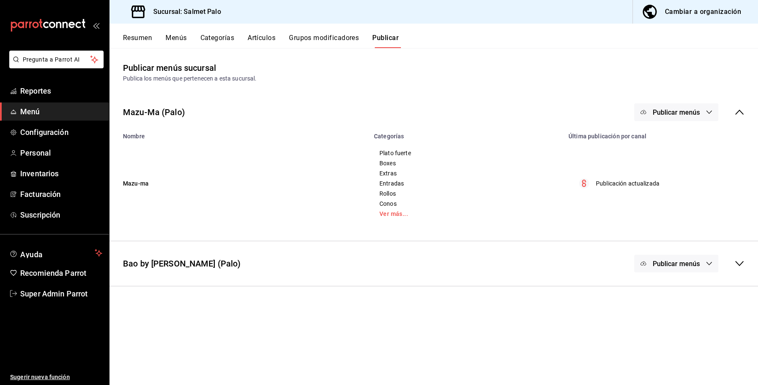
click at [673, 110] on span "Publicar menús" at bounding box center [676, 112] width 47 height 8
click at [662, 129] on li "Punto de venta" at bounding box center [677, 140] width 78 height 24
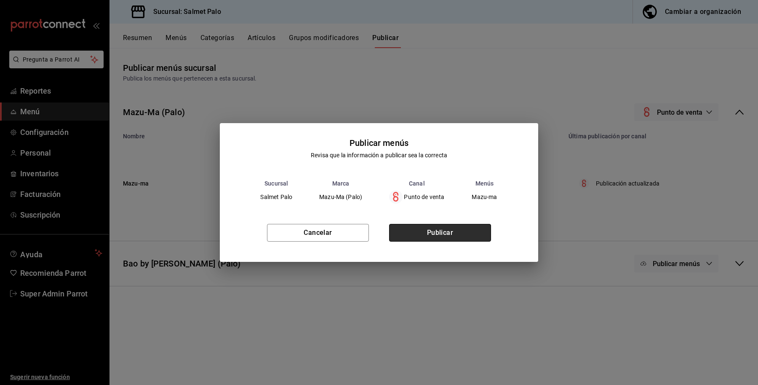
click at [464, 228] on button "Publicar" at bounding box center [440, 233] width 102 height 18
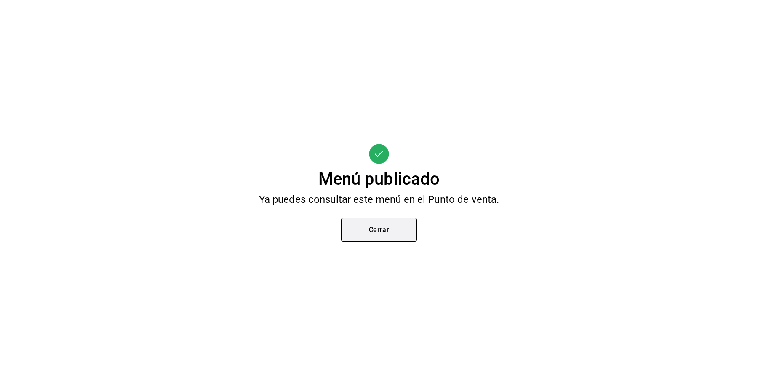
click at [359, 233] on button "Cerrar" at bounding box center [379, 230] width 76 height 24
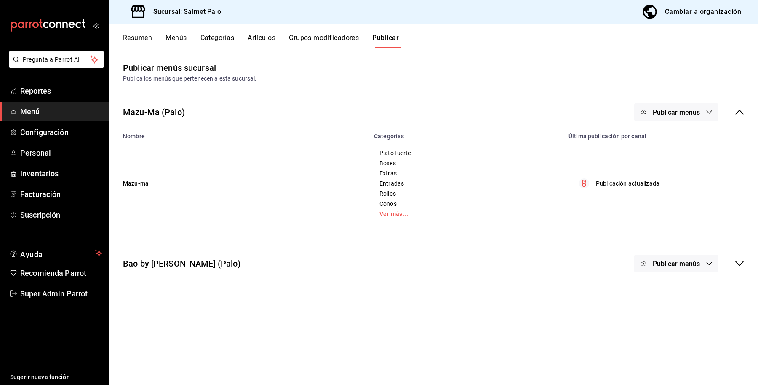
click at [249, 36] on button "Artículos" at bounding box center [262, 41] width 28 height 14
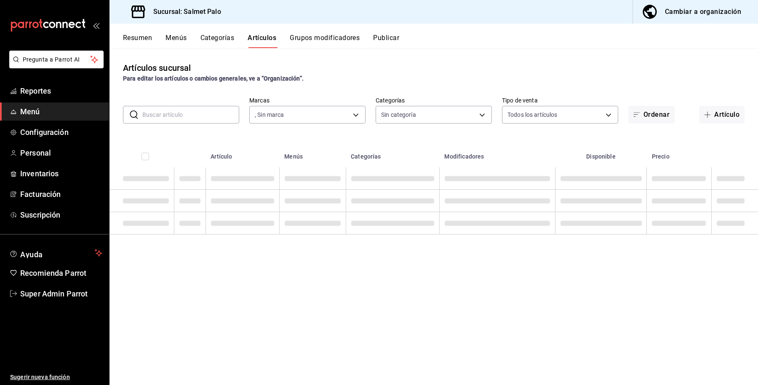
click at [222, 38] on button "Categorías" at bounding box center [218, 41] width 34 height 14
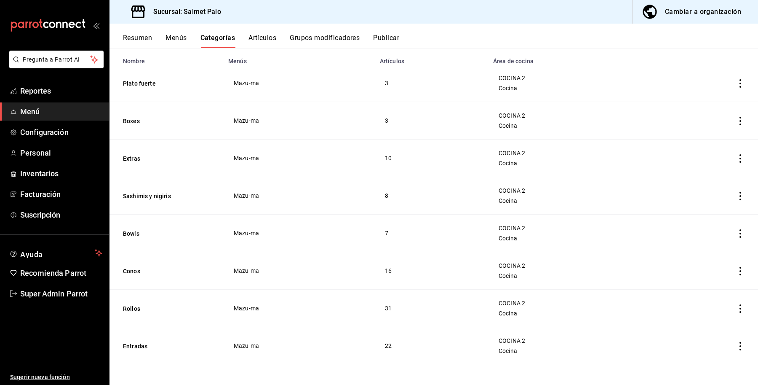
scroll to position [69, 0]
click at [598, 279] on td "COCINA 2 Cocina" at bounding box center [571, 271] width 166 height 38
click at [260, 37] on button "Artículos" at bounding box center [263, 41] width 28 height 14
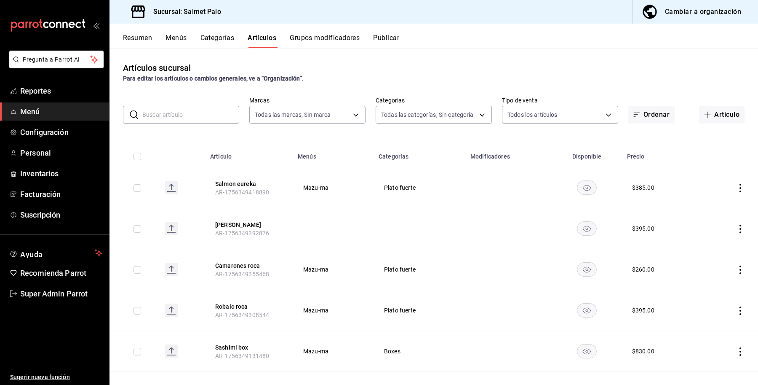
type input "91822997-6511-487a-b58c-8897a46e9bc4,bcaf95bc-d9c1-438b-979f-19bd0f306f78"
click at [51, 138] on link "Configuración" at bounding box center [54, 132] width 109 height 18
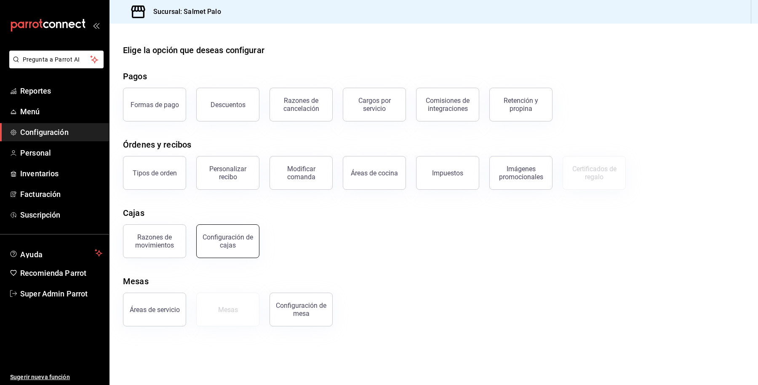
click at [242, 244] on div "Configuración de cajas" at bounding box center [228, 241] width 52 height 16
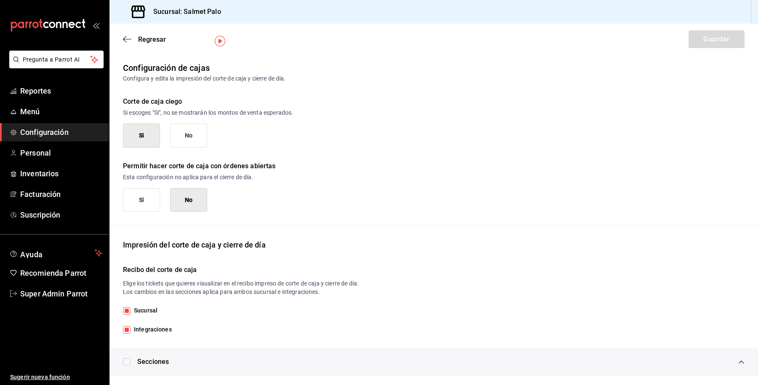
scroll to position [211, 0]
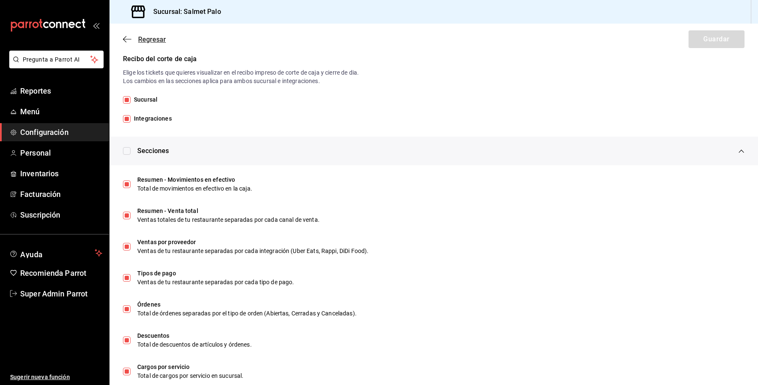
click at [138, 40] on span "Regresar" at bounding box center [152, 39] width 28 height 8
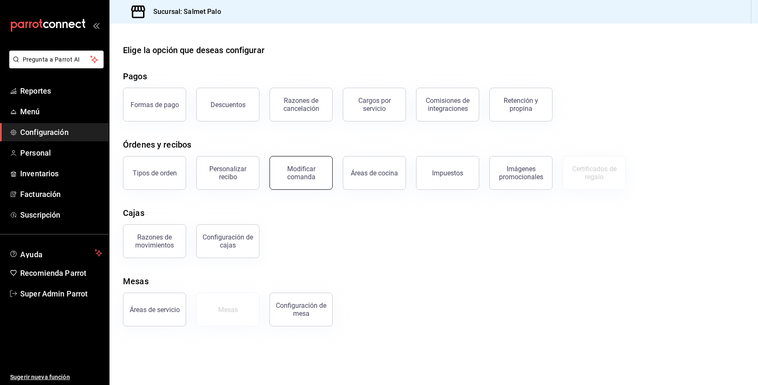
click at [280, 174] on div "Modificar comanda" at bounding box center [301, 173] width 52 height 16
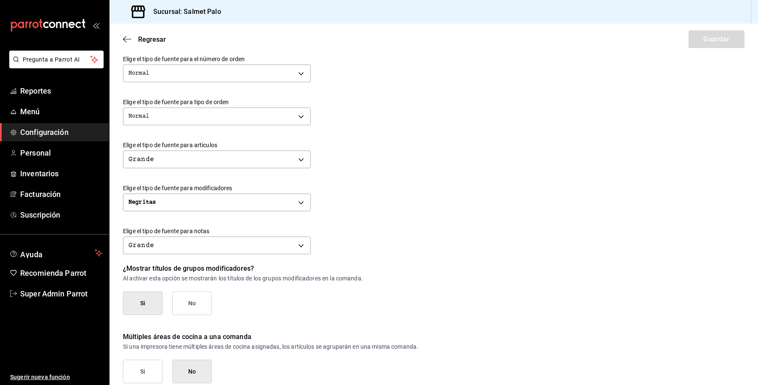
scroll to position [288, 0]
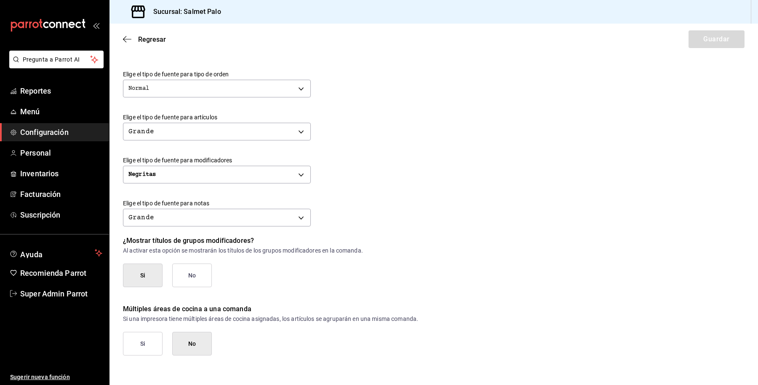
click at [158, 341] on button "Si" at bounding box center [143, 344] width 40 height 24
click at [722, 33] on button "Guardar" at bounding box center [717, 39] width 56 height 18
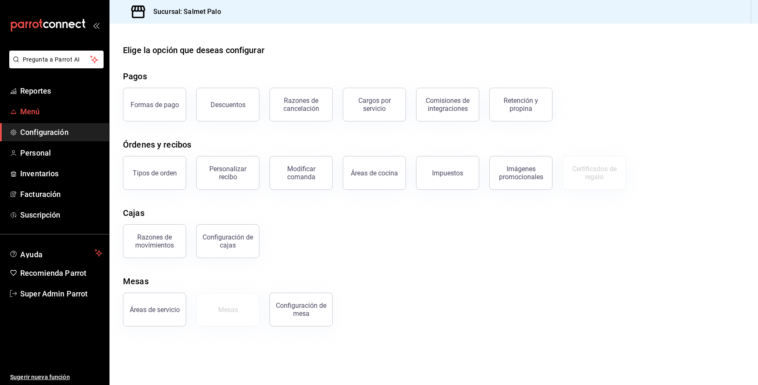
click at [45, 116] on span "Menú" at bounding box center [61, 111] width 82 height 11
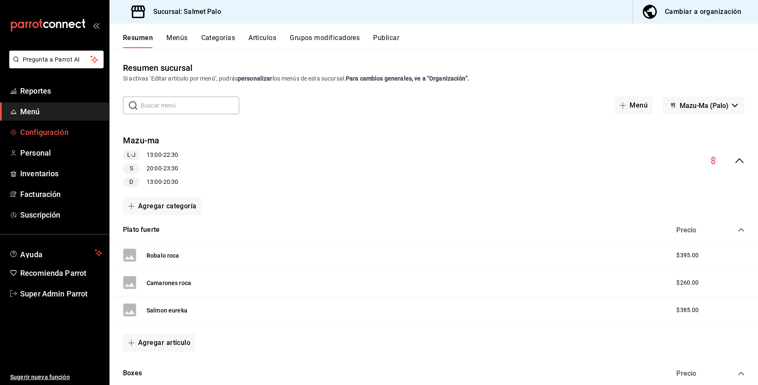
click at [50, 134] on span "Configuración" at bounding box center [61, 131] width 82 height 11
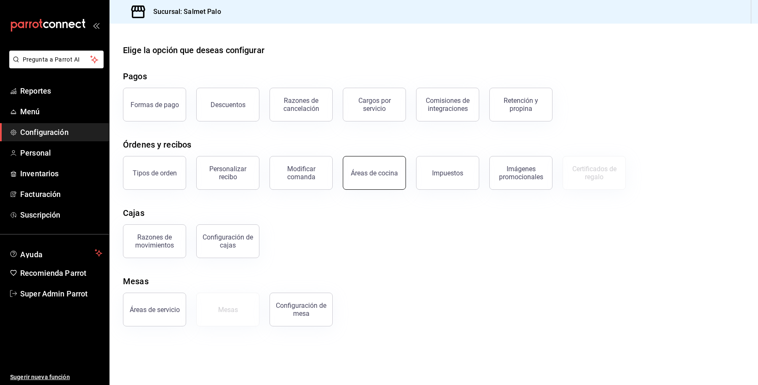
click at [358, 172] on div "Áreas de cocina" at bounding box center [374, 173] width 47 height 8
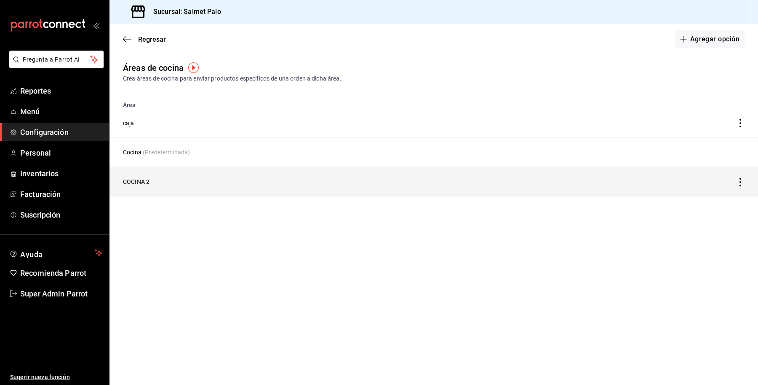
click at [743, 180] on icon "discountsTable" at bounding box center [741, 182] width 8 height 8
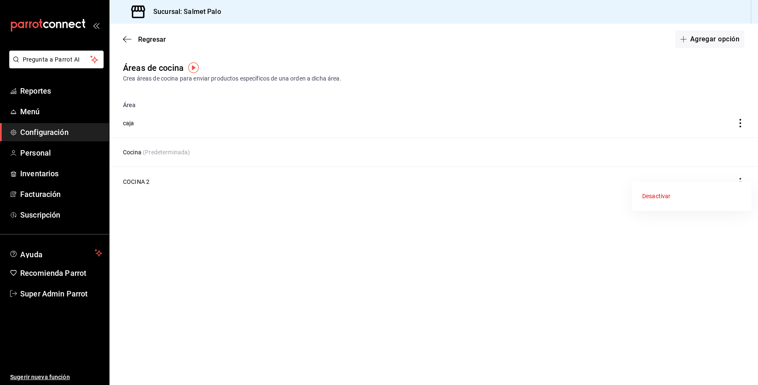
click at [649, 247] on div at bounding box center [379, 192] width 758 height 385
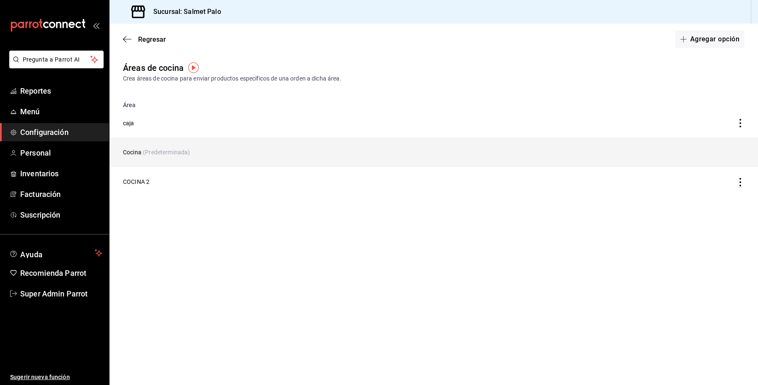
click at [725, 153] on td "discountsTable" at bounding box center [673, 152] width 169 height 29
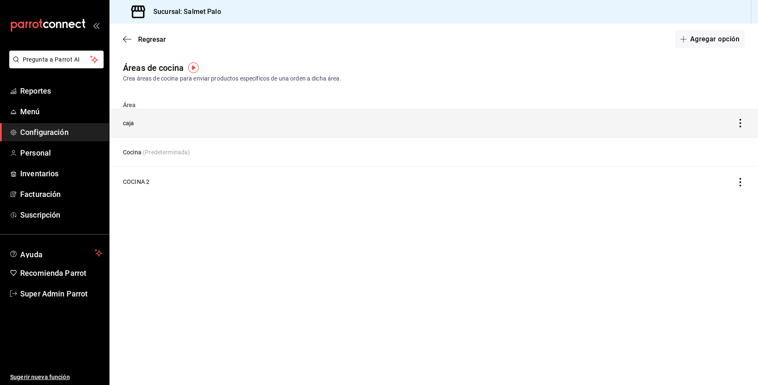
click at [742, 117] on td "discountsTable" at bounding box center [673, 122] width 169 height 29
click at [740, 123] on icon "discountsTable" at bounding box center [741, 123] width 2 height 8
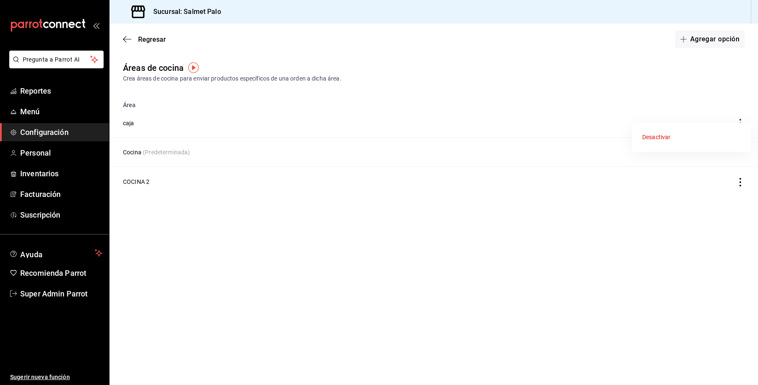
click at [146, 40] on div at bounding box center [379, 192] width 758 height 385
click at [55, 112] on span "Menú" at bounding box center [61, 111] width 82 height 11
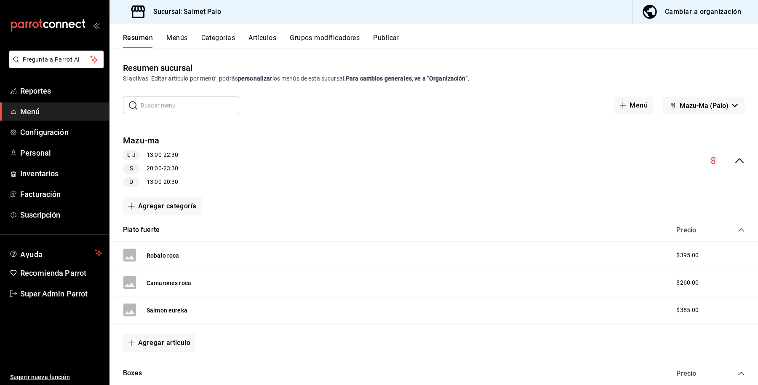
click at [220, 43] on button "Categorías" at bounding box center [218, 41] width 34 height 14
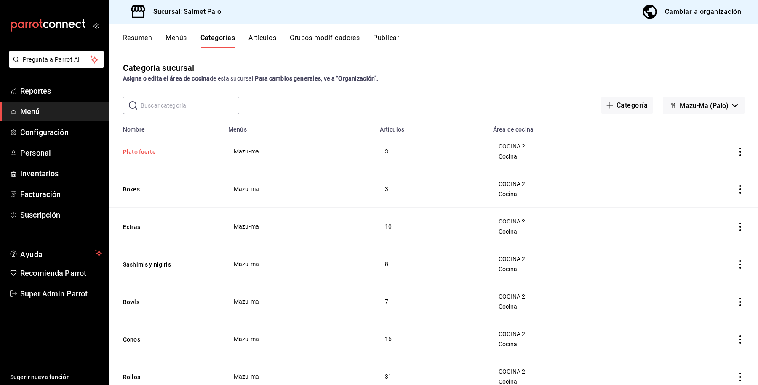
click at [149, 155] on button "Plato fuerte" at bounding box center [165, 151] width 84 height 8
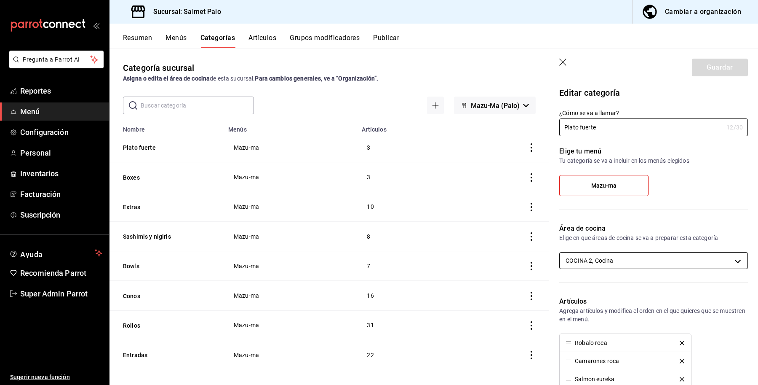
click at [635, 255] on body "Pregunta a Parrot AI Reportes Menú Configuración Personal Inventarios Facturaci…" at bounding box center [379, 192] width 758 height 385
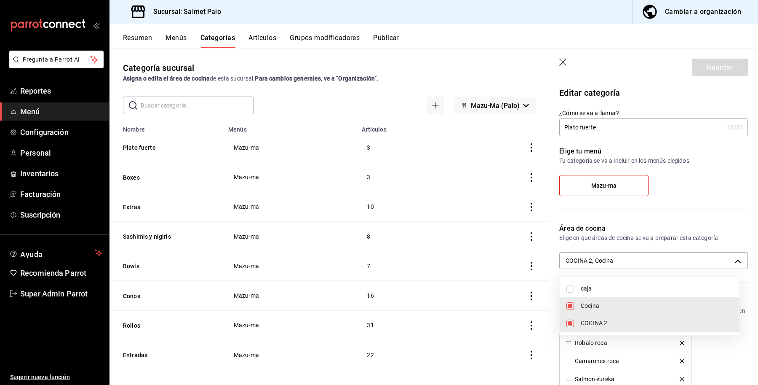
click at [587, 287] on span "caja" at bounding box center [657, 288] width 152 height 9
type input "db7a19c9-c83a-4590-870b-517414d5dfb6,0daeab3e-1f91-4558-bf89-defc9de94201,8637d…"
checkbox input "true"
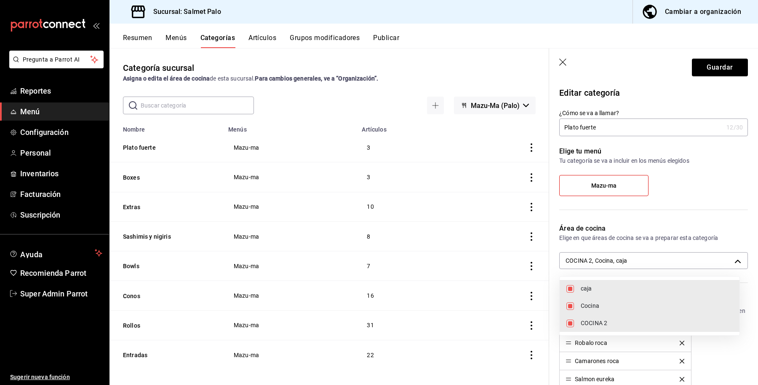
click at [699, 70] on div at bounding box center [379, 192] width 758 height 385
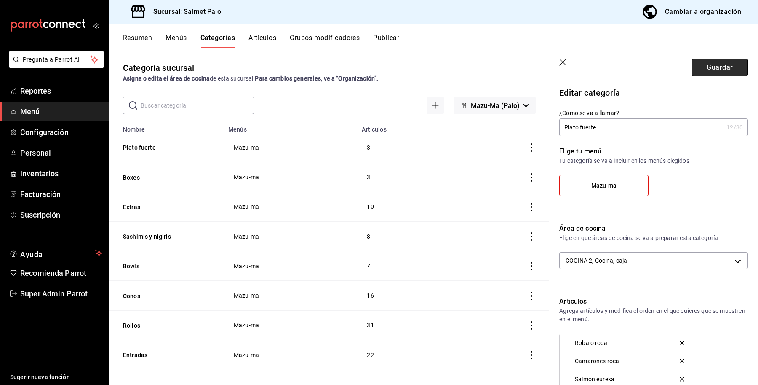
click at [697, 68] on button "Guardar" at bounding box center [720, 68] width 56 height 18
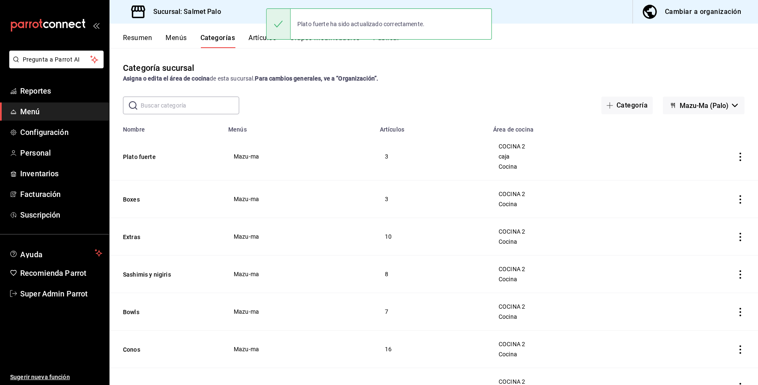
click at [127, 207] on th "Boxes" at bounding box center [167, 199] width 114 height 38
click at [127, 193] on th "Boxes" at bounding box center [167, 199] width 114 height 38
click at [130, 197] on button "Boxes" at bounding box center [165, 199] width 84 height 8
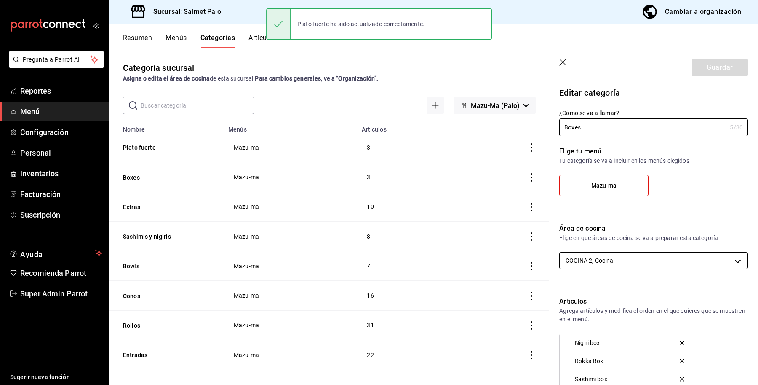
click at [576, 265] on body "Pregunta a Parrot AI Reportes Menú Configuración Personal Inventarios Facturaci…" at bounding box center [379, 192] width 758 height 385
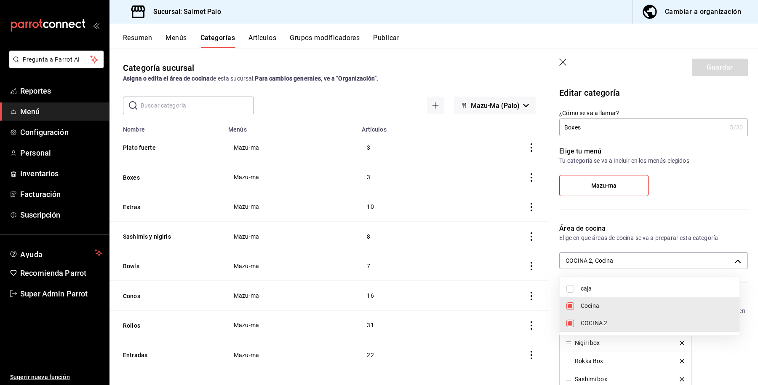
click at [582, 289] on span "caja" at bounding box center [657, 288] width 152 height 9
type input "db7a19c9-c83a-4590-870b-517414d5dfb6,0daeab3e-1f91-4558-bf89-defc9de94201,8637d…"
checkbox input "true"
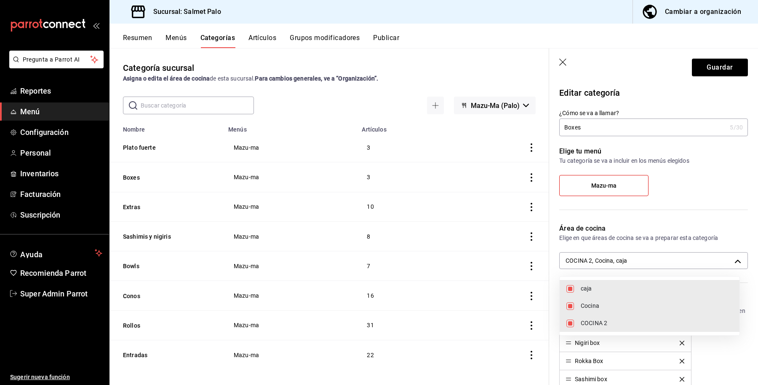
click at [692, 67] on div at bounding box center [379, 192] width 758 height 385
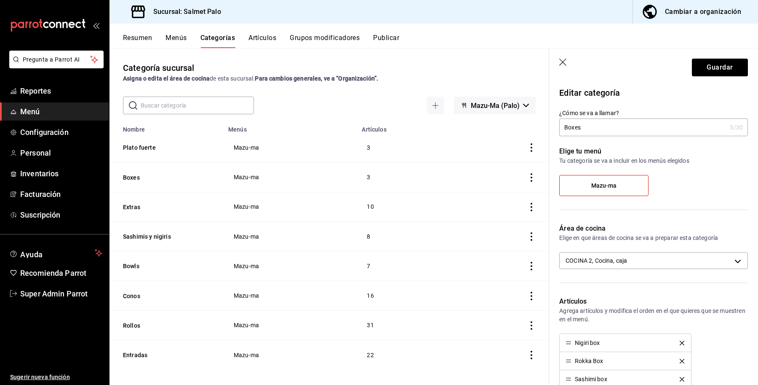
click at [692, 67] on div "caja Cocina COCINA 2" at bounding box center [379, 192] width 758 height 385
click at [692, 67] on button "Guardar" at bounding box center [720, 68] width 56 height 18
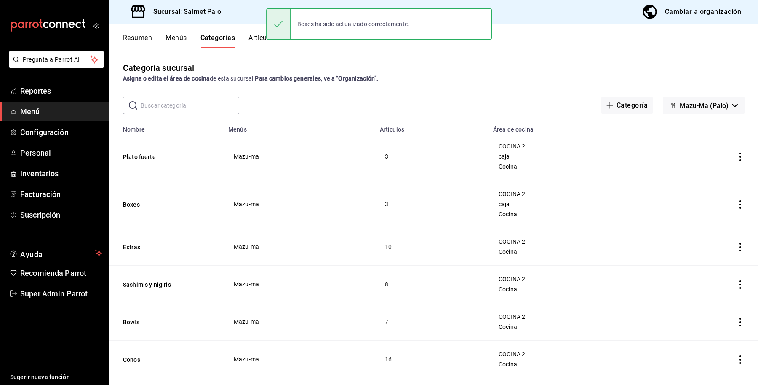
drag, startPoint x: 133, startPoint y: 247, endPoint x: 138, endPoint y: 246, distance: 5.5
click at [133, 247] on button "Extras" at bounding box center [165, 247] width 84 height 8
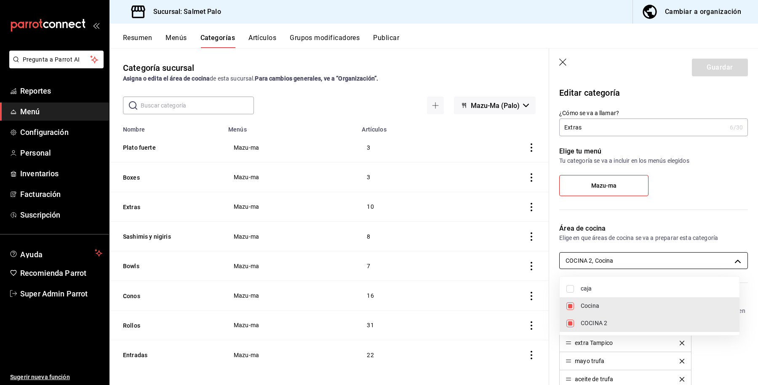
click at [626, 257] on body "Pregunta a Parrot AI Reportes Menú Configuración Personal Inventarios Facturaci…" at bounding box center [379, 192] width 758 height 385
click at [603, 286] on span "caja" at bounding box center [657, 288] width 152 height 9
type input "db7a19c9-c83a-4590-870b-517414d5dfb6,0daeab3e-1f91-4558-bf89-defc9de94201,8637d…"
checkbox input "true"
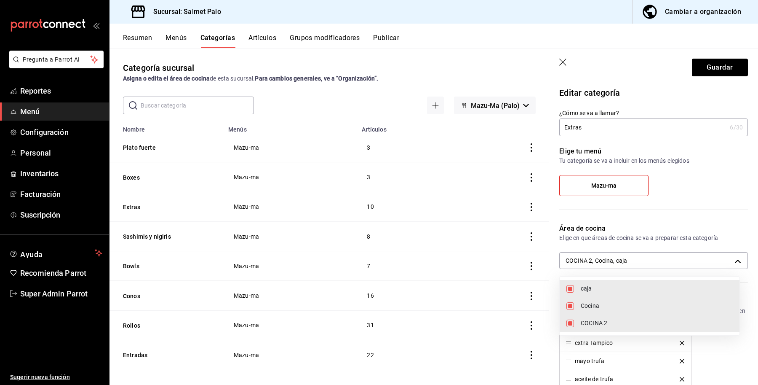
click at [700, 62] on div at bounding box center [379, 192] width 758 height 385
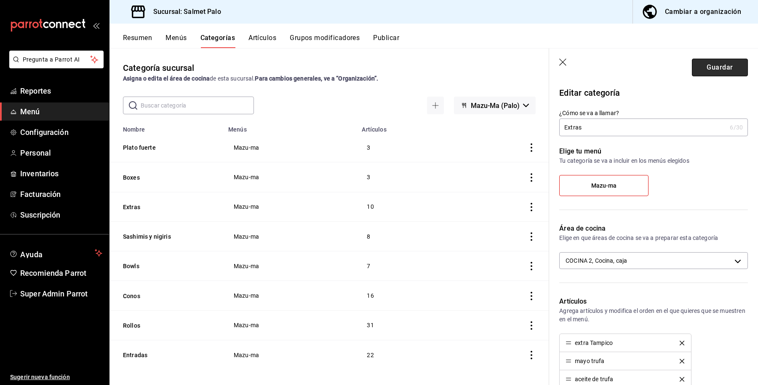
click at [711, 77] on header "Guardar" at bounding box center [653, 65] width 209 height 35
click at [716, 70] on button "Guardar" at bounding box center [720, 68] width 56 height 18
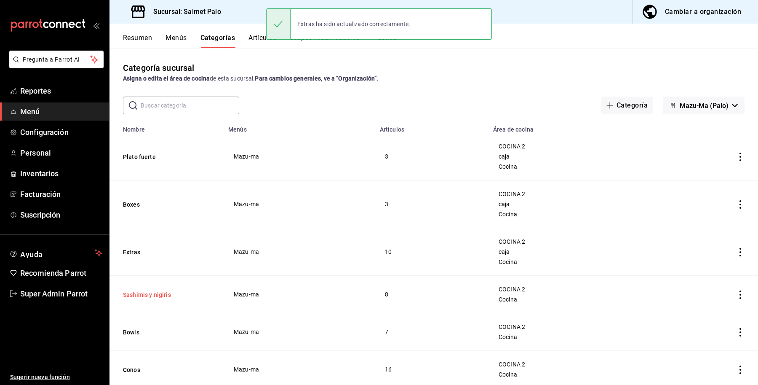
click at [142, 291] on button "Sashimis y nigiris" at bounding box center [165, 294] width 84 height 8
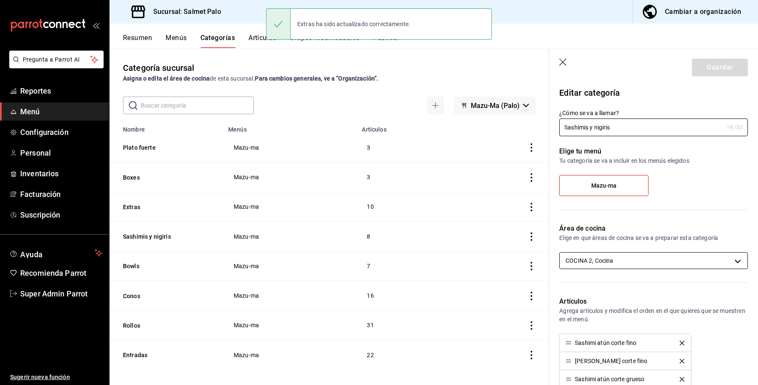
click at [613, 268] on body "Pregunta a Parrot AI Reportes Menú Configuración Personal Inventarios Facturaci…" at bounding box center [379, 192] width 758 height 385
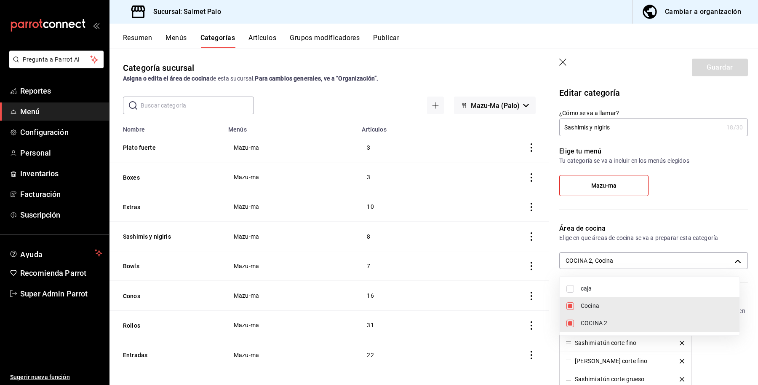
click at [587, 296] on li "caja" at bounding box center [650, 288] width 180 height 17
type input "db7a19c9-c83a-4590-870b-517414d5dfb6,0daeab3e-1f91-4558-bf89-defc9de94201,8637d…"
checkbox input "true"
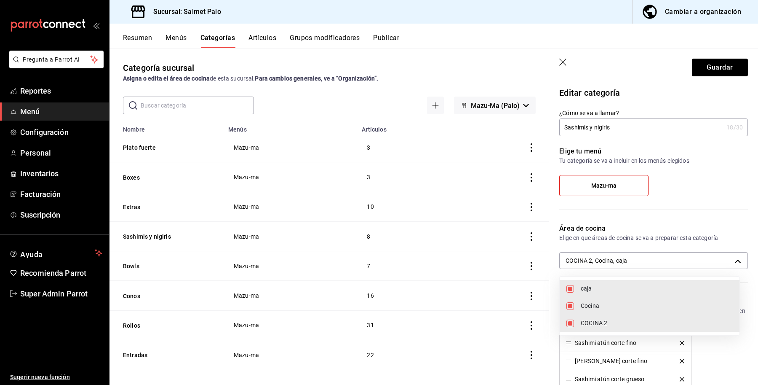
click at [696, 68] on div at bounding box center [379, 192] width 758 height 385
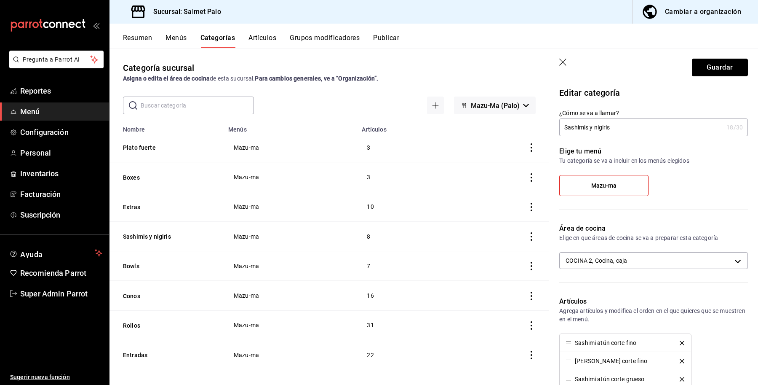
click at [696, 68] on button "Guardar" at bounding box center [720, 68] width 56 height 18
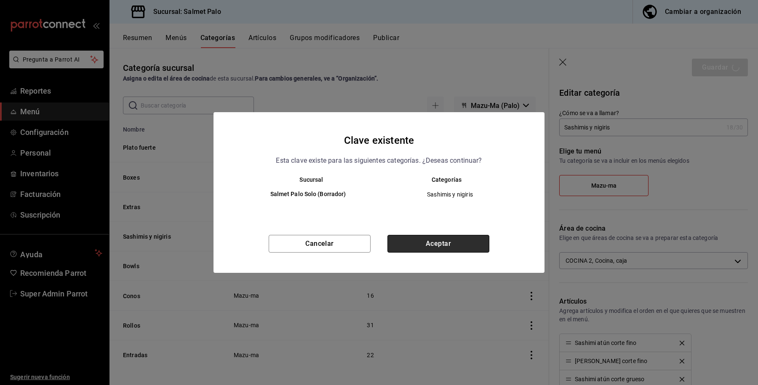
click at [455, 235] on button "Aceptar" at bounding box center [439, 244] width 102 height 18
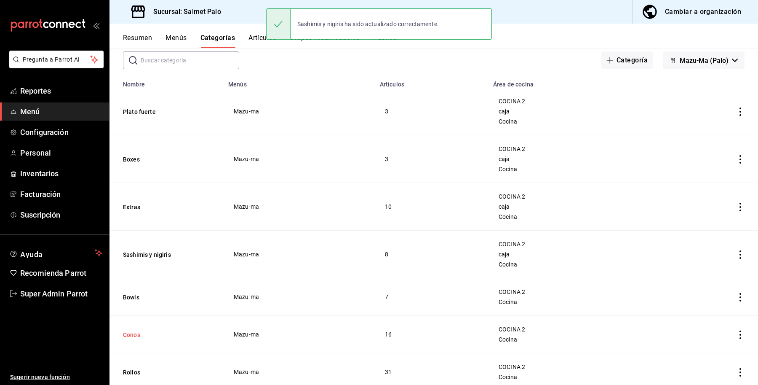
scroll to position [105, 0]
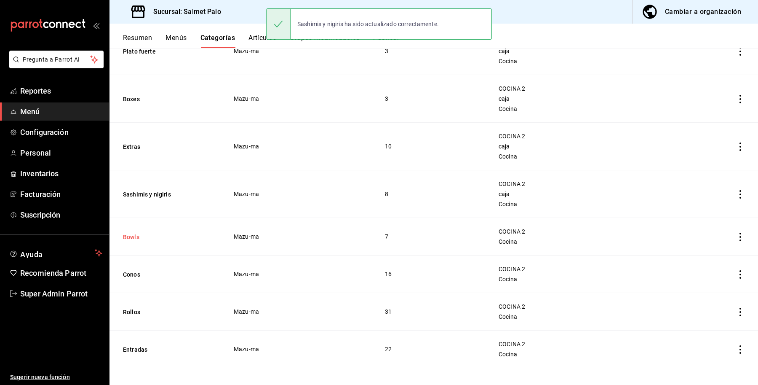
click at [133, 238] on button "Bowls" at bounding box center [165, 237] width 84 height 8
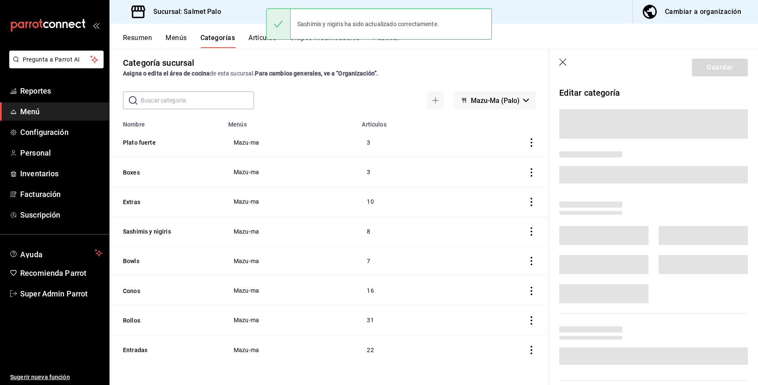
scroll to position [6, 0]
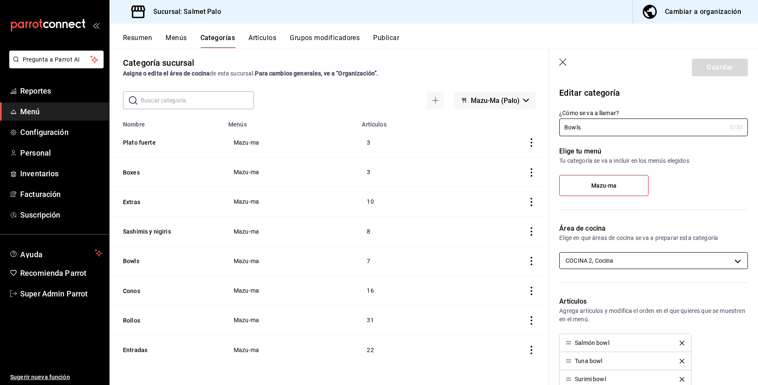
click at [597, 257] on body "Pregunta a Parrot AI Reportes Menú Configuración Personal Inventarios Facturaci…" at bounding box center [379, 192] width 758 height 385
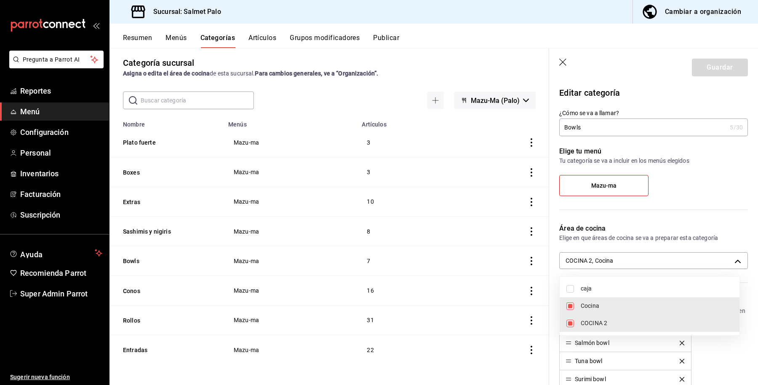
click at [591, 287] on span "caja" at bounding box center [657, 288] width 152 height 9
type input "db7a19c9-c83a-4590-870b-517414d5dfb6,0daeab3e-1f91-4558-bf89-defc9de94201,8637d…"
checkbox input "true"
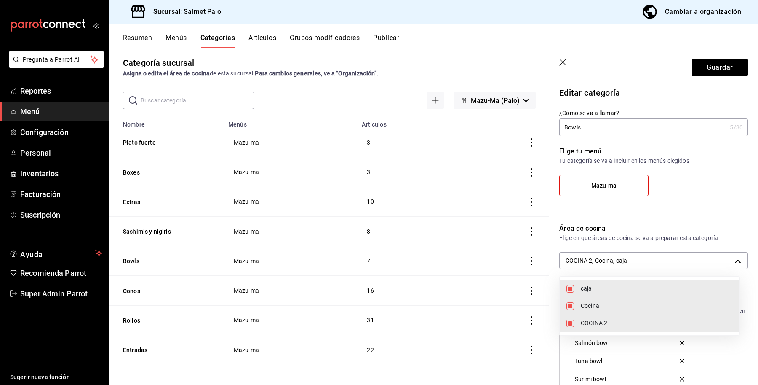
click at [706, 64] on div at bounding box center [379, 192] width 758 height 385
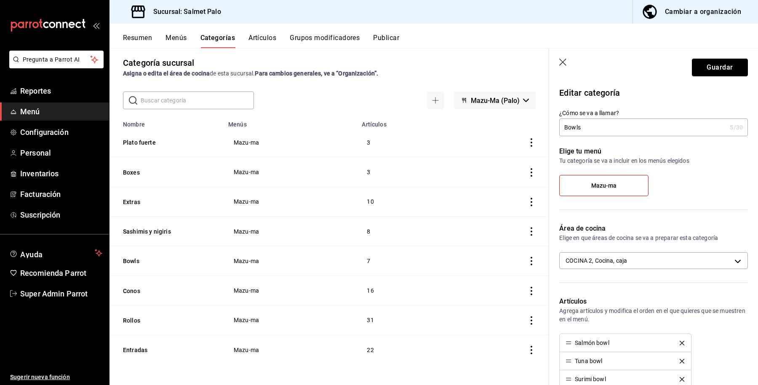
click at [705, 70] on button "Guardar" at bounding box center [720, 68] width 56 height 18
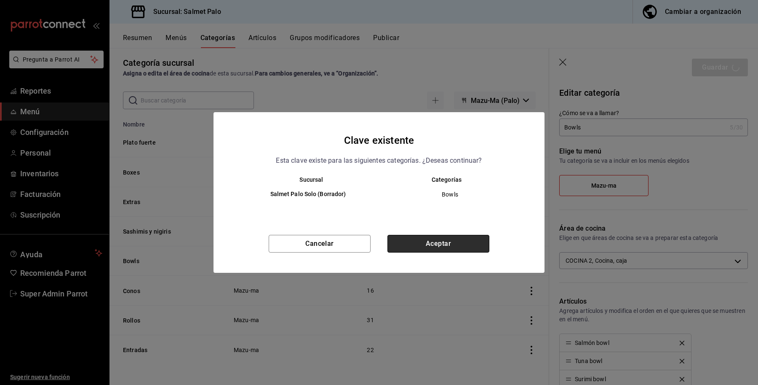
click at [411, 241] on button "Aceptar" at bounding box center [439, 244] width 102 height 18
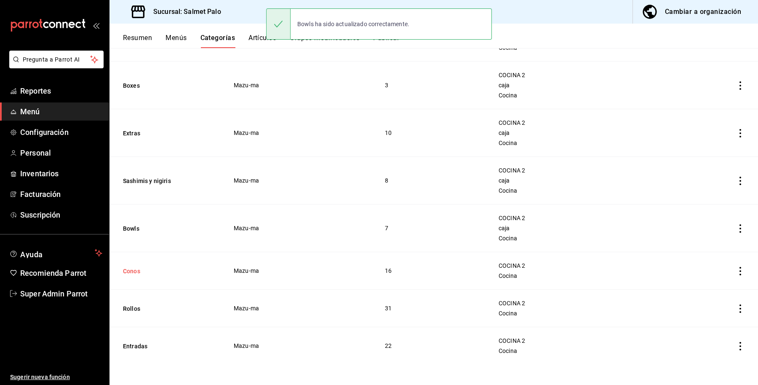
click at [129, 271] on button "Conos" at bounding box center [165, 271] width 84 height 8
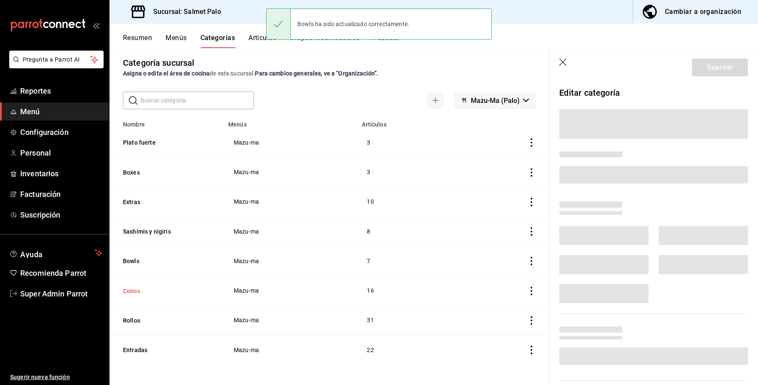
scroll to position [6, 0]
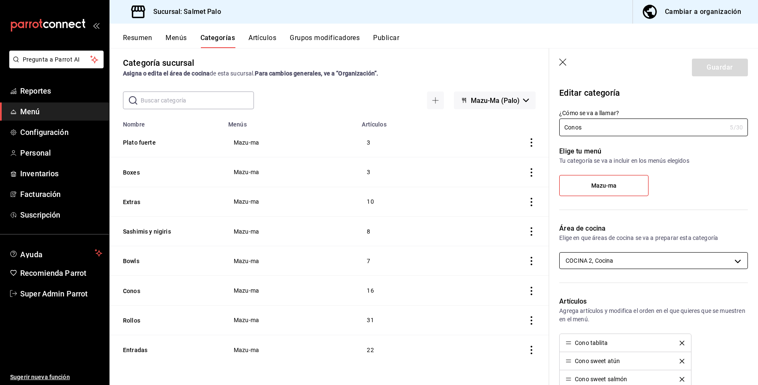
click at [614, 262] on body "Pregunta a Parrot AI Reportes Menú Configuración Personal Inventarios Facturaci…" at bounding box center [379, 192] width 758 height 385
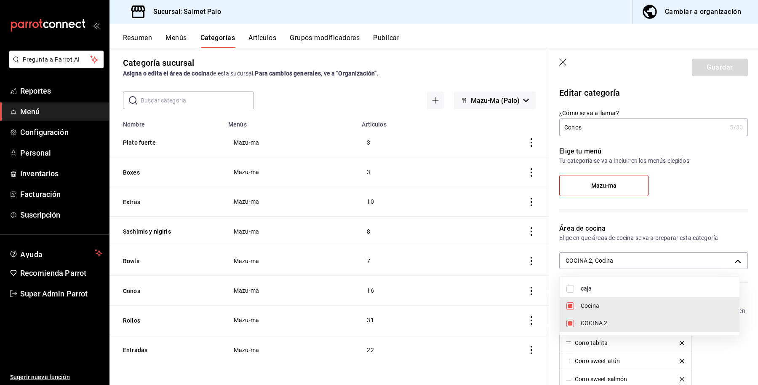
click at [600, 294] on li "caja" at bounding box center [650, 288] width 180 height 17
type input "db7a19c9-c83a-4590-870b-517414d5dfb6,0daeab3e-1f91-4558-bf89-defc9de94201,8637d…"
checkbox input "true"
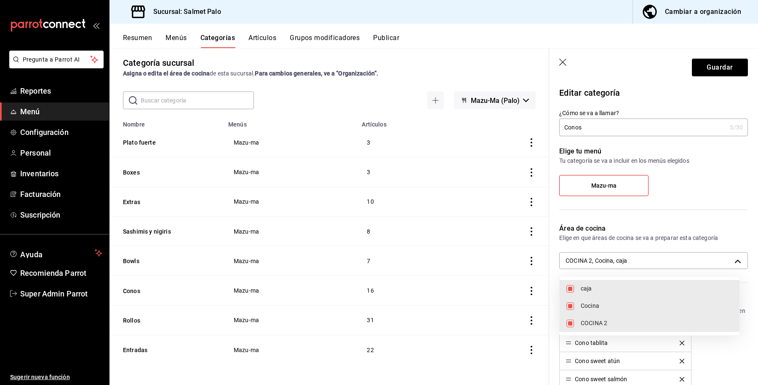
click at [696, 66] on div at bounding box center [379, 192] width 758 height 385
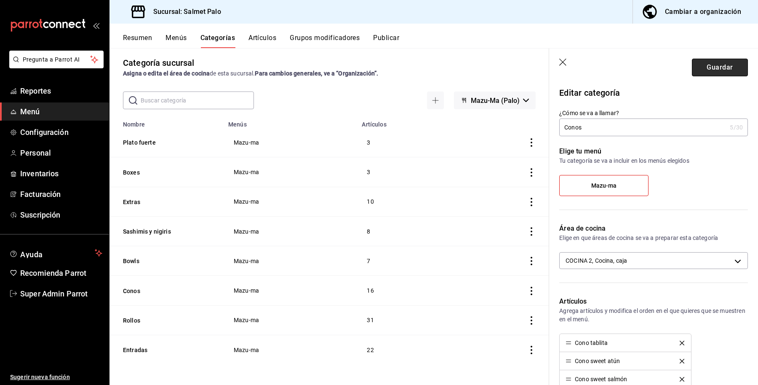
click at [704, 64] on button "Guardar" at bounding box center [720, 68] width 56 height 18
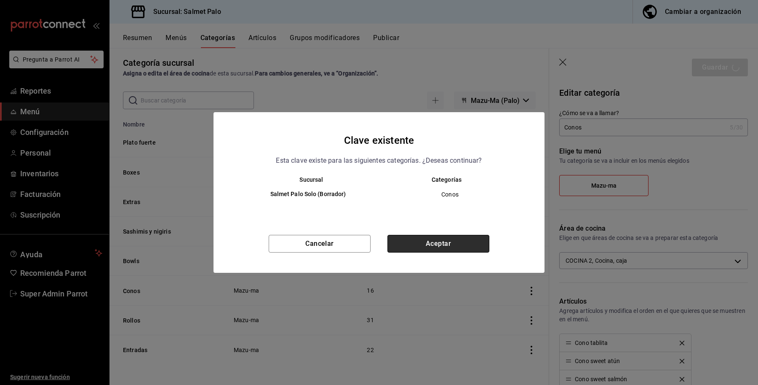
click at [447, 244] on button "Aceptar" at bounding box center [439, 244] width 102 height 18
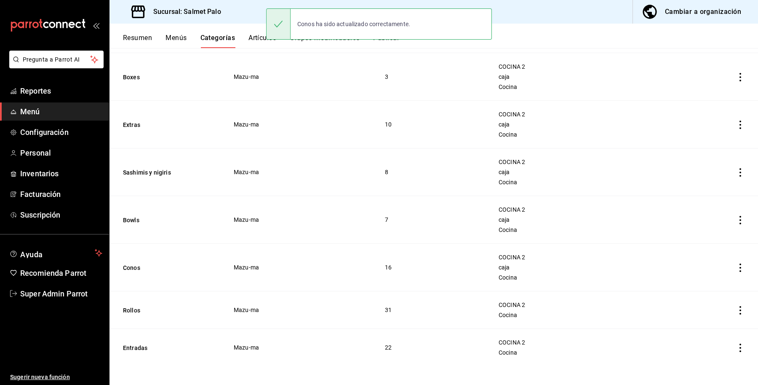
scroll to position [130, 0]
click at [131, 305] on button "Rollos" at bounding box center [165, 308] width 84 height 8
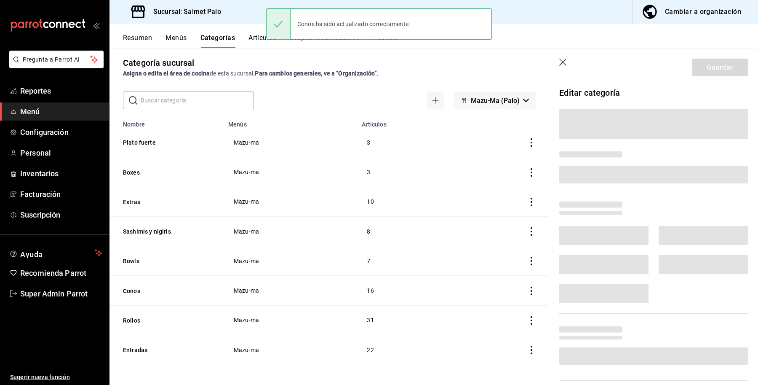
scroll to position [6, 0]
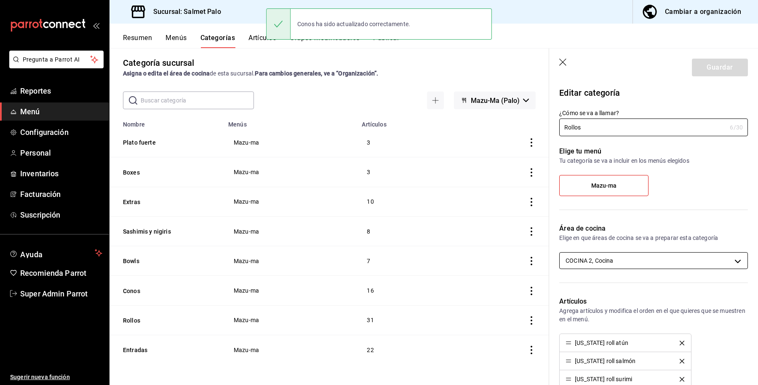
click at [643, 263] on body "Pregunta a Parrot AI Reportes Menú Configuración Personal Inventarios Facturaci…" at bounding box center [379, 192] width 758 height 385
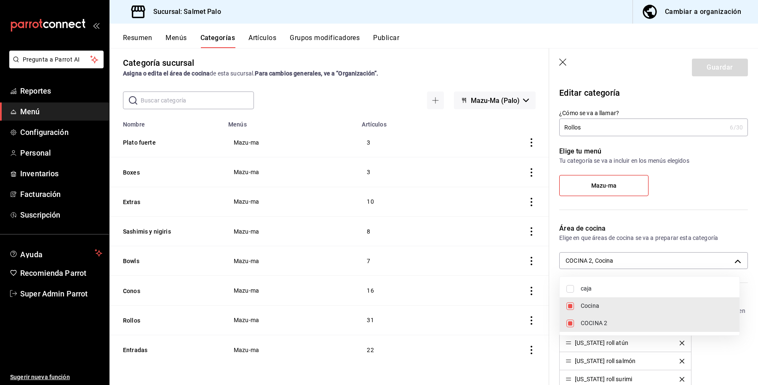
click at [614, 287] on span "caja" at bounding box center [657, 288] width 152 height 9
type input "db7a19c9-c83a-4590-870b-517414d5dfb6,0daeab3e-1f91-4558-bf89-defc9de94201,8637d…"
checkbox input "true"
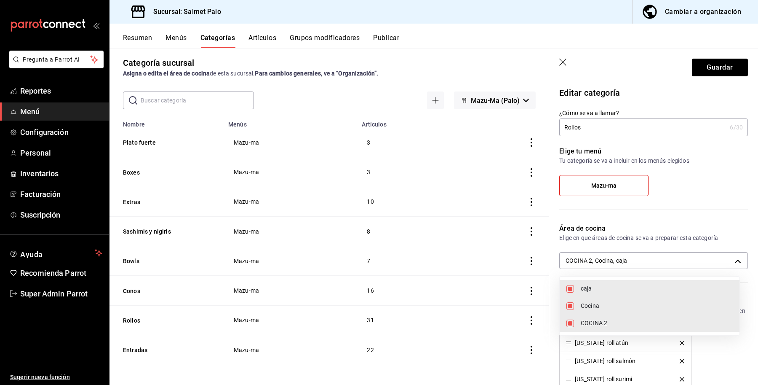
click at [699, 73] on div at bounding box center [379, 192] width 758 height 385
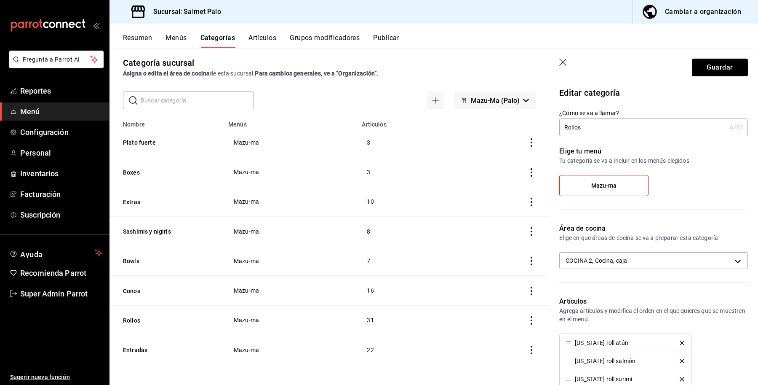
click at [699, 69] on button "Guardar" at bounding box center [720, 68] width 56 height 18
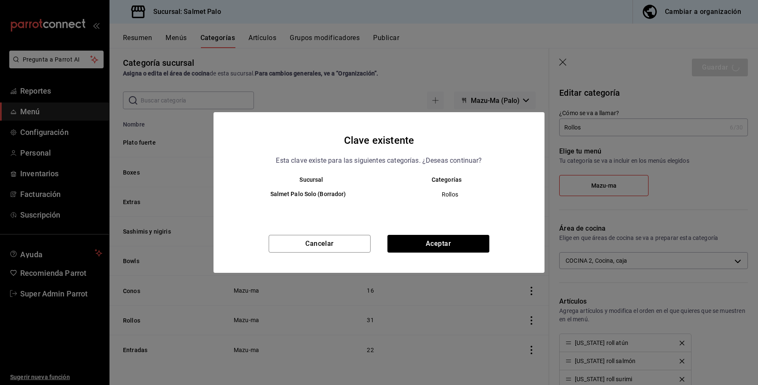
click at [447, 234] on div "Clave existente Esta clave existe para las siguientes categorías. ¿Deseas conti…" at bounding box center [379, 192] width 331 height 161
click at [443, 243] on button "Aceptar" at bounding box center [439, 244] width 102 height 18
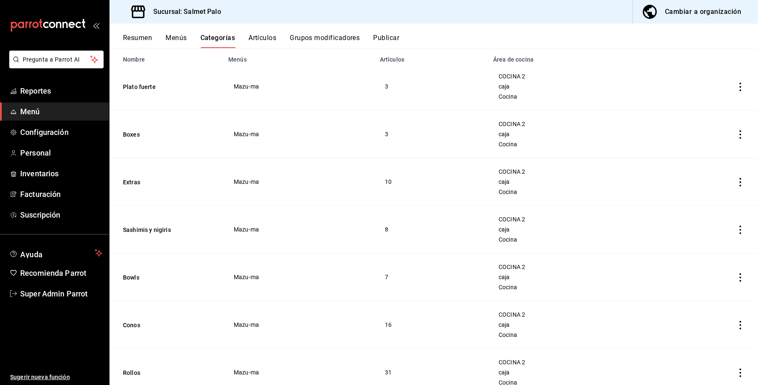
scroll to position [140, 0]
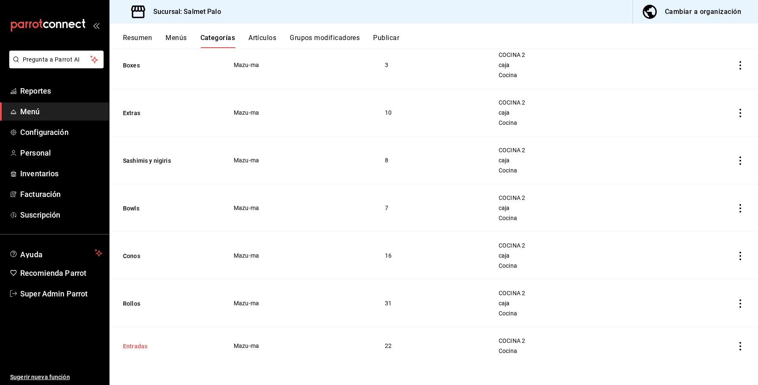
click at [125, 348] on button "Entradas" at bounding box center [165, 346] width 84 height 8
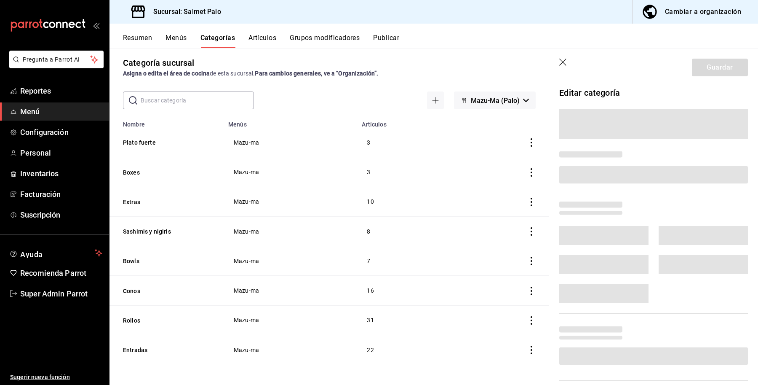
scroll to position [6, 0]
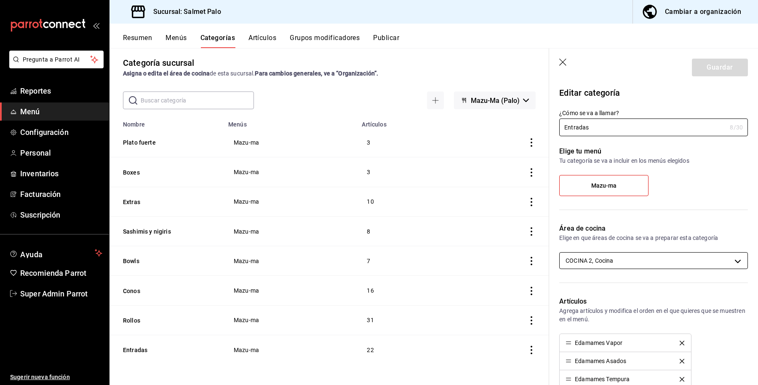
click at [643, 264] on body "Pregunta a Parrot AI Reportes Menú Configuración Personal Inventarios Facturaci…" at bounding box center [379, 192] width 758 height 385
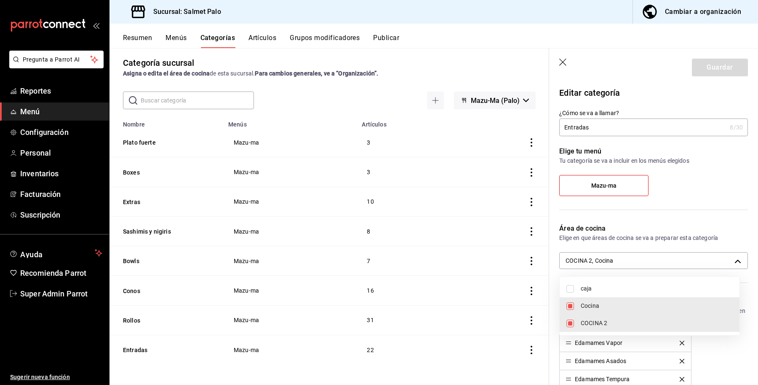
click at [592, 289] on span "caja" at bounding box center [657, 288] width 152 height 9
type input "db7a19c9-c83a-4590-870b-517414d5dfb6,0daeab3e-1f91-4558-bf89-defc9de94201,8637d…"
checkbox input "true"
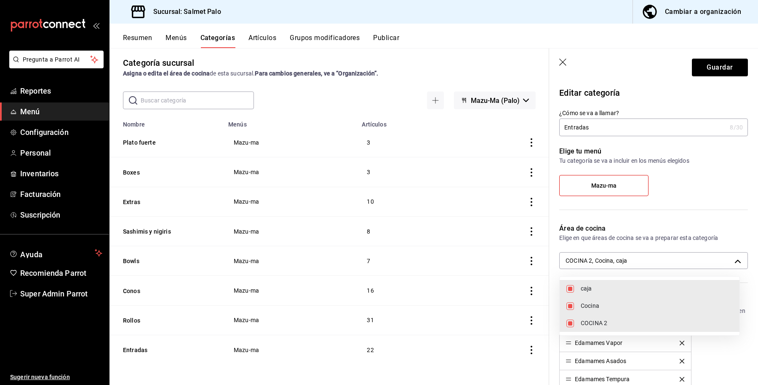
click at [715, 64] on div at bounding box center [379, 192] width 758 height 385
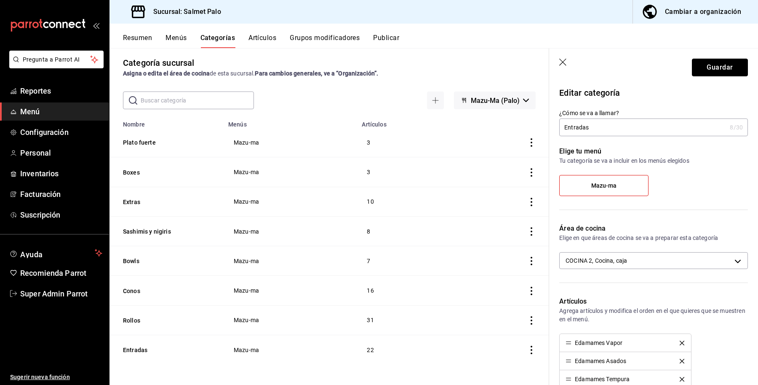
click at [715, 64] on button "Guardar" at bounding box center [720, 68] width 56 height 18
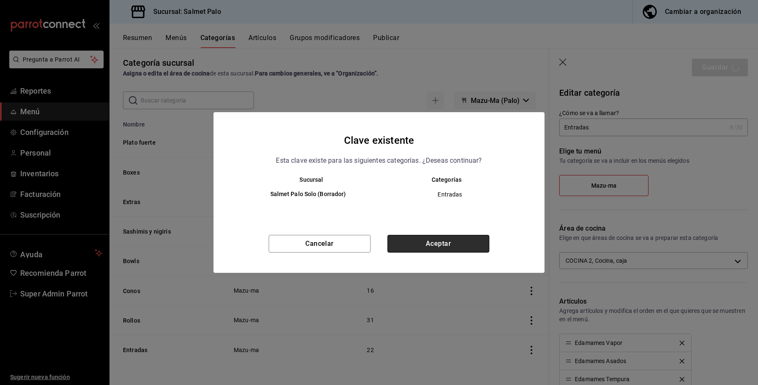
click at [450, 238] on button "Aceptar" at bounding box center [439, 244] width 102 height 18
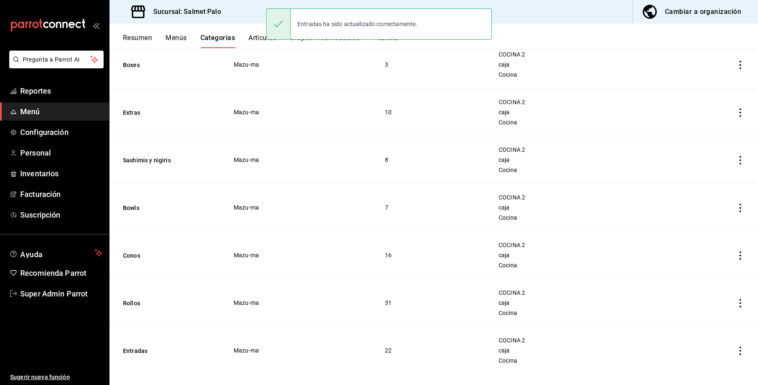
scroll to position [150, 0]
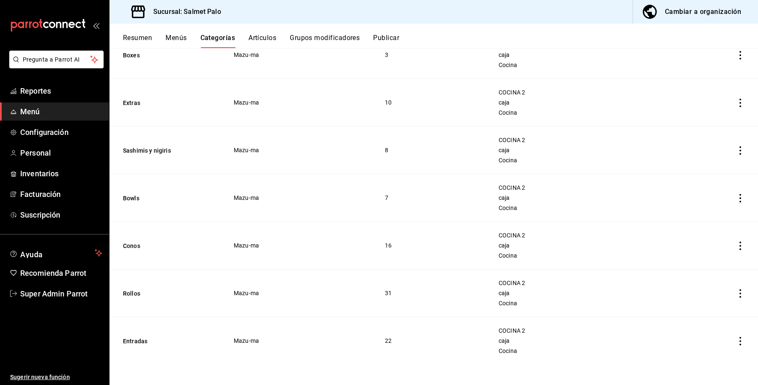
click at [40, 141] on ul "Reportes Menú Configuración Personal Inventarios Facturación Suscripción" at bounding box center [54, 153] width 109 height 142
click at [41, 135] on span "Configuración" at bounding box center [61, 131] width 82 height 11
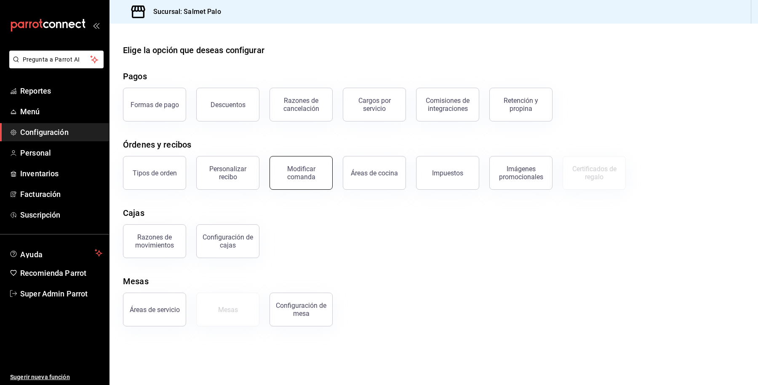
click at [302, 176] on div "Modificar comanda" at bounding box center [301, 173] width 52 height 16
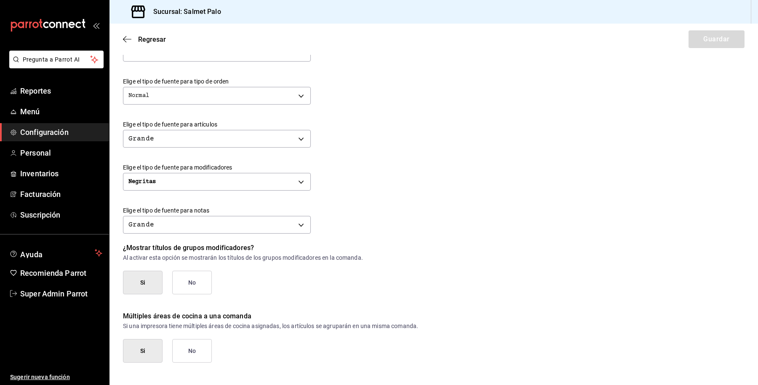
scroll to position [288, 0]
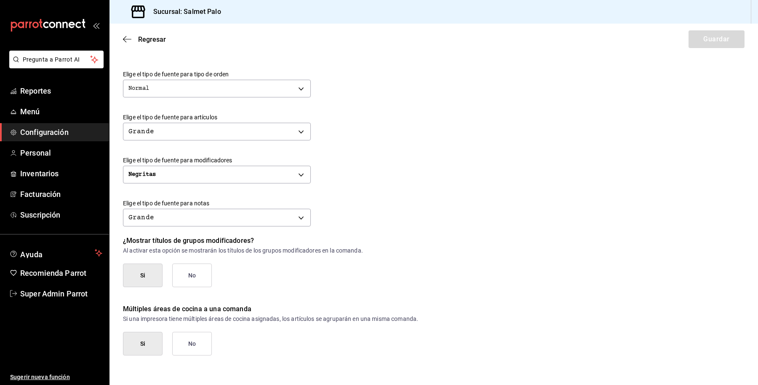
click at [187, 345] on button "No" at bounding box center [192, 344] width 40 height 24
click at [694, 43] on button "Guardar" at bounding box center [717, 39] width 56 height 18
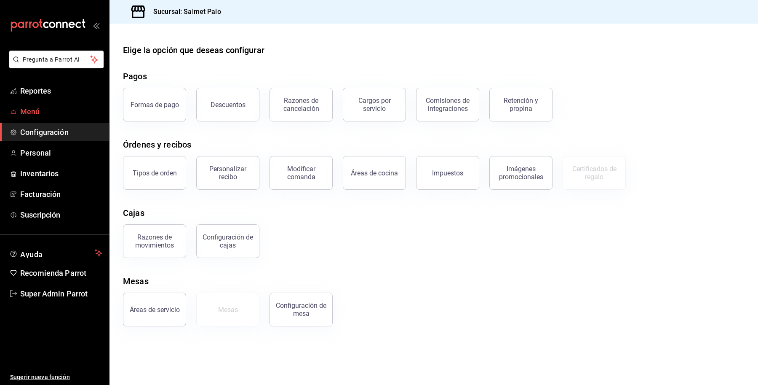
click at [34, 105] on link "Menú" at bounding box center [54, 111] width 109 height 18
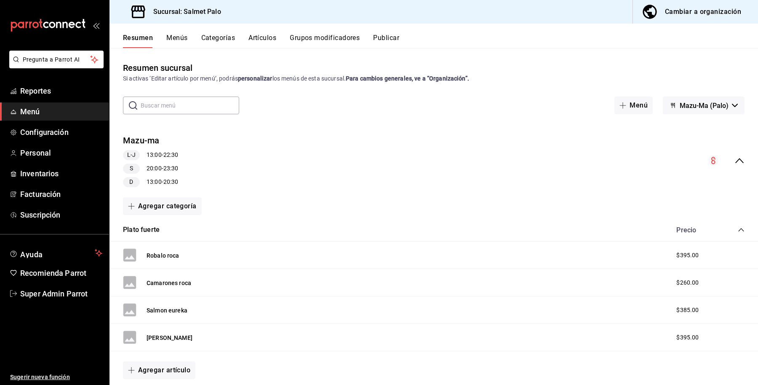
click at [456, 40] on div "Resumen Menús Categorías Artículos Grupos modificadores Publicar" at bounding box center [440, 41] width 635 height 14
click at [173, 30] on div "Resumen Menús Categorías Artículos Grupos modificadores Publicar" at bounding box center [434, 36] width 649 height 24
click at [175, 31] on div "Resumen Menús Categorías Artículos Grupos modificadores Publicar" at bounding box center [434, 36] width 649 height 24
click at [174, 37] on button "Menús" at bounding box center [176, 41] width 21 height 14
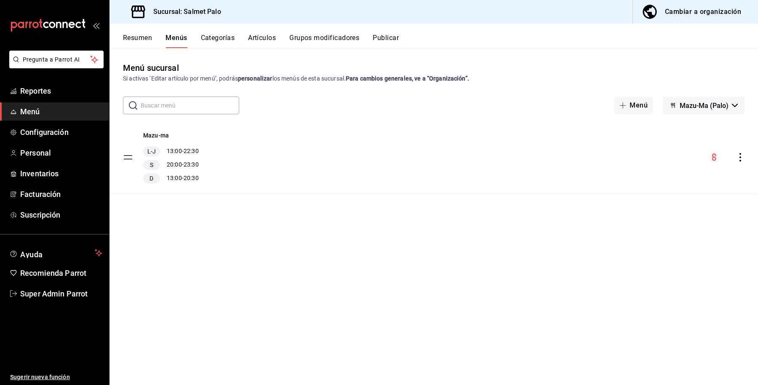
click at [230, 29] on div "Resumen Menús Categorías Artículos Grupos modificadores Publicar" at bounding box center [434, 36] width 649 height 24
click at [227, 35] on button "Categorías" at bounding box center [218, 41] width 34 height 14
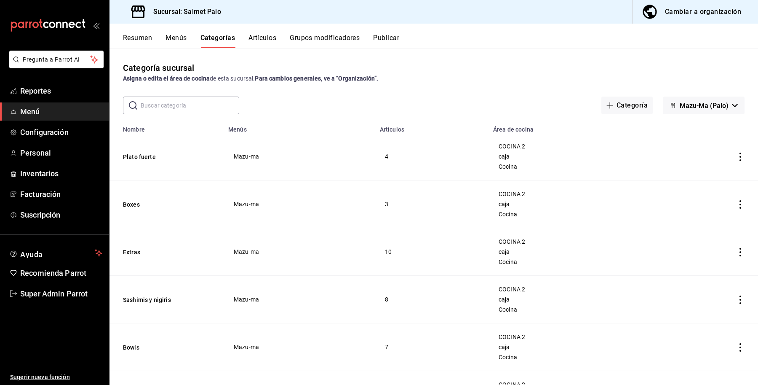
click at [148, 165] on th "Plato fuerte" at bounding box center [167, 157] width 114 height 48
click at [147, 152] on th "Plato fuerte" at bounding box center [167, 157] width 114 height 48
click at [147, 154] on button "Plato fuerte" at bounding box center [165, 157] width 84 height 8
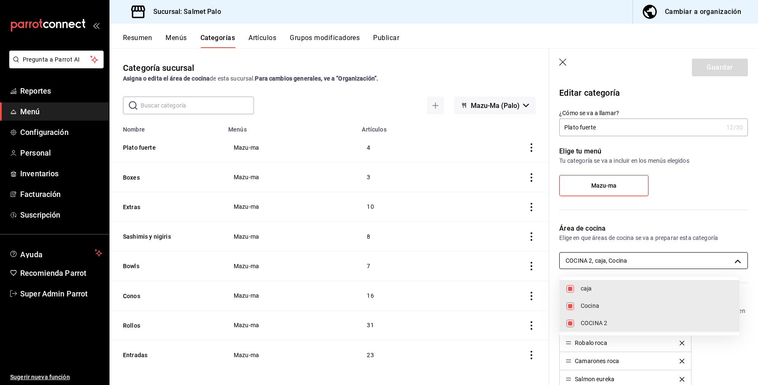
click at [632, 258] on body "Pregunta a Parrot AI Reportes Menú Configuración Personal Inventarios Facturaci…" at bounding box center [379, 192] width 758 height 385
click at [592, 287] on span "caja" at bounding box center [657, 288] width 152 height 9
type input "db7a19c9-c83a-4590-870b-517414d5dfb6,0daeab3e-1f91-4558-bf89-defc9de94201"
checkbox input "false"
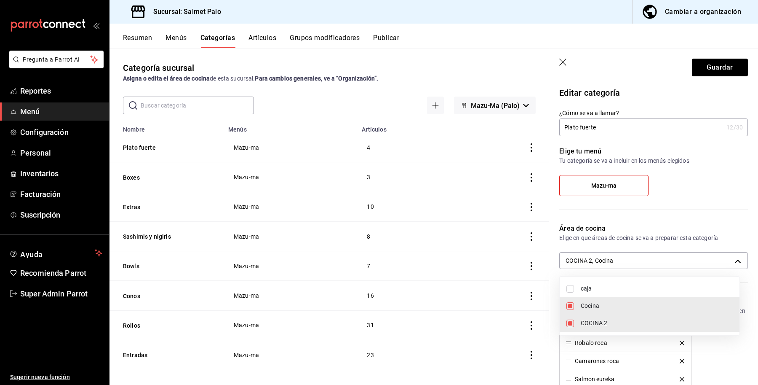
click at [592, 287] on span "caja" at bounding box center [657, 288] width 152 height 9
type input "db7a19c9-c83a-4590-870b-517414d5dfb6,0daeab3e-1f91-4558-bf89-defc9de94201,8637d…"
checkbox input "true"
click at [583, 287] on span "caja" at bounding box center [657, 288] width 152 height 9
type input "db7a19c9-c83a-4590-870b-517414d5dfb6,0daeab3e-1f91-4558-bf89-defc9de94201"
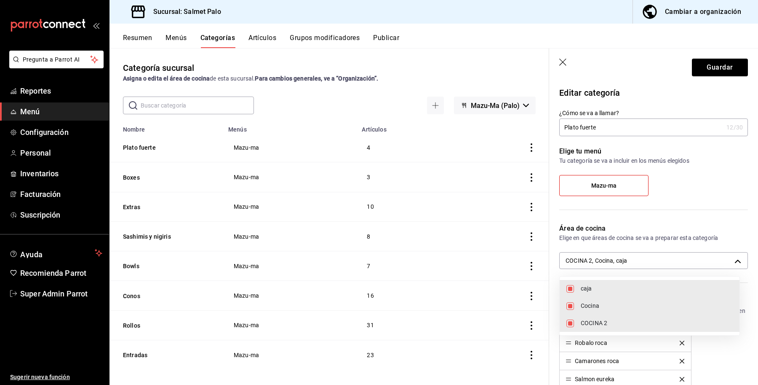
checkbox input "false"
click at [714, 66] on div at bounding box center [379, 192] width 758 height 385
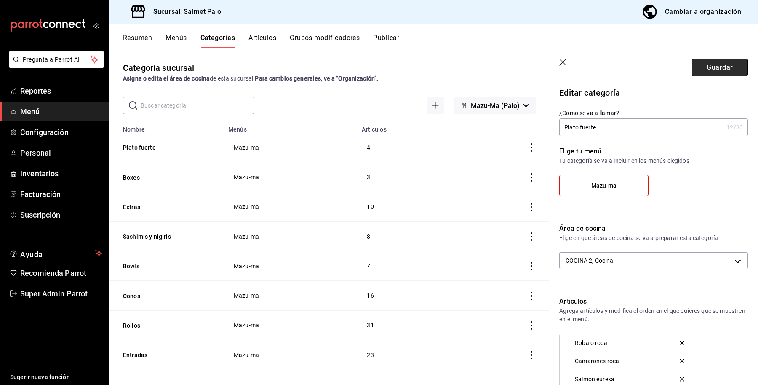
click at [714, 61] on button "Guardar" at bounding box center [720, 68] width 56 height 18
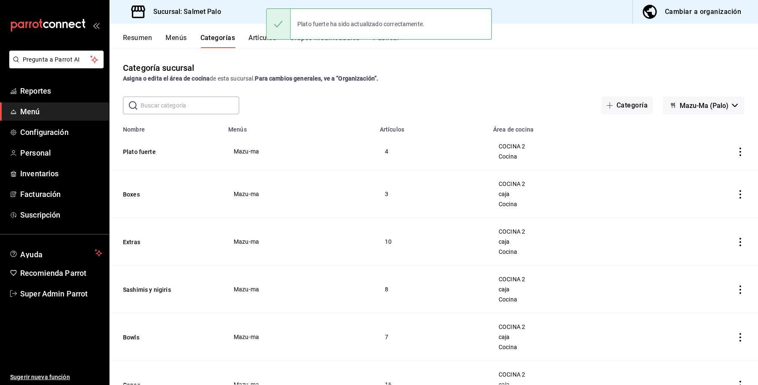
click at [126, 201] on th "Boxes" at bounding box center [167, 194] width 114 height 48
click at [130, 191] on button "Boxes" at bounding box center [165, 194] width 84 height 8
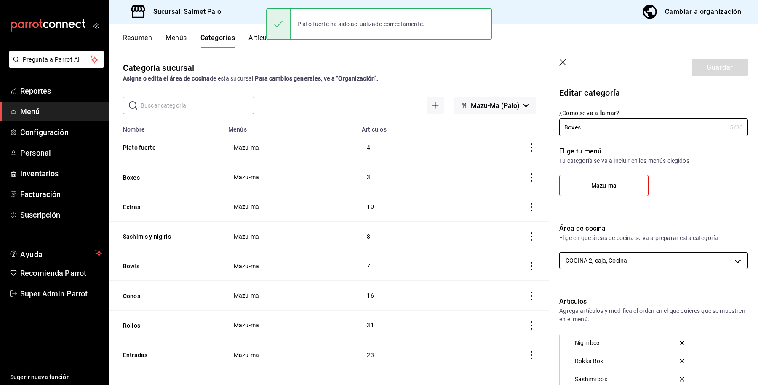
click at [587, 252] on body "Pregunta a Parrot AI Reportes Menú Configuración Personal Inventarios Facturaci…" at bounding box center [379, 192] width 758 height 385
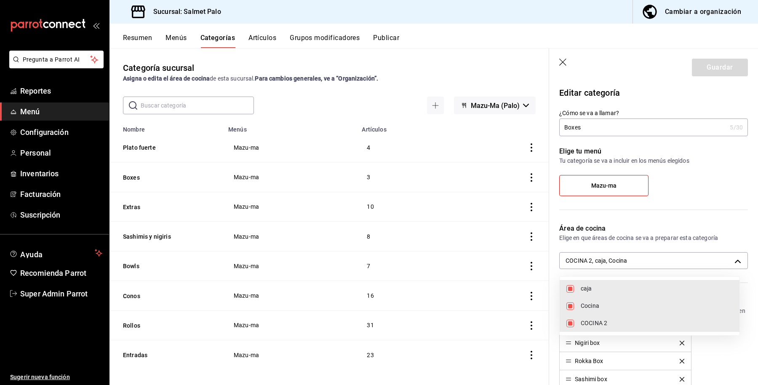
click at [588, 292] on span "caja" at bounding box center [657, 288] width 152 height 9
type input "db7a19c9-c83a-4590-870b-517414d5dfb6,0daeab3e-1f91-4558-bf89-defc9de94201"
checkbox input "false"
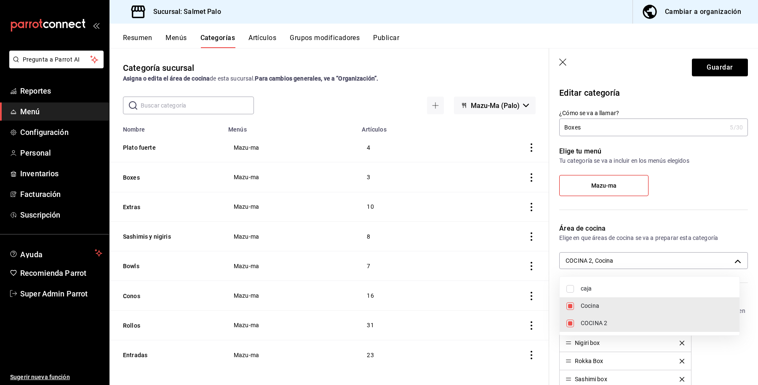
click at [707, 74] on div at bounding box center [379, 192] width 758 height 385
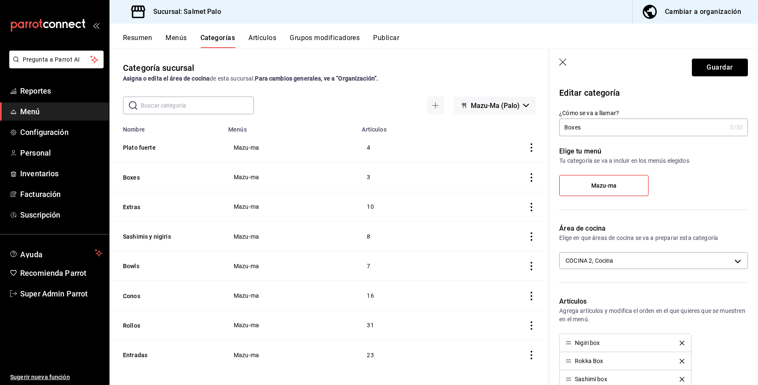
click at [707, 67] on button "Guardar" at bounding box center [720, 68] width 56 height 18
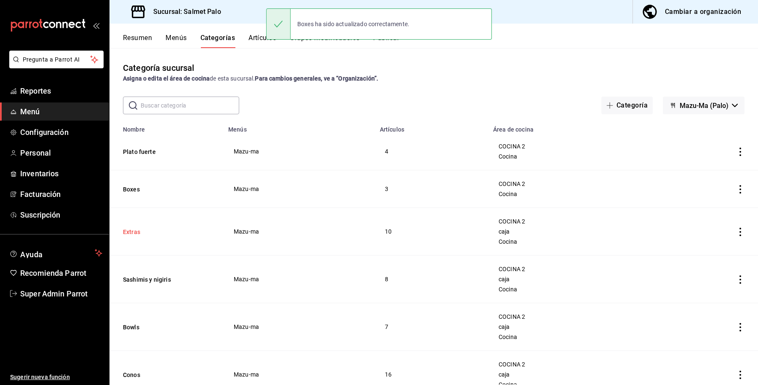
click at [136, 237] on th "Extras" at bounding box center [167, 232] width 114 height 48
click at [135, 235] on button "Extras" at bounding box center [165, 232] width 84 height 8
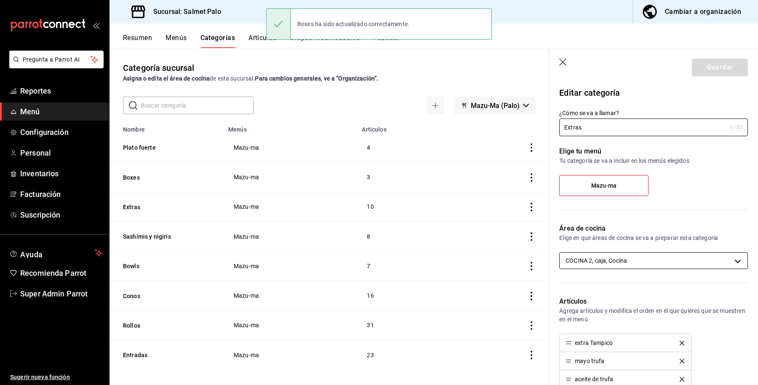
click at [608, 264] on body "Pregunta a Parrot AI Reportes Menú Configuración Personal Inventarios Facturaci…" at bounding box center [379, 192] width 758 height 385
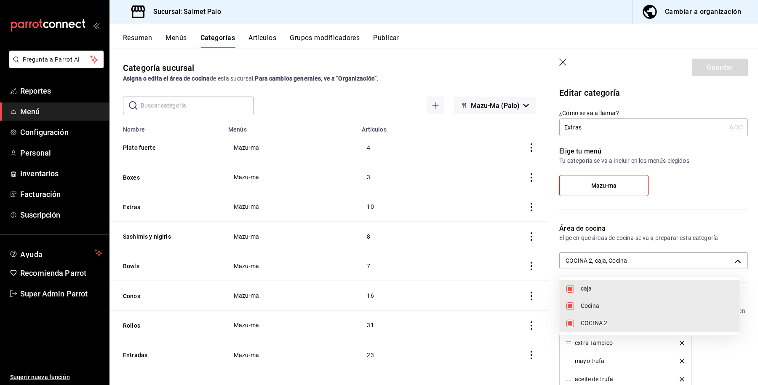
click at [601, 290] on span "caja" at bounding box center [657, 288] width 152 height 9
type input "db7a19c9-c83a-4590-870b-517414d5dfb6,0daeab3e-1f91-4558-bf89-defc9de94201"
checkbox input "false"
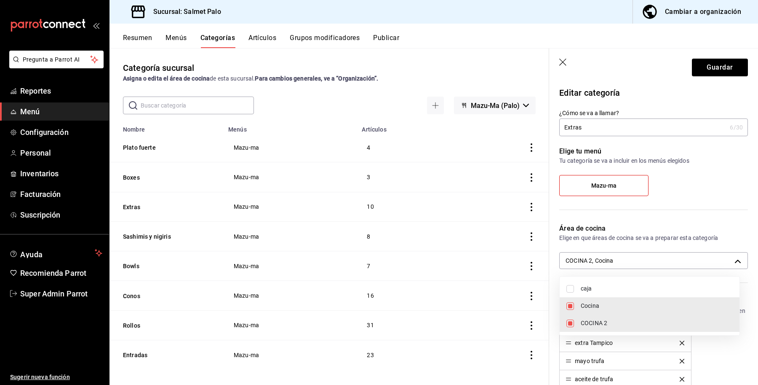
click at [708, 69] on div at bounding box center [379, 192] width 758 height 385
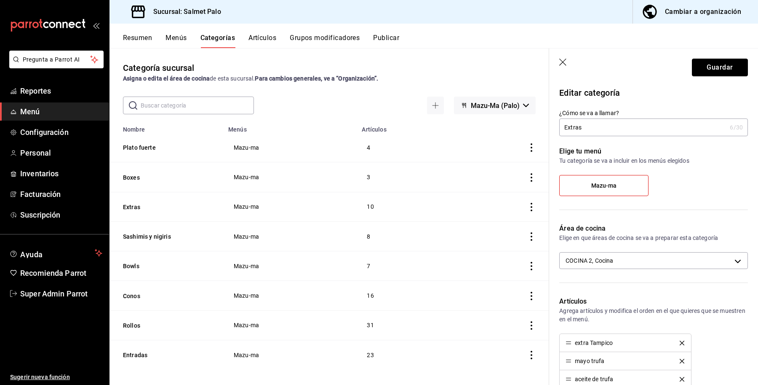
click at [708, 66] on button "Guardar" at bounding box center [720, 68] width 56 height 18
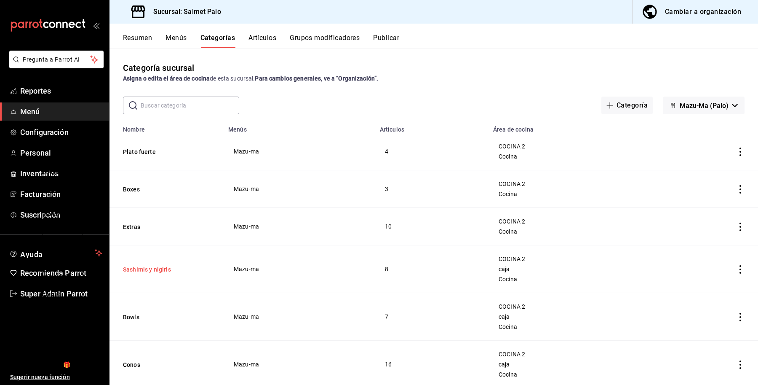
drag, startPoint x: 136, startPoint y: 266, endPoint x: 138, endPoint y: 272, distance: 6.4
click at [83, 266] on div "GANA 1 MES GRATIS EN TU SUSCRIPCIÓN AQUÍ ¿Recuerdas cómo empezó tu restaurante?…" at bounding box center [63, 290] width 40 height 247
click at [141, 275] on th "Sashimis y nigiris" at bounding box center [167, 269] width 114 height 48
click at [146, 271] on button "Sashimis y nigiris" at bounding box center [165, 269] width 84 height 8
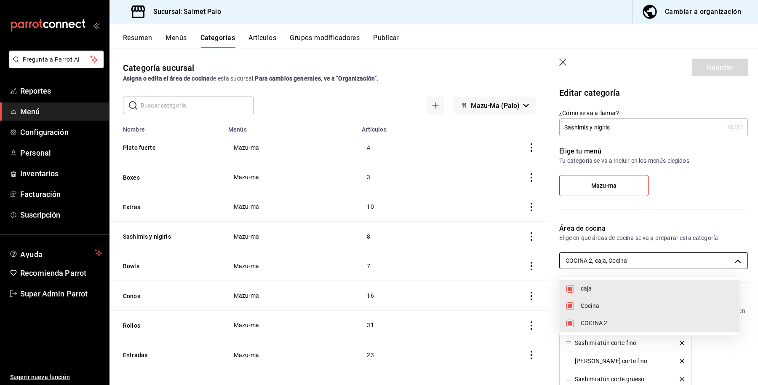
click at [601, 257] on body "Pregunta a Parrot AI Reportes Menú Configuración Personal Inventarios Facturaci…" at bounding box center [379, 192] width 758 height 385
click at [592, 284] on span "caja" at bounding box center [657, 288] width 152 height 9
type input "db7a19c9-c83a-4590-870b-517414d5dfb6,0daeab3e-1f91-4558-bf89-defc9de94201"
checkbox input "false"
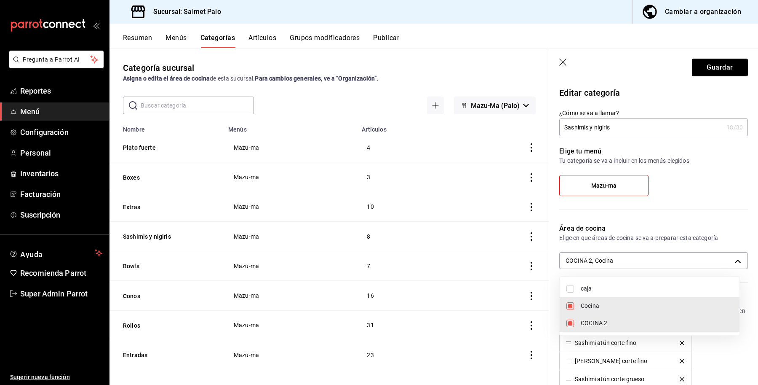
click at [697, 72] on div at bounding box center [379, 192] width 758 height 385
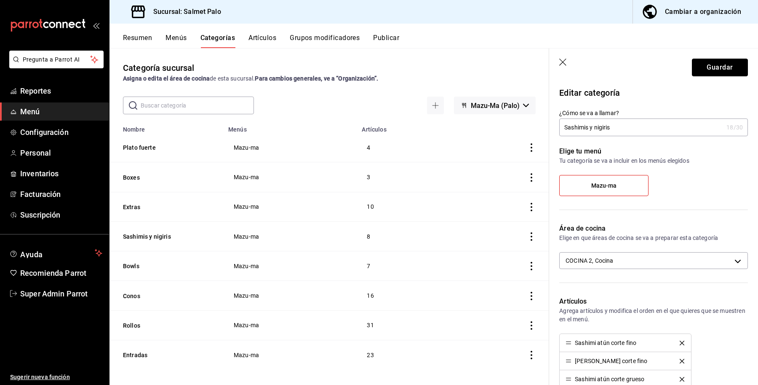
click at [700, 68] on button "Guardar" at bounding box center [720, 68] width 56 height 18
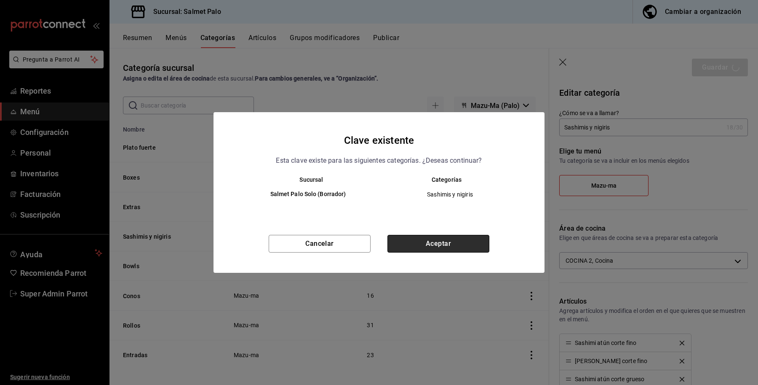
click at [429, 246] on button "Aceptar" at bounding box center [439, 244] width 102 height 18
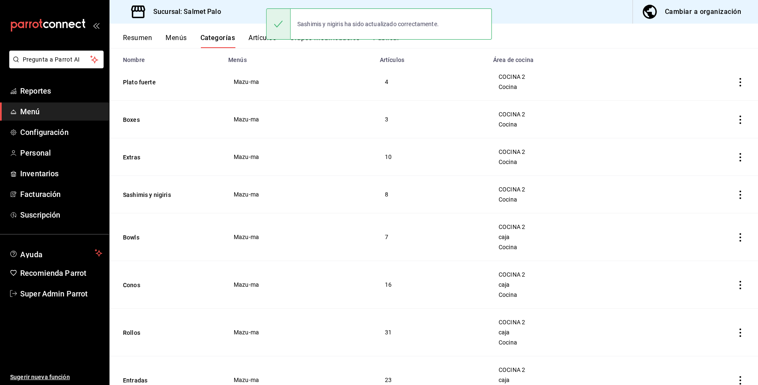
scroll to position [105, 0]
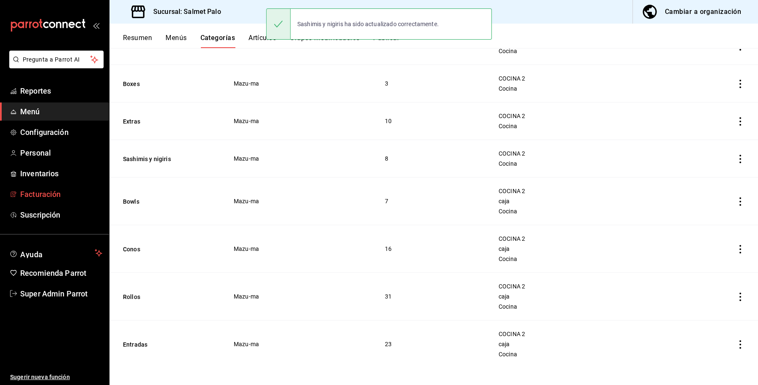
click at [107, 196] on link "Facturación" at bounding box center [54, 194] width 109 height 18
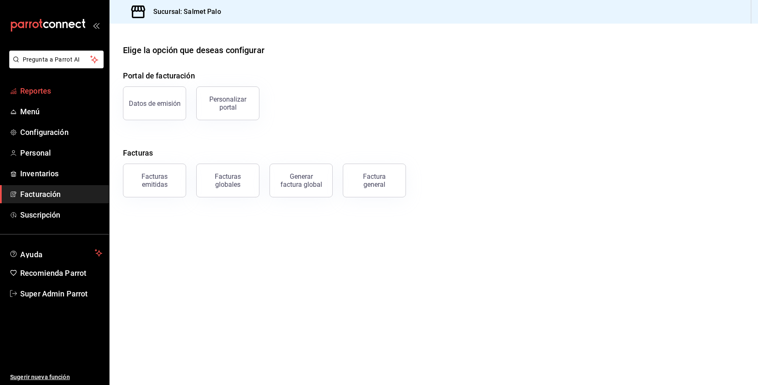
click at [62, 91] on span "Reportes" at bounding box center [61, 90] width 82 height 11
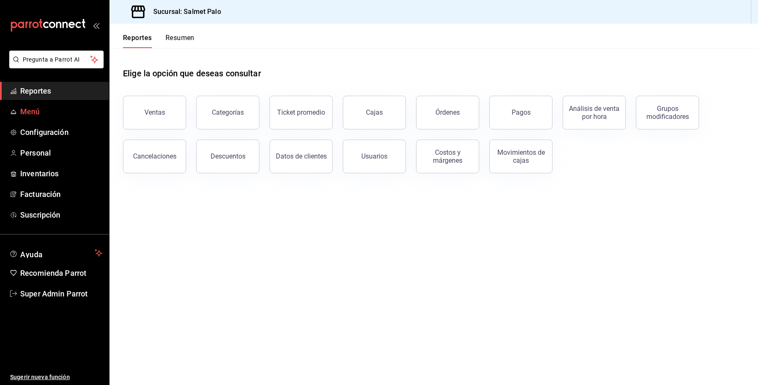
click at [49, 115] on span "Menú" at bounding box center [61, 111] width 82 height 11
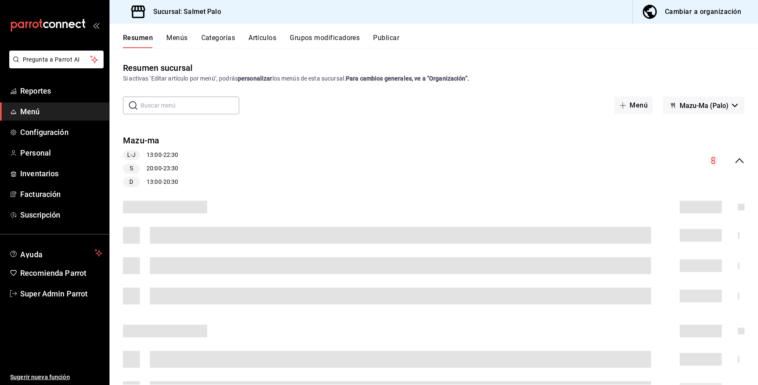
click at [225, 43] on button "Categorías" at bounding box center [218, 41] width 34 height 14
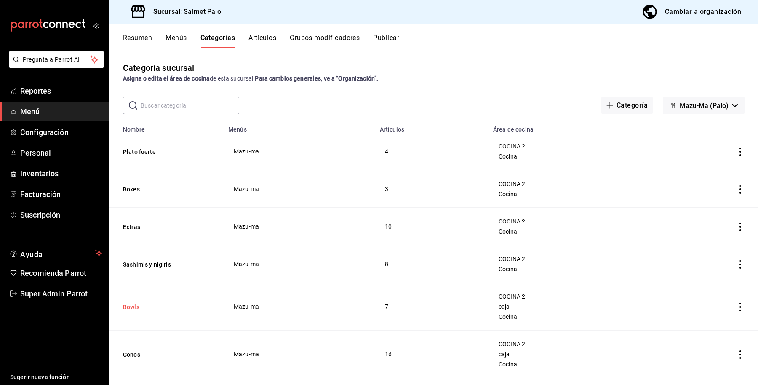
click at [126, 303] on button "Bowls" at bounding box center [165, 307] width 84 height 8
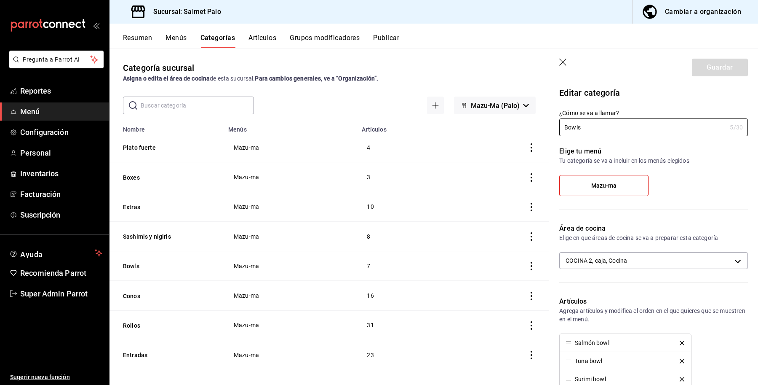
click at [579, 249] on div "Área de cocina Elige en que áreas de cocina se va a preparar esta categoría COC…" at bounding box center [648, 249] width 199 height 73
click at [582, 255] on body "Pregunta a Parrot AI Reportes Menú Configuración Personal Inventarios Facturaci…" at bounding box center [379, 192] width 758 height 385
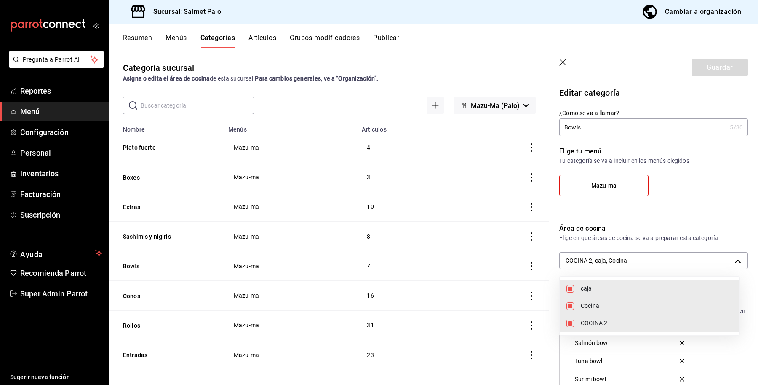
click at [584, 286] on span "caja" at bounding box center [657, 288] width 152 height 9
type input "db7a19c9-c83a-4590-870b-517414d5dfb6,0daeab3e-1f91-4558-bf89-defc9de94201"
checkbox input "false"
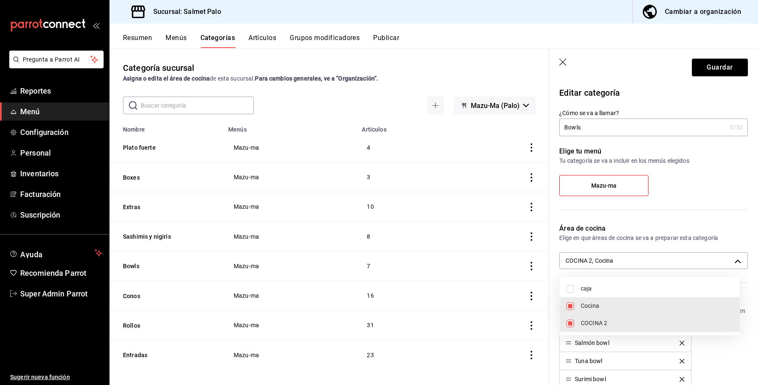
click at [723, 66] on div at bounding box center [379, 192] width 758 height 385
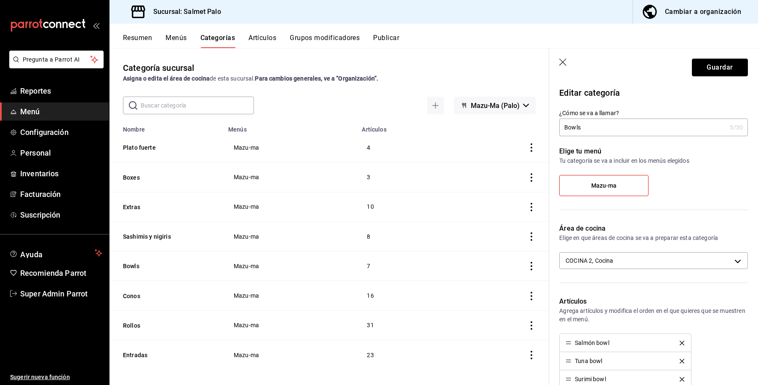
click at [717, 66] on button "Guardar" at bounding box center [720, 68] width 56 height 18
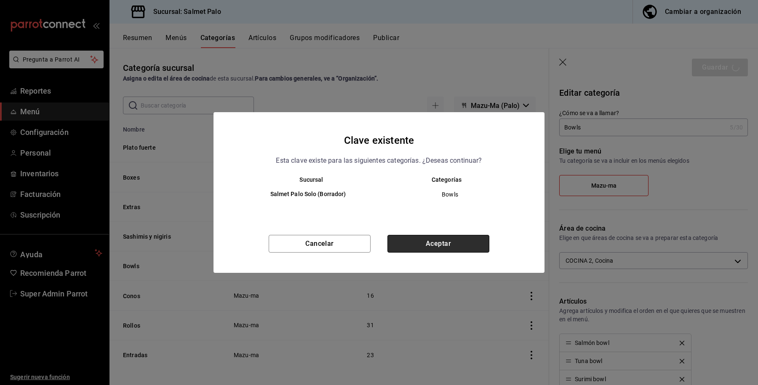
click at [424, 252] on button "Aceptar" at bounding box center [439, 244] width 102 height 18
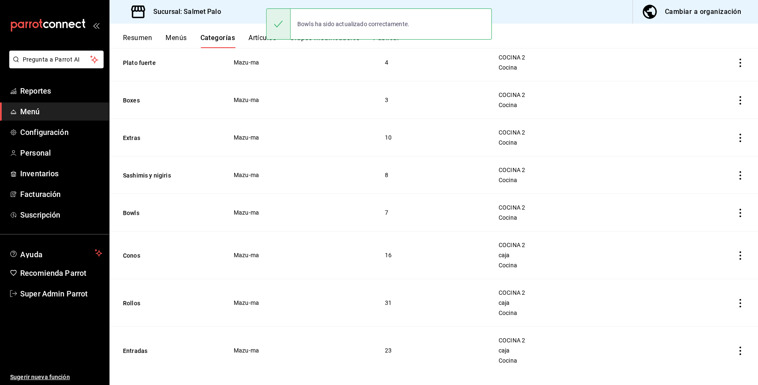
scroll to position [99, 0]
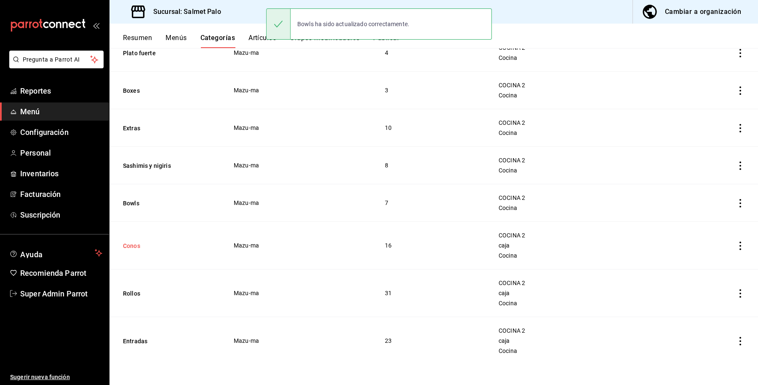
click at [144, 249] on button "Conos" at bounding box center [165, 245] width 84 height 8
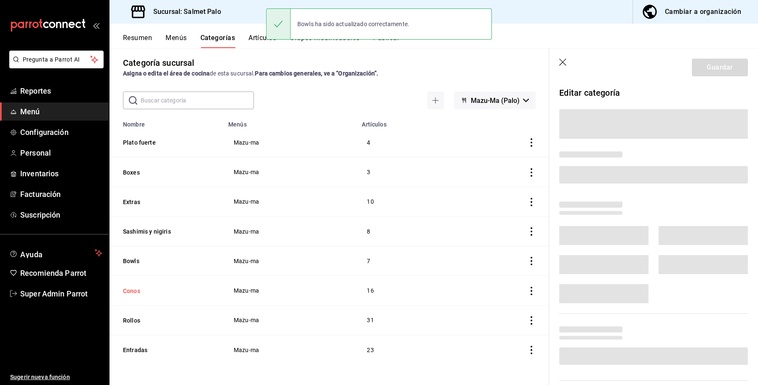
scroll to position [6, 0]
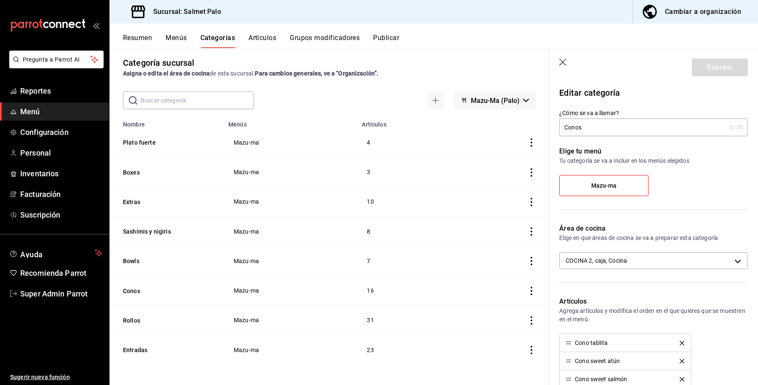
click at [680, 270] on div "Área de cocina Elige en que áreas de cocina se va a preparar esta categoría COC…" at bounding box center [648, 249] width 199 height 73
click at [669, 260] on body "Pregunta a Parrot AI Reportes Menú Configuración Personal Inventarios Facturaci…" at bounding box center [379, 192] width 758 height 385
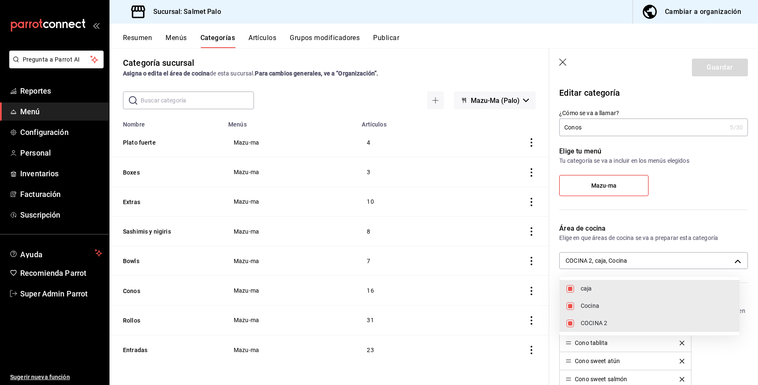
click at [580, 294] on li "caja" at bounding box center [650, 288] width 180 height 17
type input "db7a19c9-c83a-4590-870b-517414d5dfb6,0daeab3e-1f91-4558-bf89-defc9de94201"
checkbox input "false"
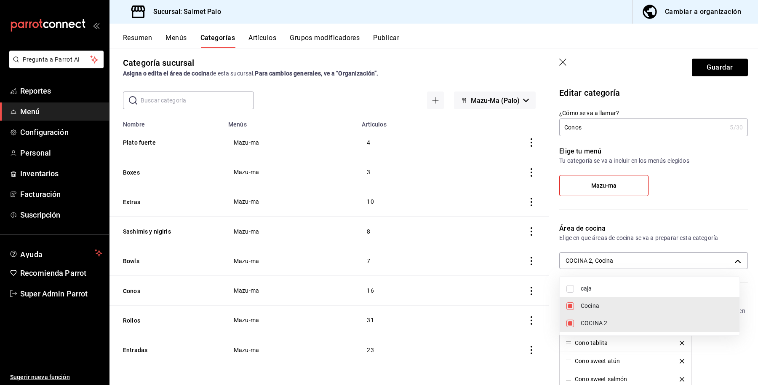
click at [702, 65] on div at bounding box center [379, 192] width 758 height 385
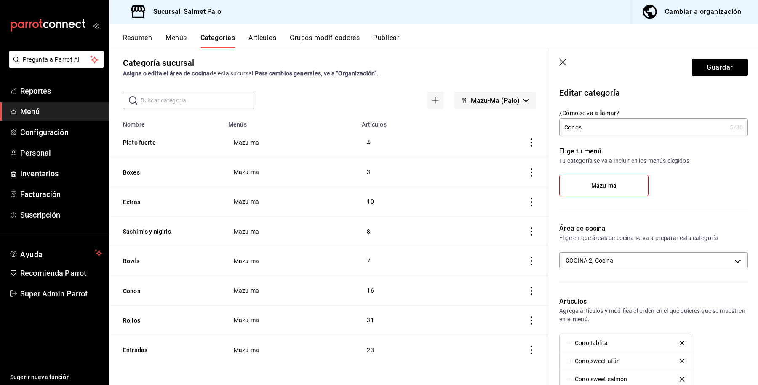
click at [702, 65] on button "Guardar" at bounding box center [720, 68] width 56 height 18
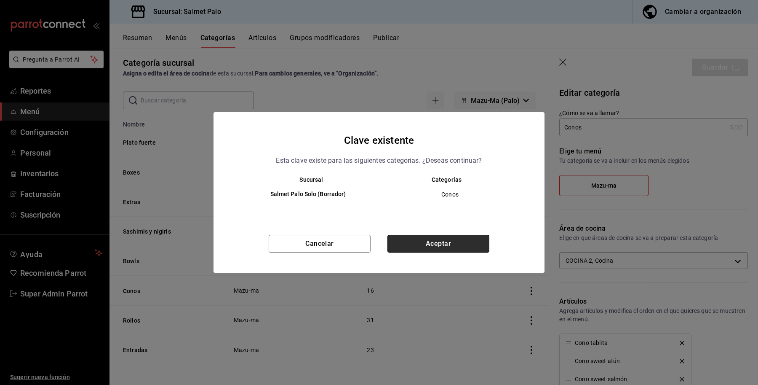
click at [446, 247] on button "Aceptar" at bounding box center [439, 244] width 102 height 18
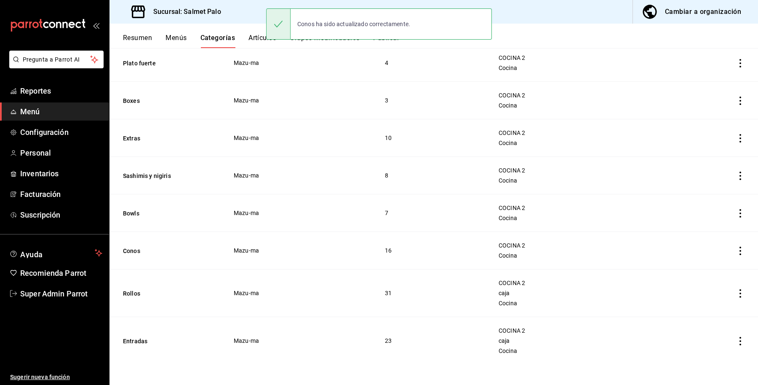
scroll to position [89, 0]
click at [132, 293] on button "Rollos" at bounding box center [165, 293] width 84 height 8
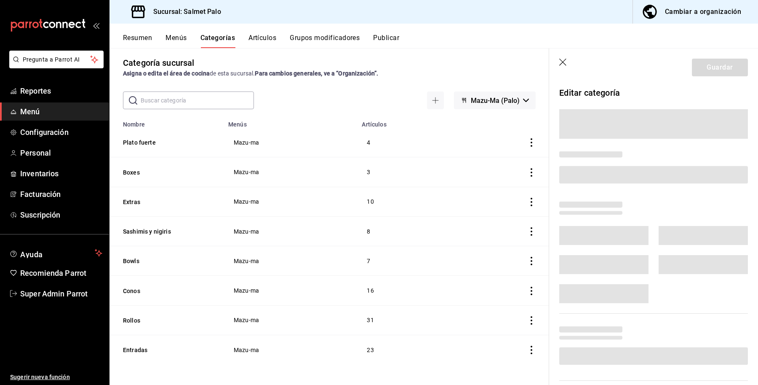
scroll to position [6, 0]
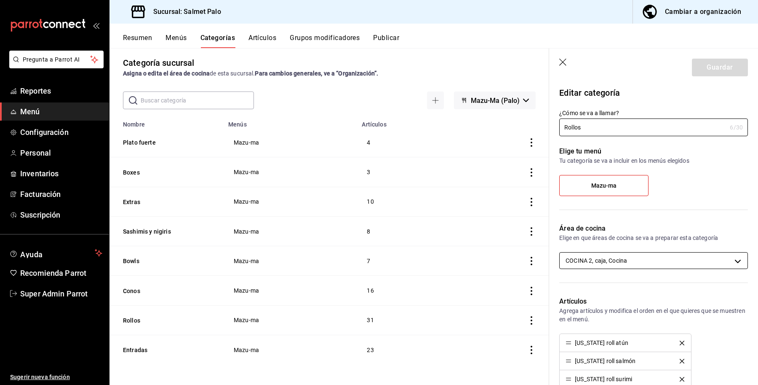
click at [584, 263] on body "Pregunta a Parrot AI Reportes Menú Configuración Personal Inventarios Facturaci…" at bounding box center [379, 192] width 758 height 385
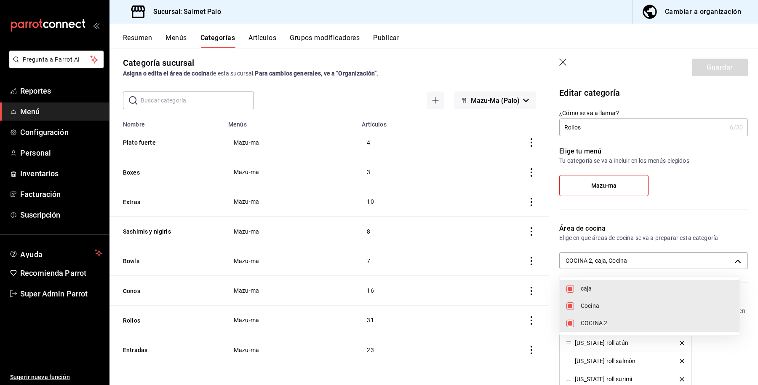
click at [590, 293] on span "caja" at bounding box center [657, 288] width 152 height 9
type input "db7a19c9-c83a-4590-870b-517414d5dfb6,0daeab3e-1f91-4558-bf89-defc9de94201"
checkbox input "false"
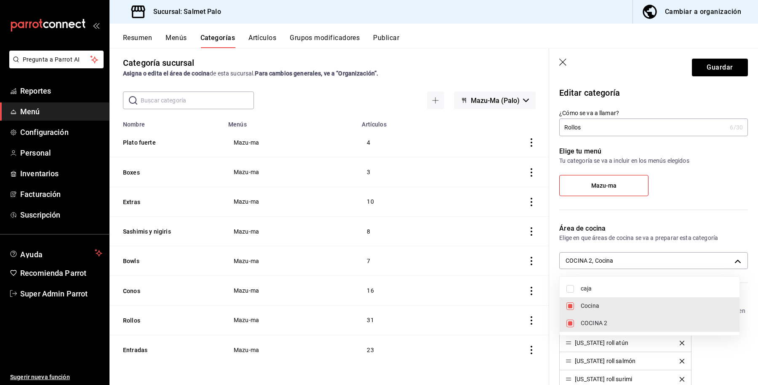
click at [710, 67] on div at bounding box center [379, 192] width 758 height 385
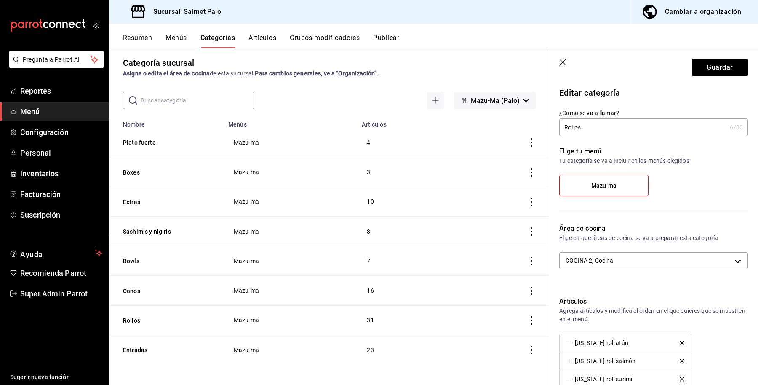
click at [712, 70] on div "caja Cocina COCINA 2" at bounding box center [379, 192] width 758 height 385
click at [712, 70] on button "Guardar" at bounding box center [720, 68] width 56 height 18
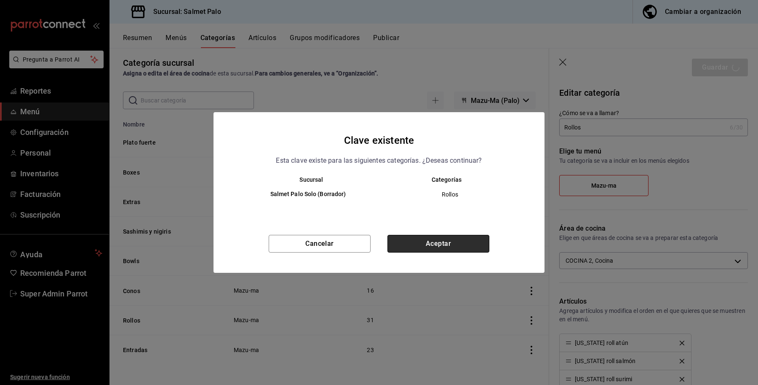
click at [451, 236] on button "Aceptar" at bounding box center [439, 244] width 102 height 18
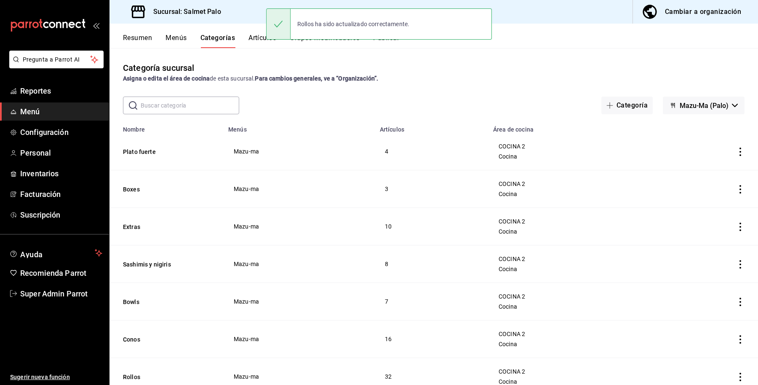
scroll to position [79, 0]
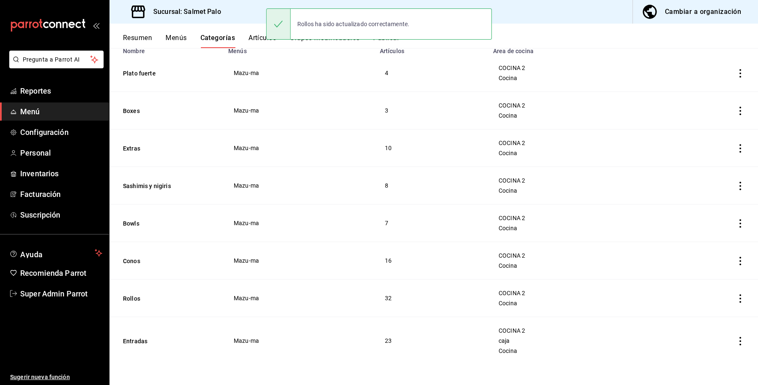
click at [139, 346] on th "Entradas" at bounding box center [167, 341] width 114 height 48
click at [135, 341] on button "Entradas" at bounding box center [165, 341] width 84 height 8
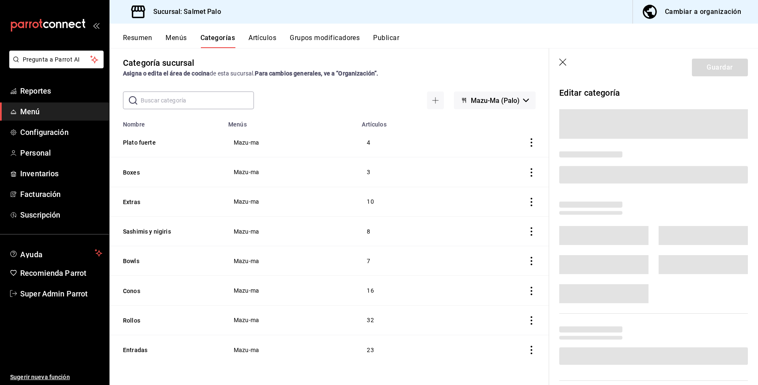
scroll to position [6, 0]
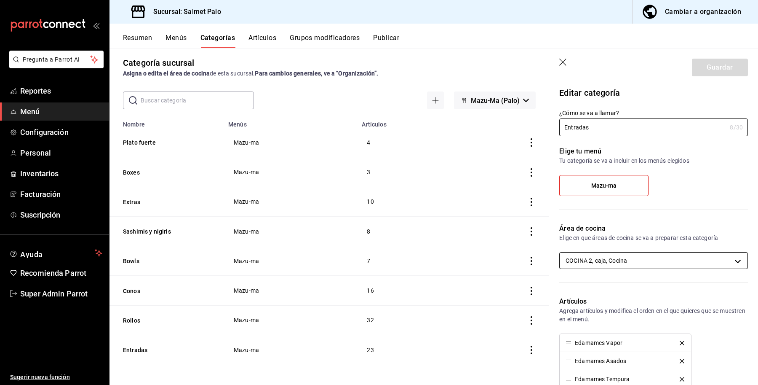
click at [625, 252] on body "Pregunta a Parrot AI Reportes Menú Configuración Personal Inventarios Facturaci…" at bounding box center [379, 192] width 758 height 385
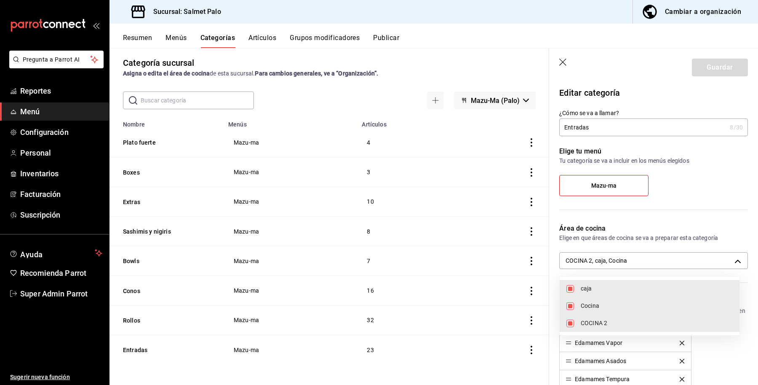
click at [595, 287] on span "caja" at bounding box center [657, 288] width 152 height 9
type input "db7a19c9-c83a-4590-870b-517414d5dfb6,0daeab3e-1f91-4558-bf89-defc9de94201"
checkbox input "false"
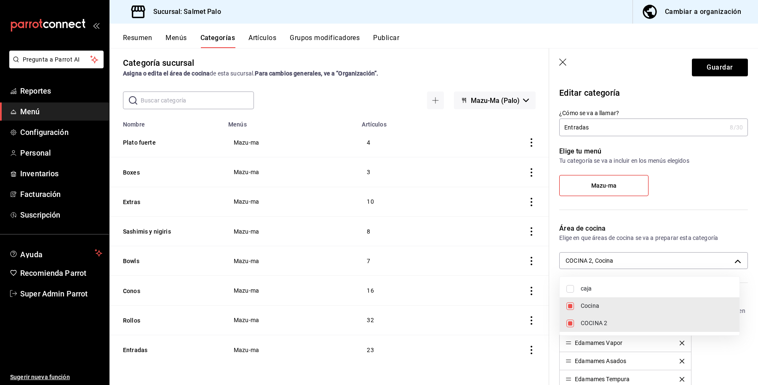
click at [713, 57] on div at bounding box center [379, 192] width 758 height 385
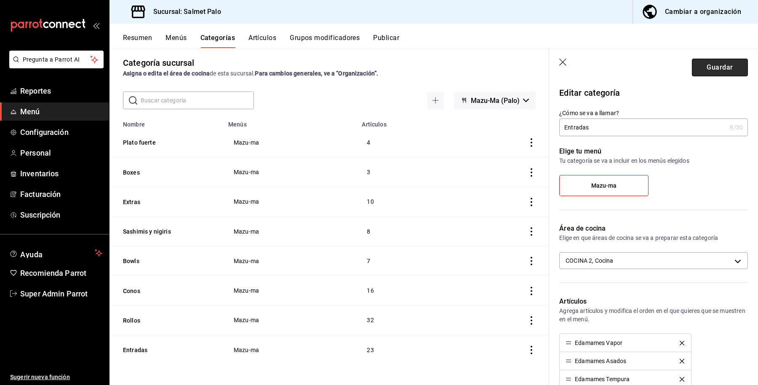
click at [715, 64] on button "Guardar" at bounding box center [720, 68] width 56 height 18
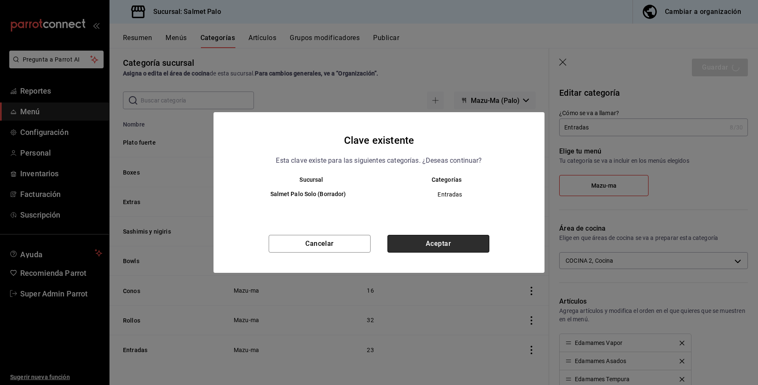
click at [474, 247] on button "Aceptar" at bounding box center [439, 244] width 102 height 18
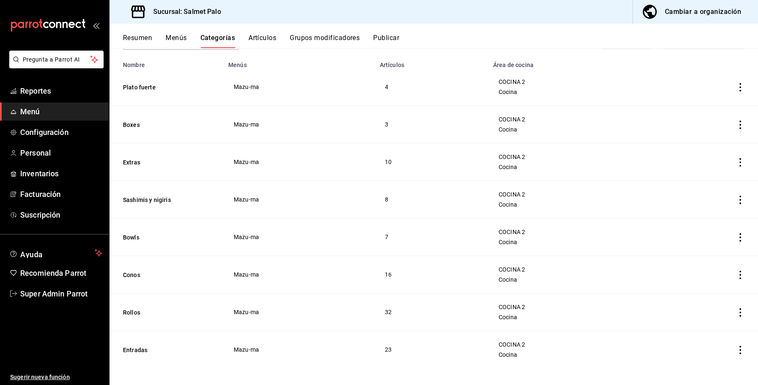
scroll to position [69, 0]
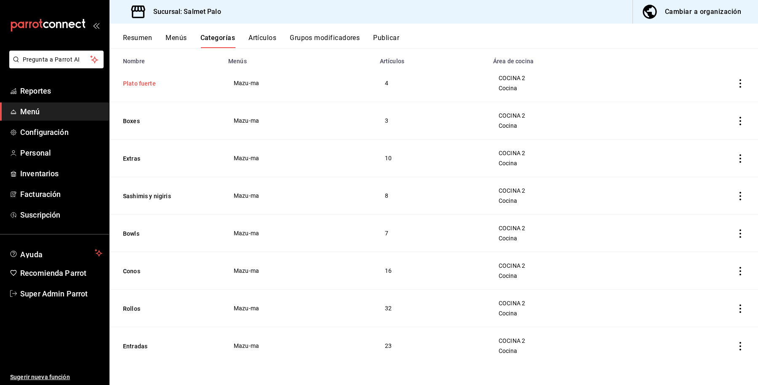
click at [139, 85] on button "Plato fuerte" at bounding box center [165, 83] width 84 height 8
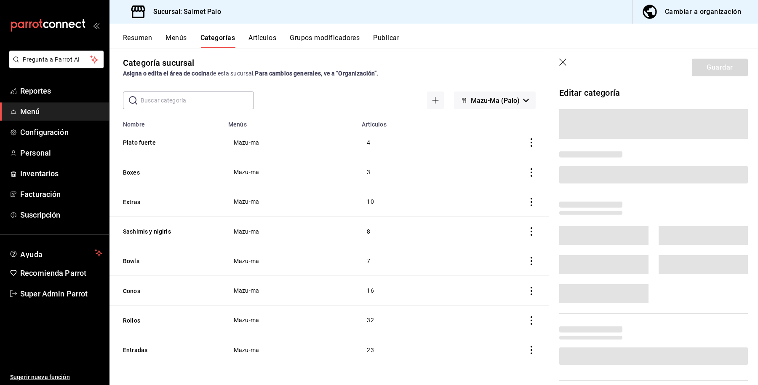
scroll to position [6, 0]
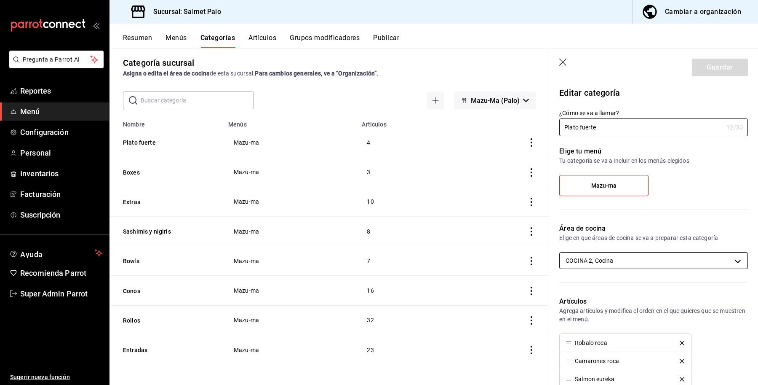
click at [629, 264] on body "Pregunta a Parrot AI Reportes Menú Configuración Personal Inventarios Facturaci…" at bounding box center [379, 192] width 758 height 385
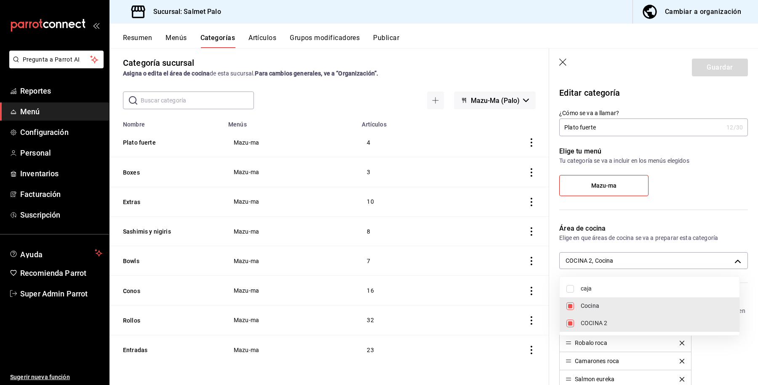
click at [593, 322] on span "COCINA 2" at bounding box center [657, 323] width 152 height 9
type input "0daeab3e-1f91-4558-bf89-defc9de94201"
checkbox input "false"
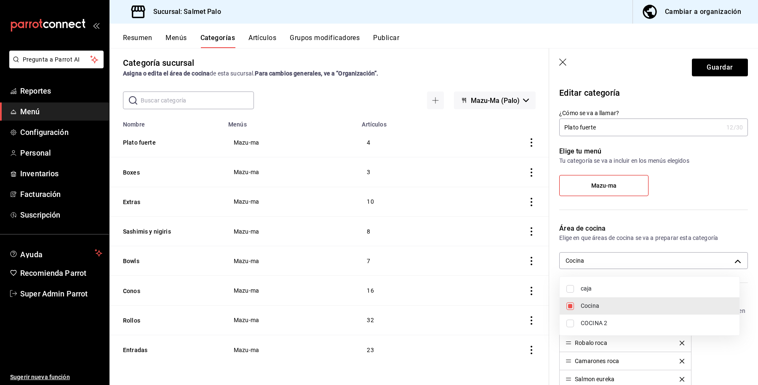
click at [697, 64] on div at bounding box center [379, 192] width 758 height 385
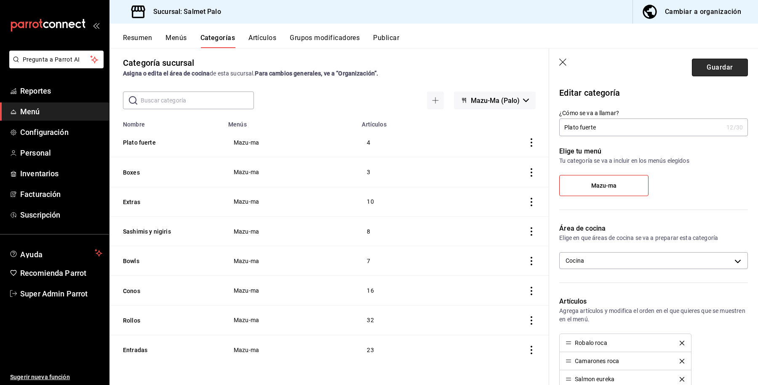
click at [710, 65] on button "Guardar" at bounding box center [720, 68] width 56 height 18
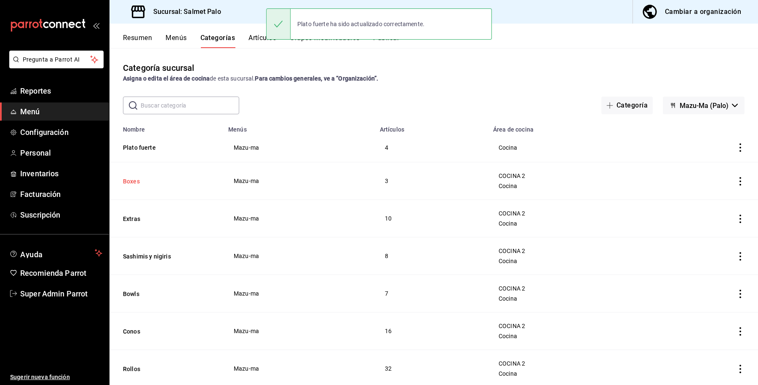
click at [133, 180] on button "Boxes" at bounding box center [165, 181] width 84 height 8
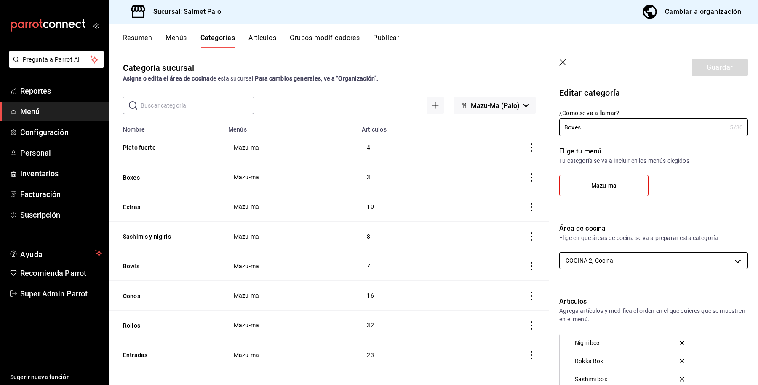
click at [614, 260] on body "Pregunta a Parrot AI Reportes Menú Configuración Personal Inventarios Facturaci…" at bounding box center [379, 192] width 758 height 385
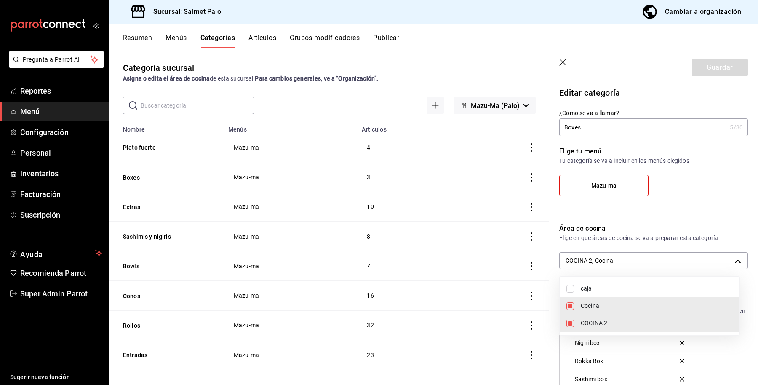
click at [603, 305] on span "Cocina" at bounding box center [657, 305] width 152 height 9
type input "db7a19c9-c83a-4590-870b-517414d5dfb6"
checkbox input "false"
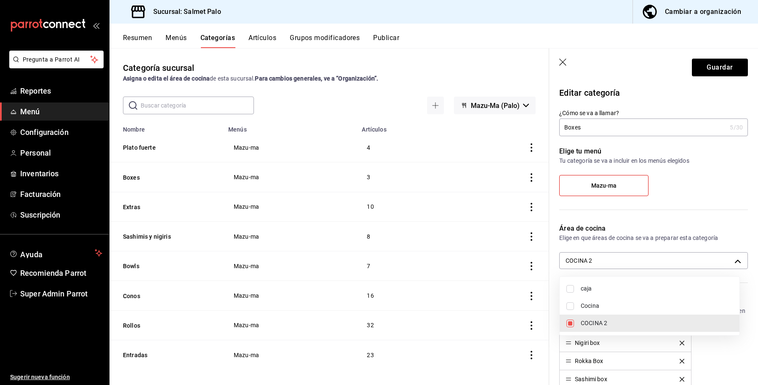
drag, startPoint x: 603, startPoint y: 311, endPoint x: 603, endPoint y: 321, distance: 10.5
click at [601, 311] on li "Cocina" at bounding box center [650, 305] width 180 height 17
type input "db7a19c9-c83a-4590-870b-517414d5dfb6,0daeab3e-1f91-4558-bf89-defc9de94201"
checkbox input "true"
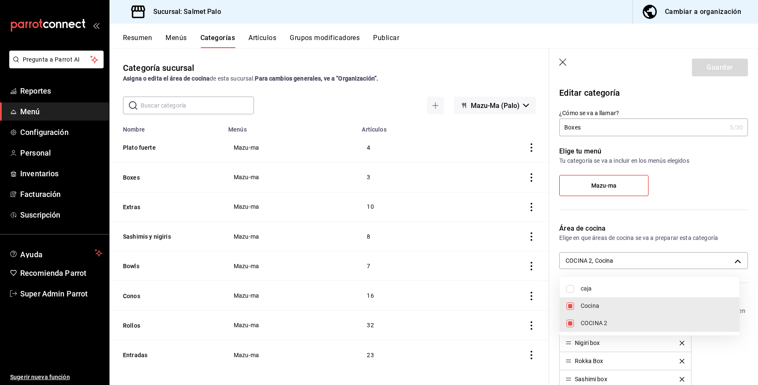
click at [601, 328] on li "COCINA 2" at bounding box center [650, 322] width 180 height 17
type input "0daeab3e-1f91-4558-bf89-defc9de94201"
checkbox input "false"
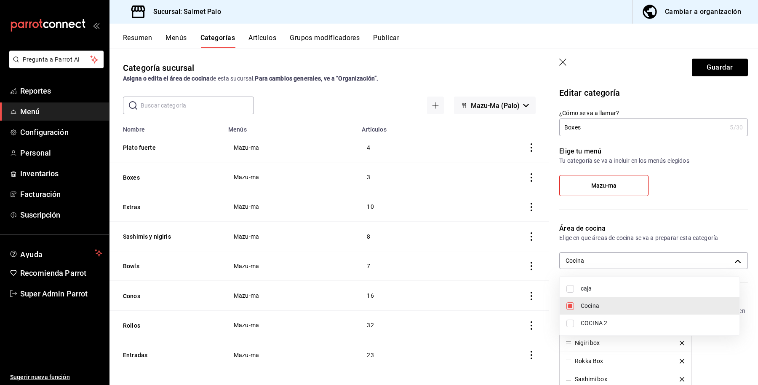
click at [704, 63] on div at bounding box center [379, 192] width 758 height 385
click at [707, 63] on button "Guardar" at bounding box center [720, 68] width 56 height 18
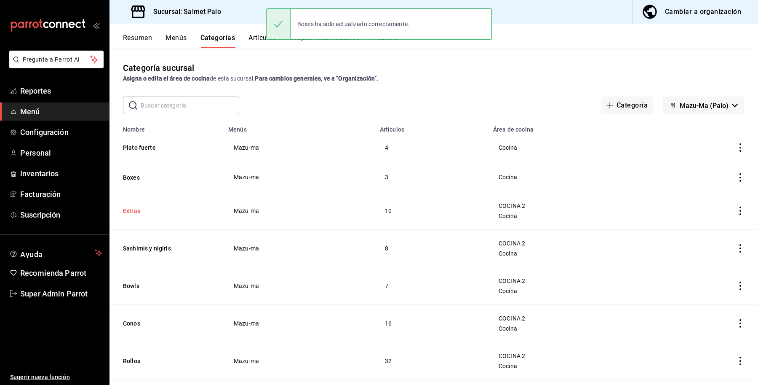
click at [129, 214] on button "Extras" at bounding box center [165, 210] width 84 height 8
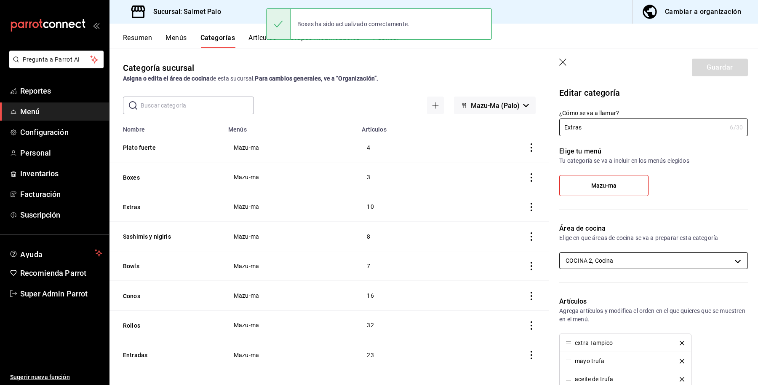
click at [617, 254] on body "Pregunta a Parrot AI Reportes Menú Configuración Personal Inventarios Facturaci…" at bounding box center [379, 192] width 758 height 385
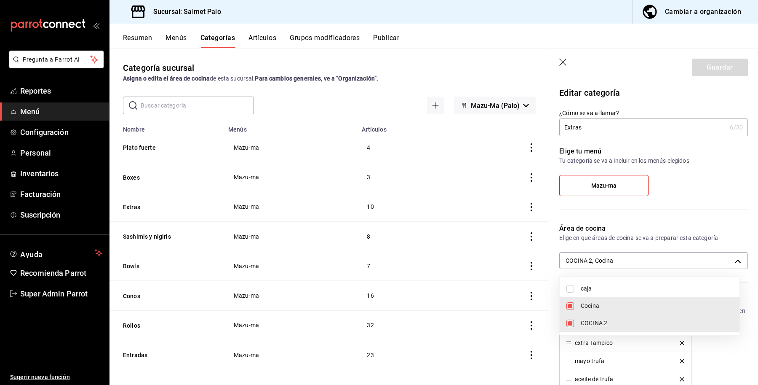
click at [593, 327] on span "COCINA 2" at bounding box center [657, 323] width 152 height 9
type input "0daeab3e-1f91-4558-bf89-defc9de94201"
checkbox input "false"
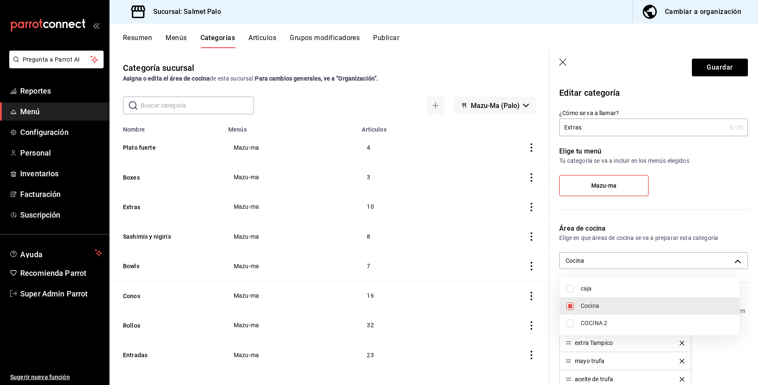
click at [704, 70] on div at bounding box center [379, 192] width 758 height 385
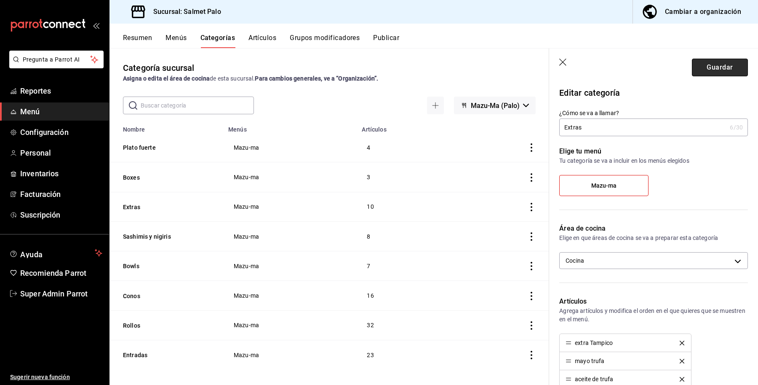
click at [702, 68] on button "Guardar" at bounding box center [720, 68] width 56 height 18
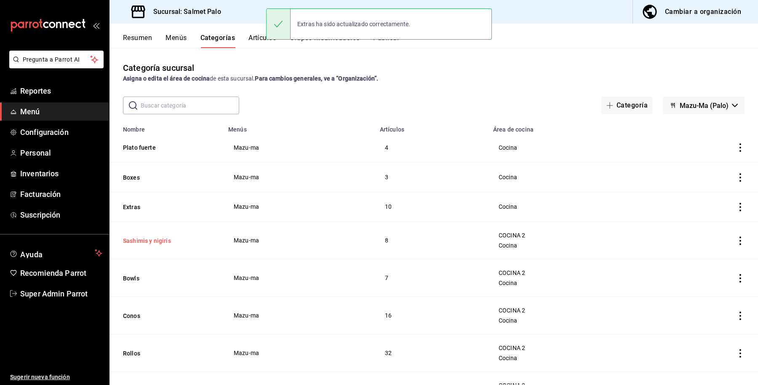
click at [152, 239] on button "Sashimis y nigiris" at bounding box center [165, 240] width 84 height 8
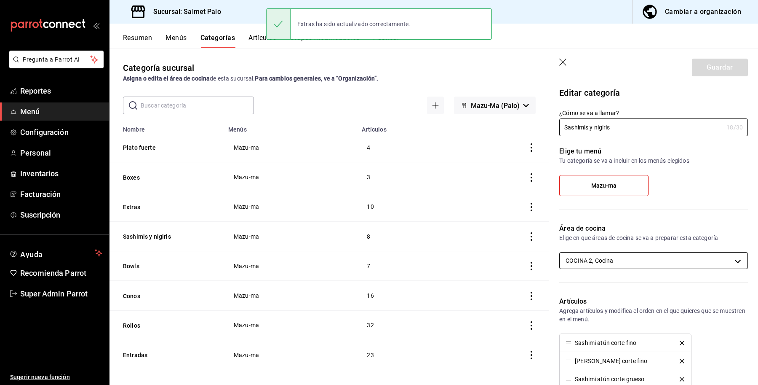
click at [603, 260] on body "Pregunta a Parrot AI Reportes Menú Configuración Personal Inventarios Facturaci…" at bounding box center [379, 192] width 758 height 385
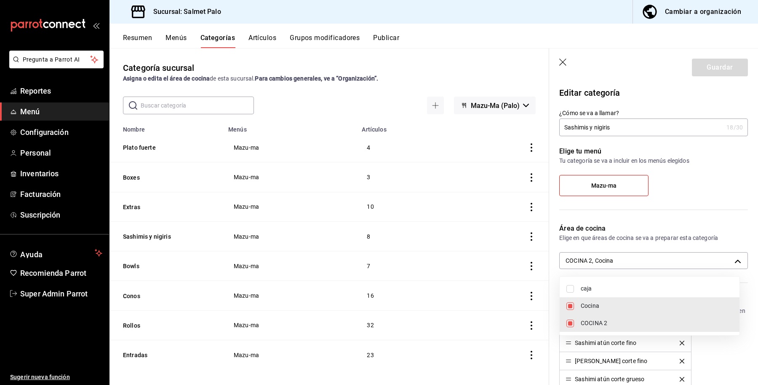
click at [601, 313] on li "Cocina" at bounding box center [650, 305] width 180 height 17
type input "db7a19c9-c83a-4590-870b-517414d5dfb6"
checkbox input "false"
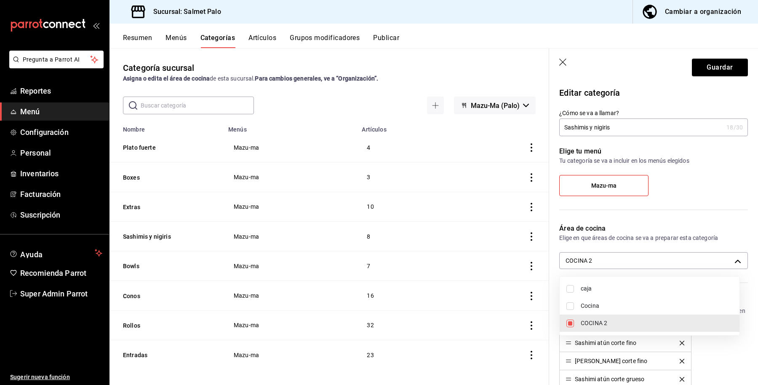
click at [593, 327] on span "COCINA 2" at bounding box center [657, 323] width 152 height 9
checkbox input "false"
click at [597, 303] on span "Cocina" at bounding box center [657, 305] width 152 height 9
type input "0daeab3e-1f91-4558-bf89-defc9de94201"
checkbox input "true"
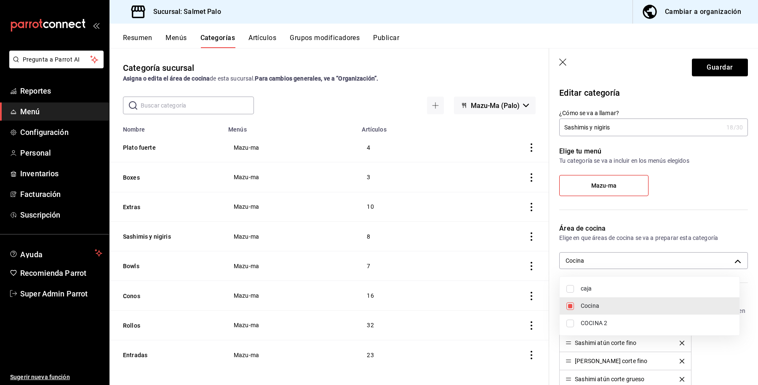
click at [707, 67] on div at bounding box center [379, 192] width 758 height 385
click at [703, 64] on button "Guardar" at bounding box center [720, 68] width 56 height 18
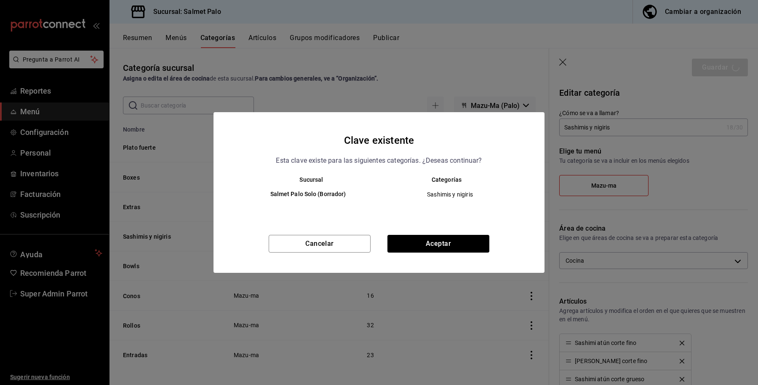
click at [405, 232] on div "Clave existente Esta clave existe para las siguientes categorías. ¿Deseas conti…" at bounding box center [379, 192] width 331 height 161
click at [419, 237] on button "Aceptar" at bounding box center [439, 244] width 102 height 18
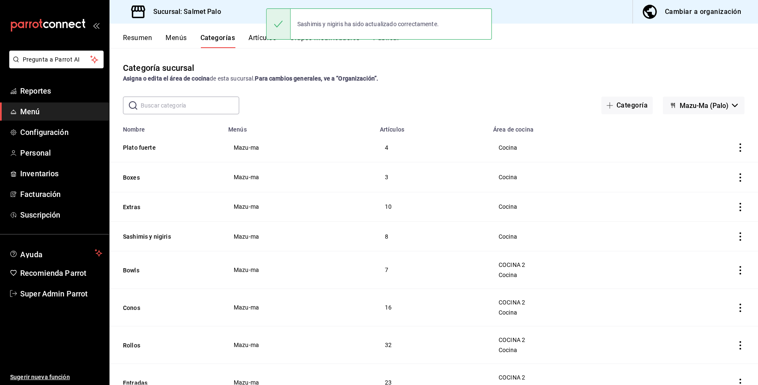
click at [126, 262] on th "Bowls" at bounding box center [167, 270] width 114 height 38
click at [131, 266] on th "Bowls" at bounding box center [167, 270] width 114 height 38
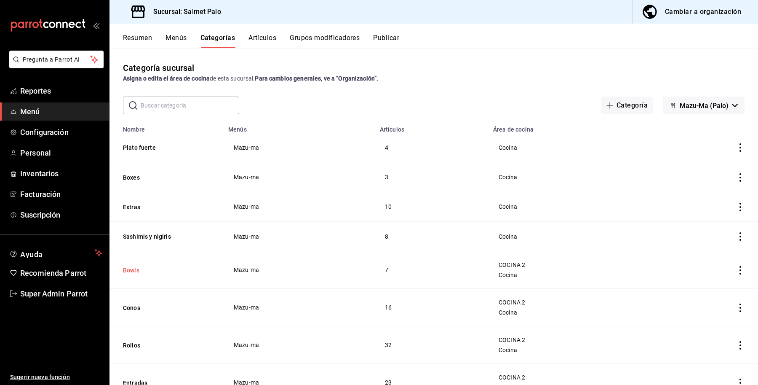
click at [132, 271] on button "Bowls" at bounding box center [165, 270] width 84 height 8
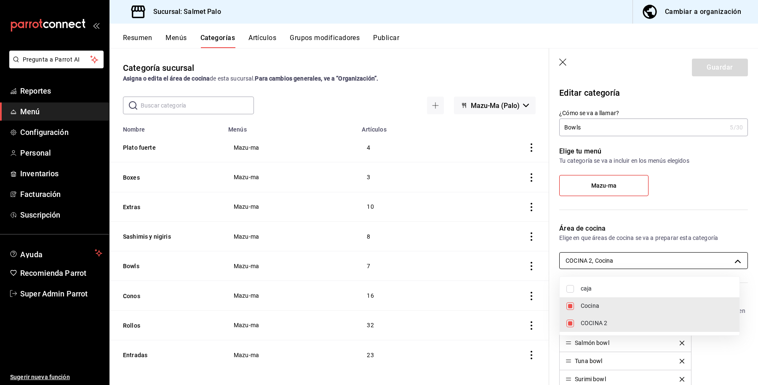
click at [630, 254] on body "Pregunta a Parrot AI Reportes Menú Configuración Personal Inventarios Facturaci…" at bounding box center [379, 192] width 758 height 385
click at [598, 308] on span "Cocina" at bounding box center [657, 305] width 152 height 9
type input "db7a19c9-c83a-4590-870b-517414d5dfb6"
checkbox input "false"
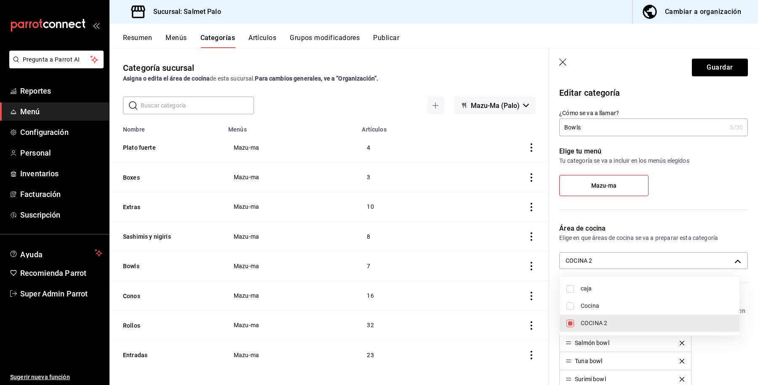
click at [587, 325] on span "COCINA 2" at bounding box center [657, 323] width 152 height 9
checkbox input "false"
click at [576, 308] on li "Cocina" at bounding box center [650, 305] width 180 height 17
type input "0daeab3e-1f91-4558-bf89-defc9de94201"
checkbox input "true"
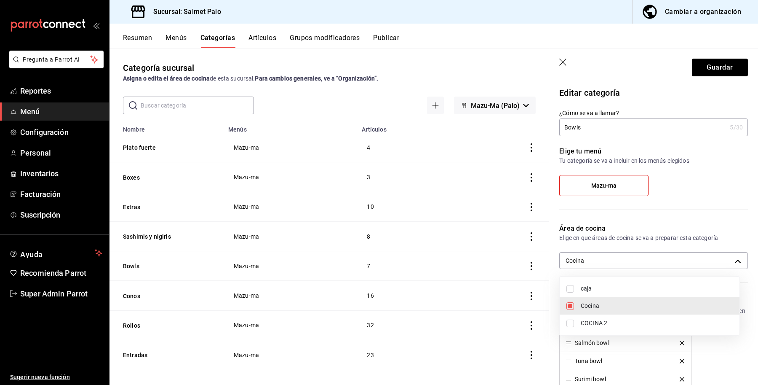
click at [692, 64] on div at bounding box center [379, 192] width 758 height 385
click at [702, 70] on button "Guardar" at bounding box center [720, 68] width 56 height 18
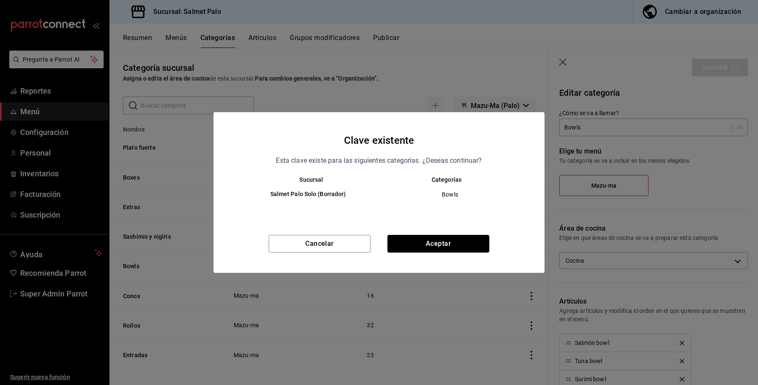
click at [429, 239] on button "Aceptar" at bounding box center [439, 244] width 102 height 18
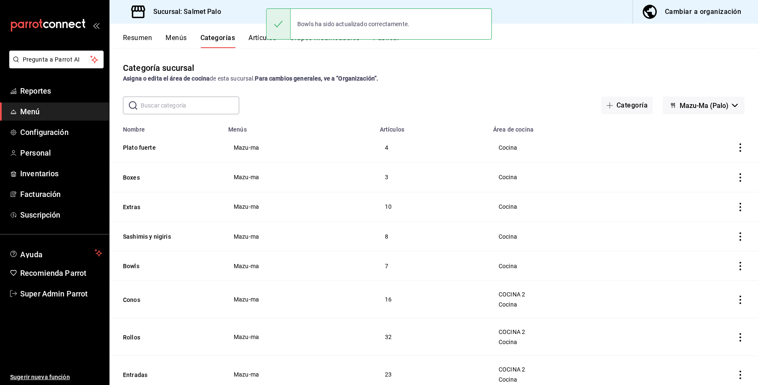
scroll to position [30, 0]
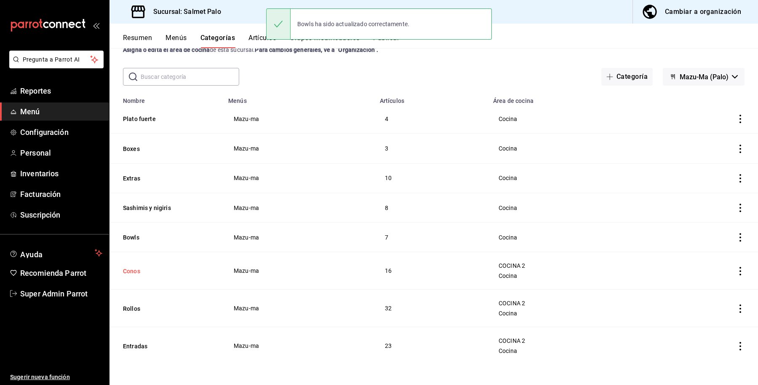
click at [127, 267] on button "Conos" at bounding box center [165, 271] width 84 height 8
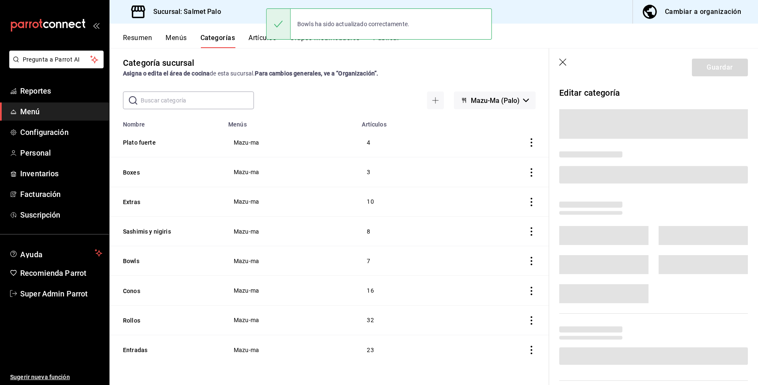
scroll to position [6, 0]
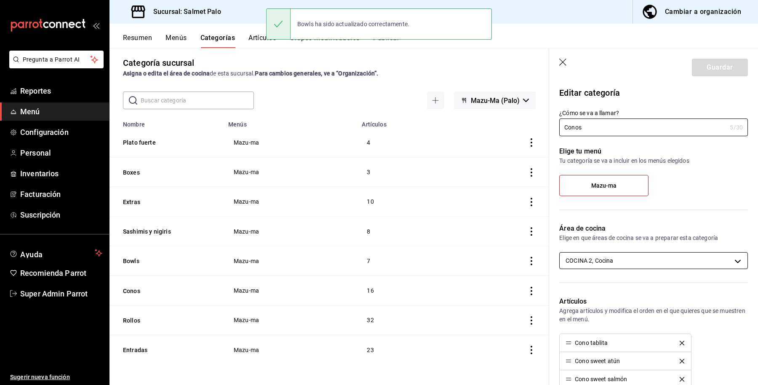
click at [608, 256] on body "Pregunta a Parrot AI Reportes Menú Configuración Personal Inventarios Facturaci…" at bounding box center [379, 192] width 758 height 385
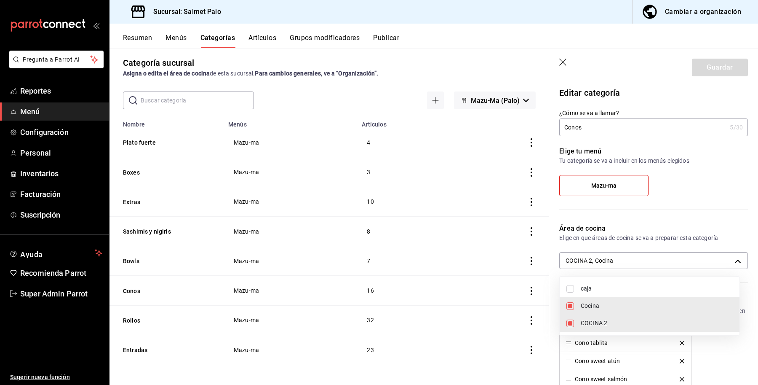
click at [600, 305] on span "Cocina" at bounding box center [657, 305] width 152 height 9
type input "db7a19c9-c83a-4590-870b-517414d5dfb6"
checkbox input "false"
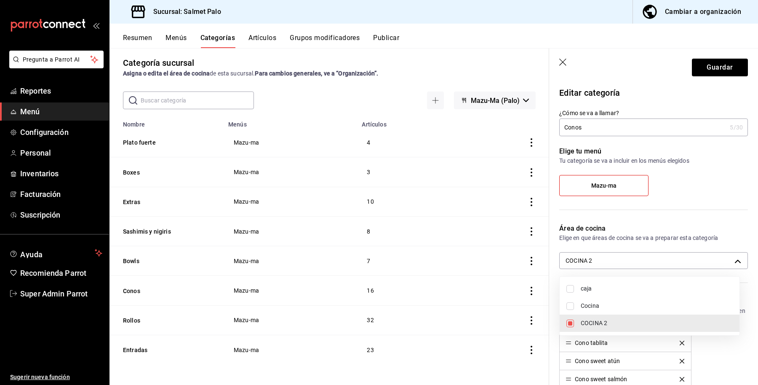
click at [593, 320] on span "COCINA 2" at bounding box center [657, 323] width 152 height 9
checkbox input "false"
click at [581, 311] on li "Cocina" at bounding box center [650, 305] width 180 height 17
type input "0daeab3e-1f91-4558-bf89-defc9de94201"
checkbox input "true"
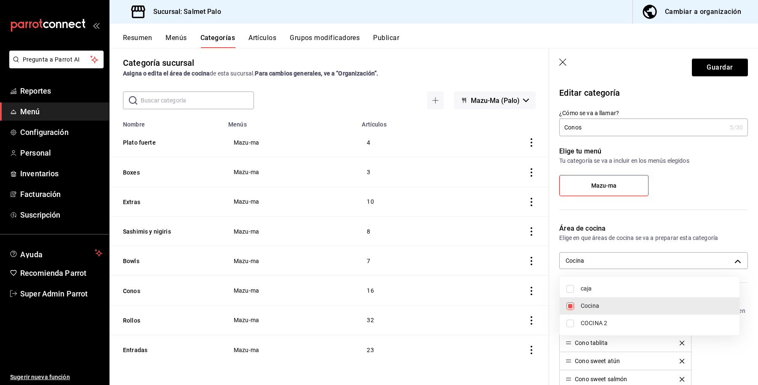
click at [707, 62] on div at bounding box center [379, 192] width 758 height 385
click at [707, 62] on button "Guardar" at bounding box center [720, 68] width 56 height 18
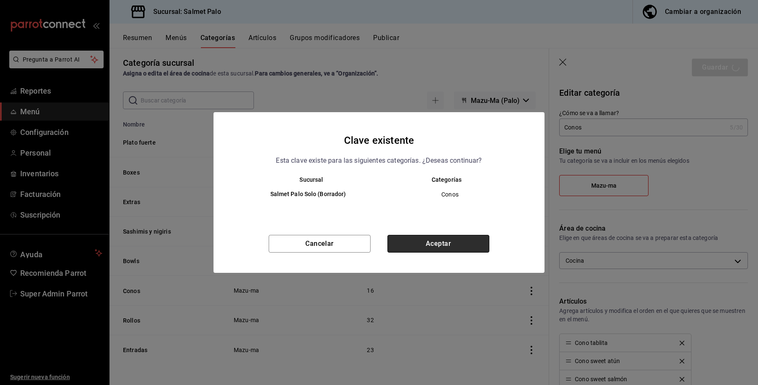
click at [442, 241] on button "Aceptar" at bounding box center [439, 244] width 102 height 18
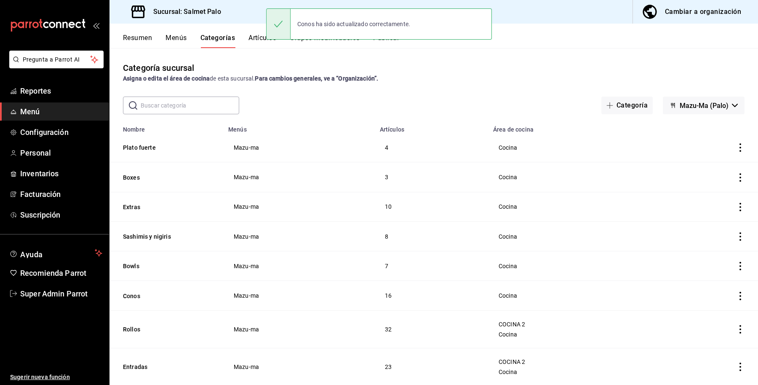
scroll to position [22, 0]
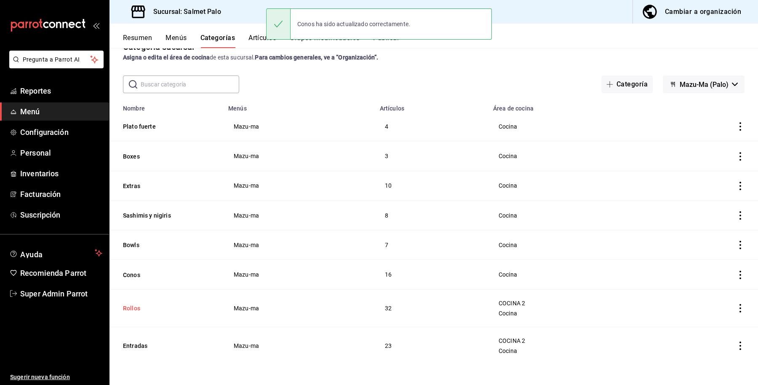
click at [130, 306] on button "Rollos" at bounding box center [165, 308] width 84 height 8
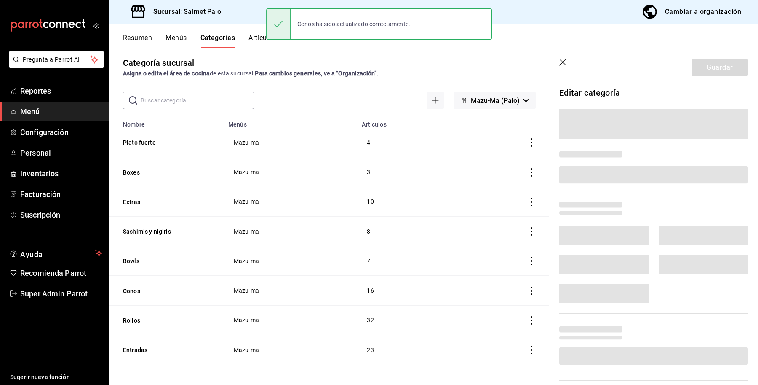
scroll to position [6, 0]
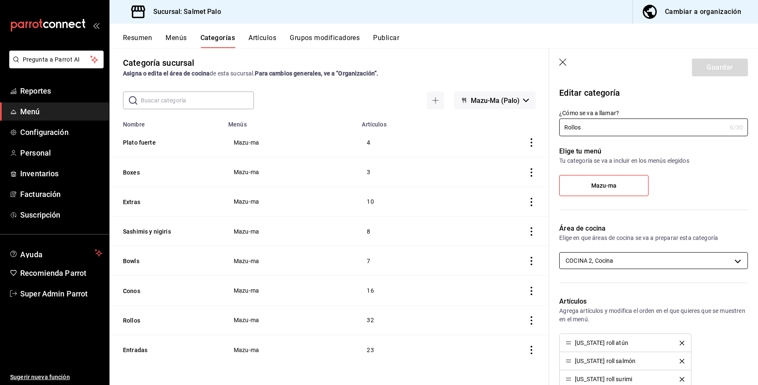
click at [585, 257] on body "Pregunta a Parrot AI Reportes Menú Configuración Personal Inventarios Facturaci…" at bounding box center [379, 192] width 758 height 385
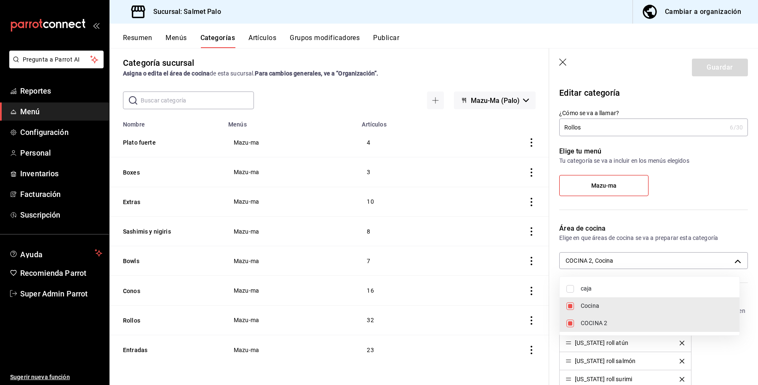
click at [592, 308] on span "Cocina" at bounding box center [657, 305] width 152 height 9
type input "db7a19c9-c83a-4590-870b-517414d5dfb6"
checkbox input "false"
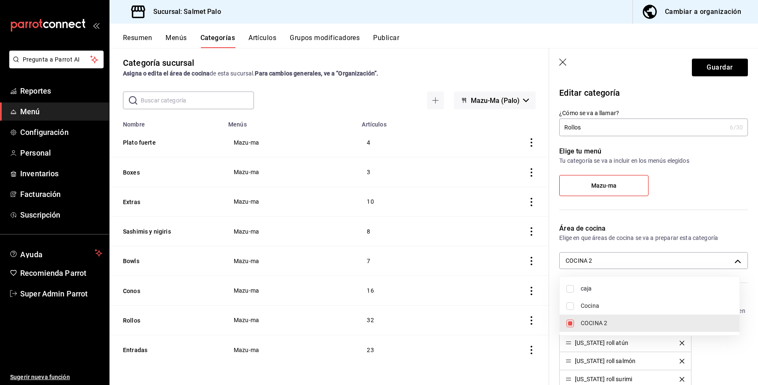
click at [588, 319] on span "COCINA 2" at bounding box center [657, 323] width 152 height 9
checkbox input "false"
click at [586, 306] on span "Cocina" at bounding box center [657, 305] width 152 height 9
type input "0daeab3e-1f91-4558-bf89-defc9de94201"
checkbox input "true"
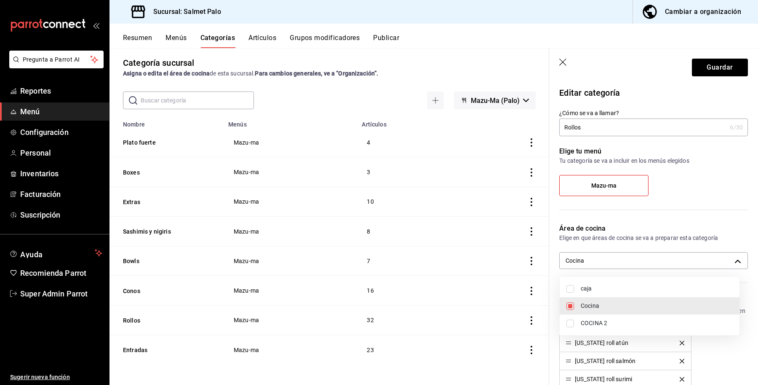
click at [710, 75] on div at bounding box center [379, 192] width 758 height 385
click at [709, 72] on button "Guardar" at bounding box center [720, 68] width 56 height 18
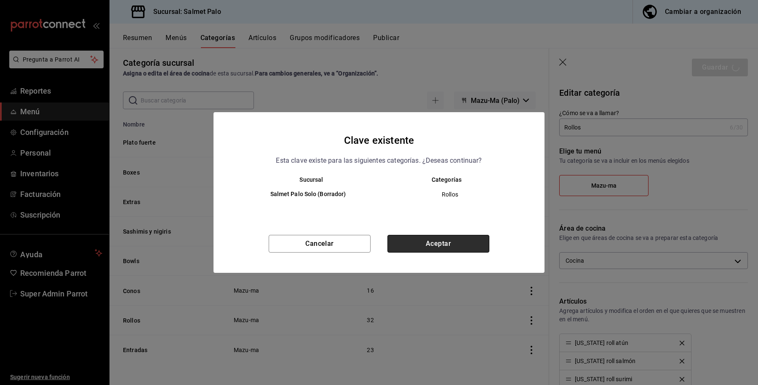
click at [445, 251] on button "Aceptar" at bounding box center [439, 244] width 102 height 18
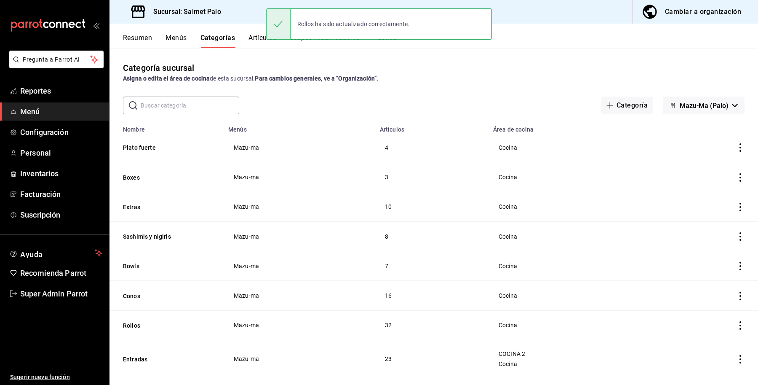
scroll to position [14, 0]
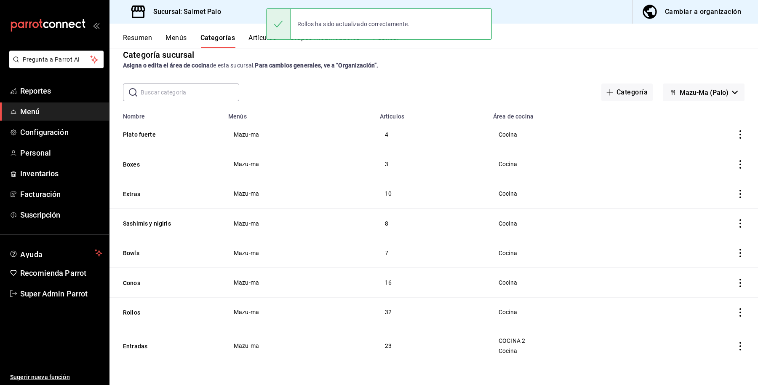
click at [142, 340] on th "Entradas" at bounding box center [167, 346] width 114 height 38
click at [147, 347] on button "Entradas" at bounding box center [165, 346] width 84 height 8
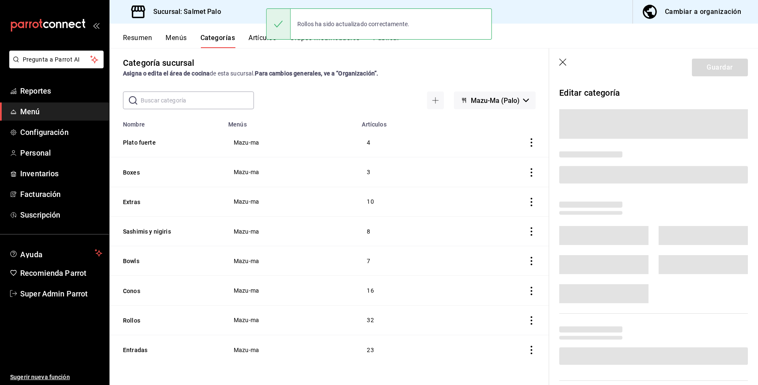
scroll to position [6, 0]
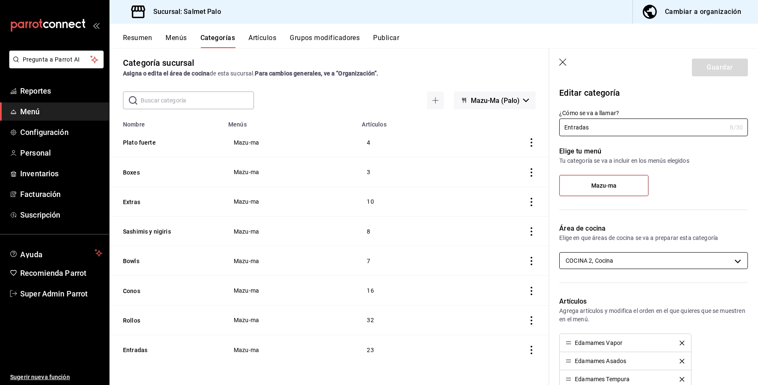
click at [605, 259] on body "Pregunta a Parrot AI Reportes Menú Configuración Personal Inventarios Facturaci…" at bounding box center [379, 192] width 758 height 385
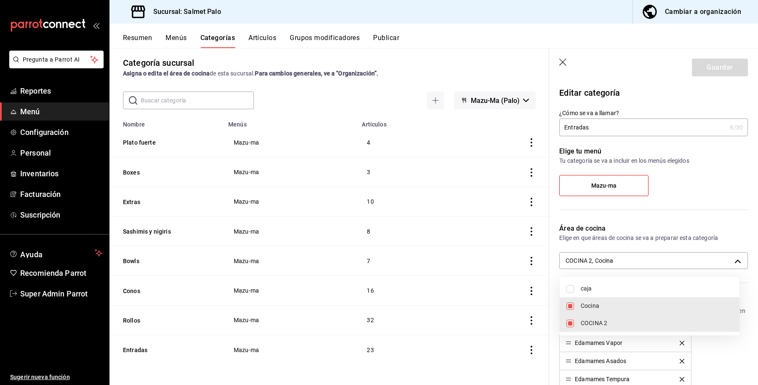
click at [603, 301] on span "Cocina" at bounding box center [657, 305] width 152 height 9
type input "db7a19c9-c83a-4590-870b-517414d5dfb6"
checkbox input "false"
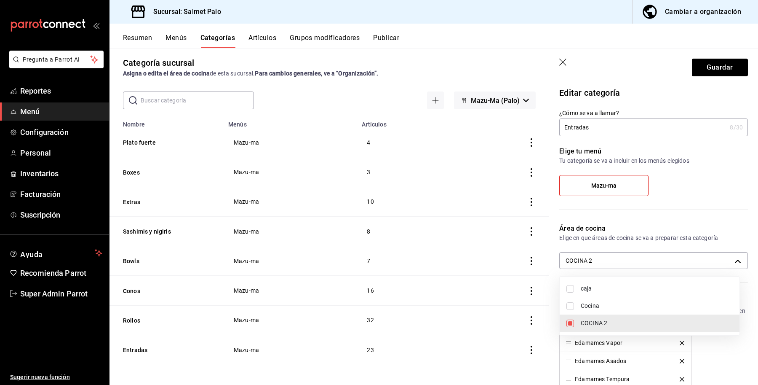
click at [596, 322] on span "COCINA 2" at bounding box center [657, 323] width 152 height 9
checkbox input "false"
click at [593, 307] on span "Cocina" at bounding box center [657, 305] width 152 height 9
type input "0daeab3e-1f91-4558-bf89-defc9de94201"
checkbox input "true"
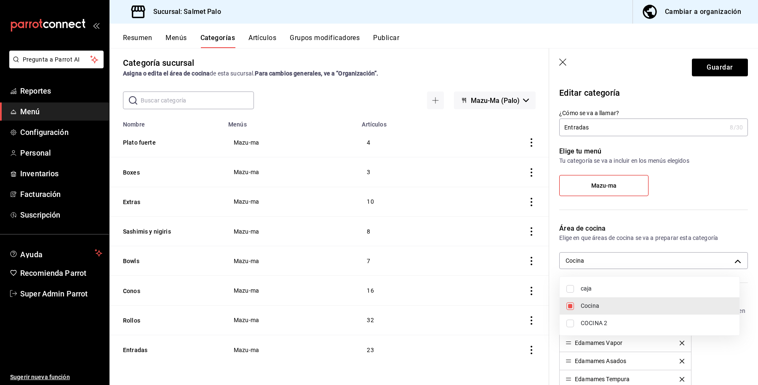
click at [698, 62] on div at bounding box center [379, 192] width 758 height 385
click at [702, 64] on button "Guardar" at bounding box center [720, 68] width 56 height 18
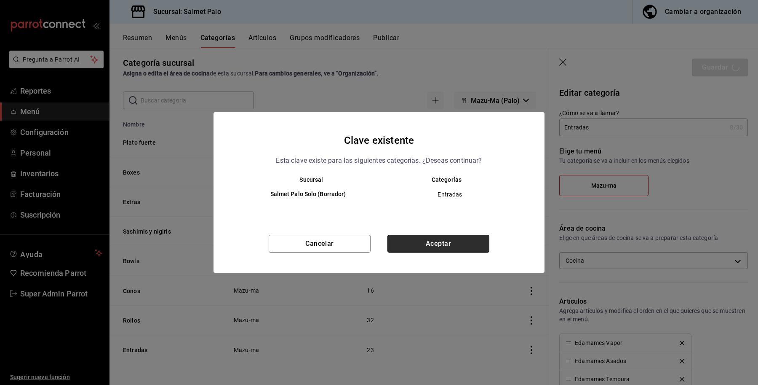
click at [470, 243] on button "Aceptar" at bounding box center [439, 244] width 102 height 18
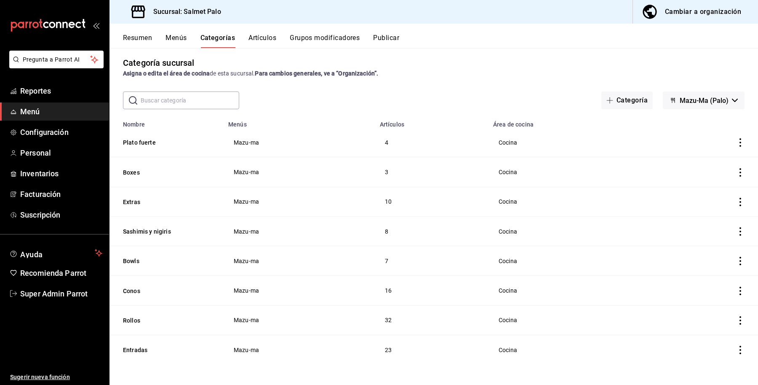
scroll to position [6, 0]
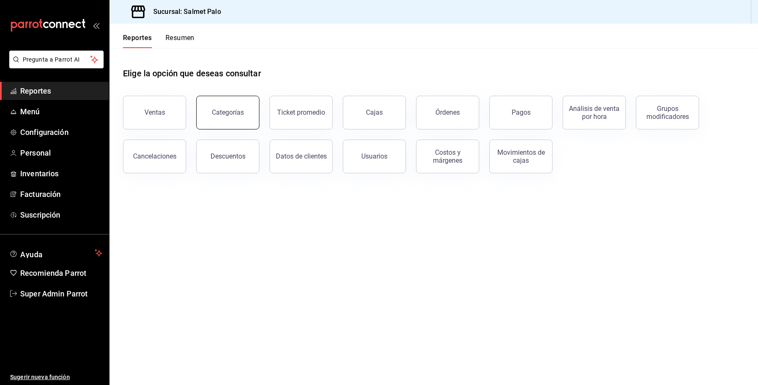
click at [203, 108] on button "Categorías" at bounding box center [227, 113] width 63 height 34
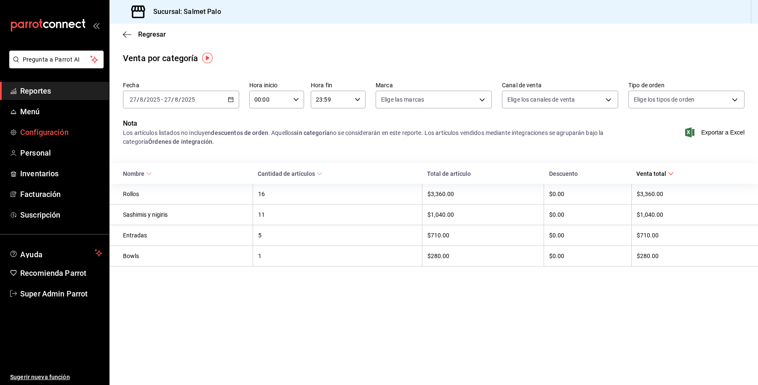
click at [54, 136] on span "Configuración" at bounding box center [61, 131] width 82 height 11
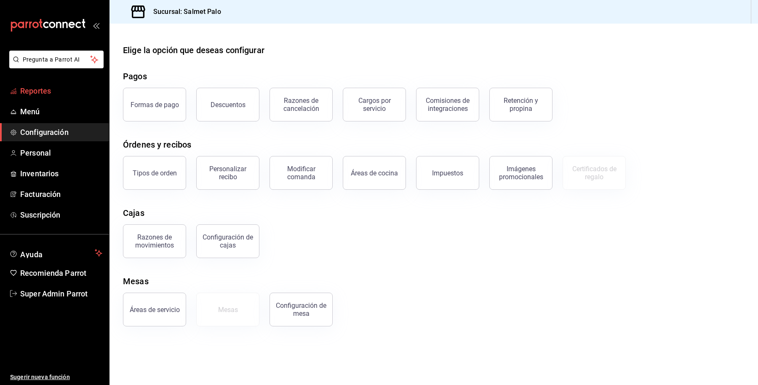
click at [37, 97] on link "Reportes" at bounding box center [54, 91] width 109 height 18
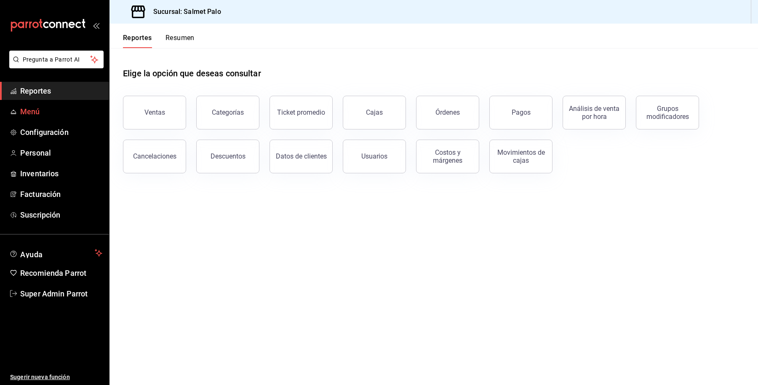
click at [33, 113] on span "Menú" at bounding box center [61, 111] width 82 height 11
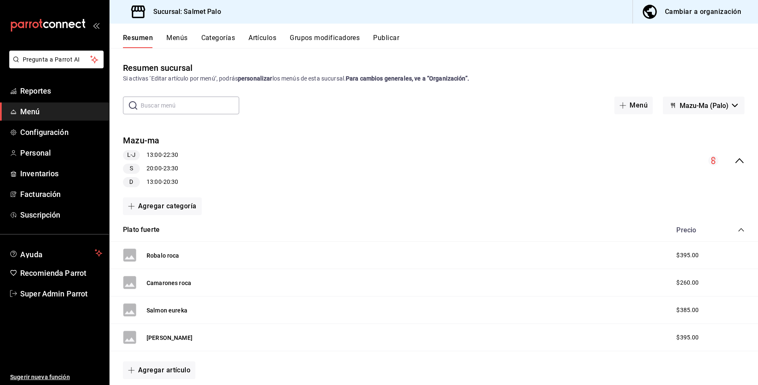
click at [222, 35] on button "Categorías" at bounding box center [218, 41] width 34 height 14
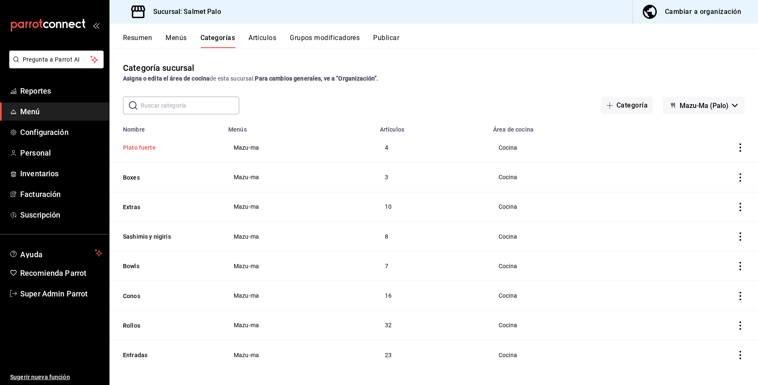
click at [131, 150] on button "Plato fuerte" at bounding box center [165, 147] width 84 height 8
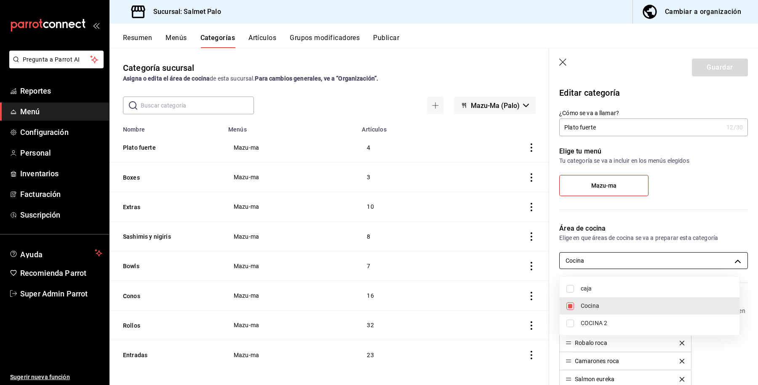
click at [627, 262] on body "Pregunta a Parrot AI Reportes Menú Configuración Personal Inventarios Facturaci…" at bounding box center [379, 192] width 758 height 385
click at [601, 281] on li "caja" at bounding box center [650, 288] width 180 height 17
type input "0daeab3e-1f91-4558-bf89-defc9de94201,8637d4d3-ec2d-4298-b790-a10ce2b053b3"
checkbox input "true"
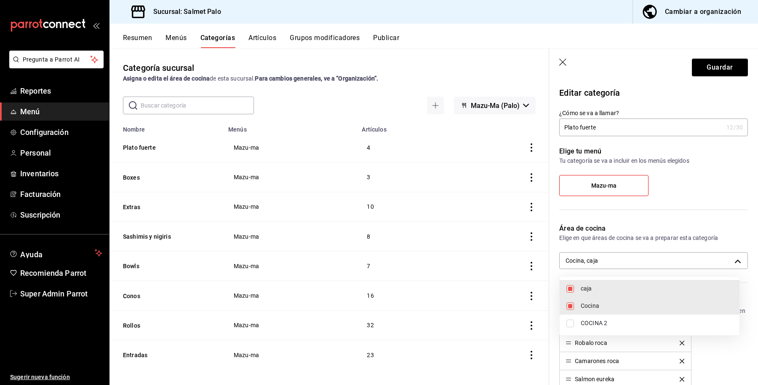
click at [699, 62] on div at bounding box center [379, 192] width 758 height 385
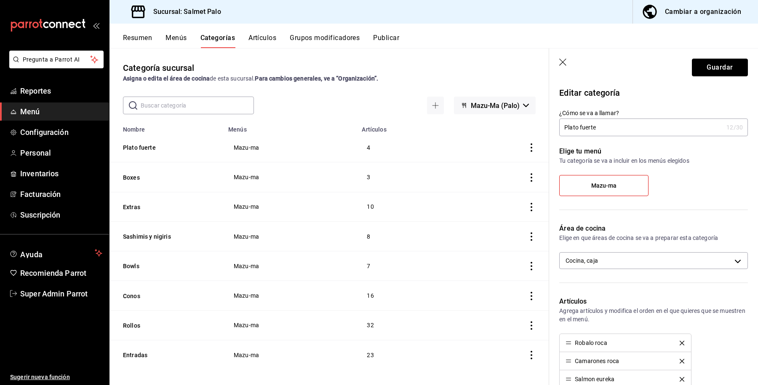
click at [699, 62] on button "Guardar" at bounding box center [720, 68] width 56 height 18
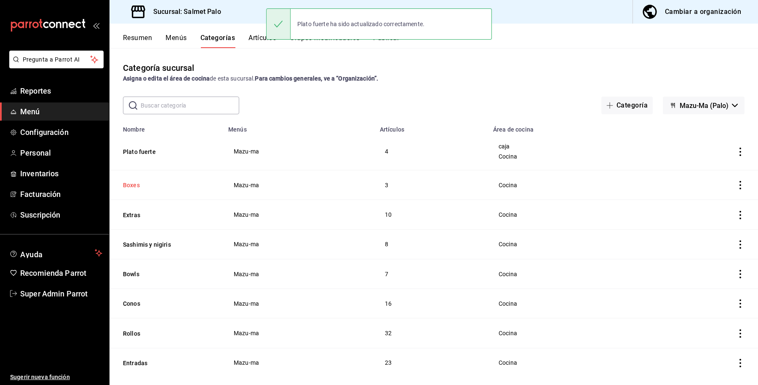
click at [132, 184] on button "Boxes" at bounding box center [165, 185] width 84 height 8
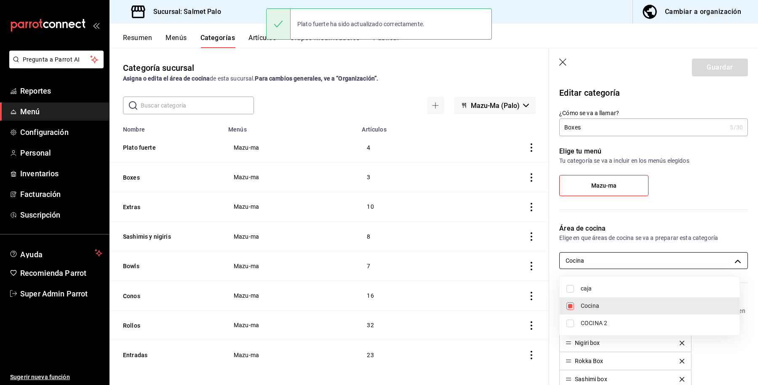
click at [591, 262] on body "Pregunta a Parrot AI Reportes Menú Configuración Personal Inventarios Facturaci…" at bounding box center [379, 192] width 758 height 385
click at [584, 285] on span "caja" at bounding box center [657, 288] width 152 height 9
type input "0daeab3e-1f91-4558-bf89-defc9de94201,8637d4d3-ec2d-4298-b790-a10ce2b053b3"
checkbox input "true"
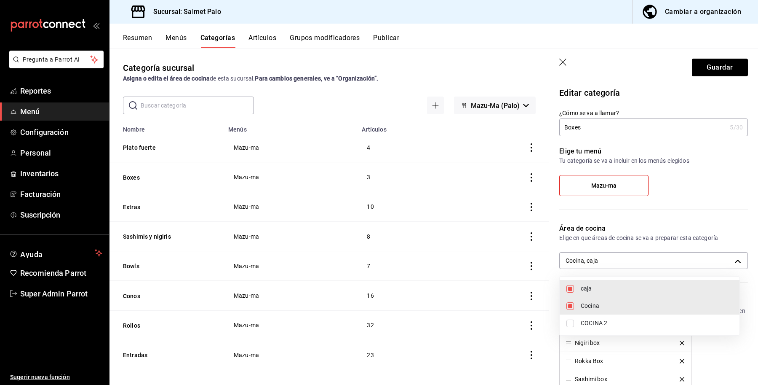
click at [718, 46] on div at bounding box center [379, 192] width 758 height 385
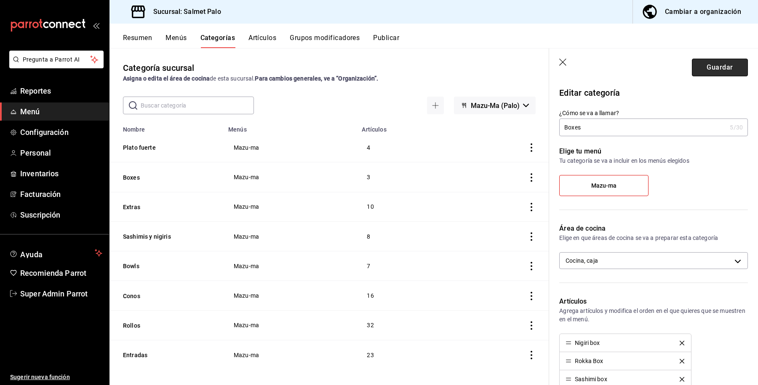
click at [700, 71] on button "Guardar" at bounding box center [720, 68] width 56 height 18
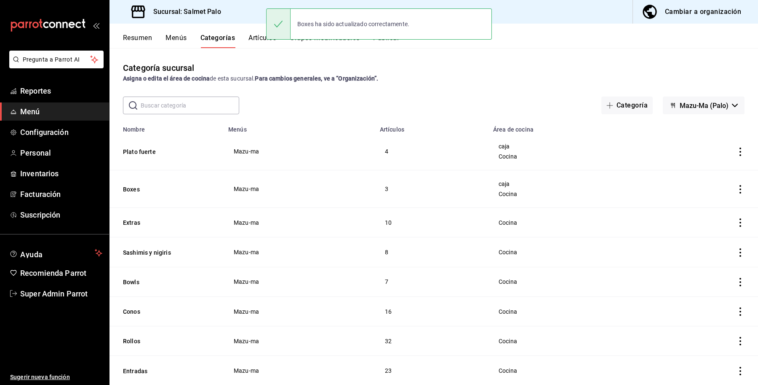
click at [129, 218] on th "Extras" at bounding box center [167, 222] width 114 height 29
click at [131, 220] on button "Extras" at bounding box center [165, 222] width 84 height 8
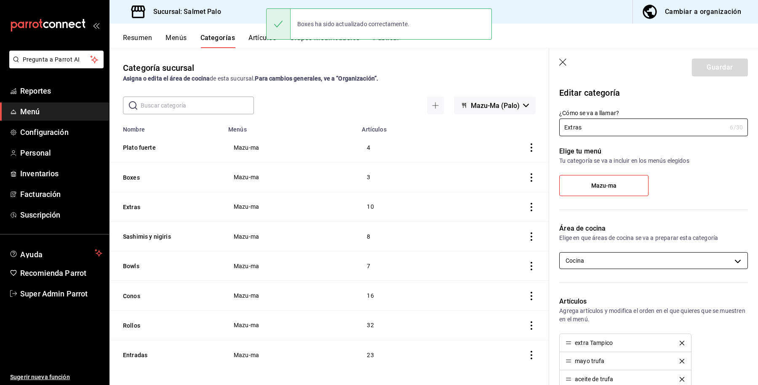
click at [619, 263] on body "Pregunta a Parrot AI Reportes Menú Configuración Personal Inventarios Facturaci…" at bounding box center [379, 192] width 758 height 385
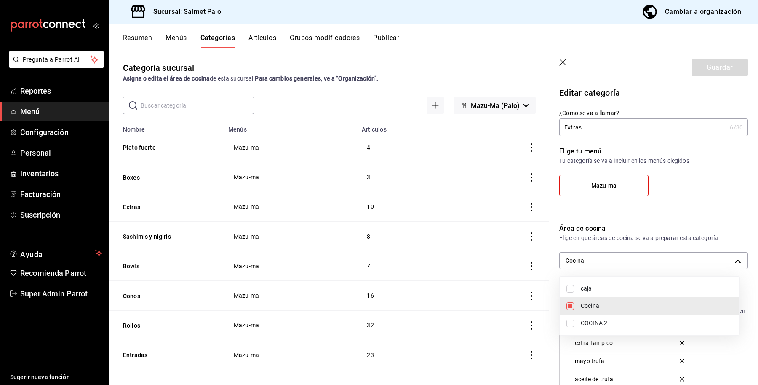
click at [609, 294] on li "caja" at bounding box center [650, 288] width 180 height 17
type input "0daeab3e-1f91-4558-bf89-defc9de94201,8637d4d3-ec2d-4298-b790-a10ce2b053b3"
checkbox input "true"
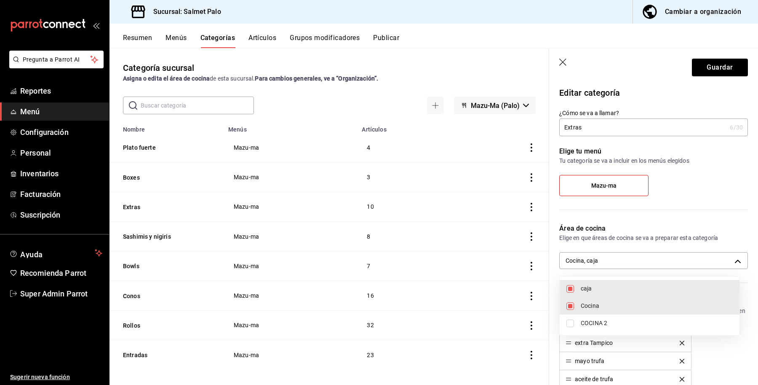
click at [703, 68] on div at bounding box center [379, 192] width 758 height 385
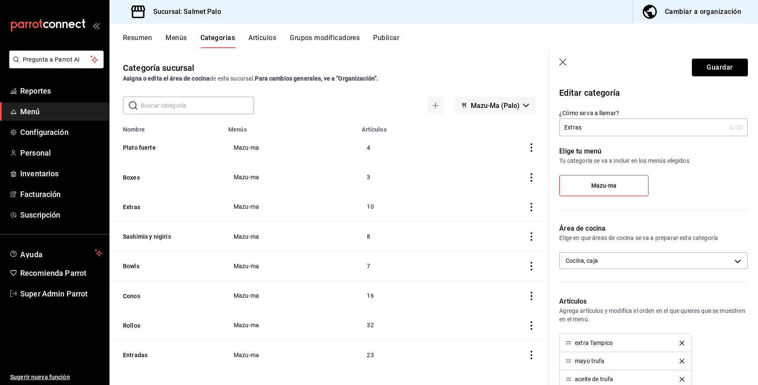
click at [703, 68] on button "Guardar" at bounding box center [720, 68] width 56 height 18
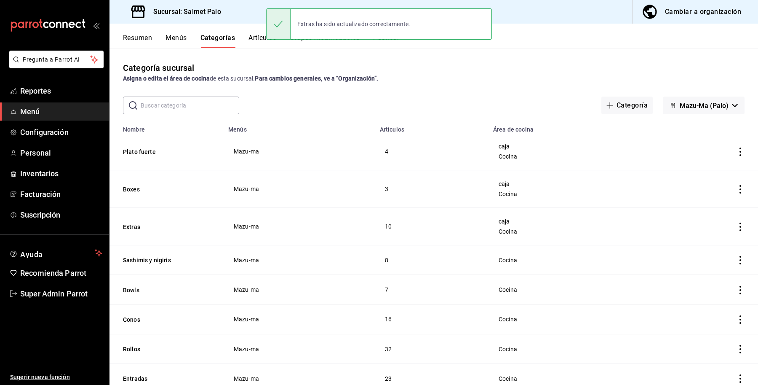
click at [148, 266] on th "Sashimis y nigiris" at bounding box center [167, 259] width 114 height 29
click at [147, 262] on button "Sashimis y nigiris" at bounding box center [165, 260] width 84 height 8
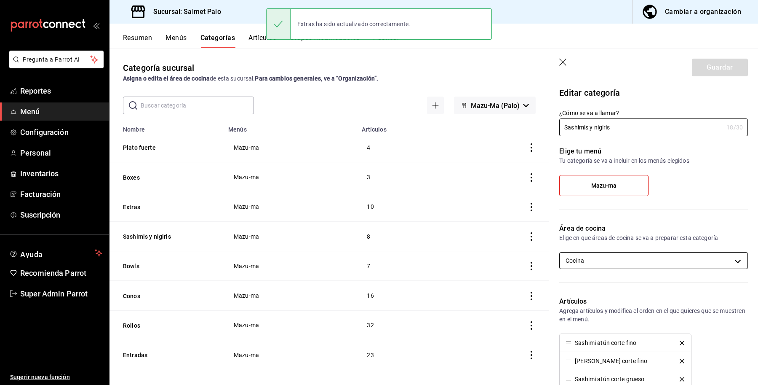
click at [620, 262] on body "Pregunta a Parrot AI Reportes Menú Configuración Personal Inventarios Facturaci…" at bounding box center [379, 192] width 758 height 385
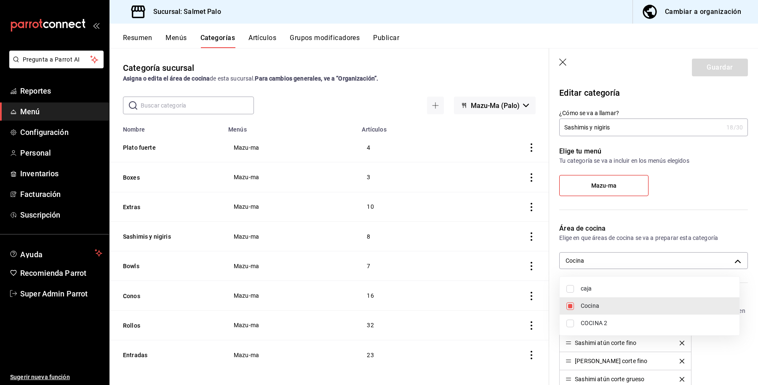
click at [597, 287] on span "caja" at bounding box center [657, 288] width 152 height 9
type input "0daeab3e-1f91-4558-bf89-defc9de94201,8637d4d3-ec2d-4298-b790-a10ce2b053b3"
checkbox input "true"
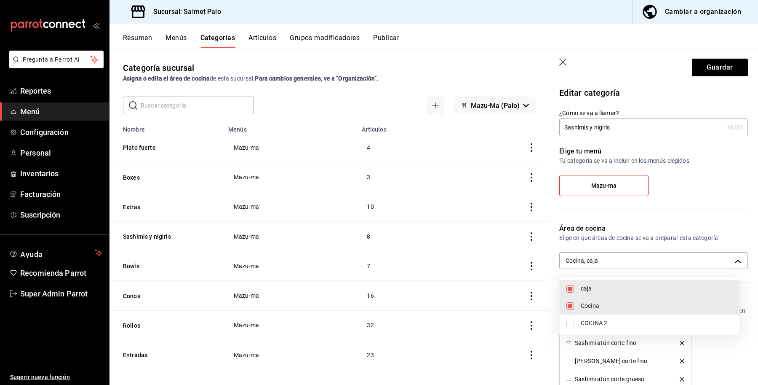
drag, startPoint x: 712, startPoint y: 46, endPoint x: 708, endPoint y: 57, distance: 11.3
click at [712, 48] on div at bounding box center [379, 192] width 758 height 385
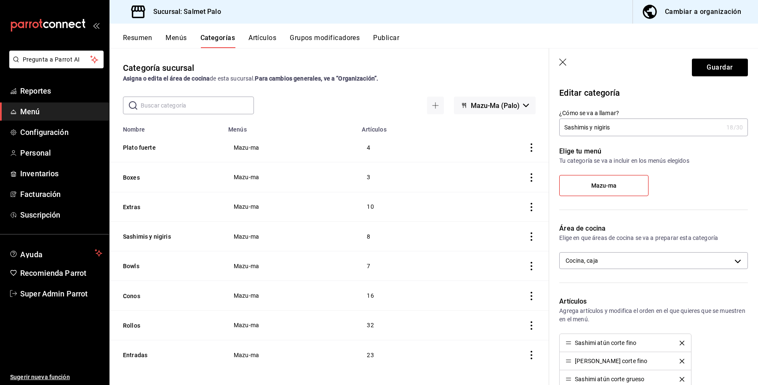
click at [707, 62] on div "caja Cocina COCINA 2" at bounding box center [379, 192] width 758 height 385
click at [707, 62] on button "Guardar" at bounding box center [720, 68] width 56 height 18
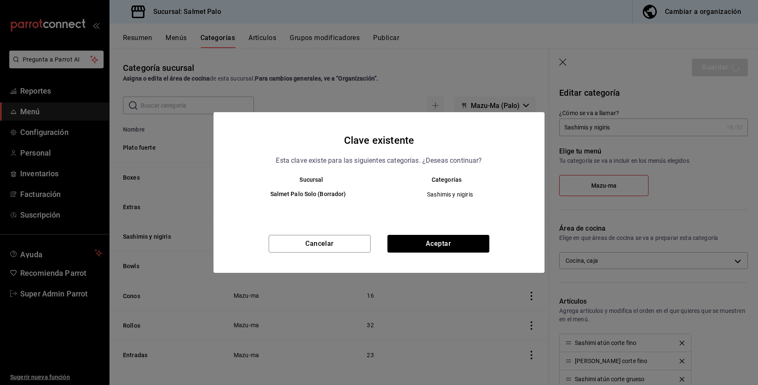
click at [447, 233] on div "Clave existente Esta clave existe para las siguientes categorías. ¿Deseas conti…" at bounding box center [379, 192] width 331 height 161
click at [443, 237] on button "Aceptar" at bounding box center [439, 244] width 102 height 18
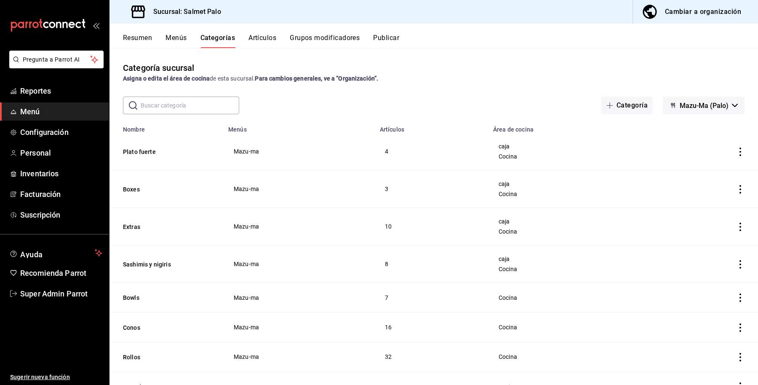
scroll to position [38, 0]
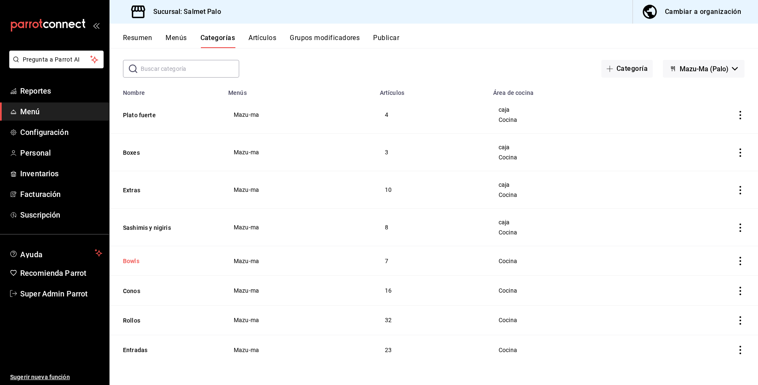
click at [131, 262] on button "Bowls" at bounding box center [165, 261] width 84 height 8
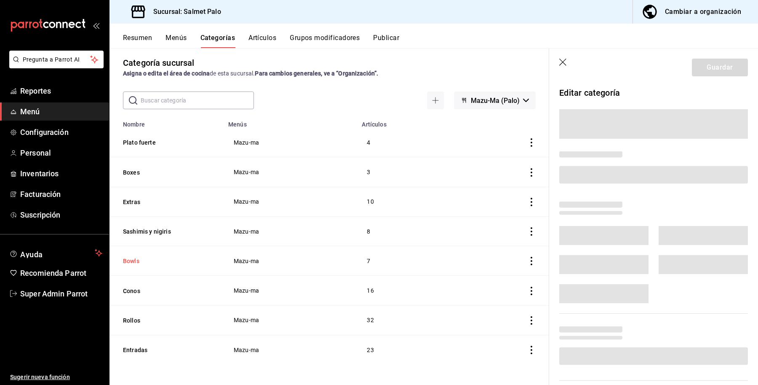
scroll to position [6, 0]
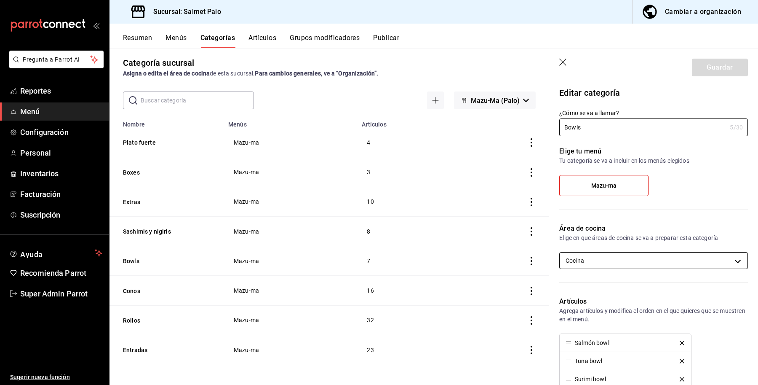
click at [589, 257] on body "Pregunta a Parrot AI Reportes Menú Configuración Personal Inventarios Facturaci…" at bounding box center [379, 192] width 758 height 385
click at [589, 287] on span "caja" at bounding box center [657, 288] width 152 height 9
type input "0daeab3e-1f91-4558-bf89-defc9de94201,8637d4d3-ec2d-4298-b790-a10ce2b053b3"
checkbox input "true"
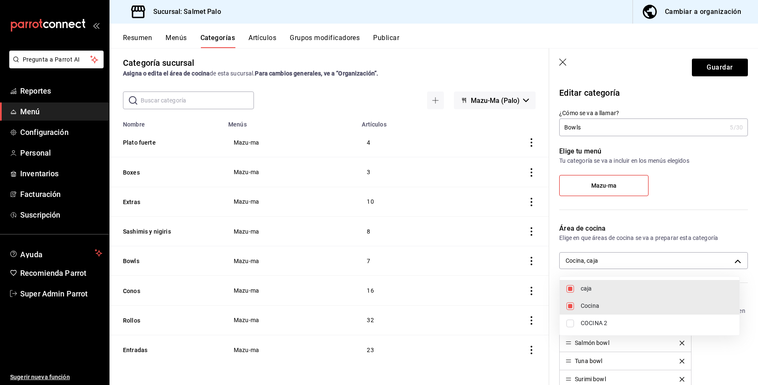
click at [718, 76] on div at bounding box center [379, 192] width 758 height 385
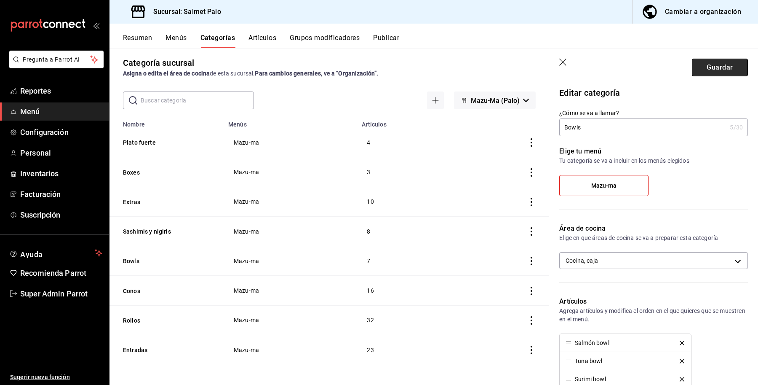
click at [717, 66] on button "Guardar" at bounding box center [720, 68] width 56 height 18
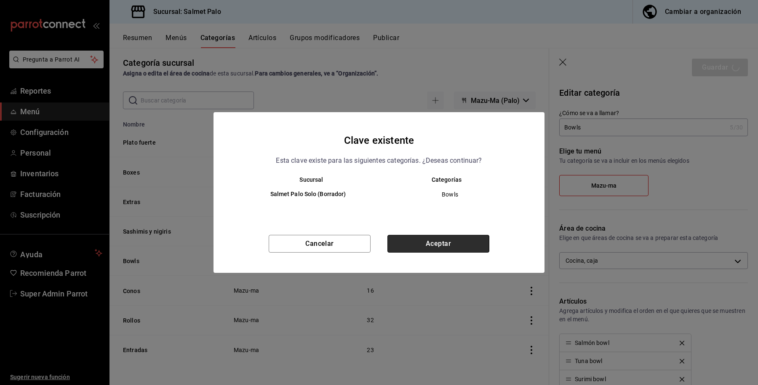
click at [403, 249] on button "Aceptar" at bounding box center [439, 244] width 102 height 18
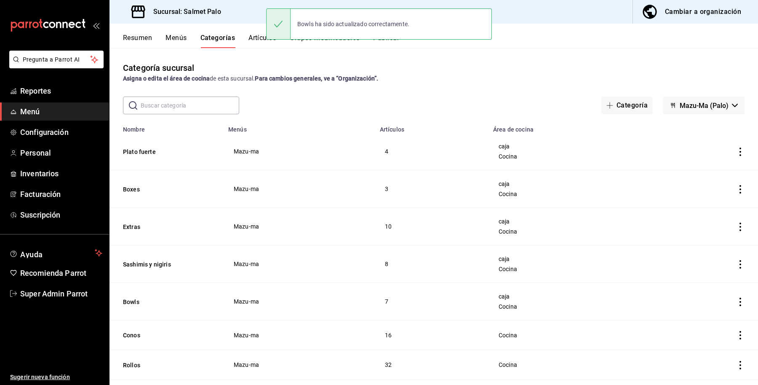
scroll to position [46, 0]
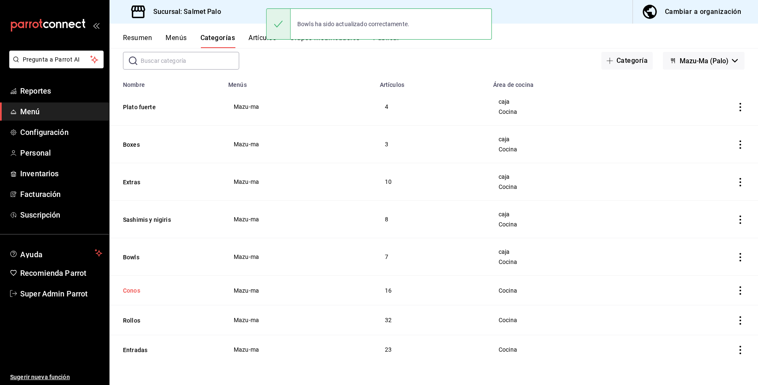
drag, startPoint x: 135, startPoint y: 297, endPoint x: 133, endPoint y: 292, distance: 5.7
click at [135, 297] on th "Conos" at bounding box center [167, 290] width 114 height 29
click at [132, 290] on button "Conos" at bounding box center [165, 290] width 84 height 8
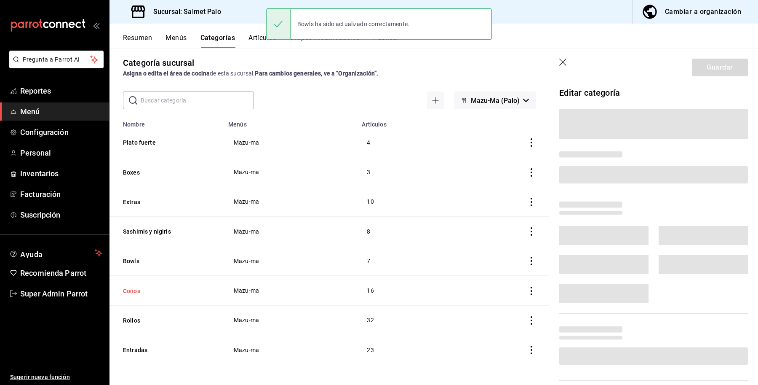
scroll to position [6, 0]
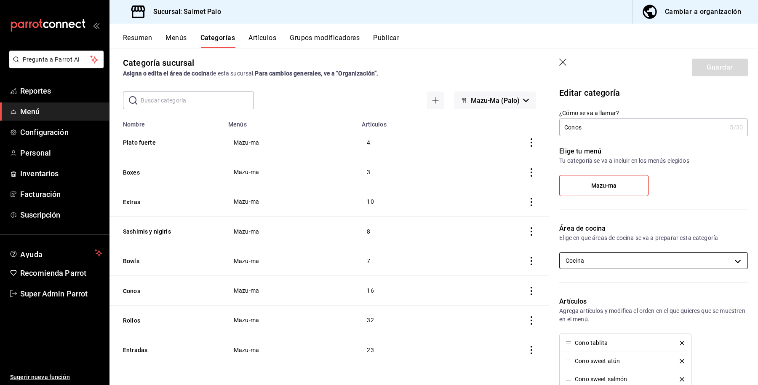
click at [632, 260] on body "Pregunta a Parrot AI Reportes Menú Configuración Personal Inventarios Facturaci…" at bounding box center [379, 192] width 758 height 385
click at [608, 294] on li "caja" at bounding box center [650, 288] width 180 height 17
type input "0daeab3e-1f91-4558-bf89-defc9de94201,8637d4d3-ec2d-4298-b790-a10ce2b053b3"
checkbox input "true"
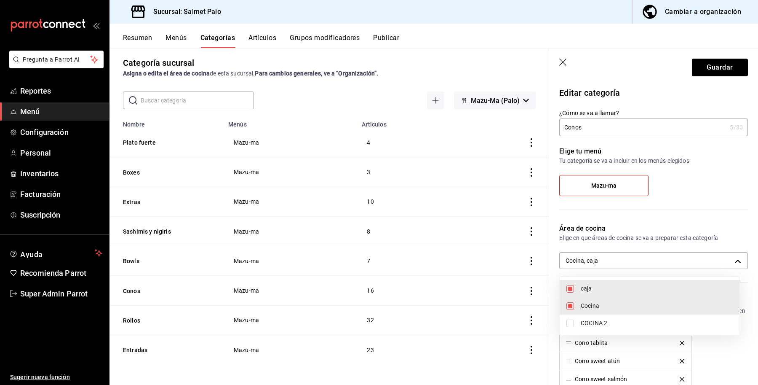
click at [729, 74] on div at bounding box center [379, 192] width 758 height 385
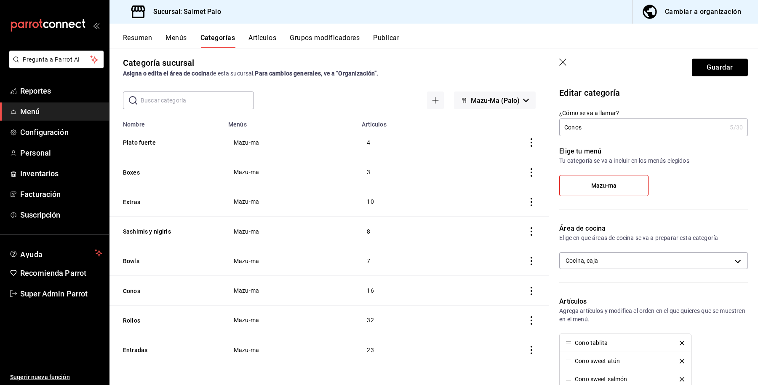
click at [721, 67] on button "Guardar" at bounding box center [720, 68] width 56 height 18
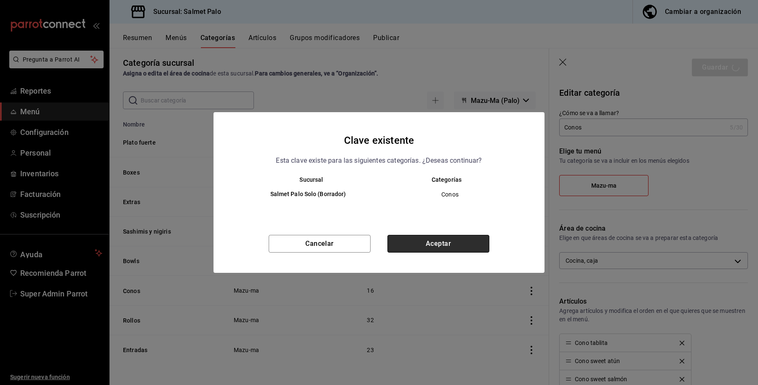
click at [429, 238] on button "Aceptar" at bounding box center [439, 244] width 102 height 18
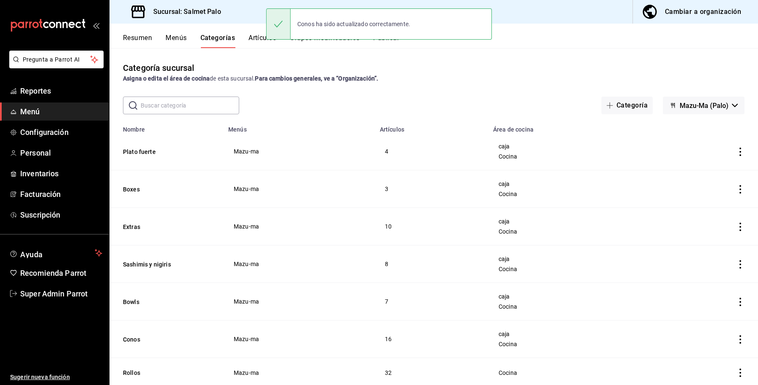
scroll to position [53, 0]
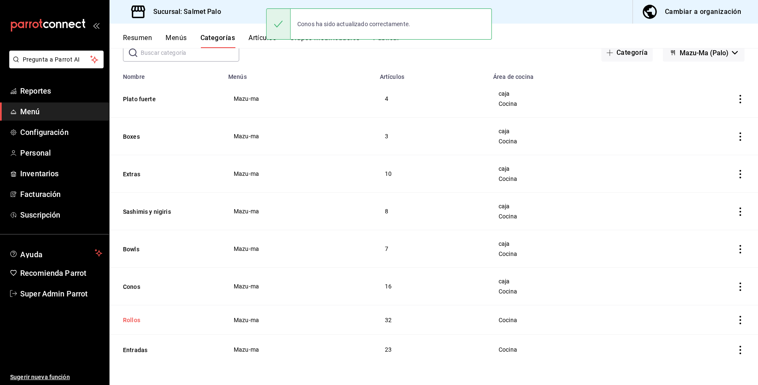
click at [133, 321] on button "Rollos" at bounding box center [165, 320] width 84 height 8
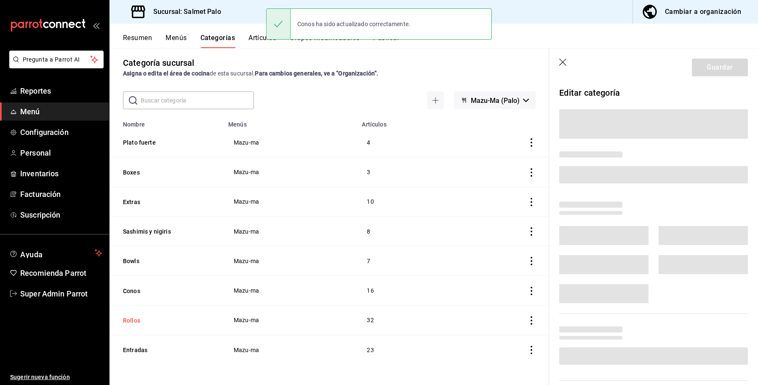
scroll to position [6, 0]
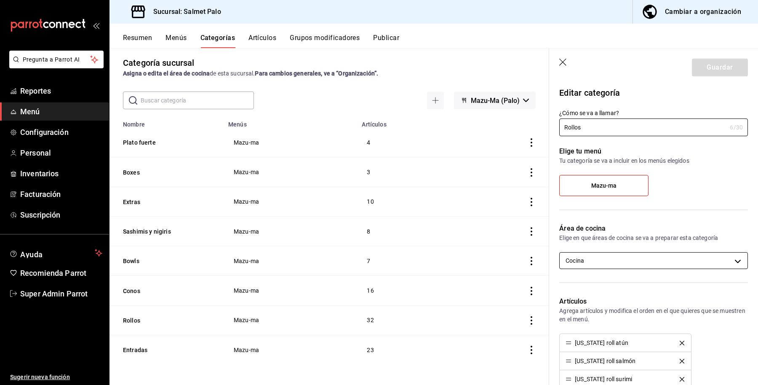
click at [578, 259] on body "Pregunta a Parrot AI Reportes Menú Configuración Personal Inventarios Facturaci…" at bounding box center [379, 192] width 758 height 385
click at [591, 295] on li "caja" at bounding box center [650, 288] width 180 height 17
type input "0daeab3e-1f91-4558-bf89-defc9de94201,8637d4d3-ec2d-4298-b790-a10ce2b053b3"
checkbox input "true"
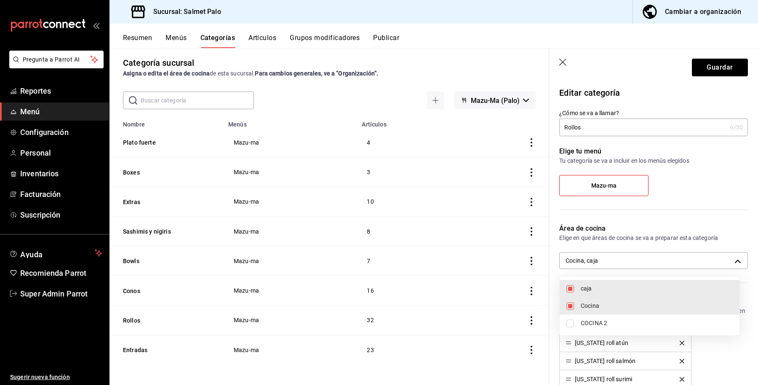
click at [704, 68] on div at bounding box center [379, 192] width 758 height 385
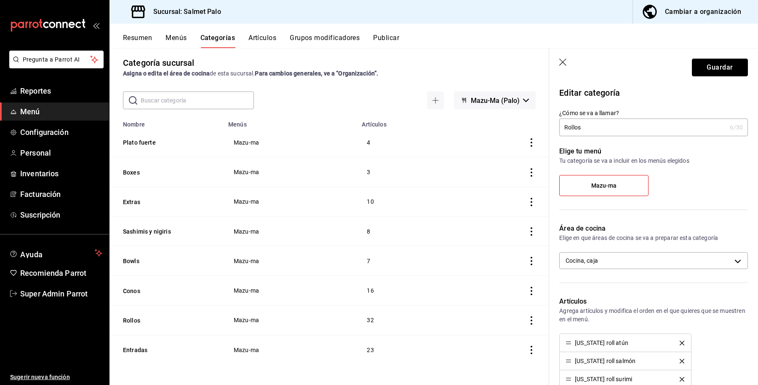
click at [706, 60] on button "Guardar" at bounding box center [720, 68] width 56 height 18
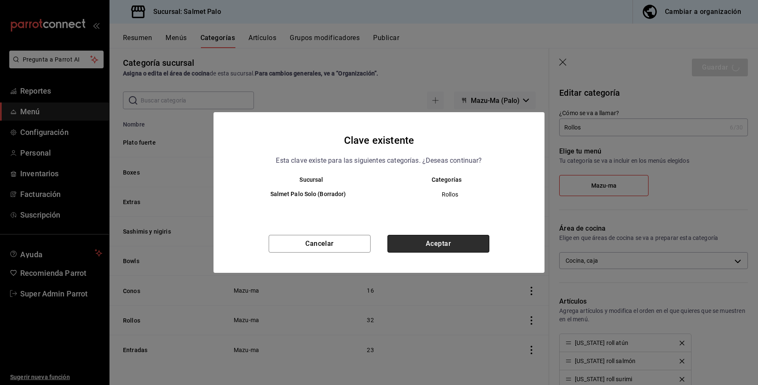
click at [461, 241] on button "Aceptar" at bounding box center [439, 244] width 102 height 18
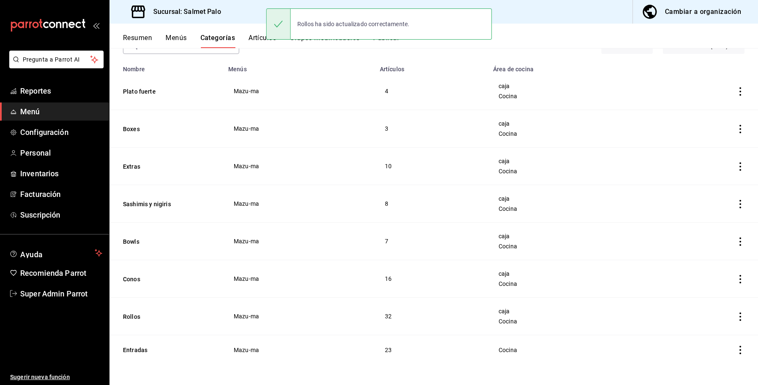
scroll to position [61, 0]
click at [133, 353] on button "Entradas" at bounding box center [165, 350] width 84 height 8
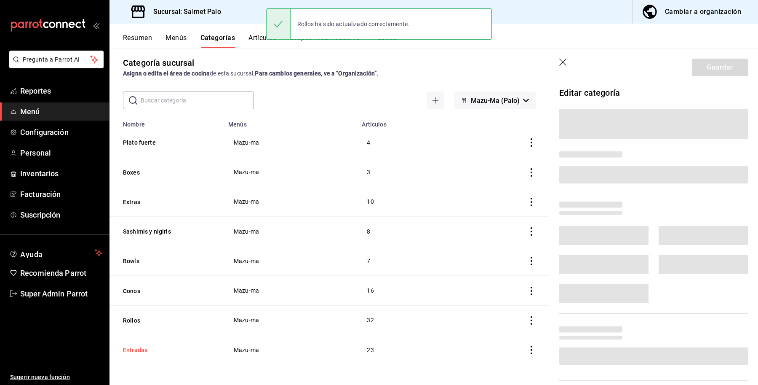
scroll to position [6, 0]
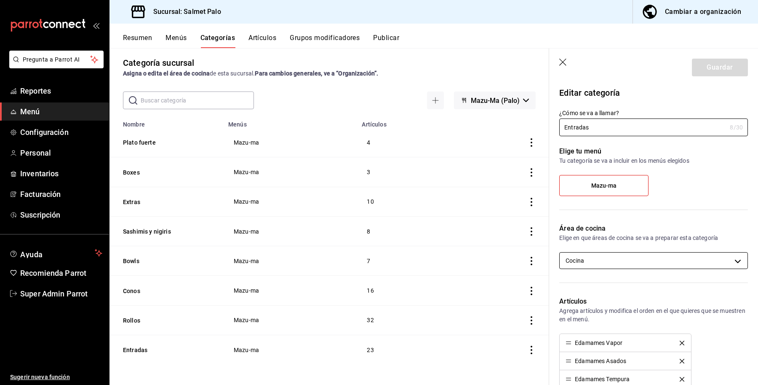
click at [684, 265] on body "Pregunta a Parrot AI Reportes Menú Configuración Personal Inventarios Facturaci…" at bounding box center [379, 192] width 758 height 385
click at [624, 293] on span "caja" at bounding box center [657, 288] width 152 height 9
type input "0daeab3e-1f91-4558-bf89-defc9de94201,8637d4d3-ec2d-4298-b790-a10ce2b053b3"
checkbox input "true"
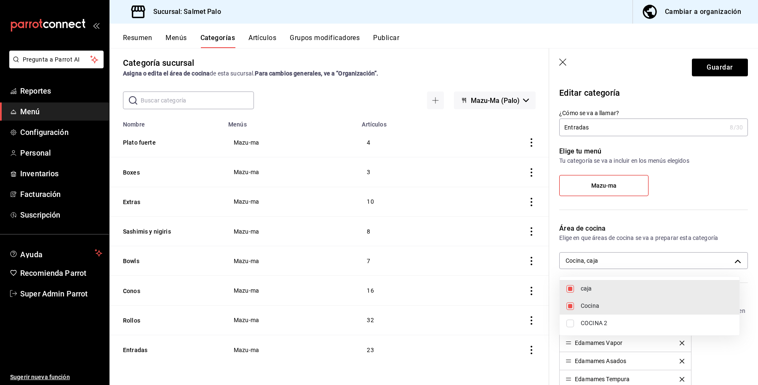
click at [721, 67] on div at bounding box center [379, 192] width 758 height 385
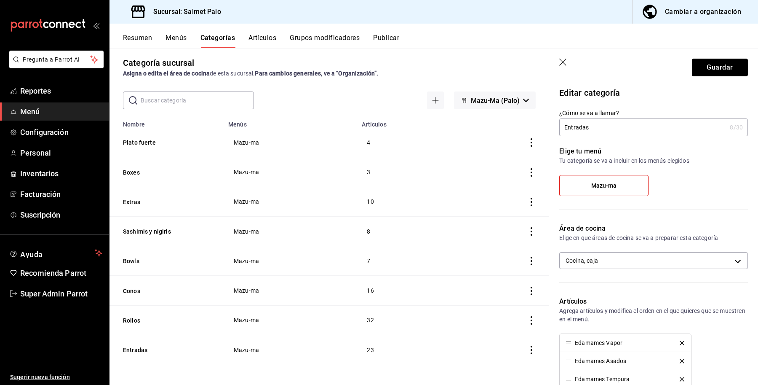
click at [715, 66] on button "Guardar" at bounding box center [720, 68] width 56 height 18
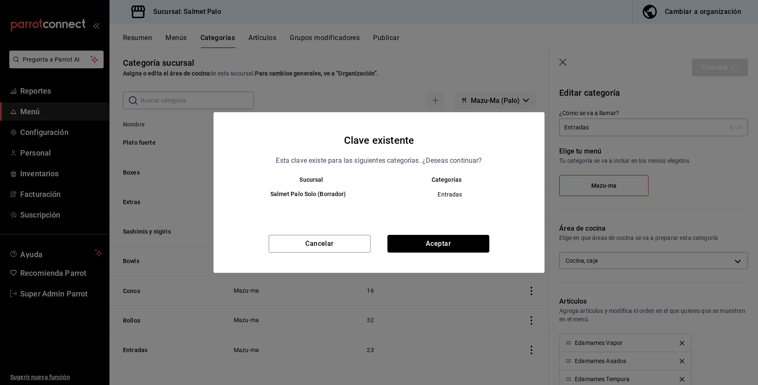
click at [437, 241] on button "Aceptar" at bounding box center [439, 244] width 102 height 18
